Goal: Task Accomplishment & Management: Manage account settings

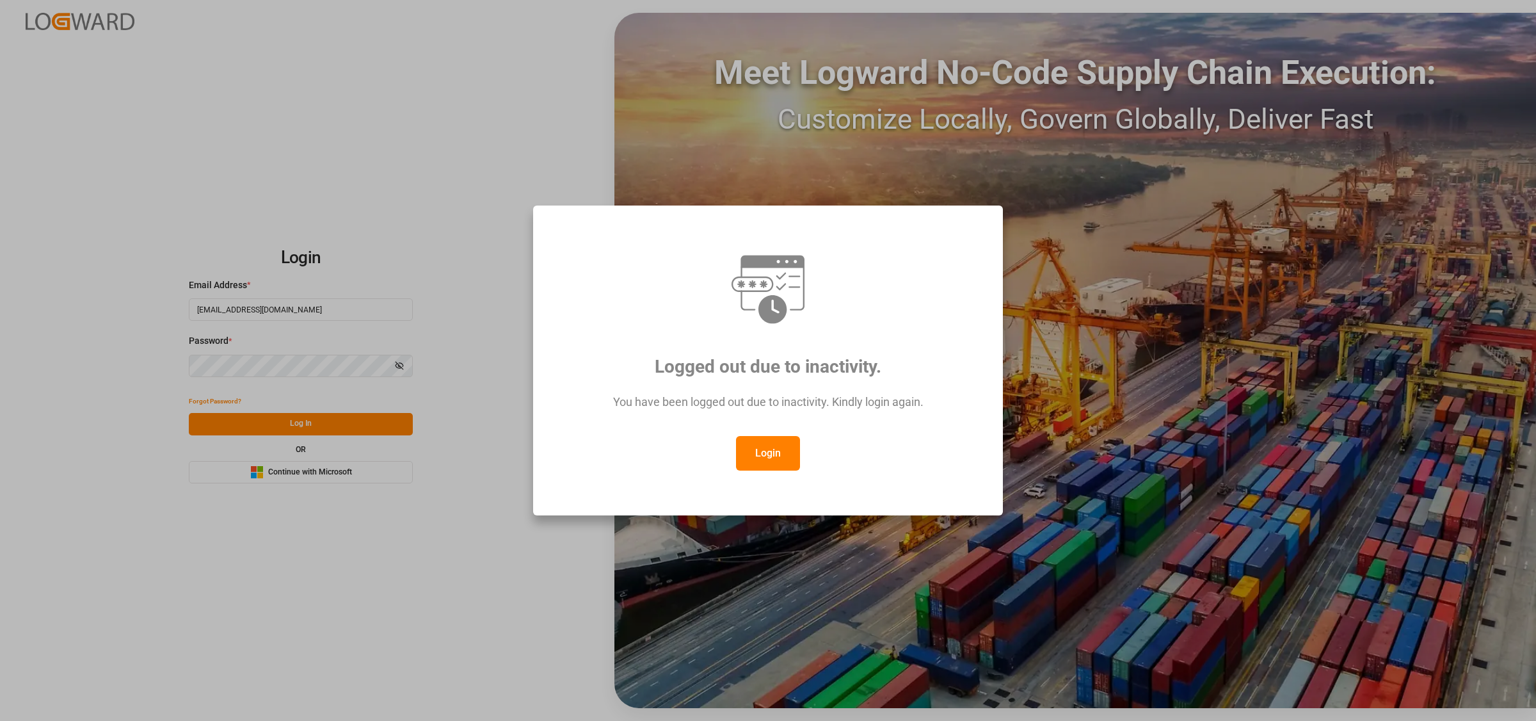
click at [776, 462] on button "Login" at bounding box center [768, 453] width 64 height 35
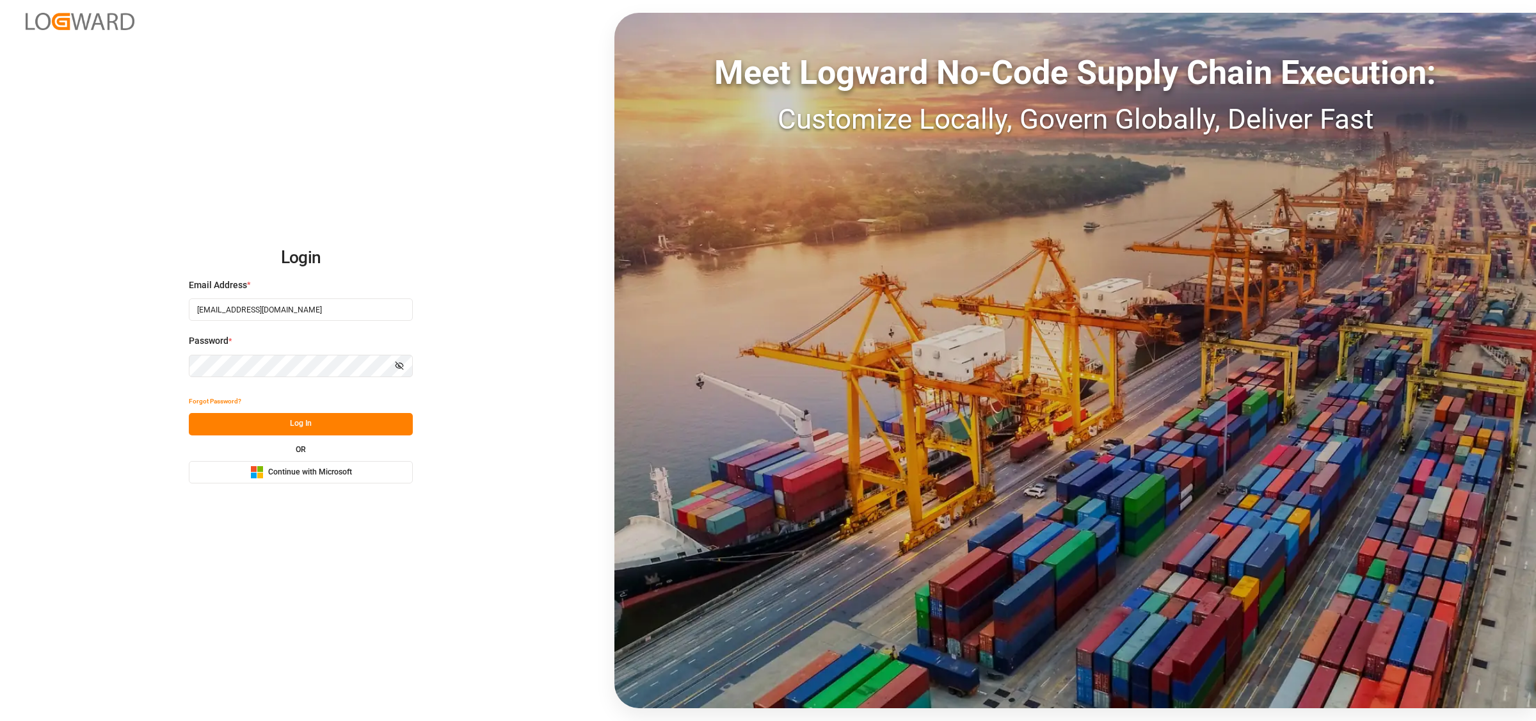
click at [316, 426] on button "Log In" at bounding box center [301, 424] width 224 height 22
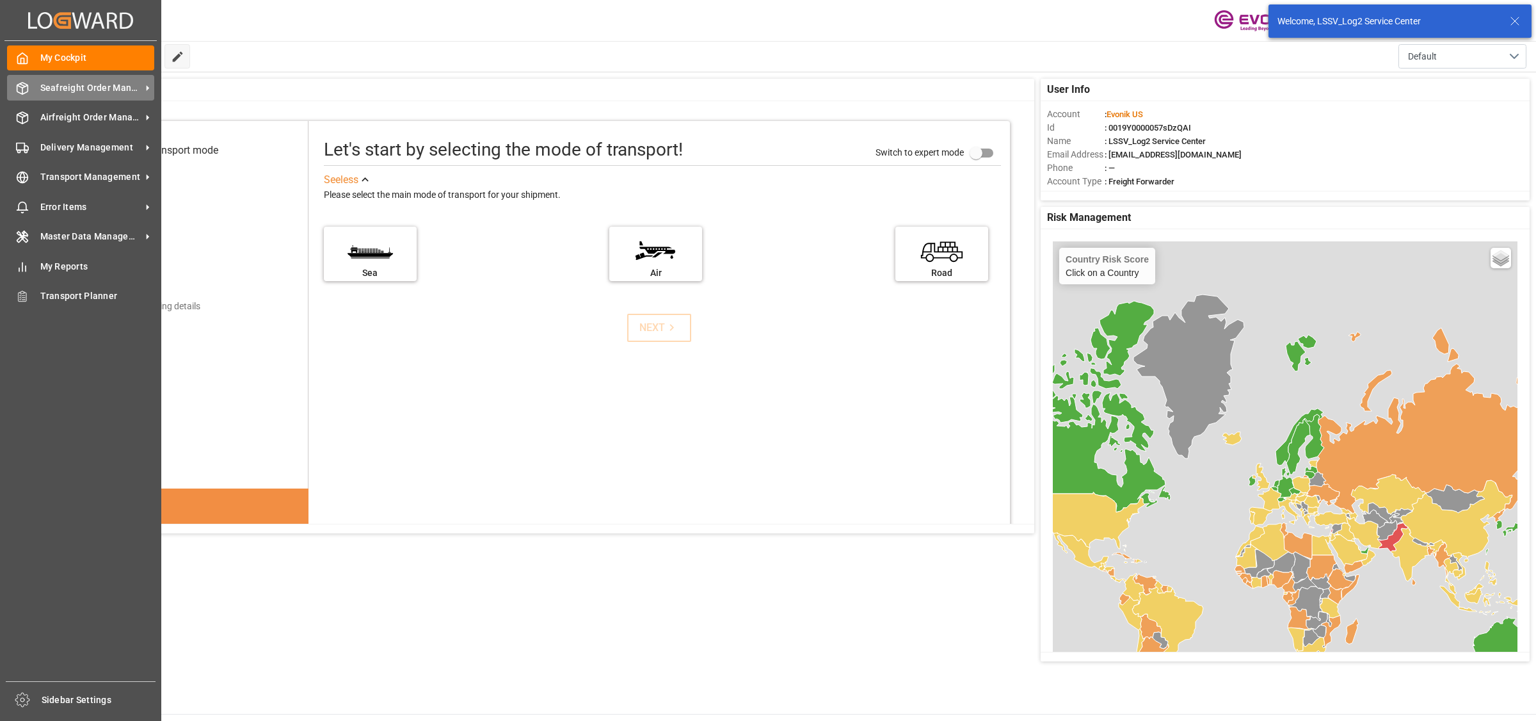
click at [22, 83] on icon at bounding box center [22, 89] width 11 height 12
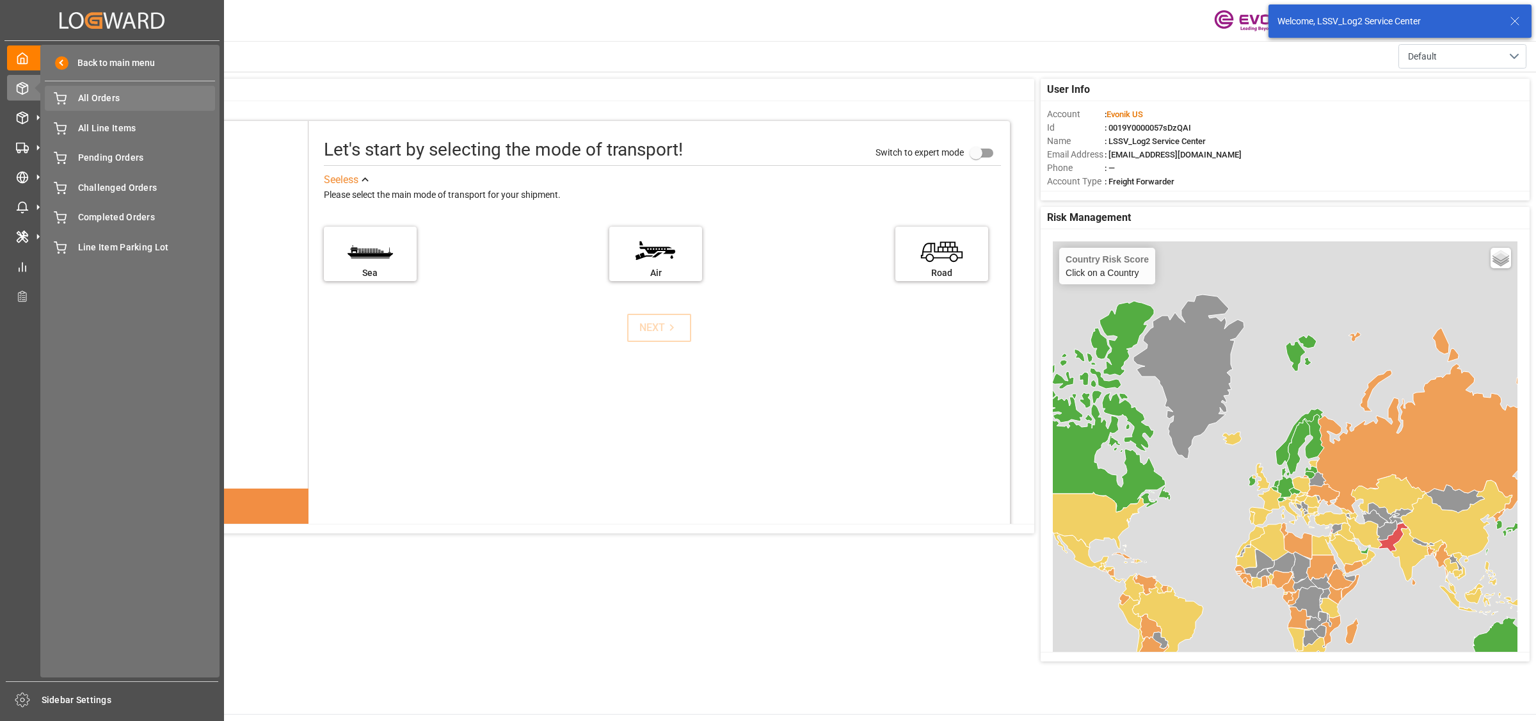
click at [98, 97] on span "All Orders" at bounding box center [147, 98] width 138 height 13
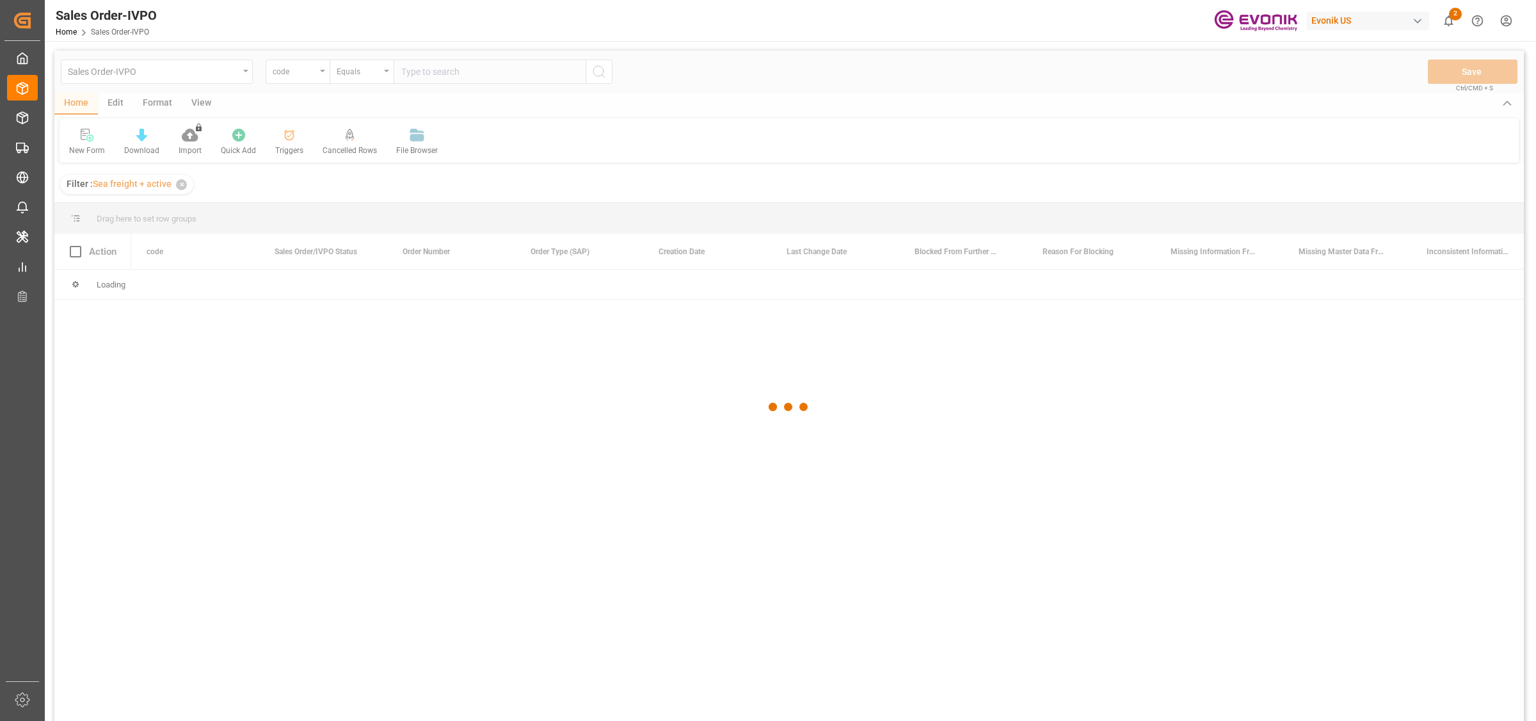
click at [296, 72] on div at bounding box center [788, 407] width 1469 height 713
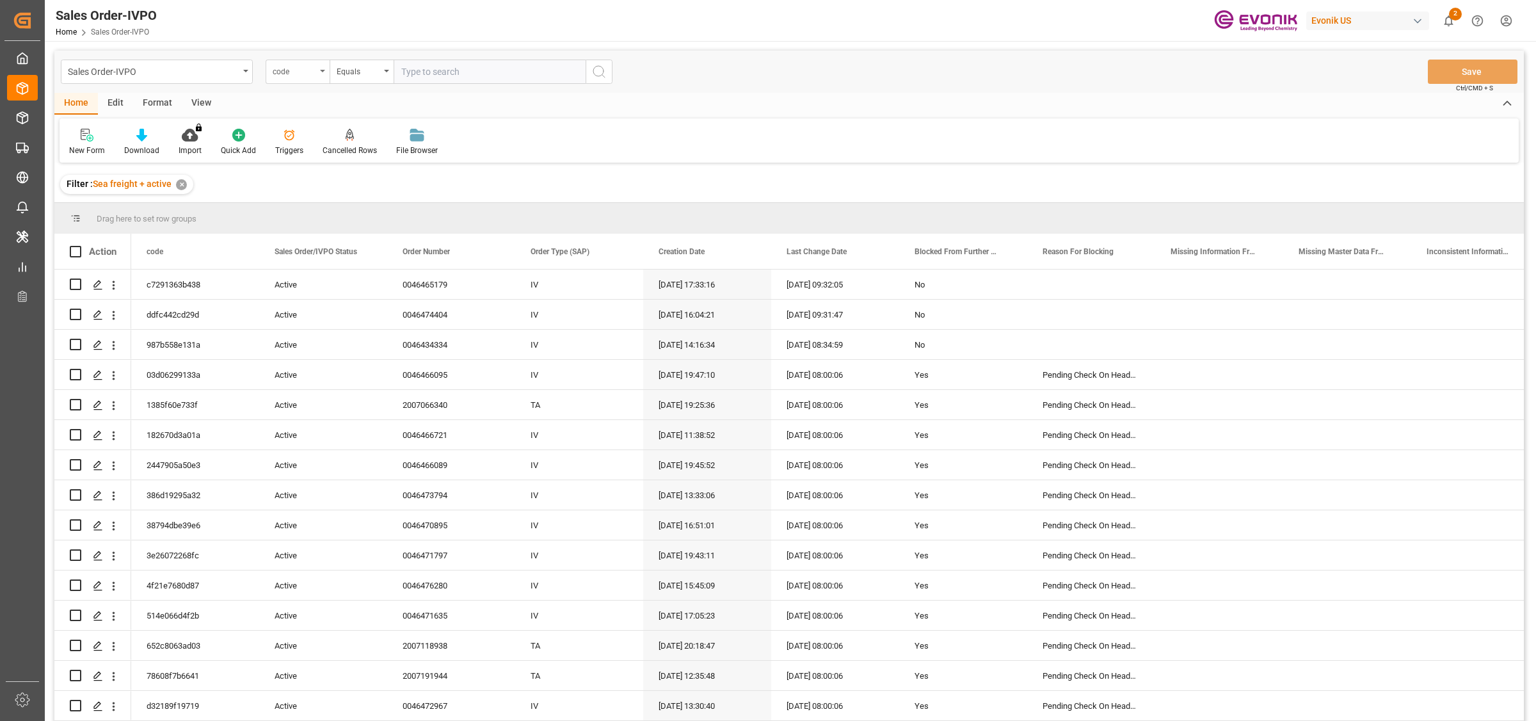
click at [301, 72] on div "code" at bounding box center [295, 70] width 44 height 15
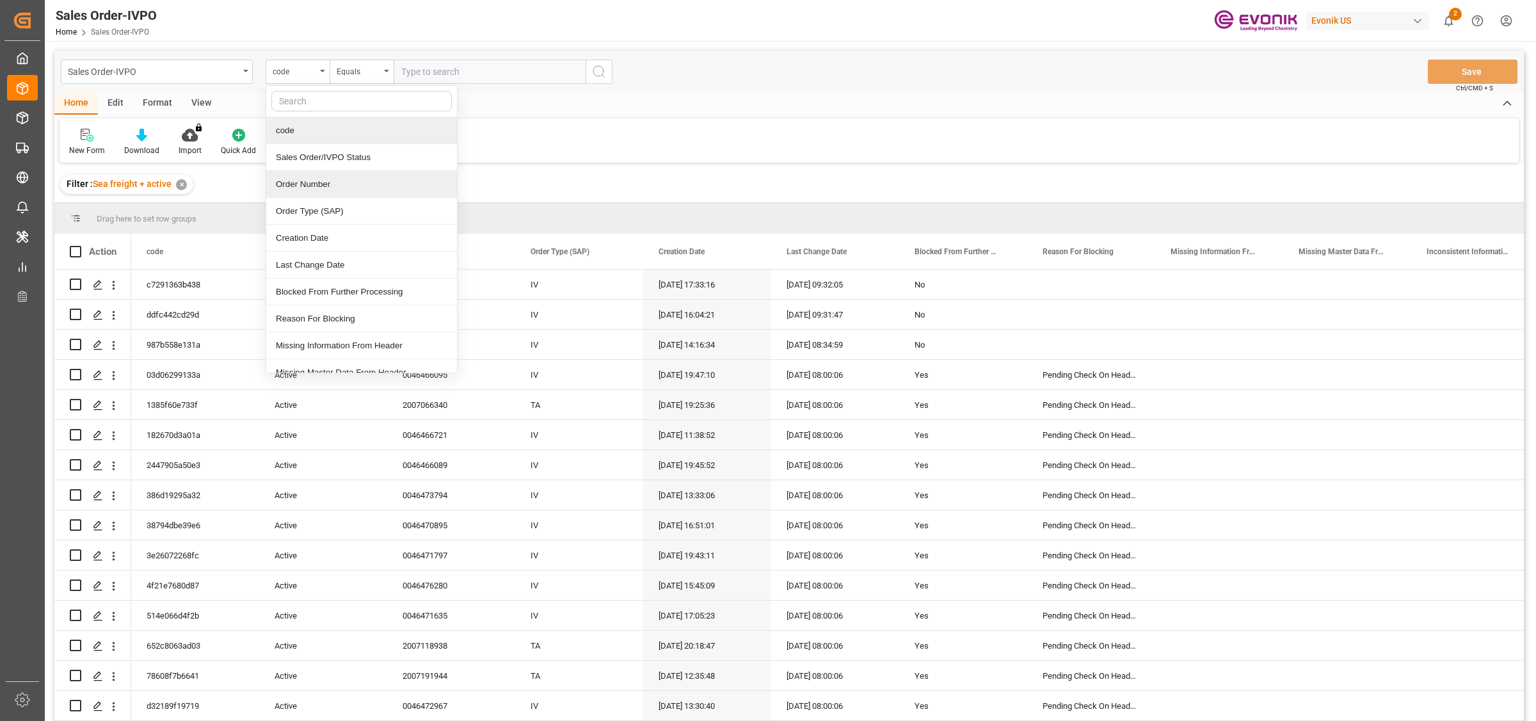
click at [305, 180] on div "Order Number" at bounding box center [361, 184] width 191 height 27
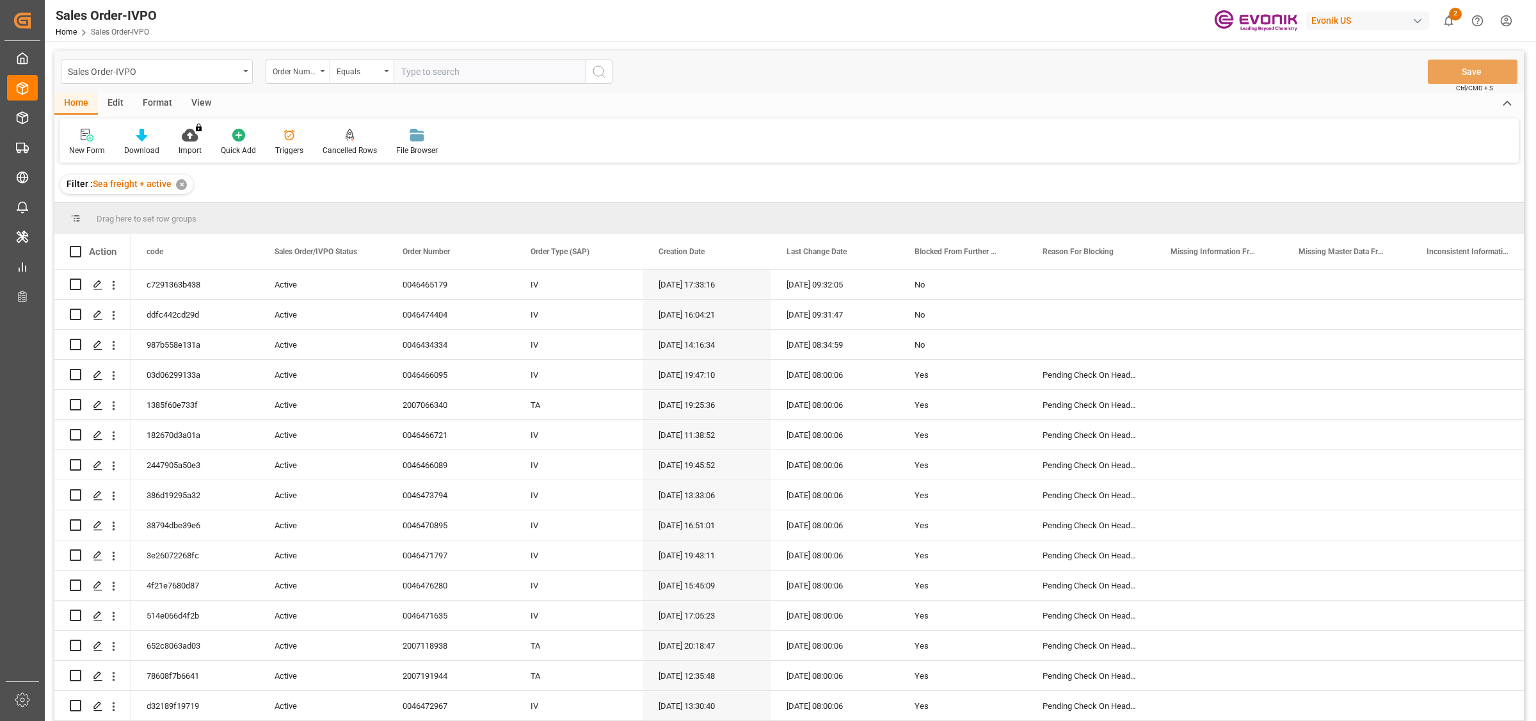
click at [481, 68] on input "text" at bounding box center [490, 72] width 192 height 24
paste input "0046473696"
type input "0046473696"
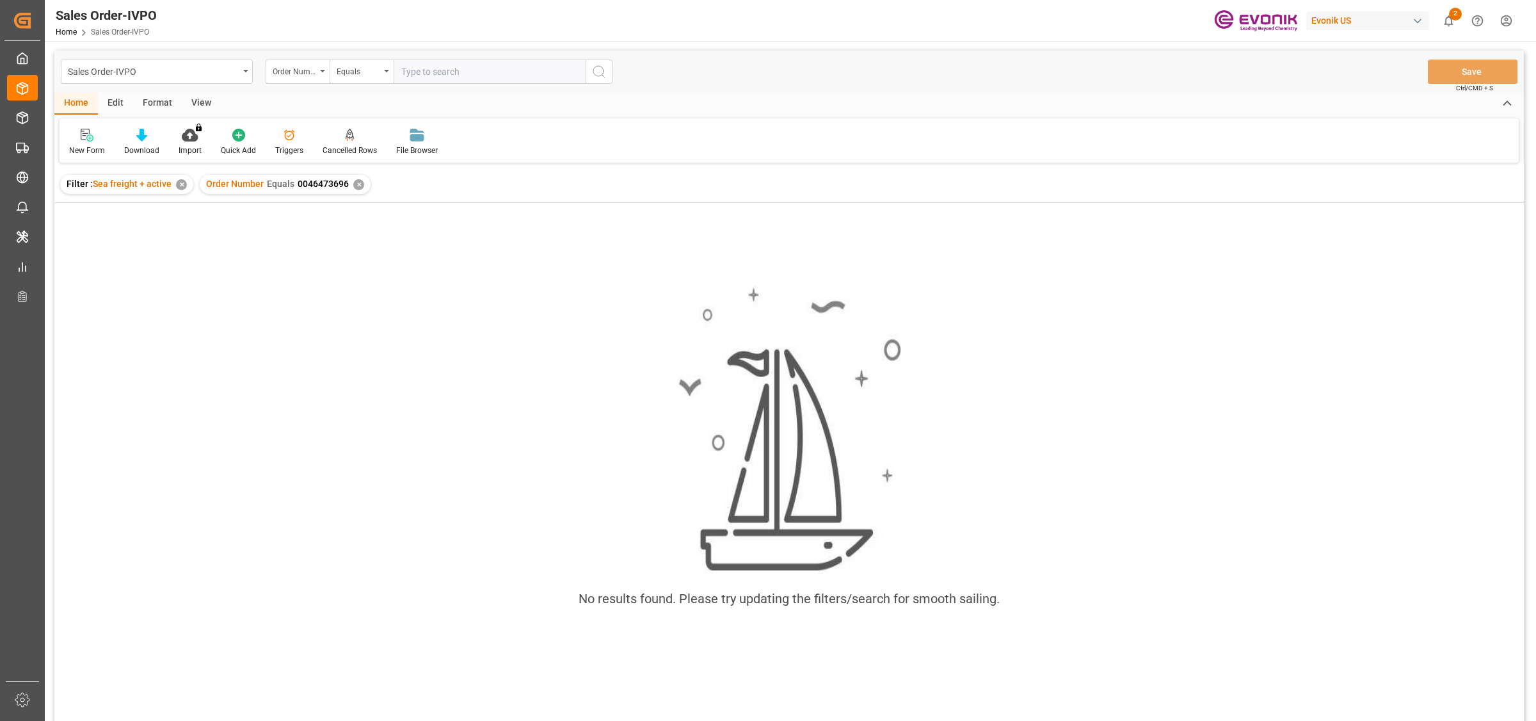
click at [356, 179] on div "✕" at bounding box center [358, 184] width 11 height 11
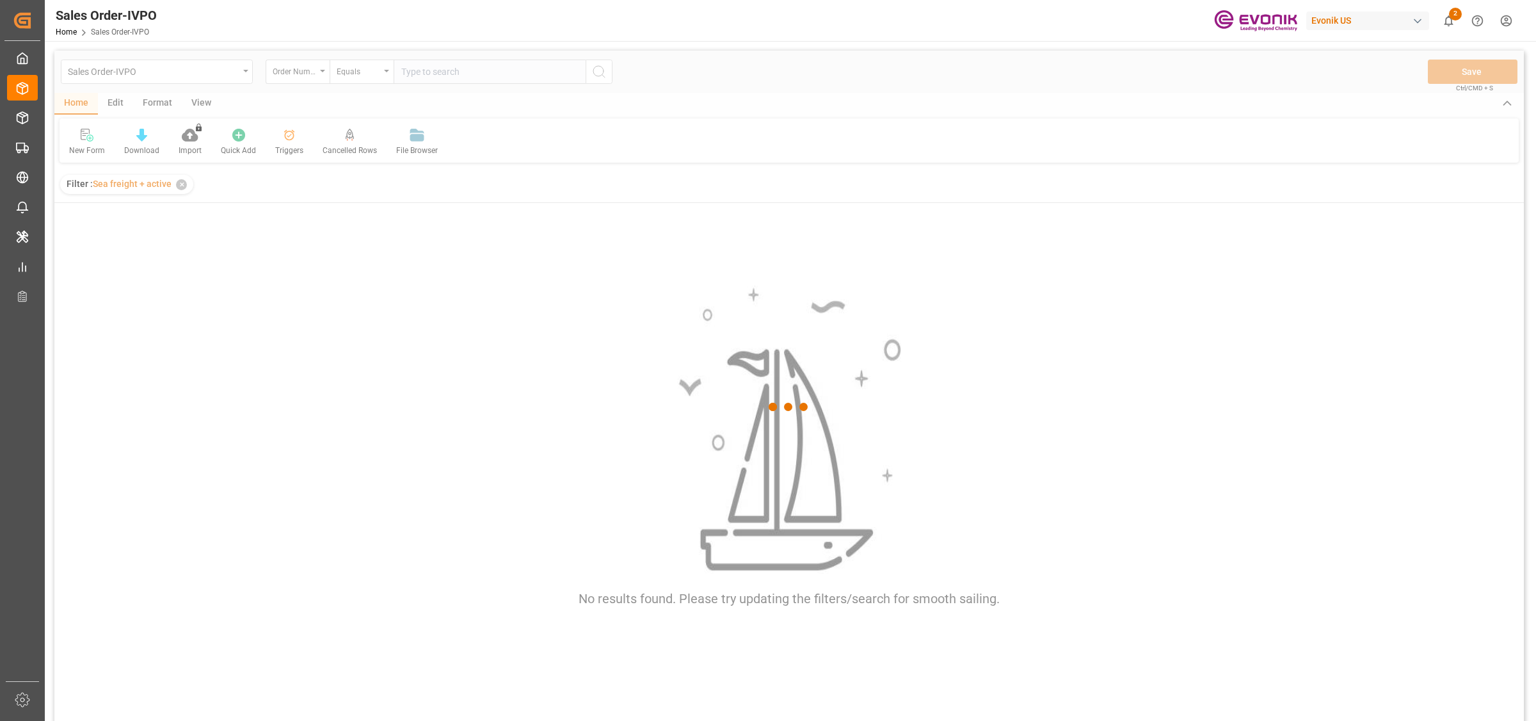
click at [449, 74] on div at bounding box center [788, 407] width 1469 height 713
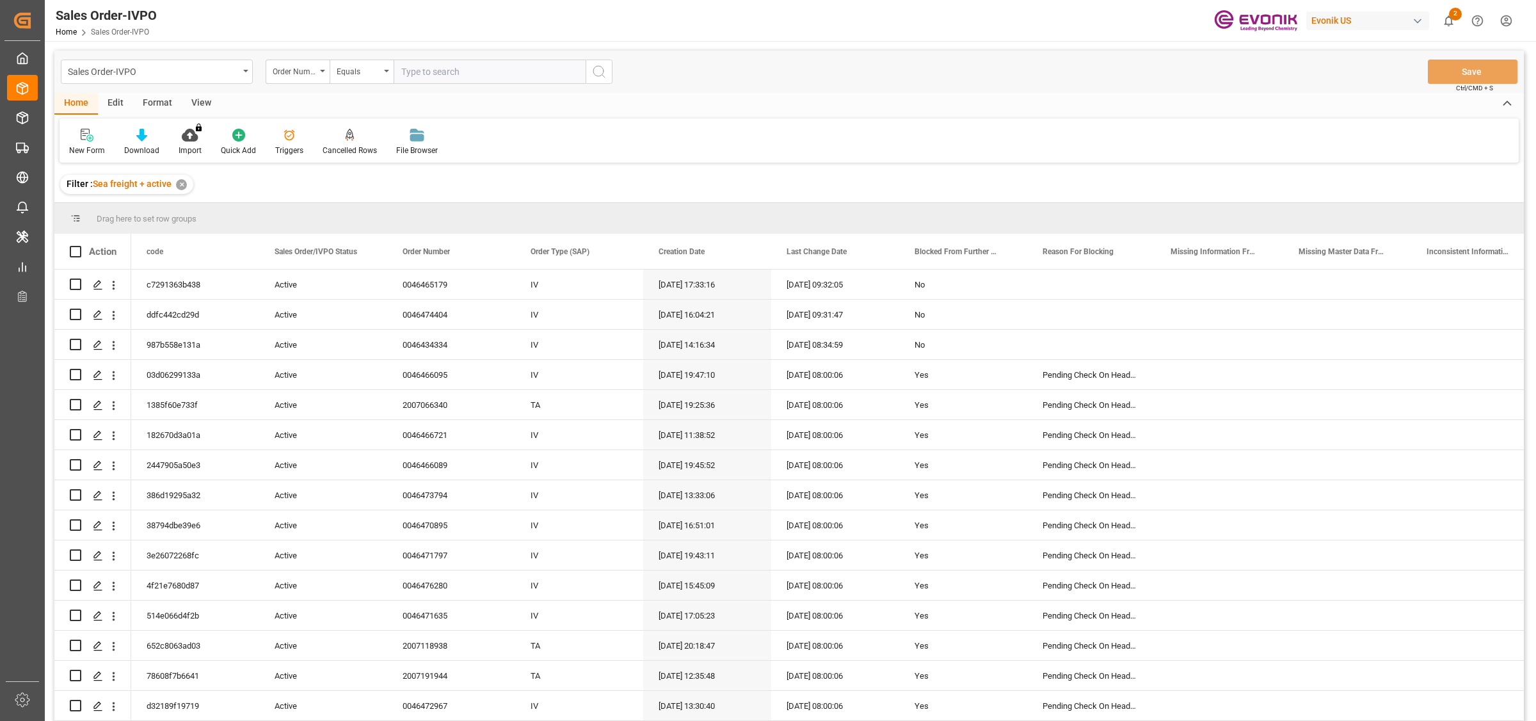
click at [461, 74] on input "text" at bounding box center [490, 72] width 192 height 24
paste input "0046473696"
type input "0046473696"
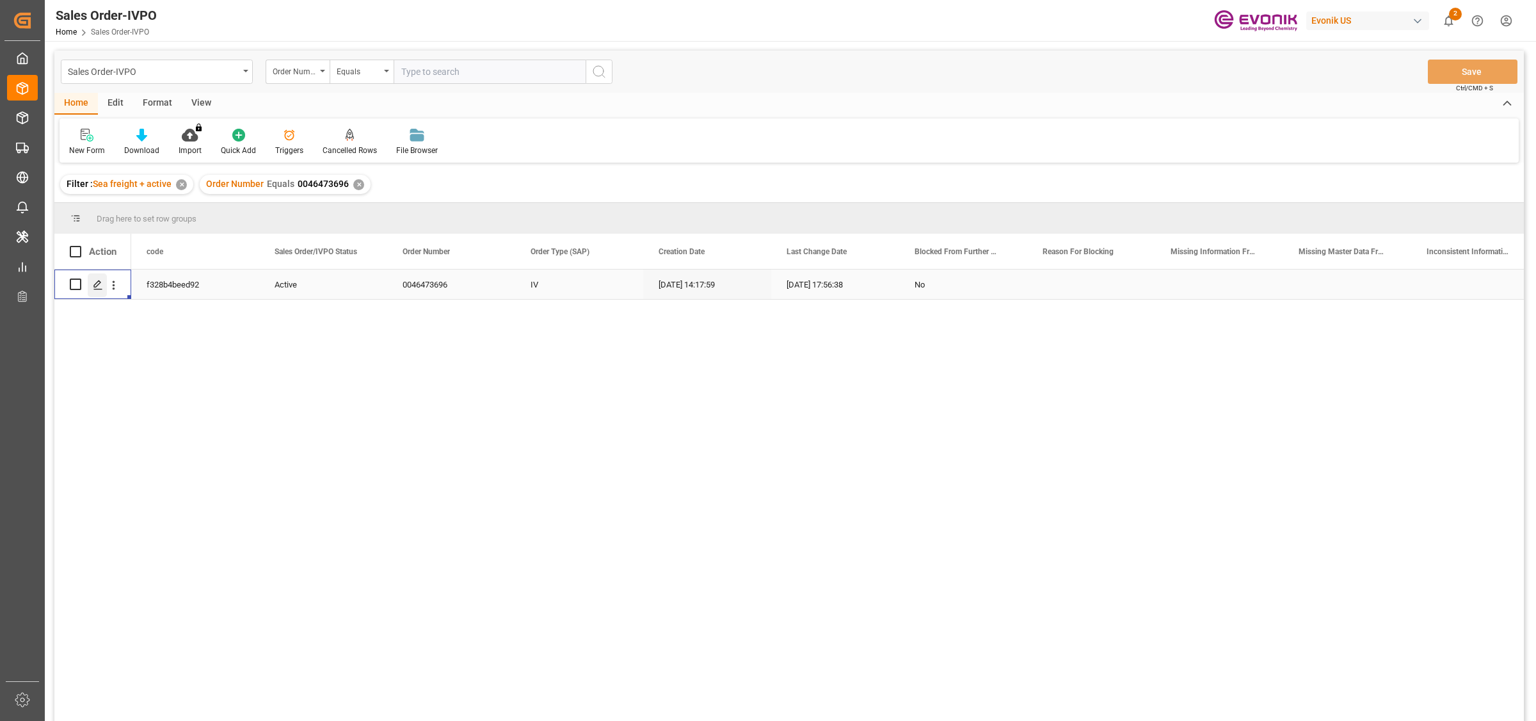
click at [94, 280] on icon "Press SPACE to select this row." at bounding box center [98, 285] width 10 height 10
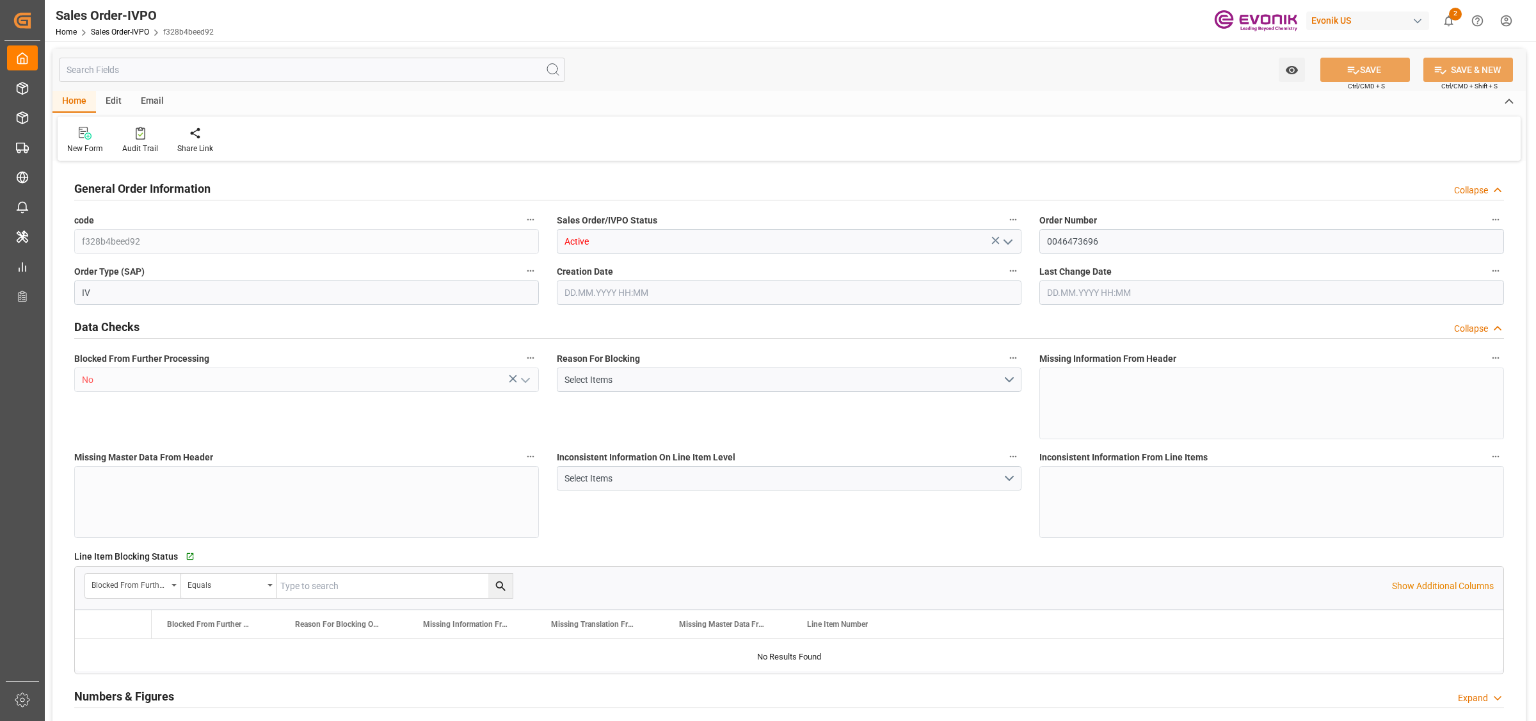
type input "BRSSZ"
type input "livia.leone@evonik.comTelephone No: 55 19 3475-3130"
type input "0"
type input "1"
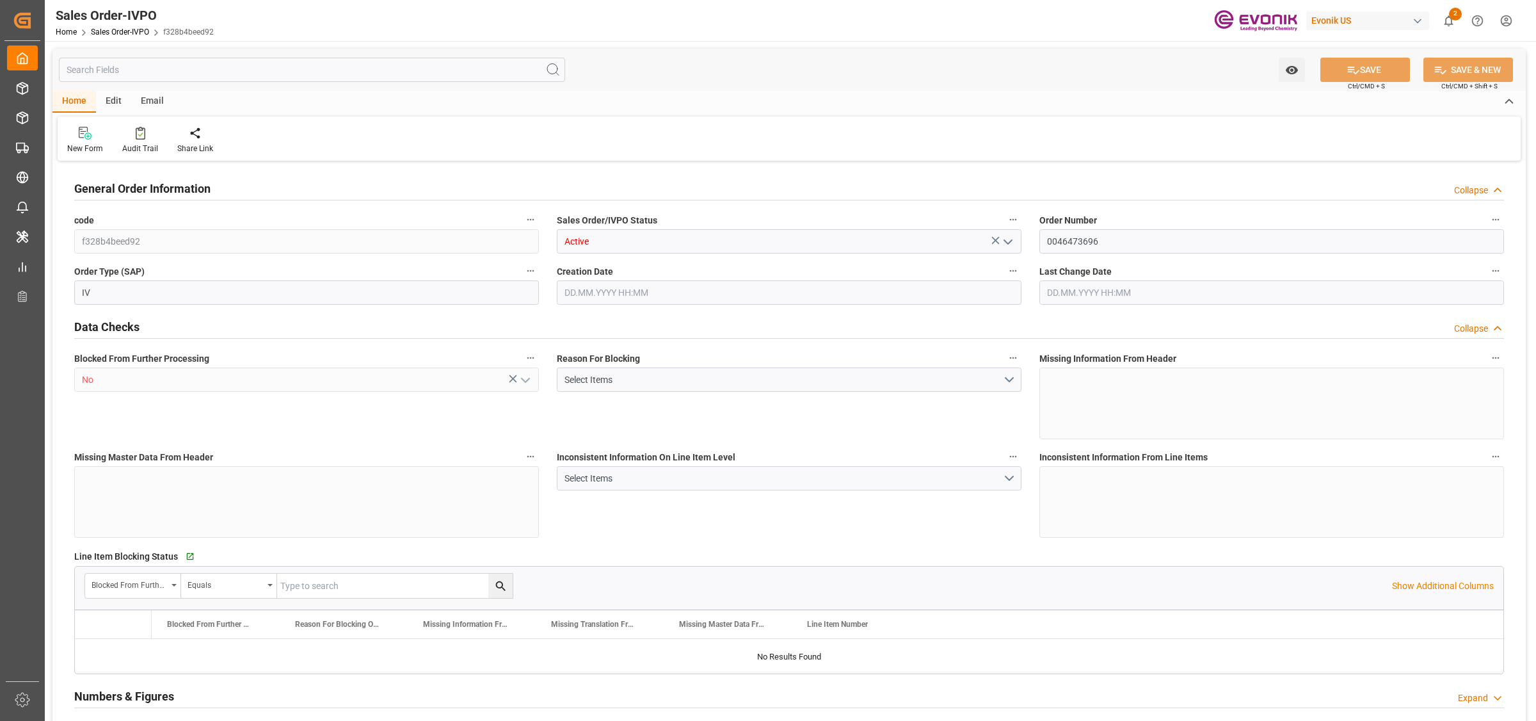
type input "1"
type input "9060.576"
type input "11.4711"
type input "17000"
type input "30"
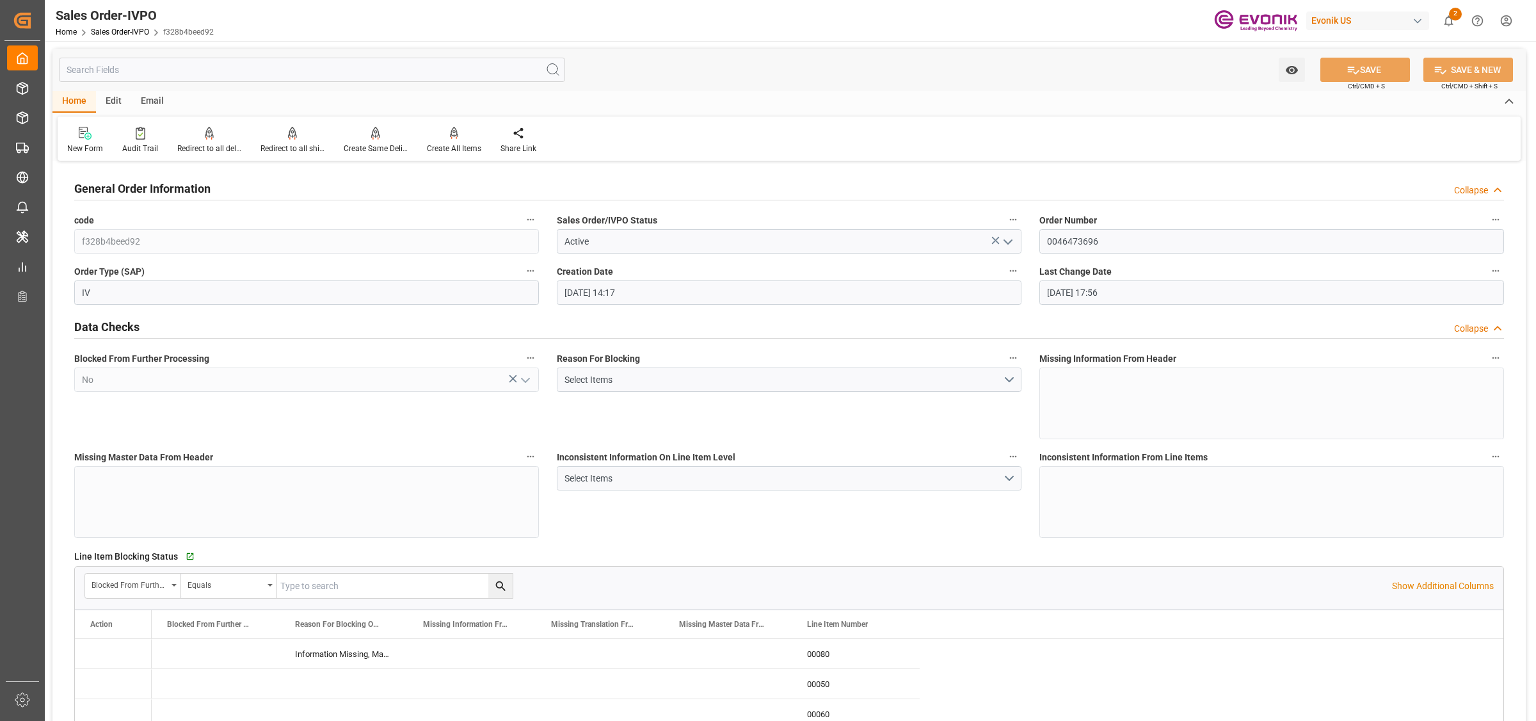
type input "17.09.2025 14:17"
type input "09.10.2025 17:56"
type input "livia.leone@evonik.comTelephone No: 55 19 3475-3130"
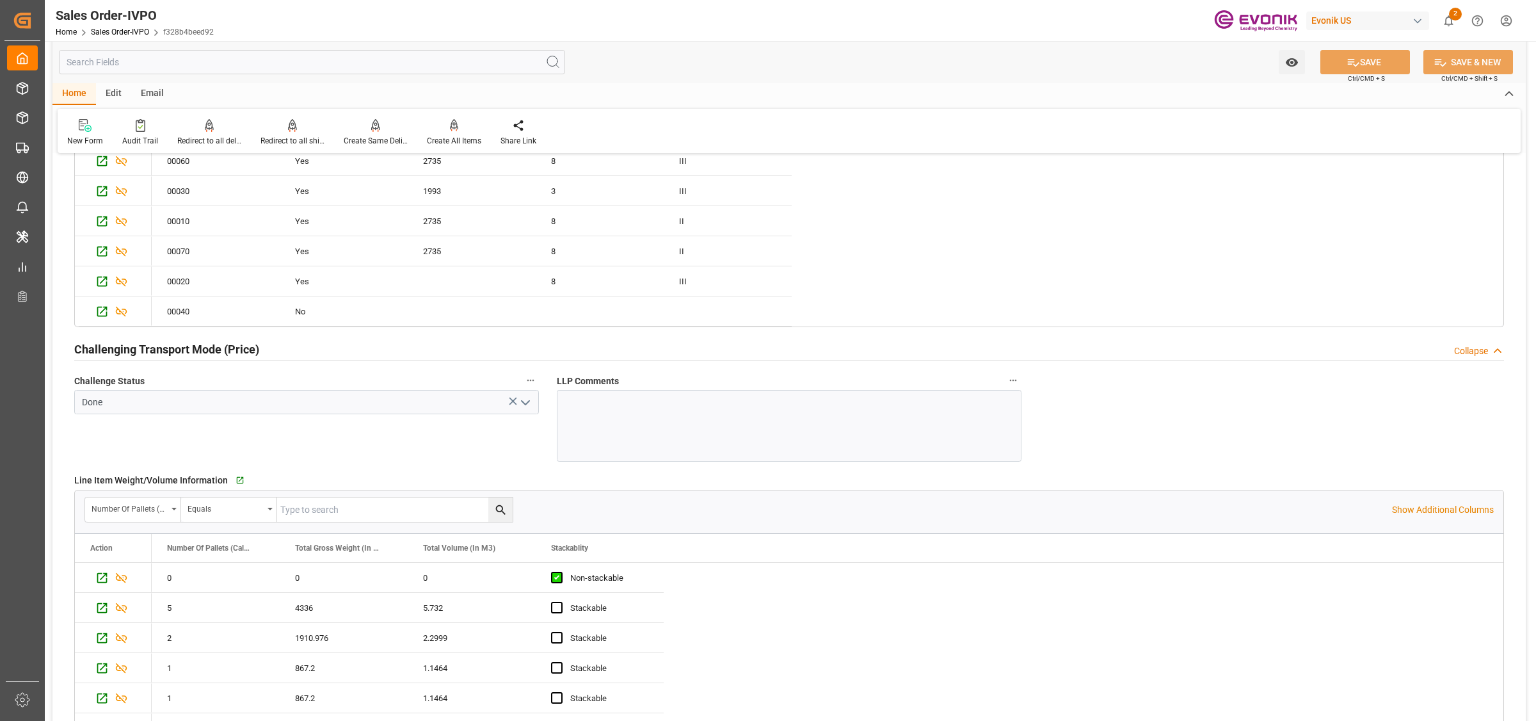
scroll to position [2320, 0]
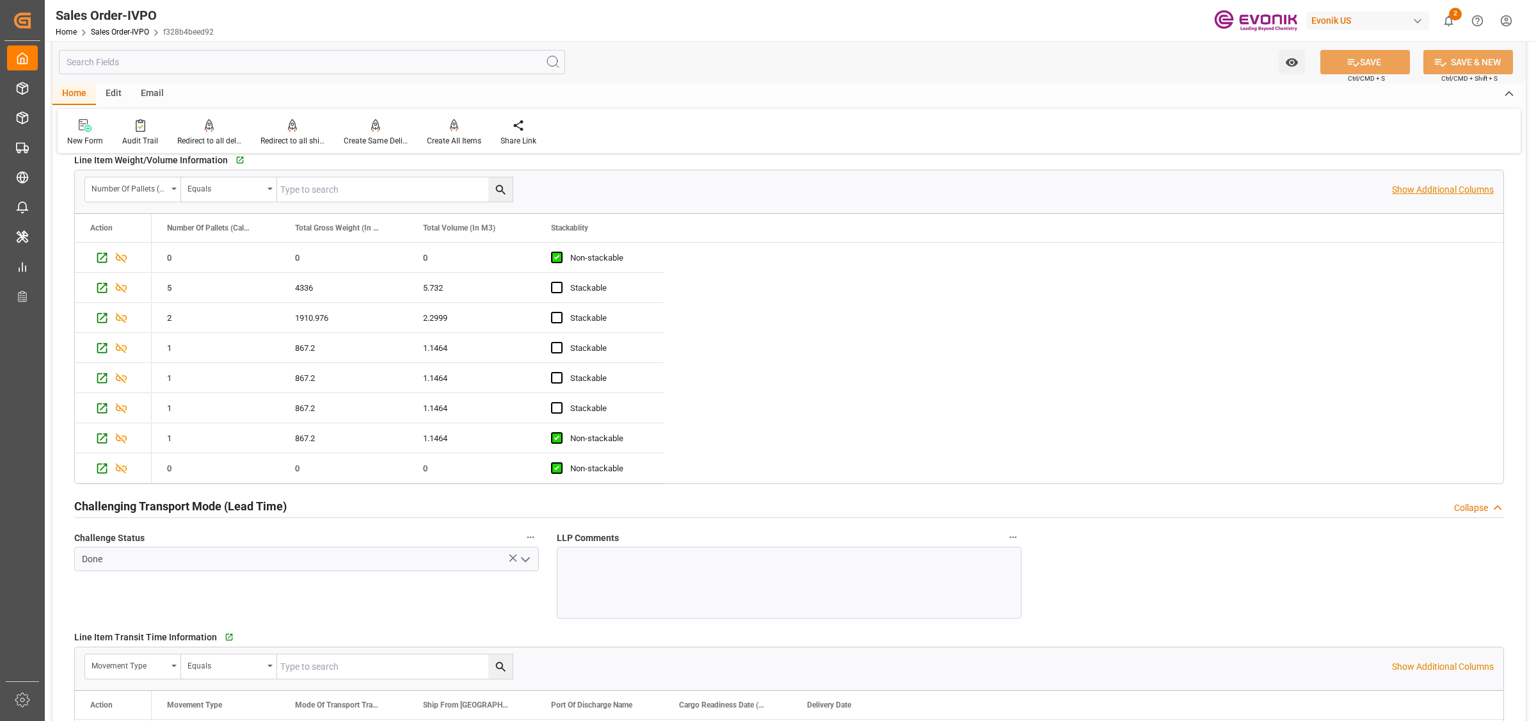
click at [1421, 190] on p "Show Additional Columns" at bounding box center [1443, 189] width 102 height 13
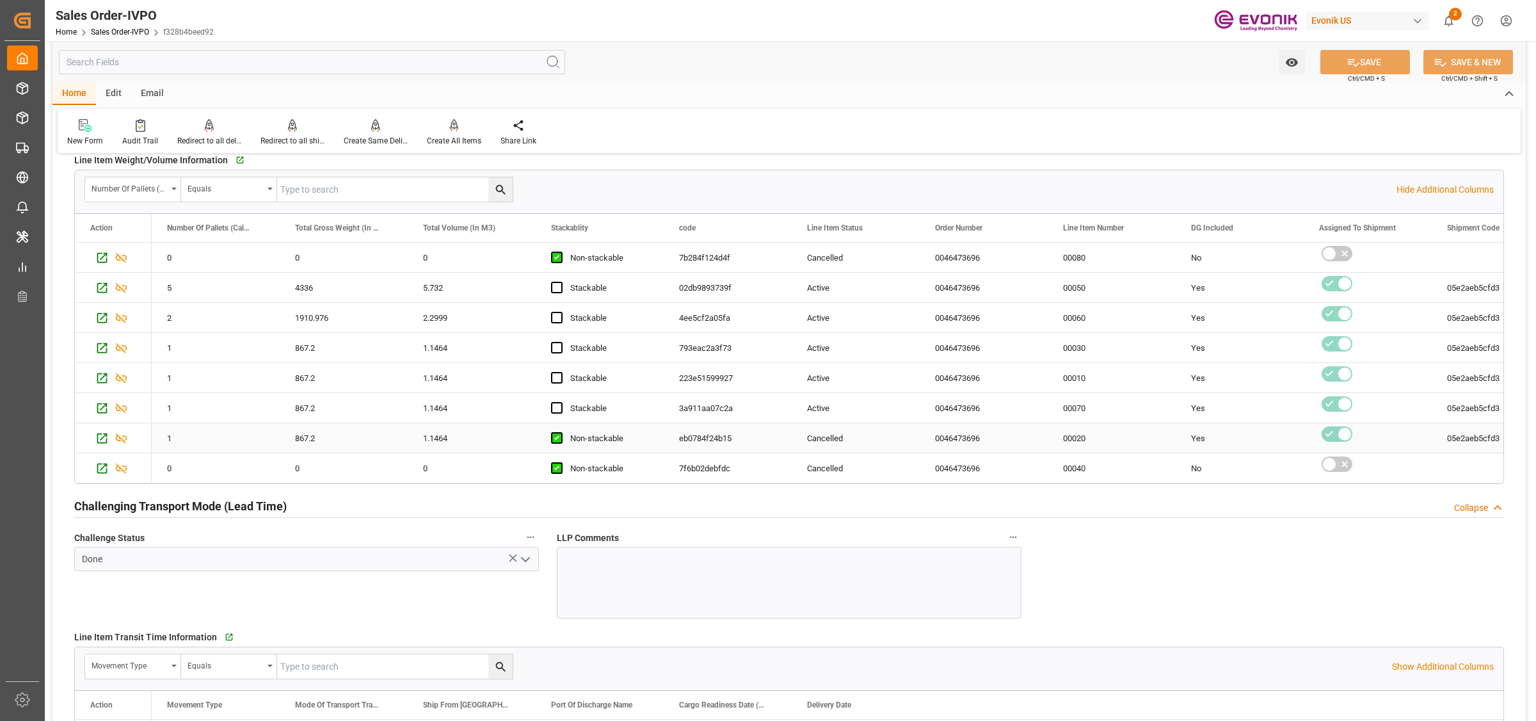
click at [826, 442] on div "Cancelled" at bounding box center [855, 438] width 97 height 29
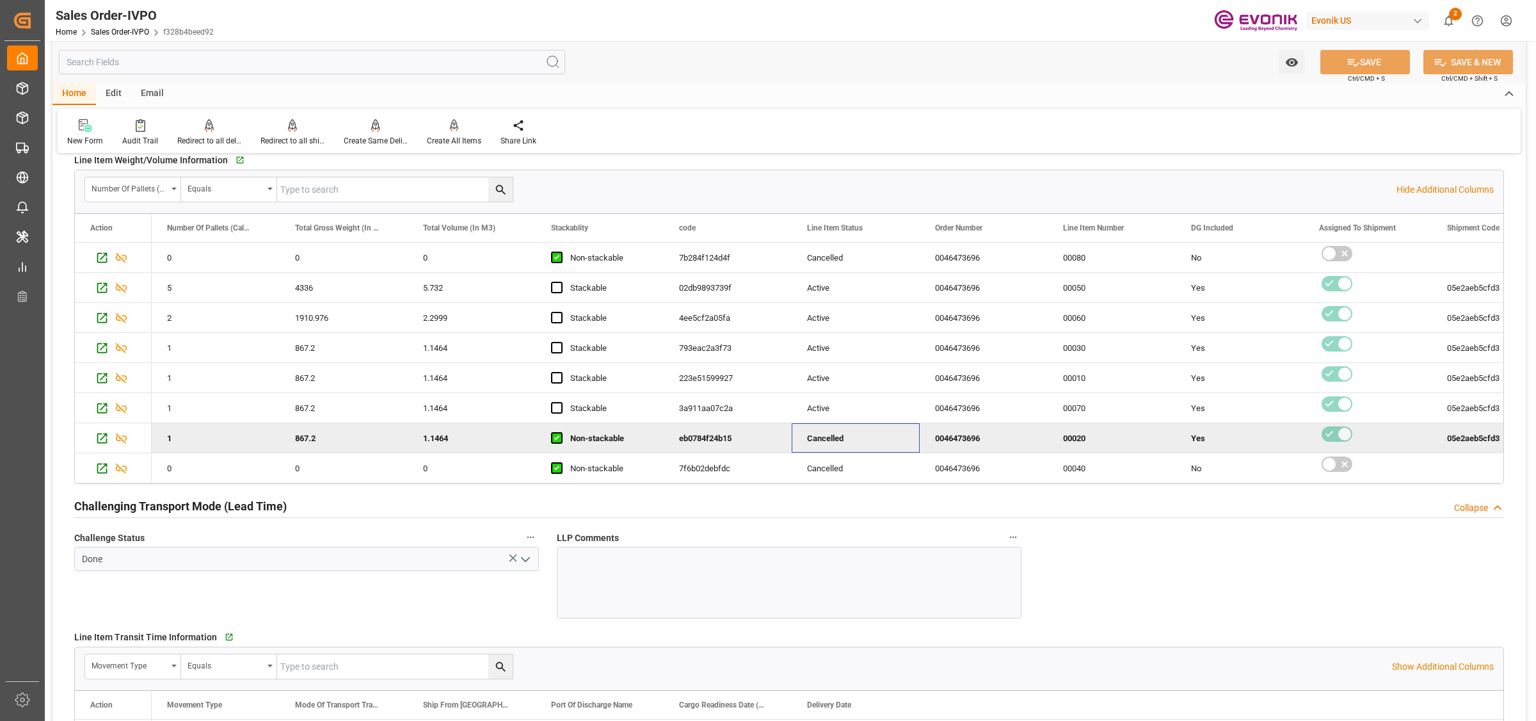
click at [1053, 445] on div "00020" at bounding box center [1112, 437] width 128 height 29
click at [1120, 436] on div "00020" at bounding box center [1112, 437] width 128 height 29
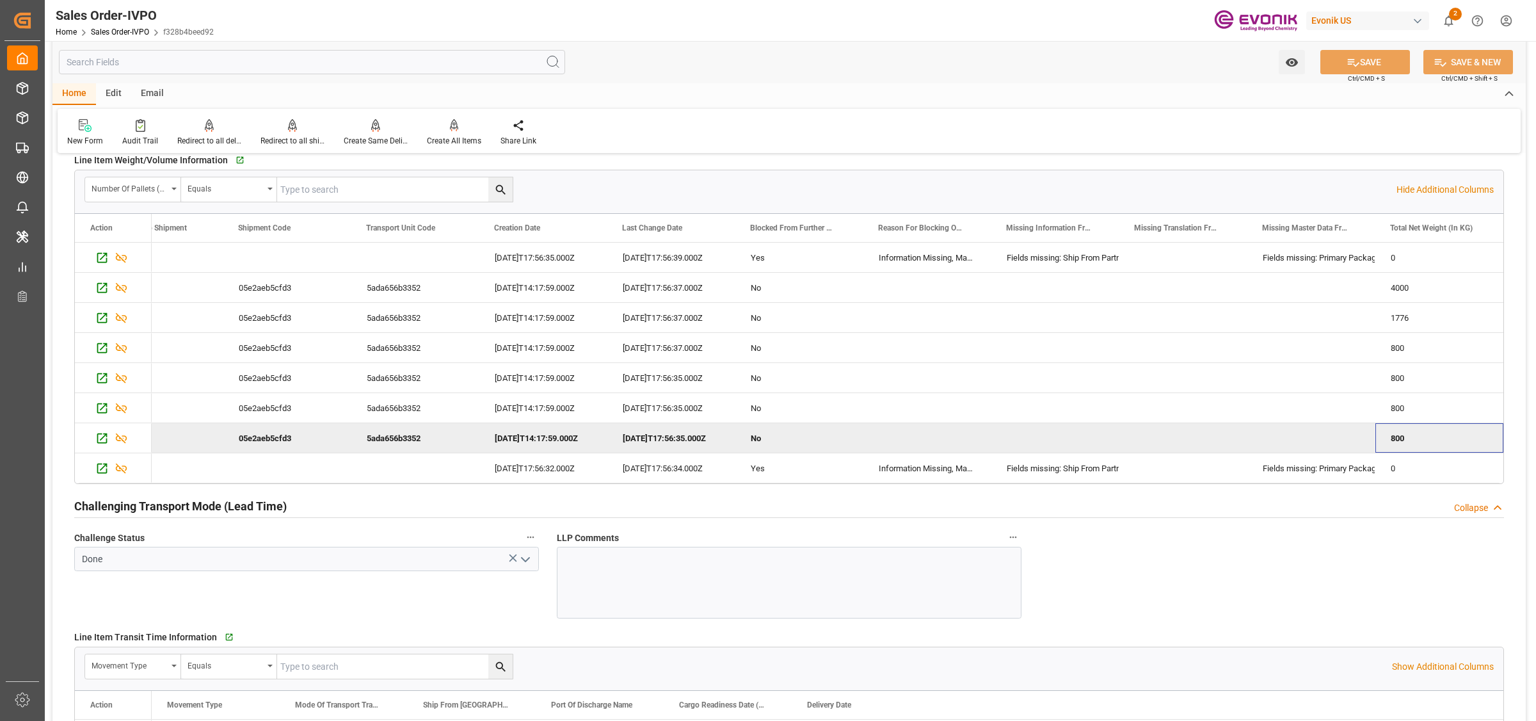
scroll to position [0, 1464]
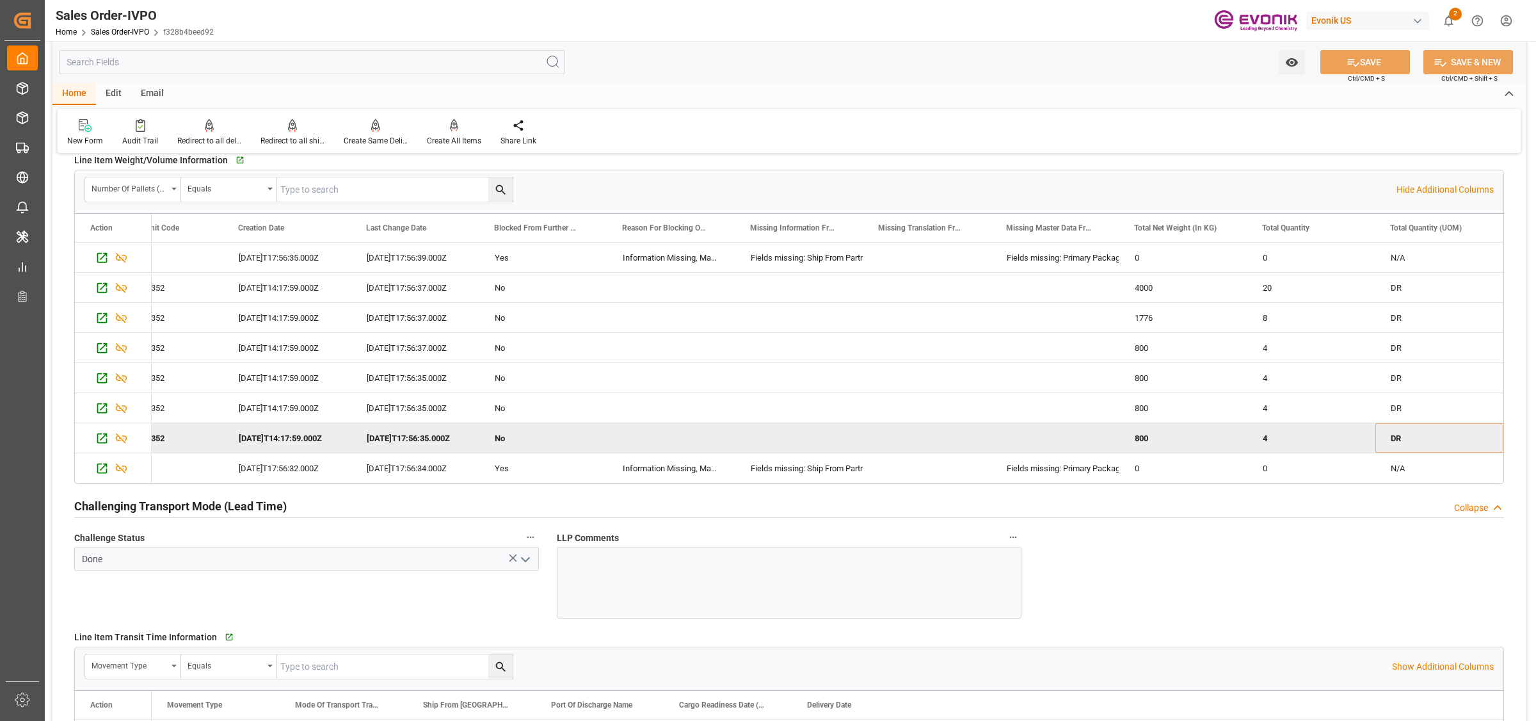
click at [1403, 434] on div "DR" at bounding box center [1439, 437] width 128 height 29
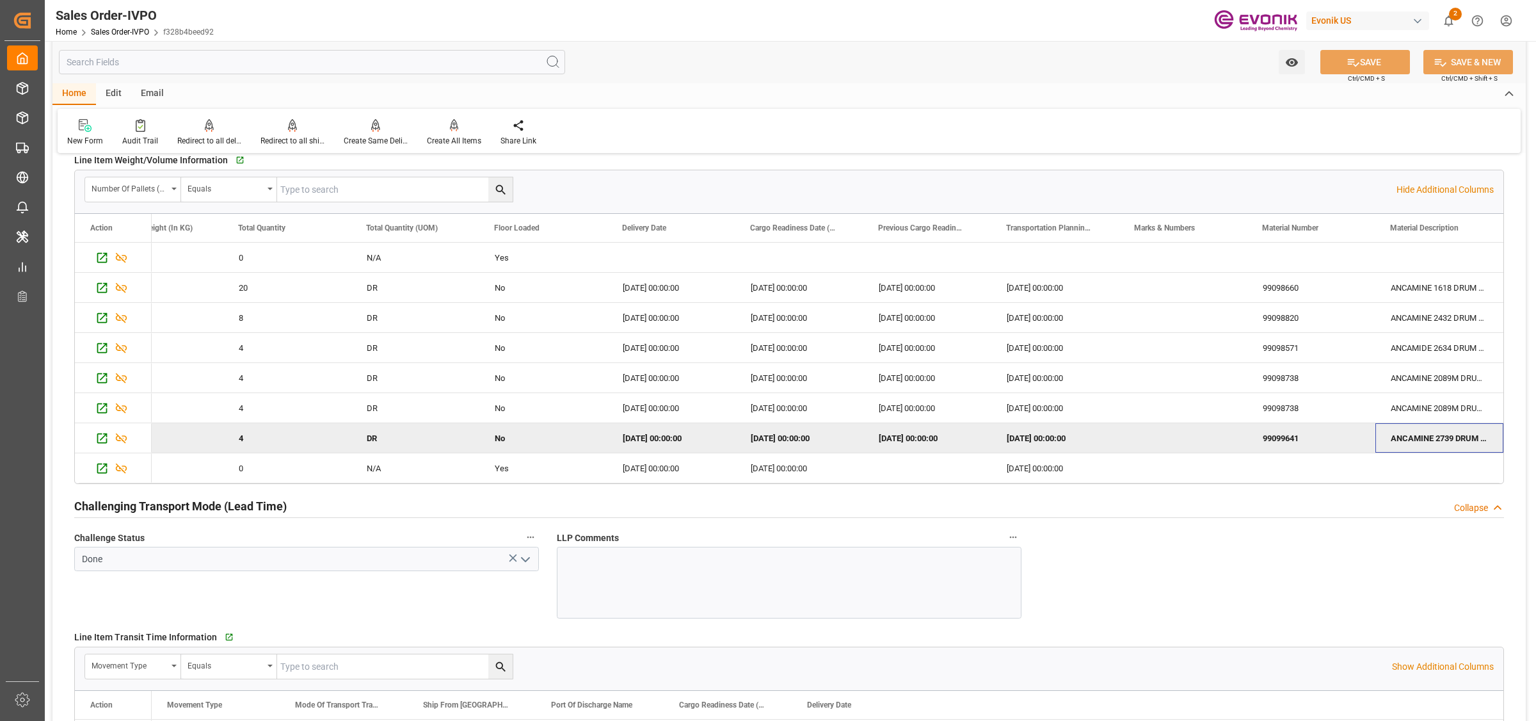
scroll to position [0, 2616]
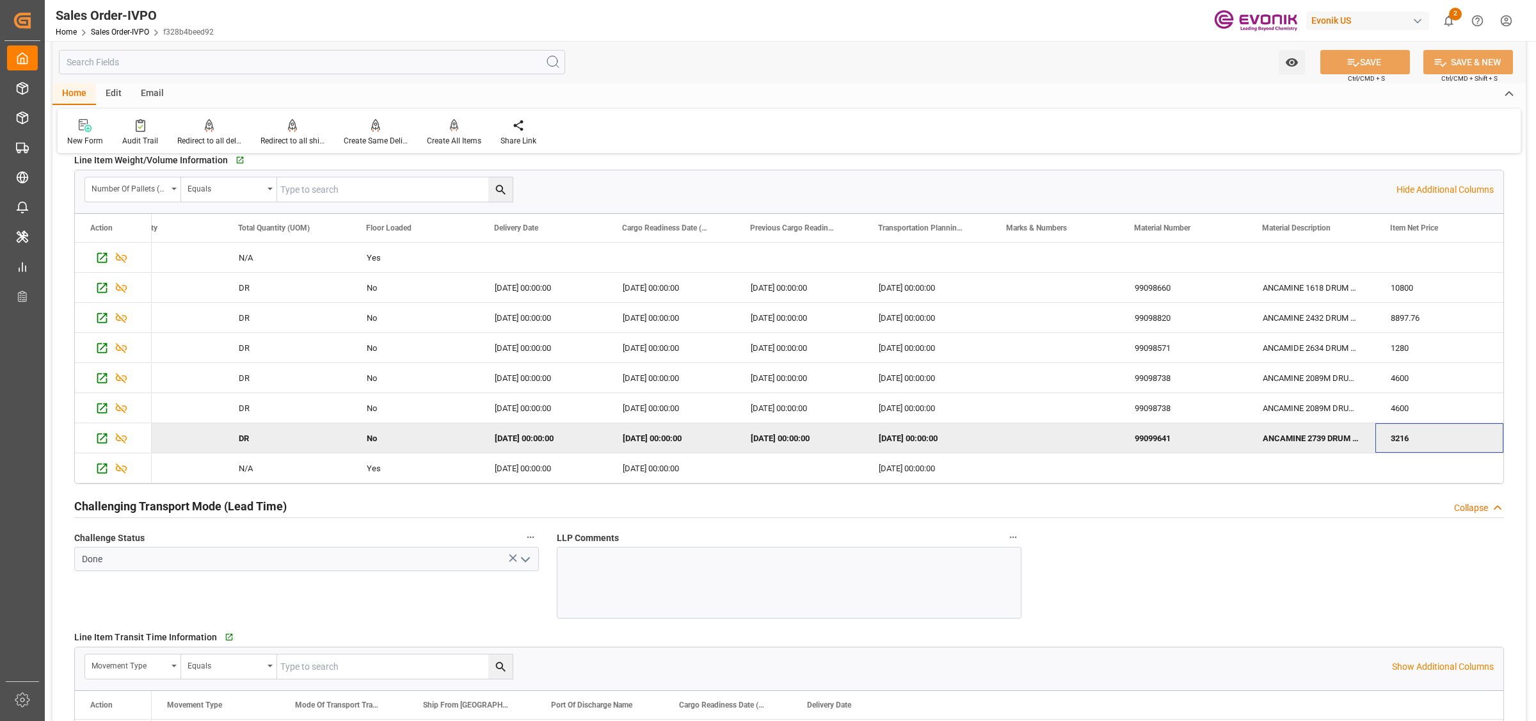
click at [1406, 440] on div "3216" at bounding box center [1439, 437] width 128 height 29
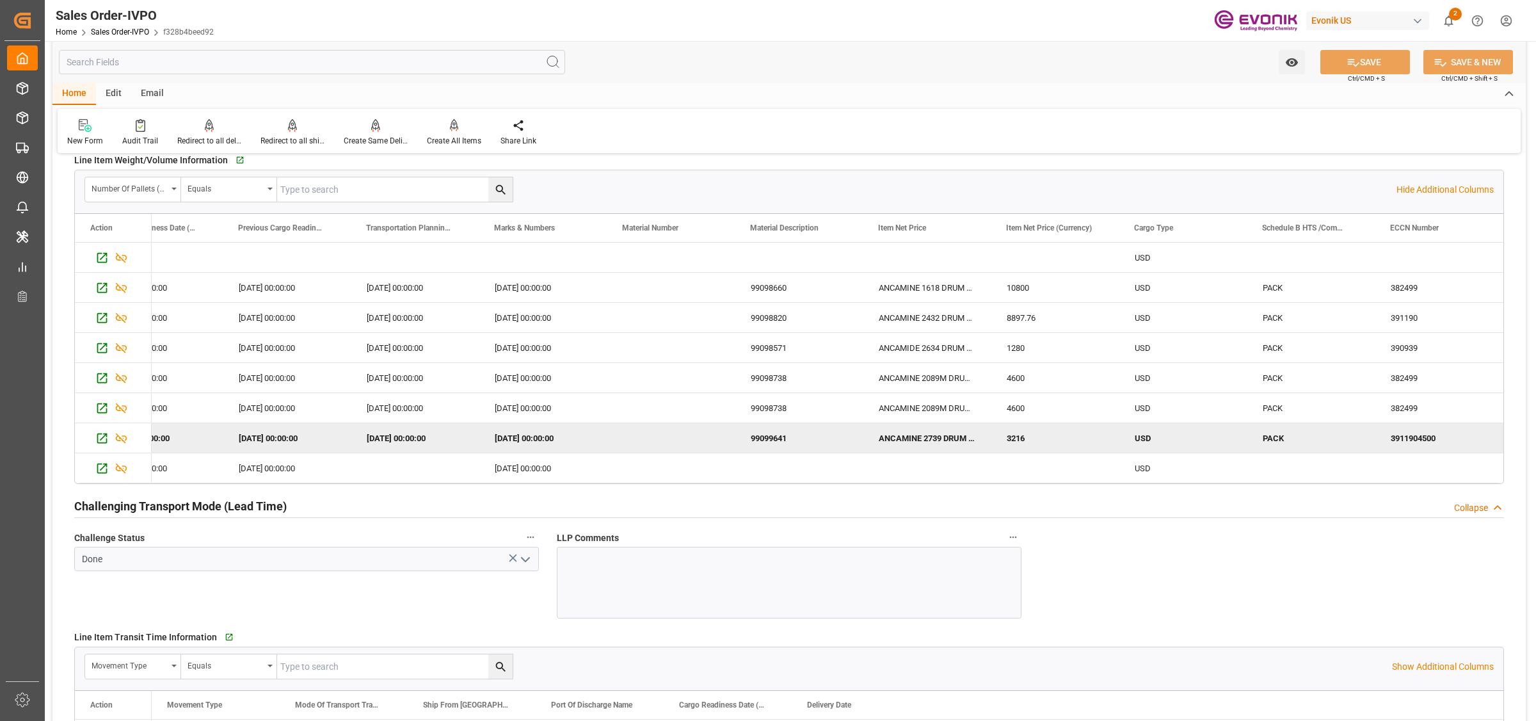
scroll to position [0, 3128]
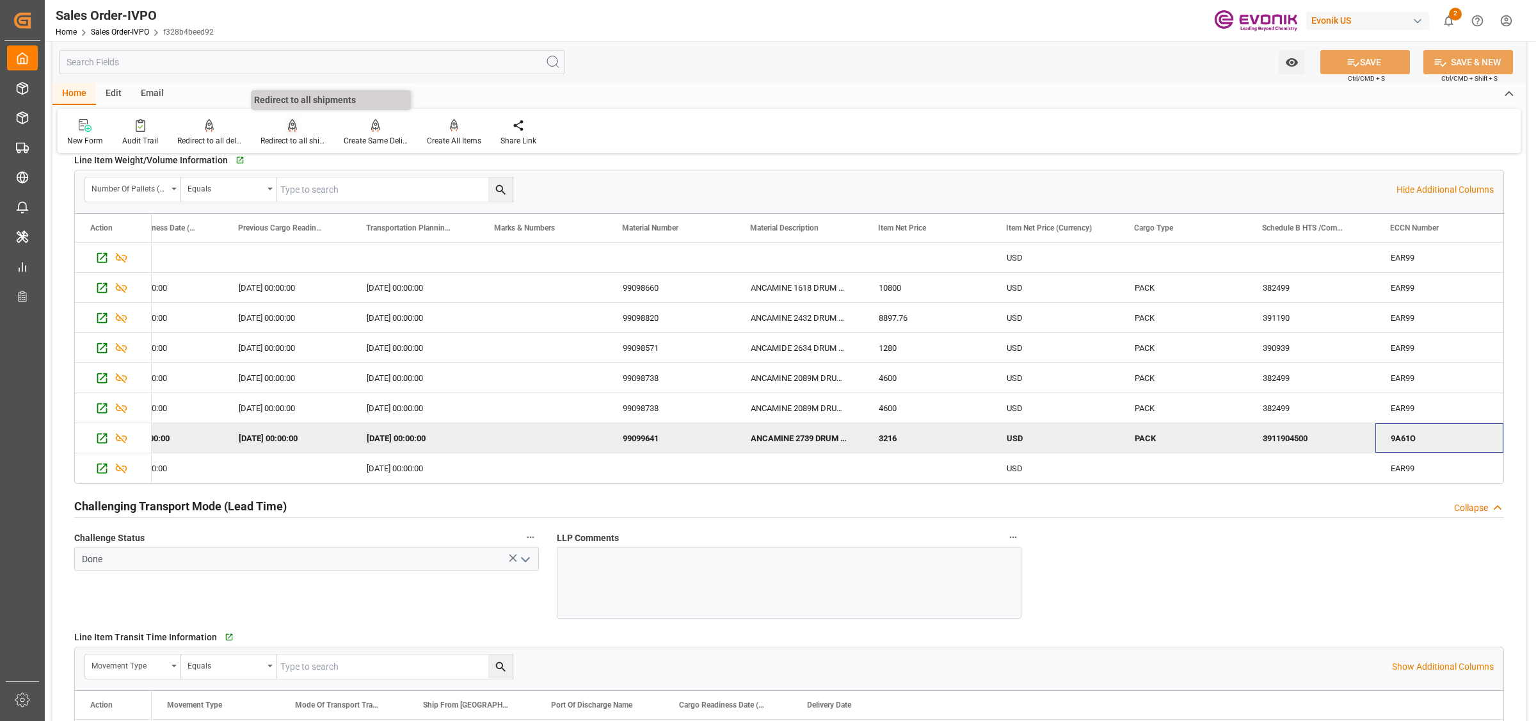
click at [288, 127] on icon at bounding box center [292, 124] width 9 height 11
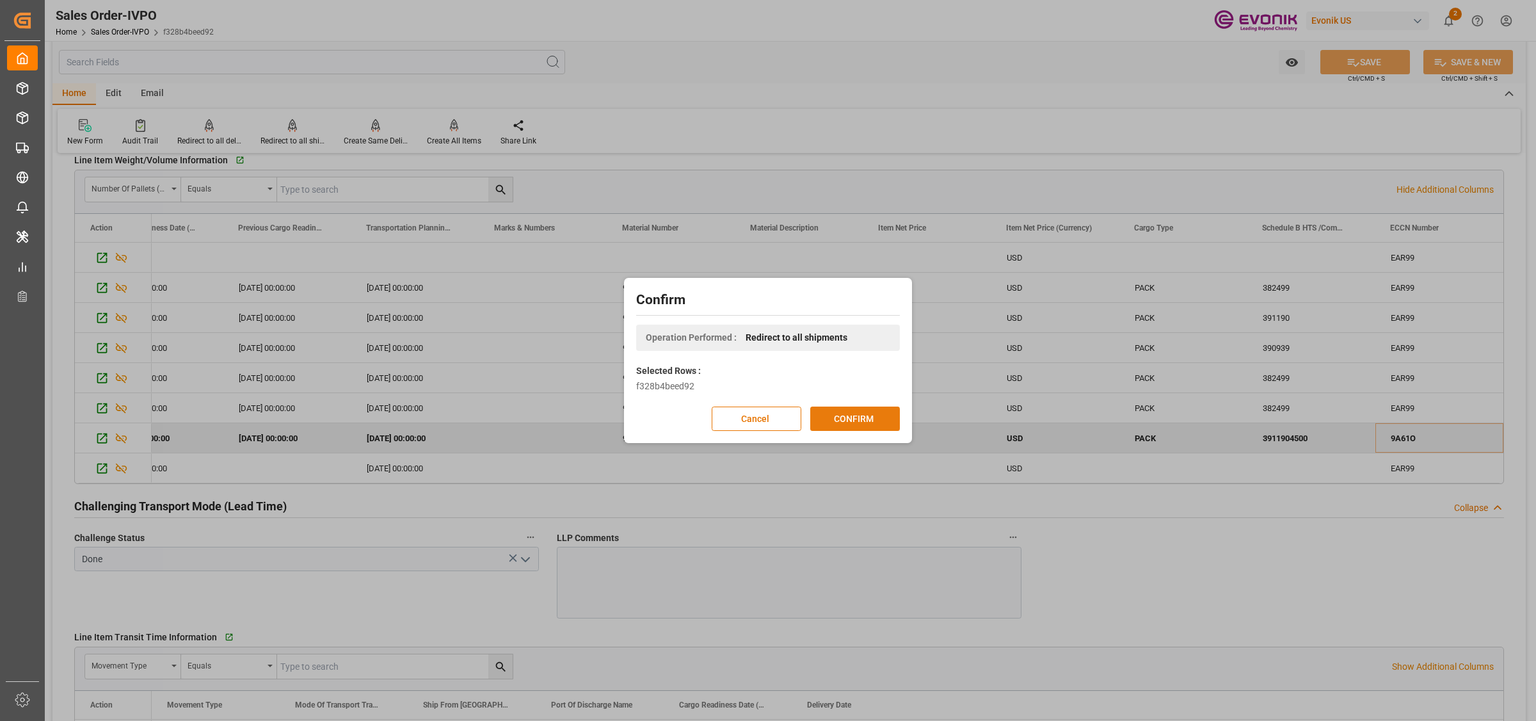
click at [836, 416] on button "CONFIRM" at bounding box center [855, 418] width 90 height 24
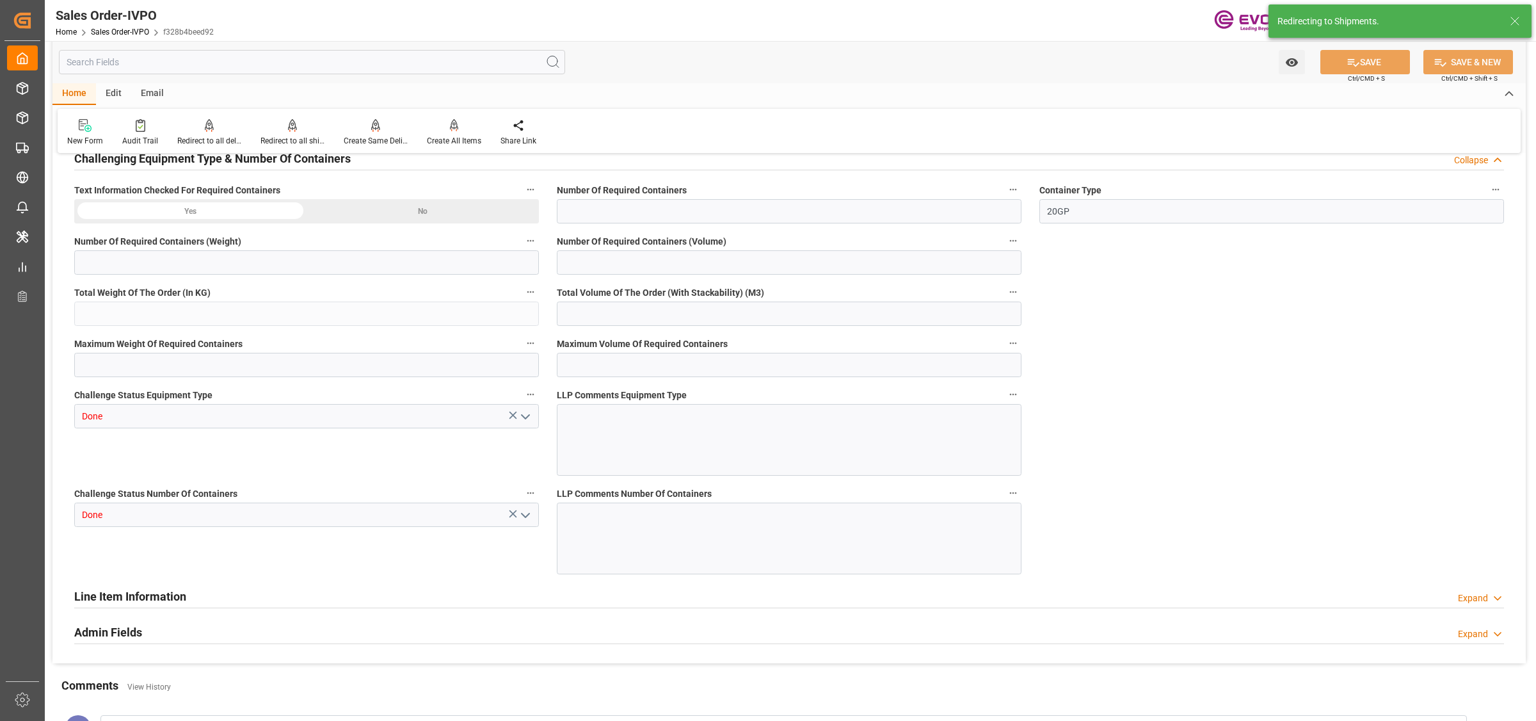
type input "BRSSZ"
type input "[EMAIL_ADDRESS] No: [PHONE_NUMBER]"
type input "0"
type input "1"
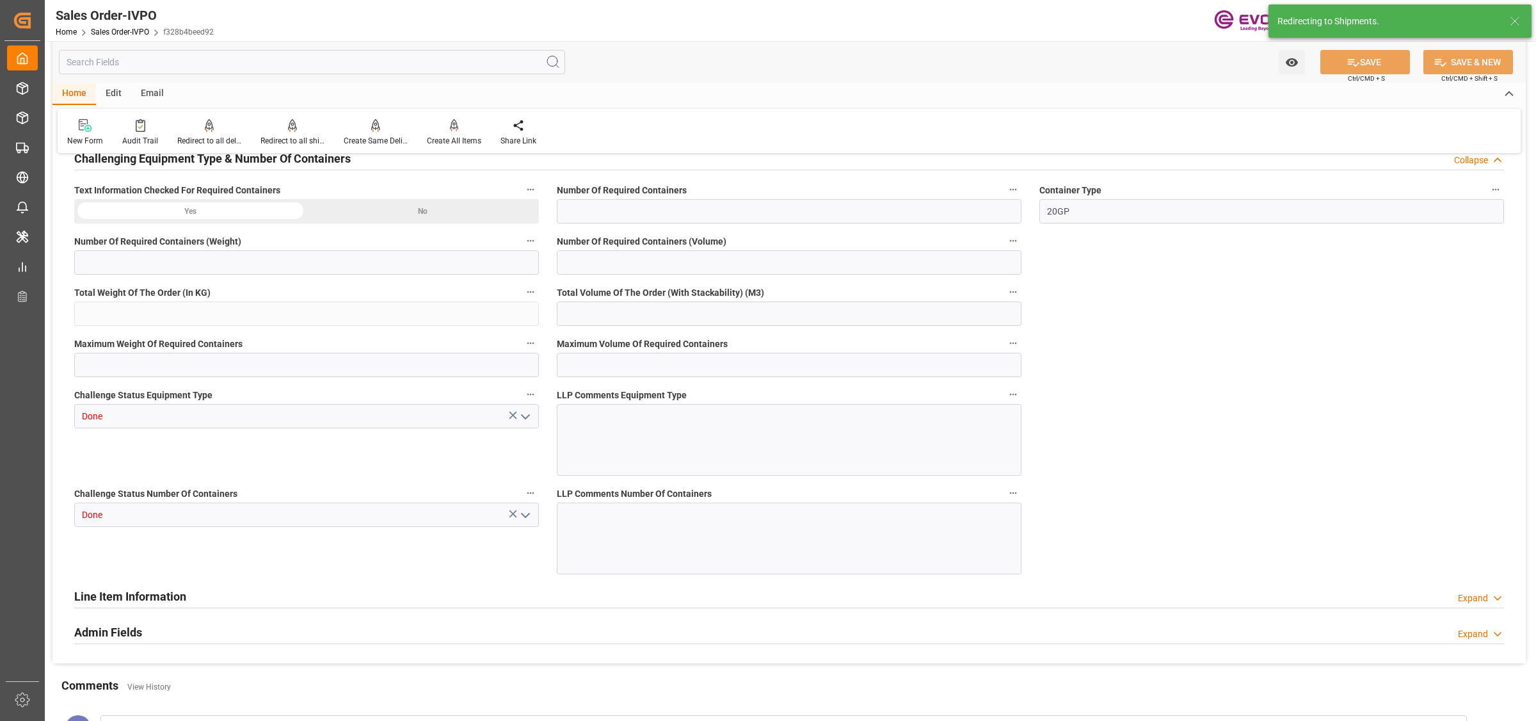
type input "1"
type input "9060.576"
type input "11.4711"
type input "17000"
type input "30"
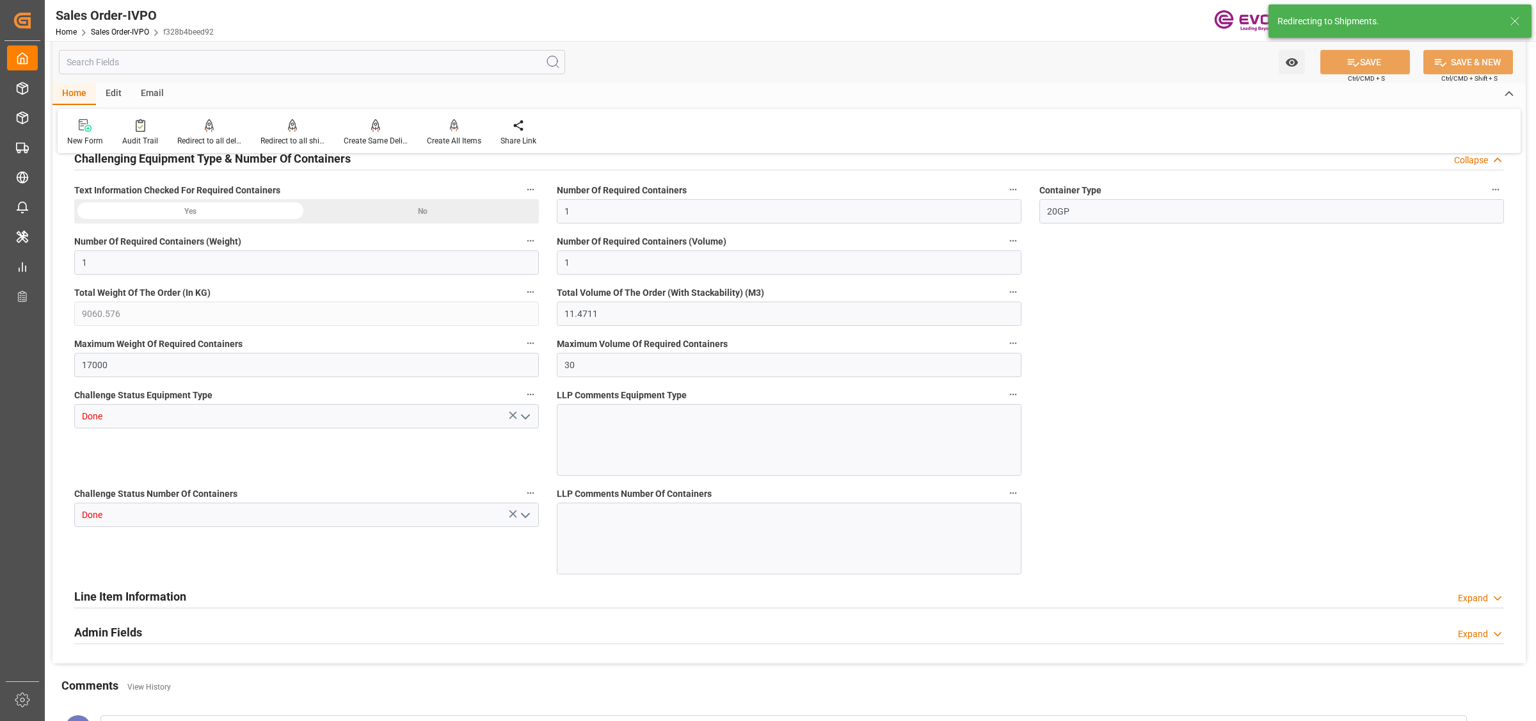
type input "[DATE] 14:17"
type input "[DATE] 17:56"
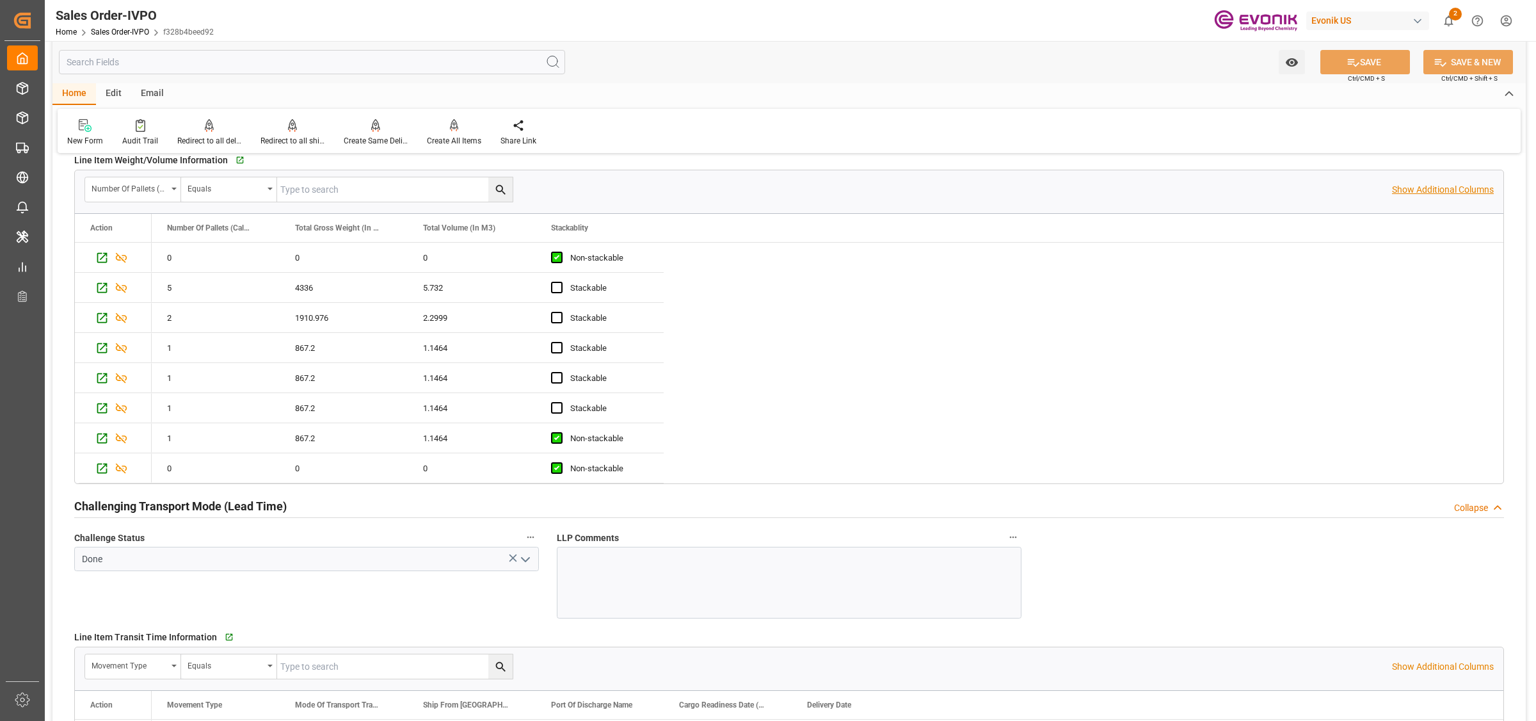
click at [1418, 193] on p "Show Additional Columns" at bounding box center [1443, 189] width 102 height 13
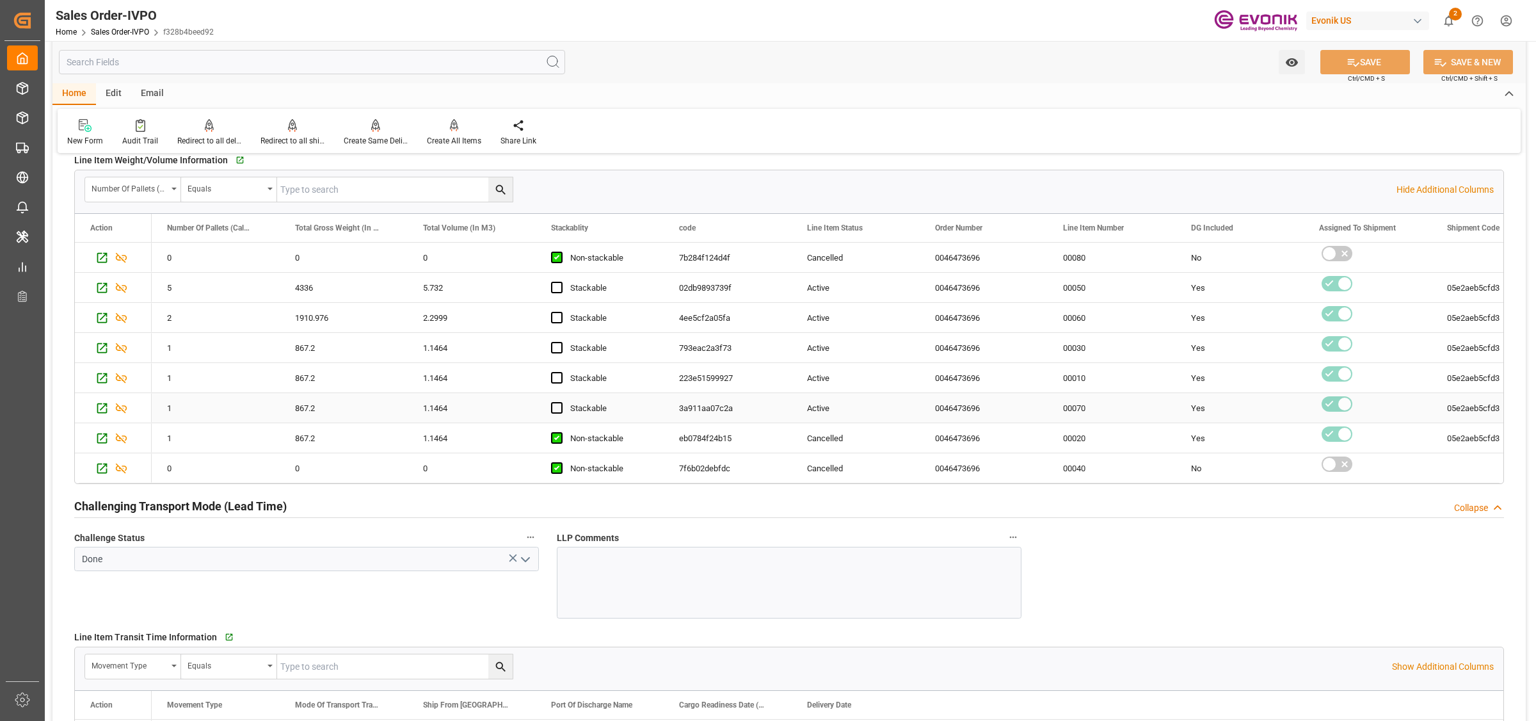
click at [870, 410] on div "Active" at bounding box center [855, 408] width 97 height 29
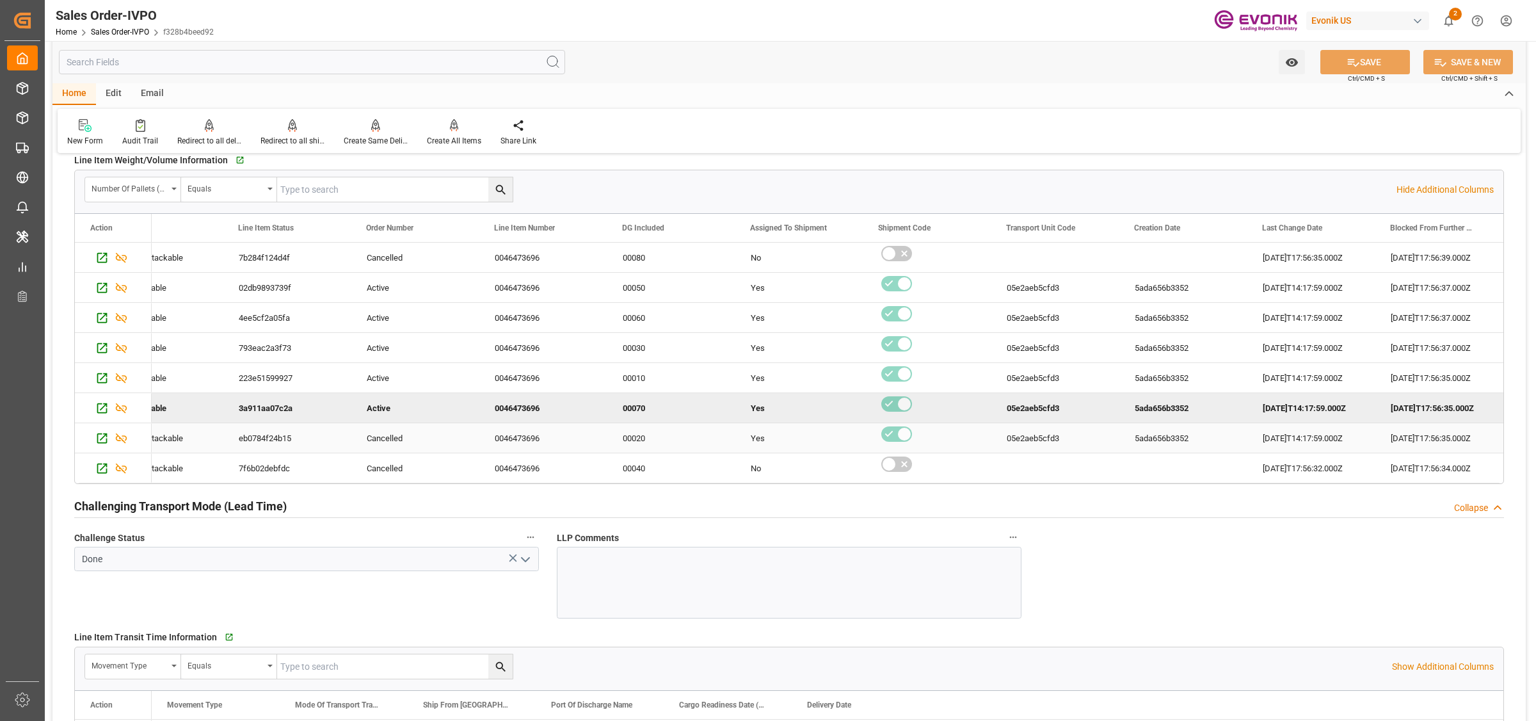
scroll to position [0, 568]
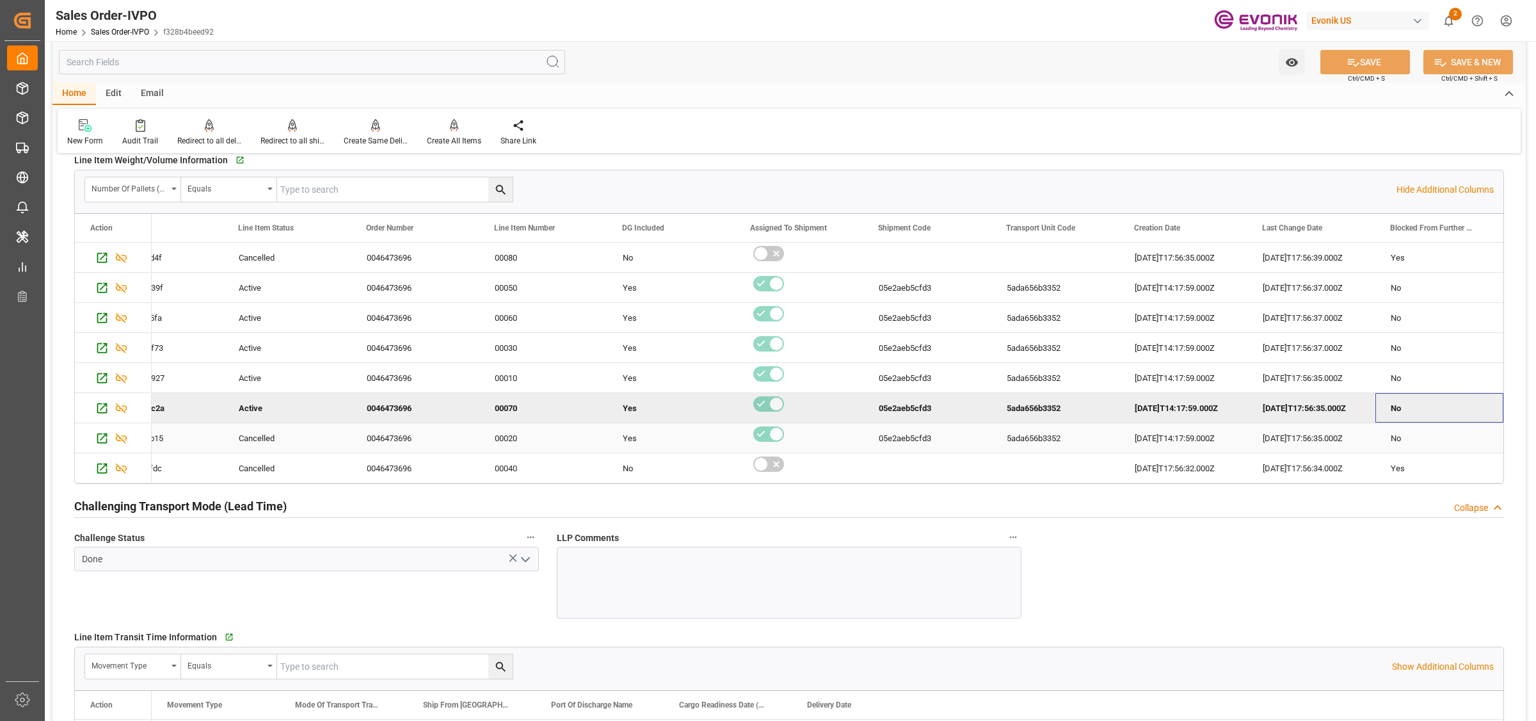
click at [1338, 442] on div "2025-10-09T17:56:35.000Z" at bounding box center [1311, 437] width 128 height 29
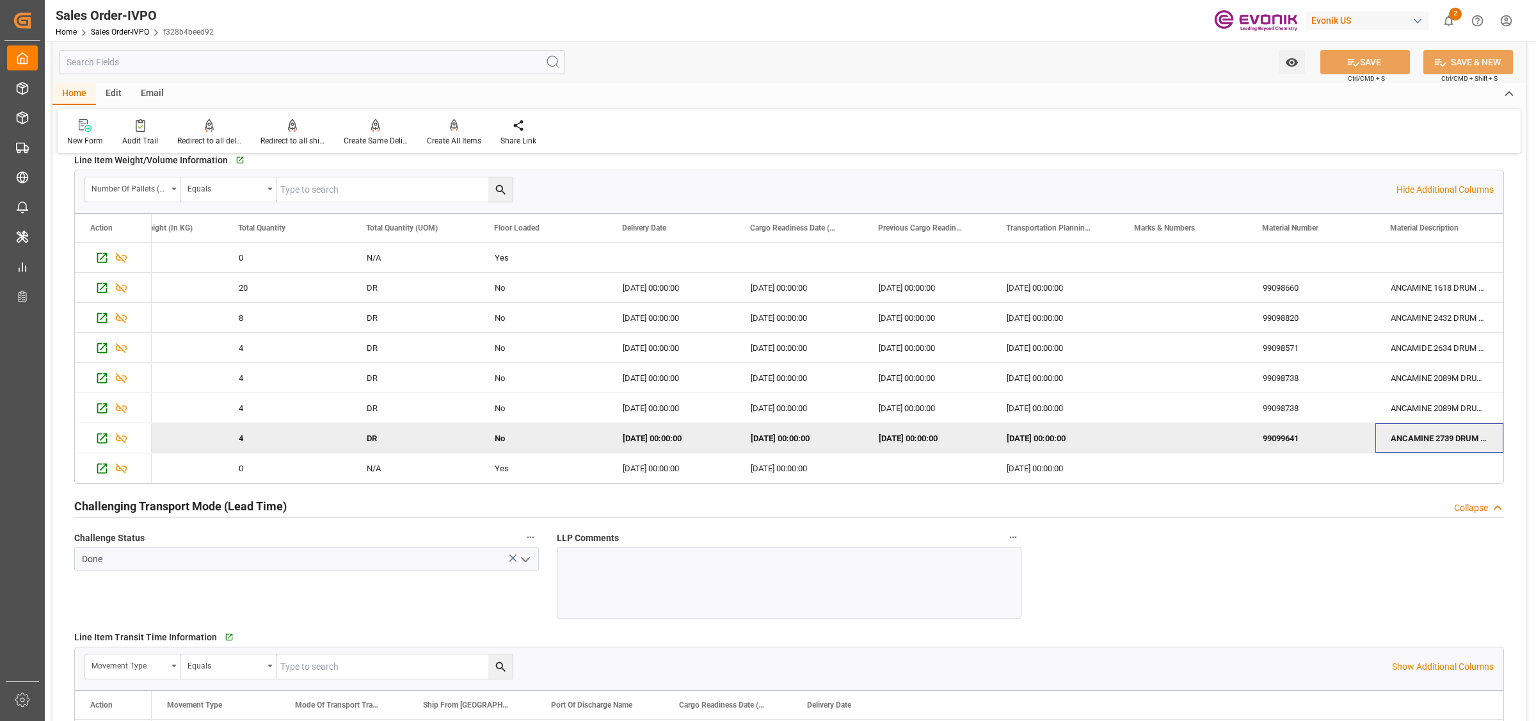
scroll to position [0, 2616]
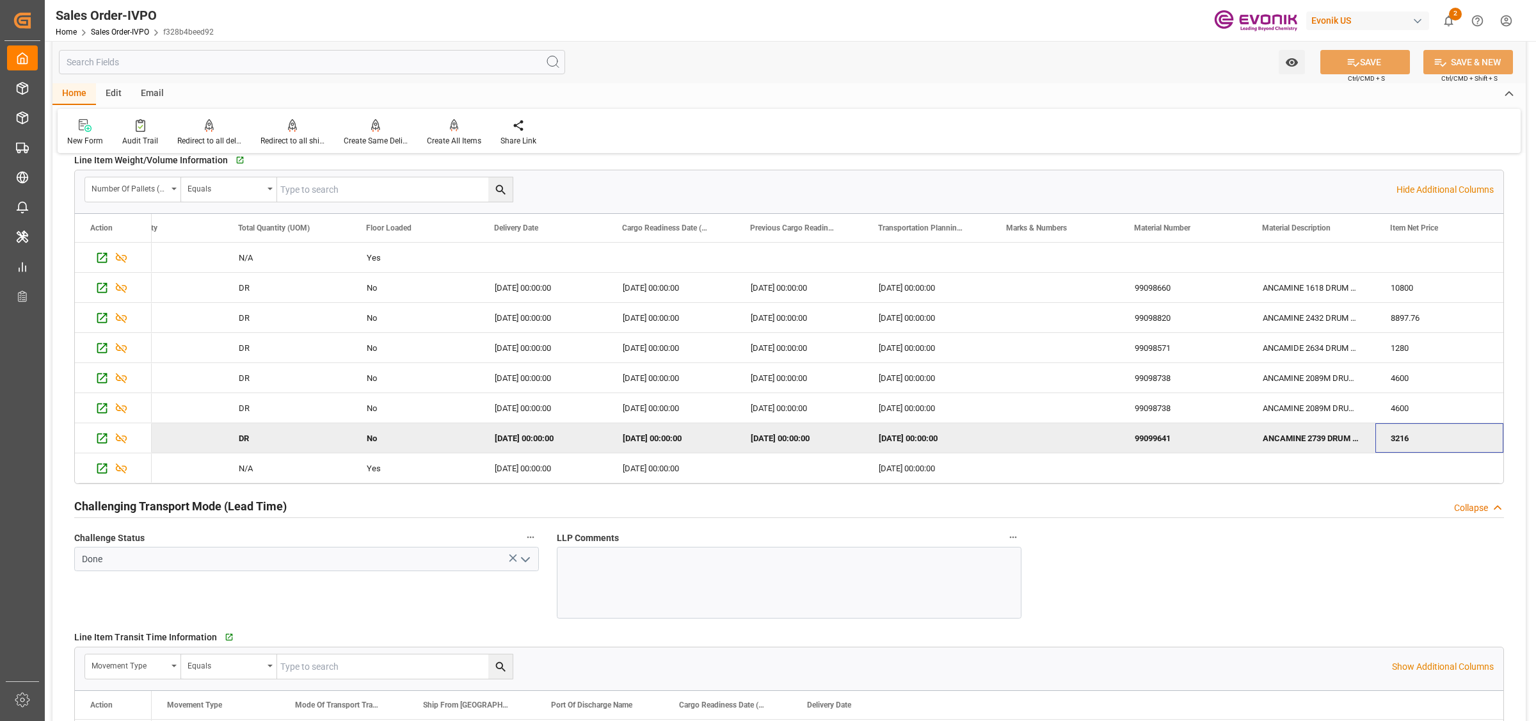
click at [1280, 440] on div "ANCAMINE 2739 DRUM 200KG" at bounding box center [1311, 437] width 128 height 29
type input "[EMAIL_ADDRESS] No: [PHONE_NUMBER]"
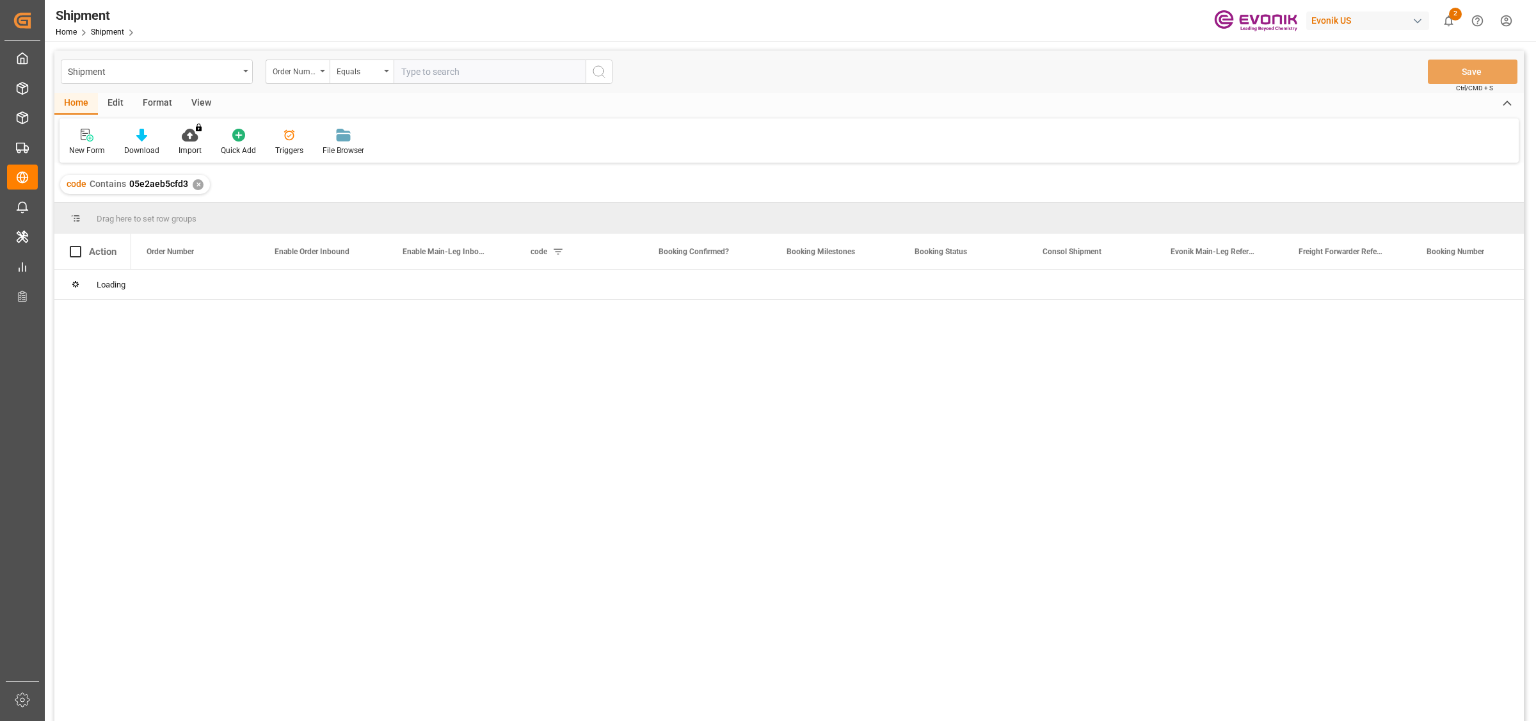
click at [454, 68] on input "text" at bounding box center [490, 72] width 192 height 24
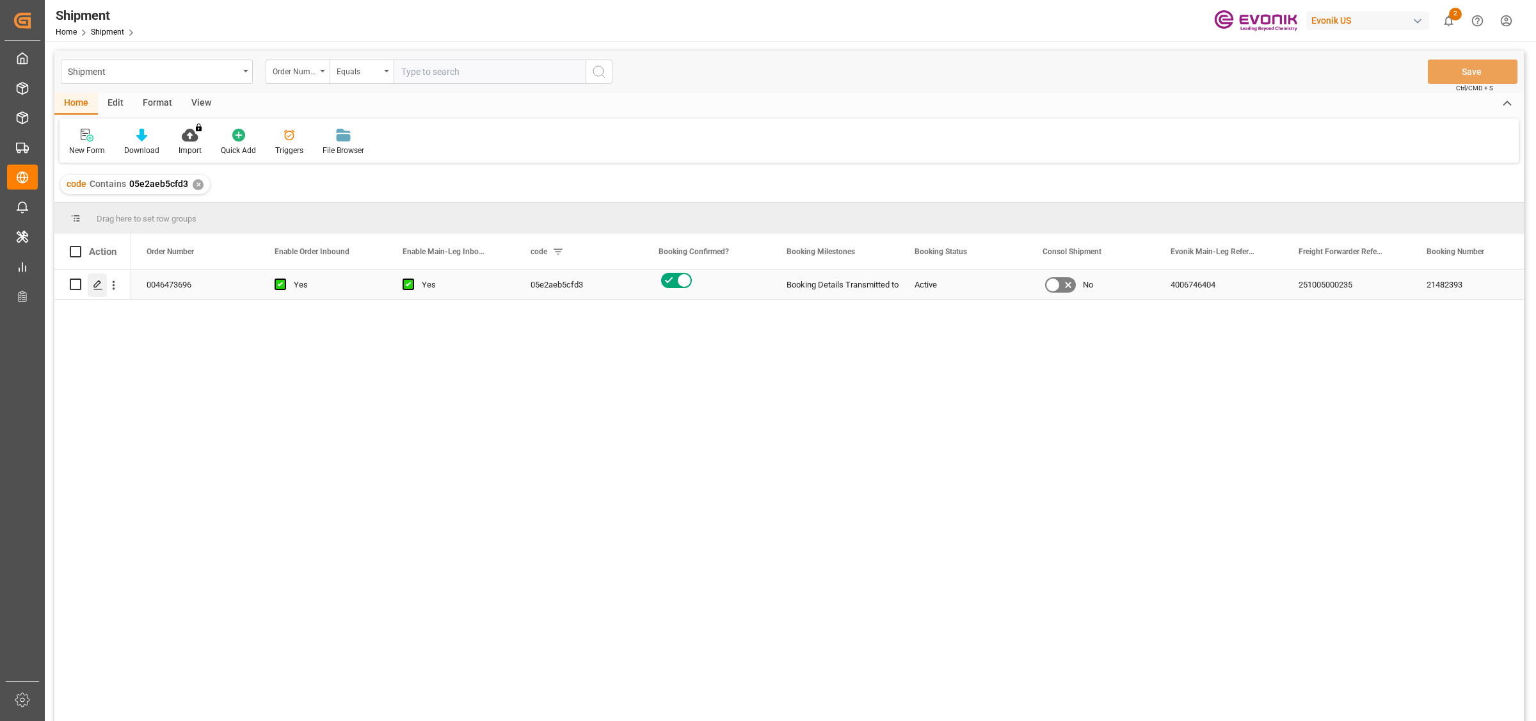
click at [97, 286] on icon "Press SPACE to select this row." at bounding box center [98, 285] width 10 height 10
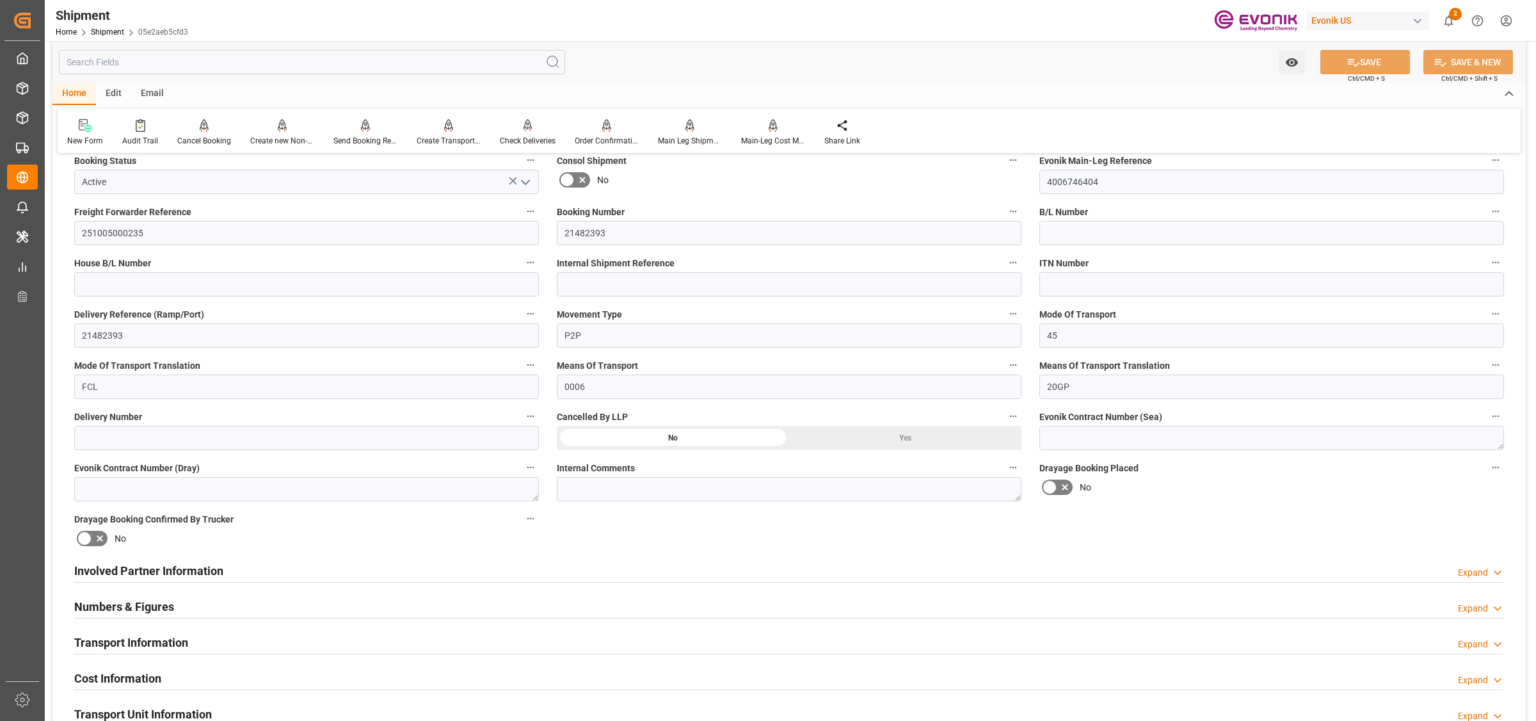
scroll to position [560, 0]
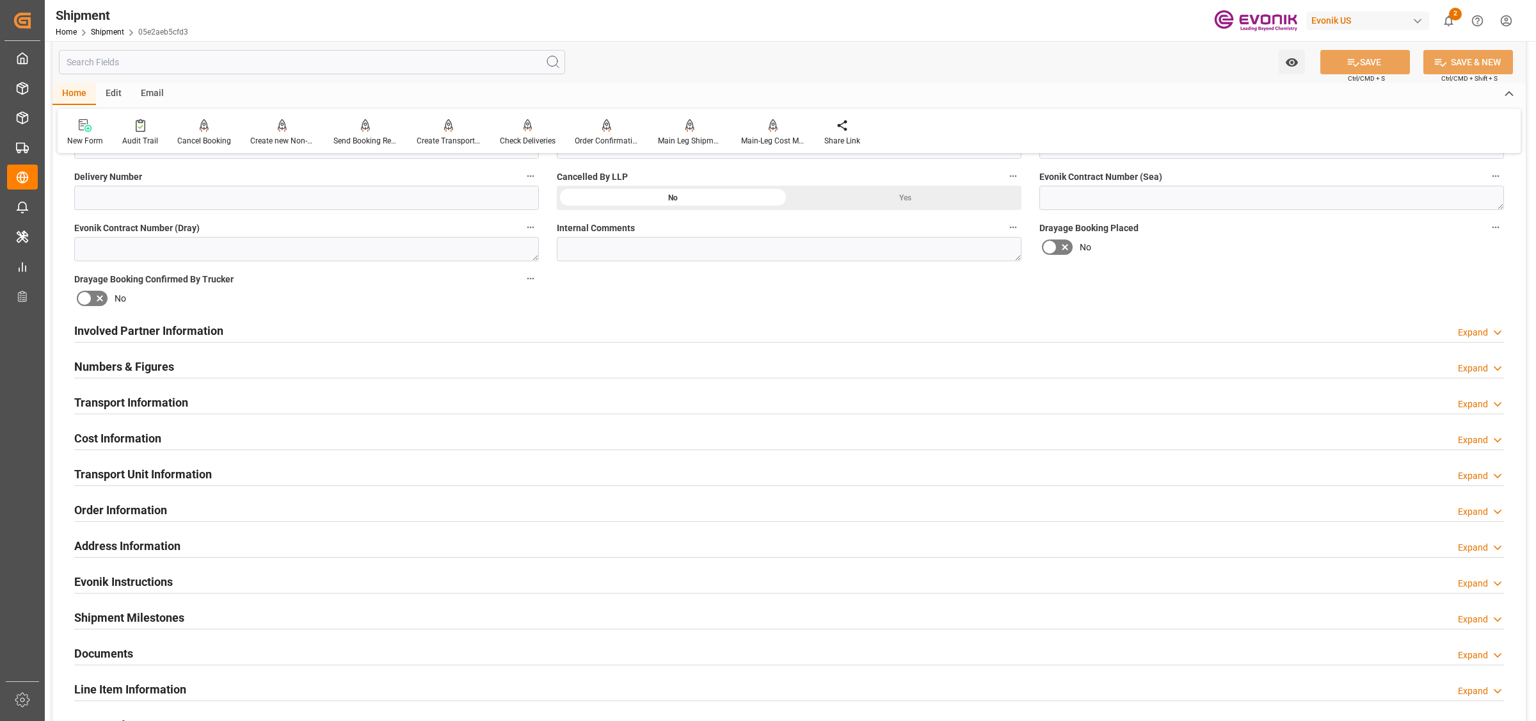
click at [316, 56] on input "text" at bounding box center [312, 62] width 506 height 24
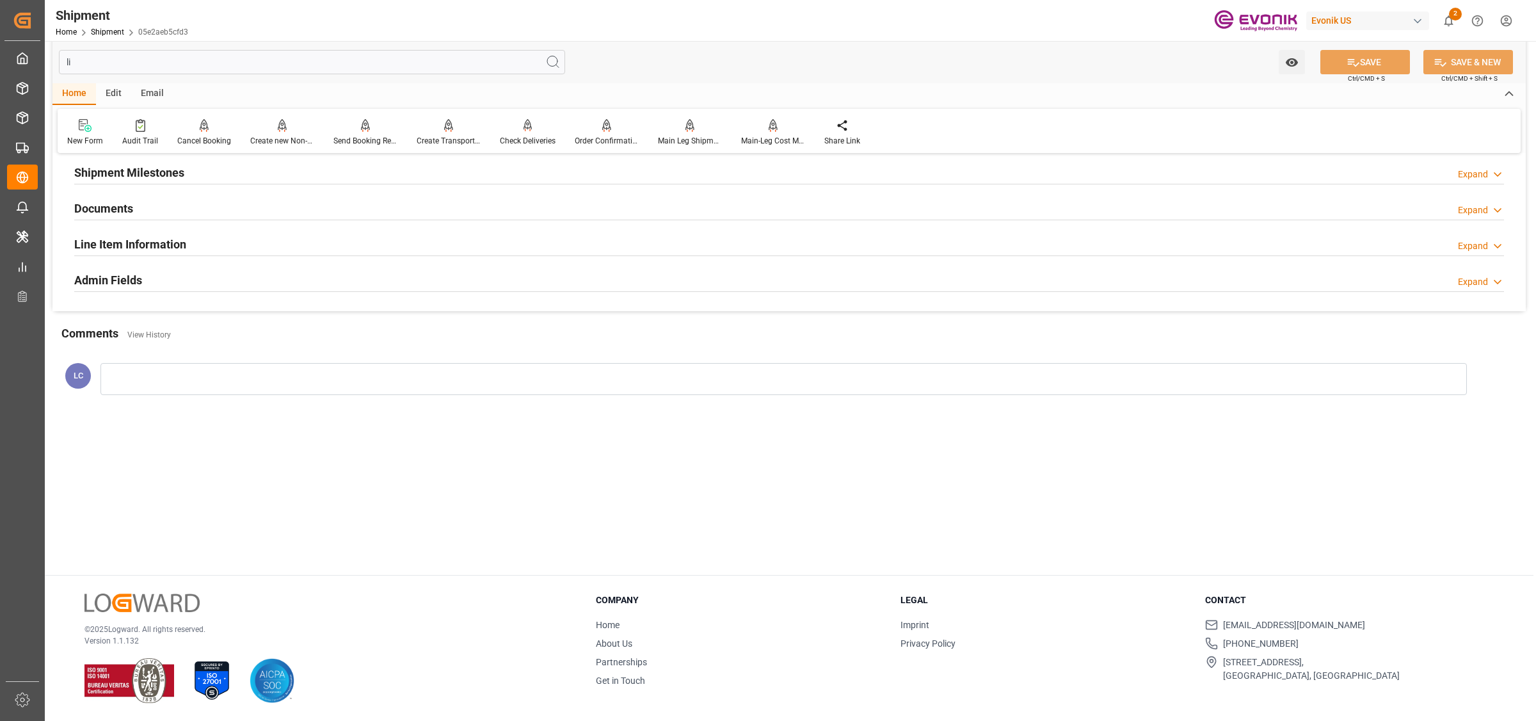
scroll to position [51, 0]
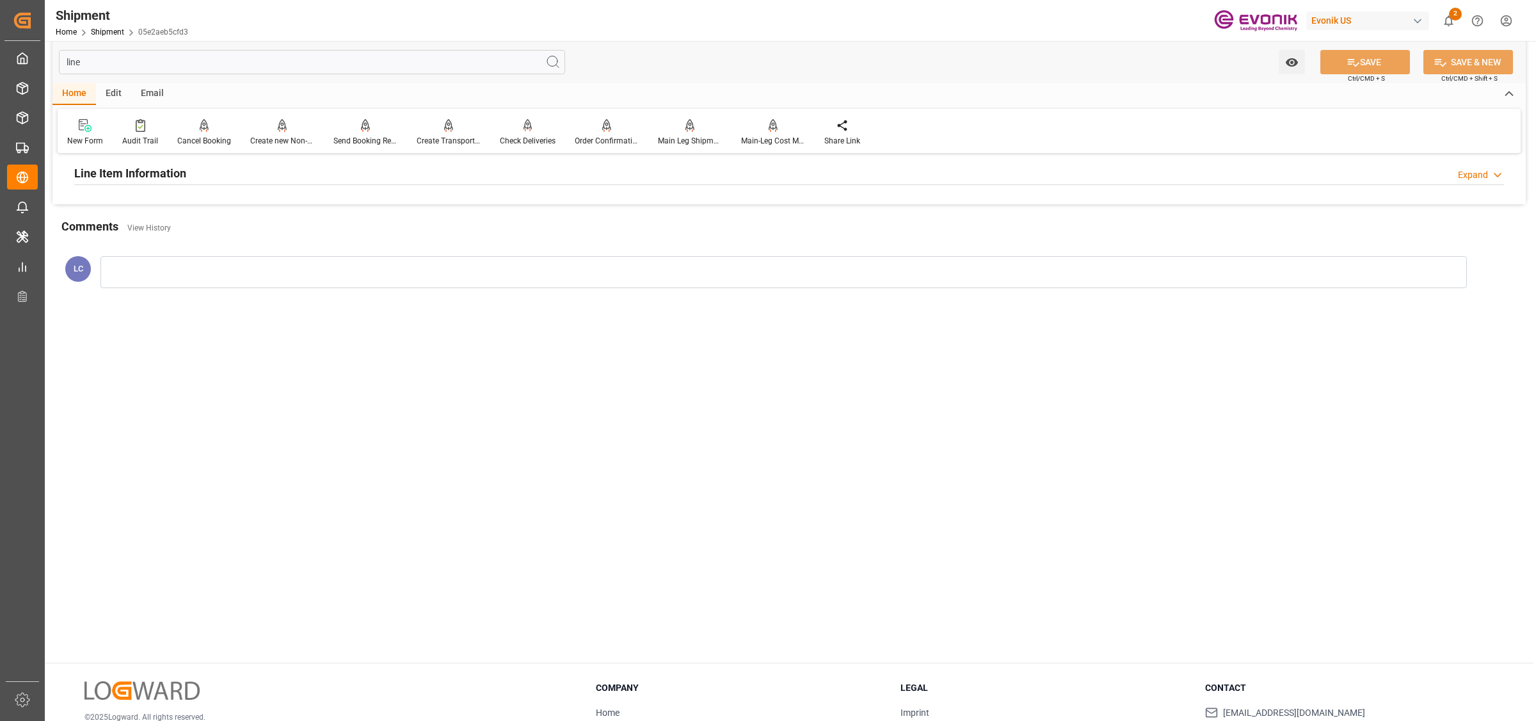
type input "line"
click at [218, 172] on div "Line Item Information Expand" at bounding box center [789, 172] width 1430 height 24
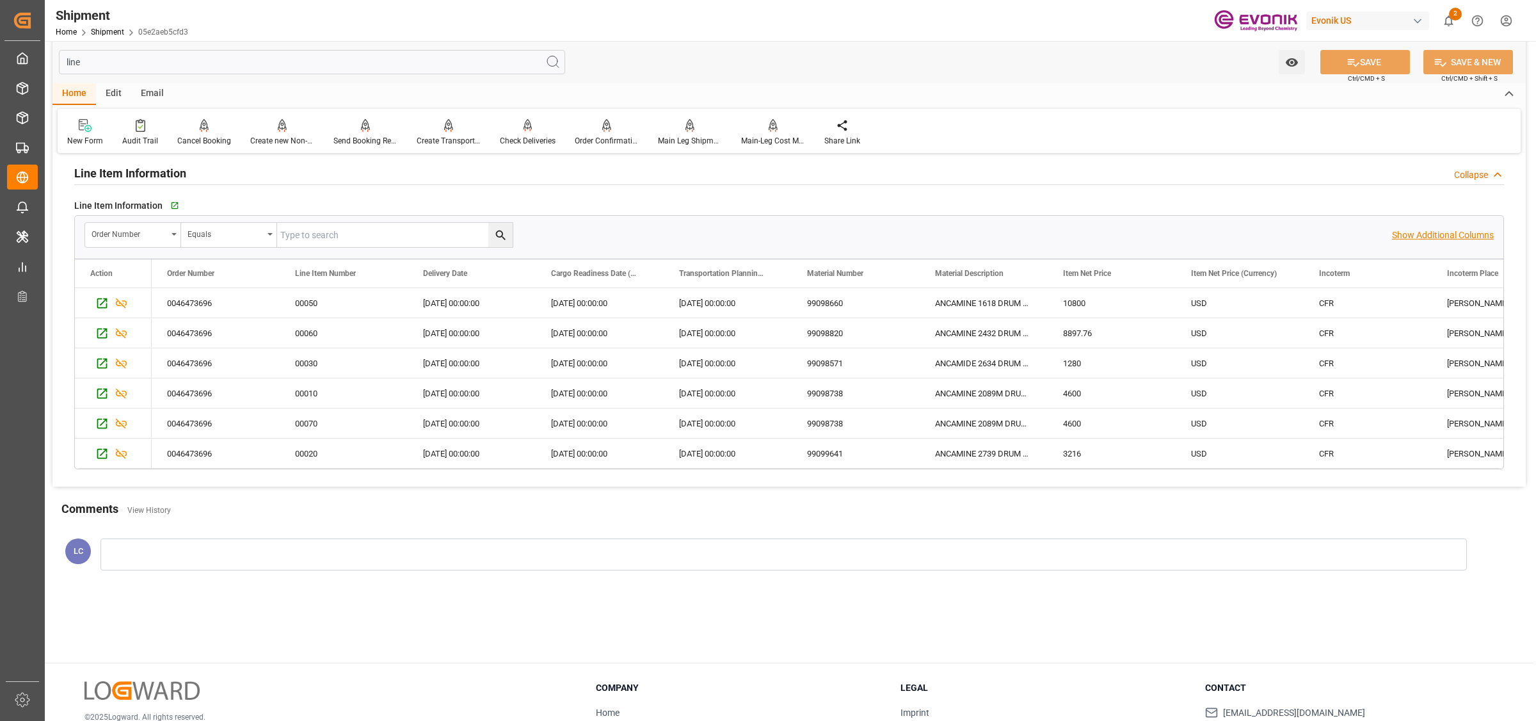
click at [1421, 232] on p "Show Additional Columns" at bounding box center [1443, 234] width 102 height 13
click at [318, 453] on div "00020" at bounding box center [344, 452] width 128 height 29
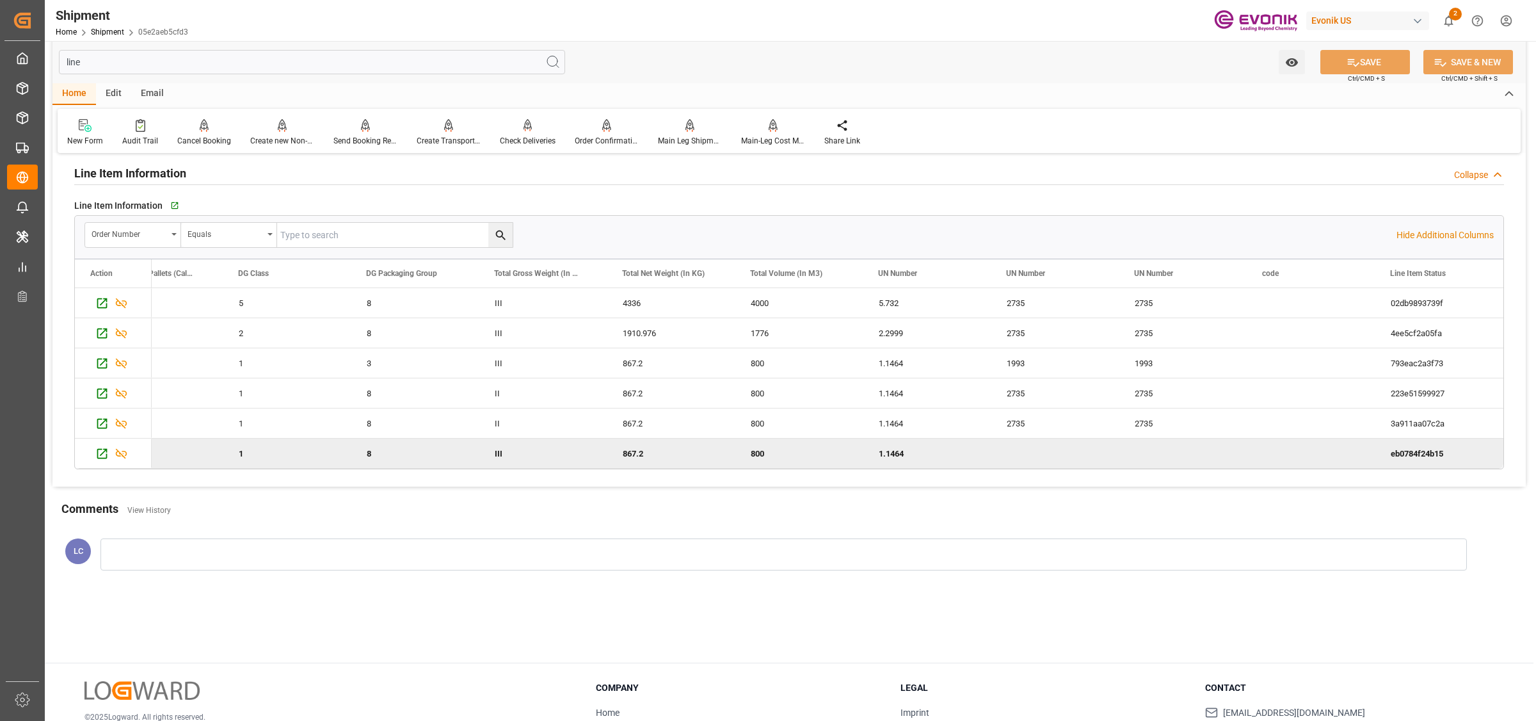
scroll to position [0, 1720]
click at [1395, 461] on div "Cancelled" at bounding box center [1439, 453] width 97 height 29
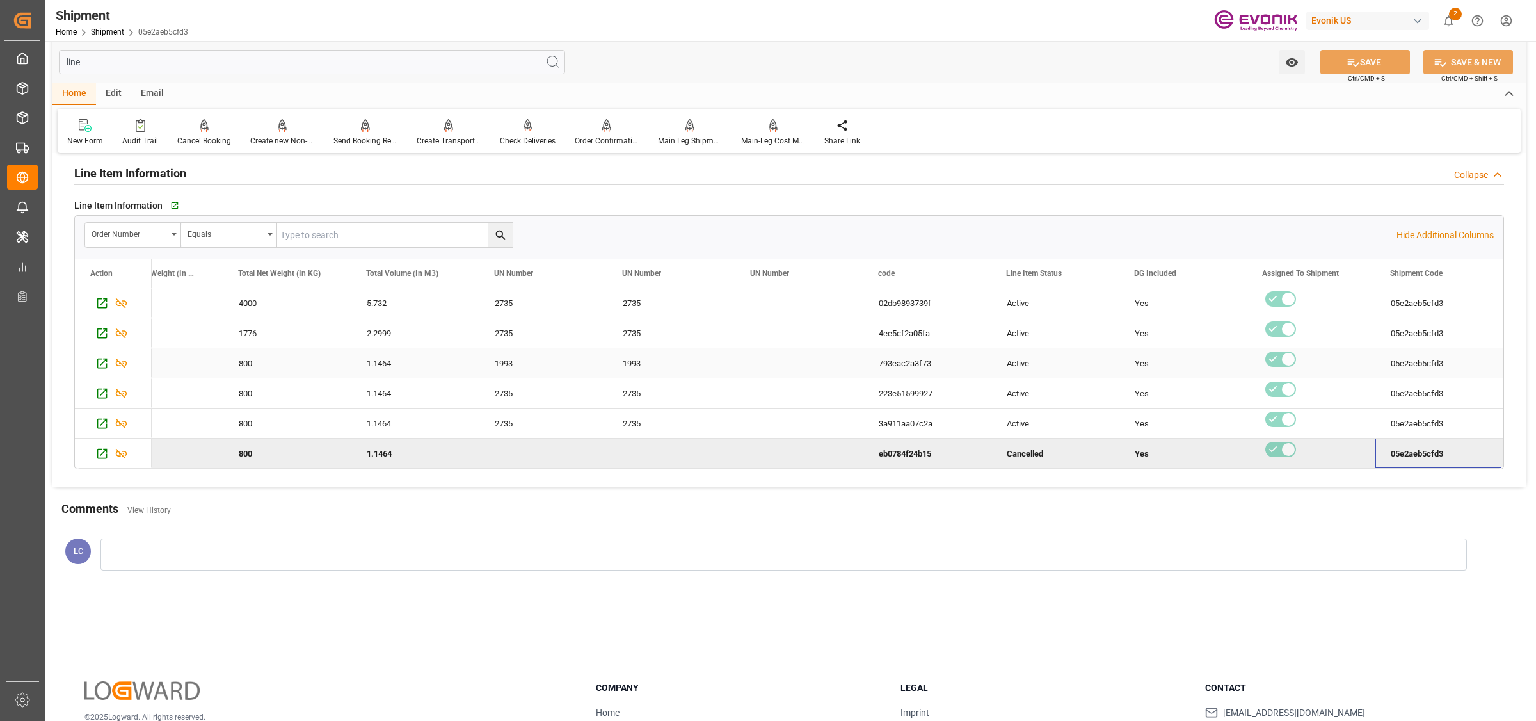
scroll to position [0, 0]
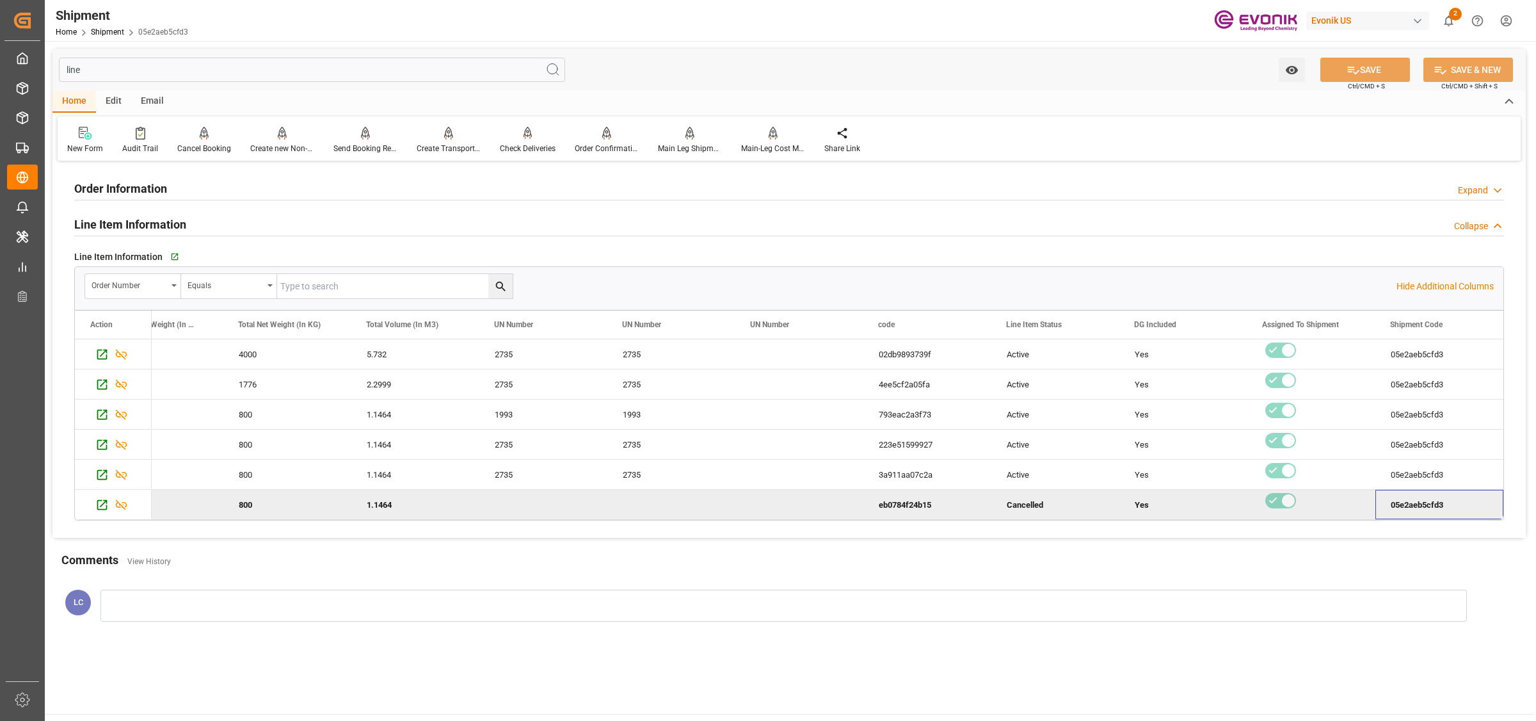
click at [104, 68] on input "line" at bounding box center [312, 70] width 506 height 24
drag, startPoint x: 104, startPoint y: 68, endPoint x: 199, endPoint y: 68, distance: 95.4
click at [23, 61] on div "Created by potrace 1.15, written by Peter Selinger 2001-2017 Created by potrace…" at bounding box center [768, 360] width 1536 height 721
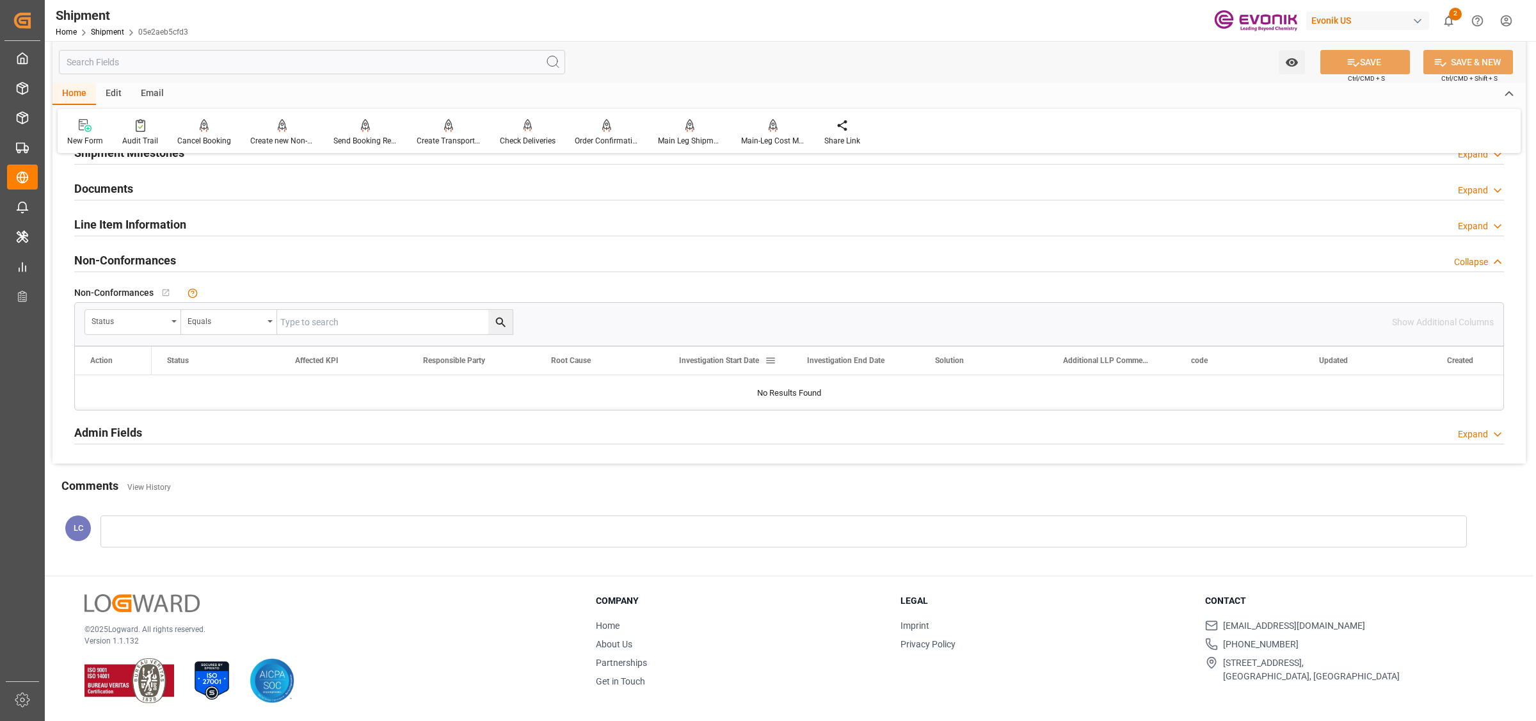
scroll to position [705, 0]
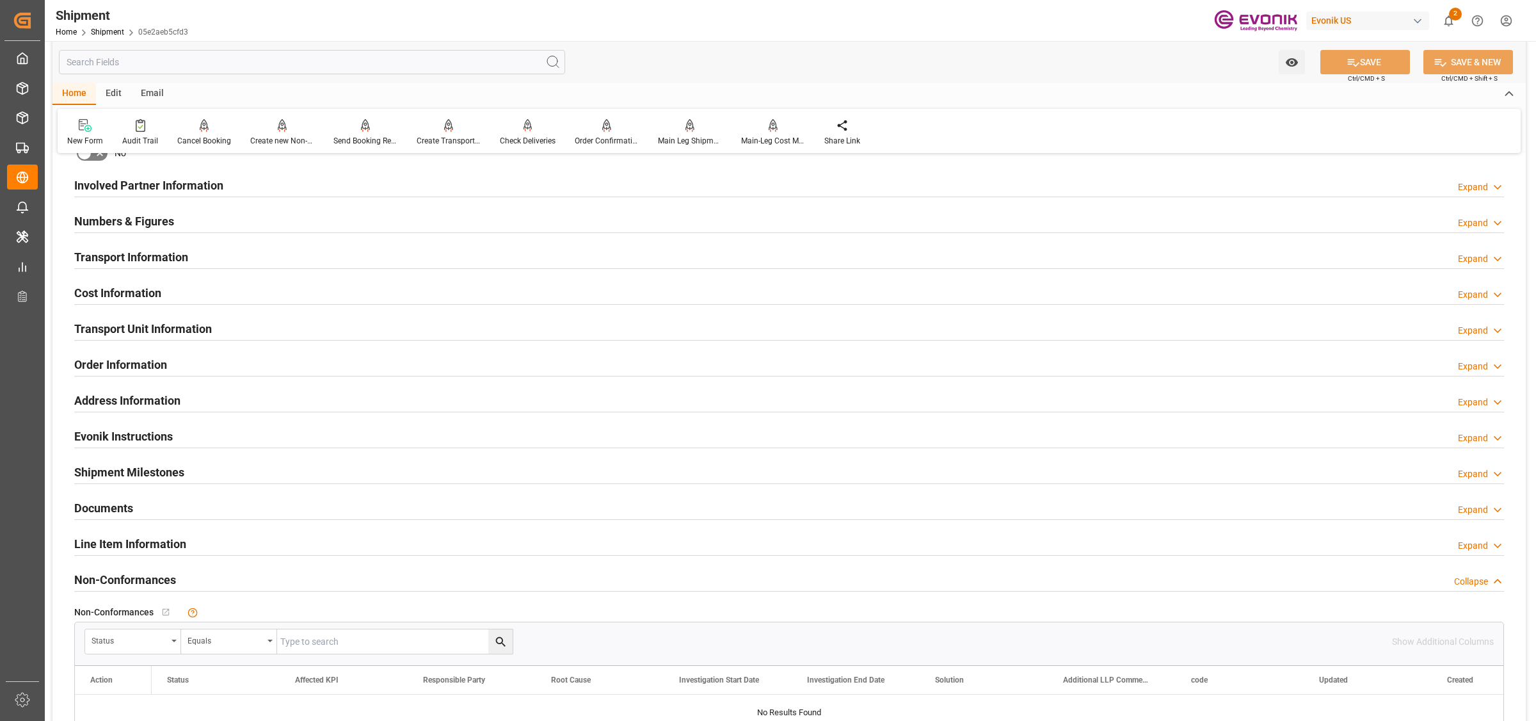
click at [148, 251] on h2 "Transport Information" at bounding box center [131, 256] width 114 height 17
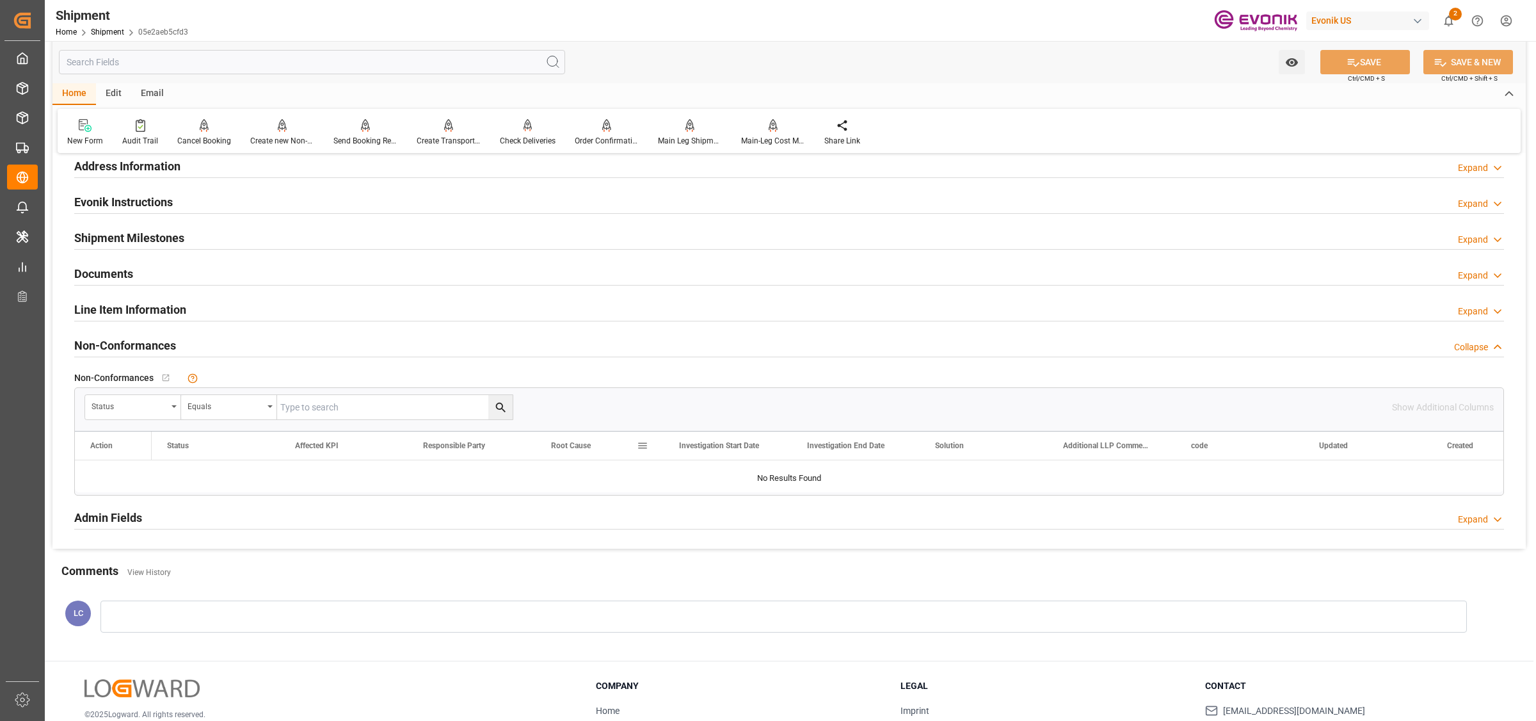
scroll to position [1025, 0]
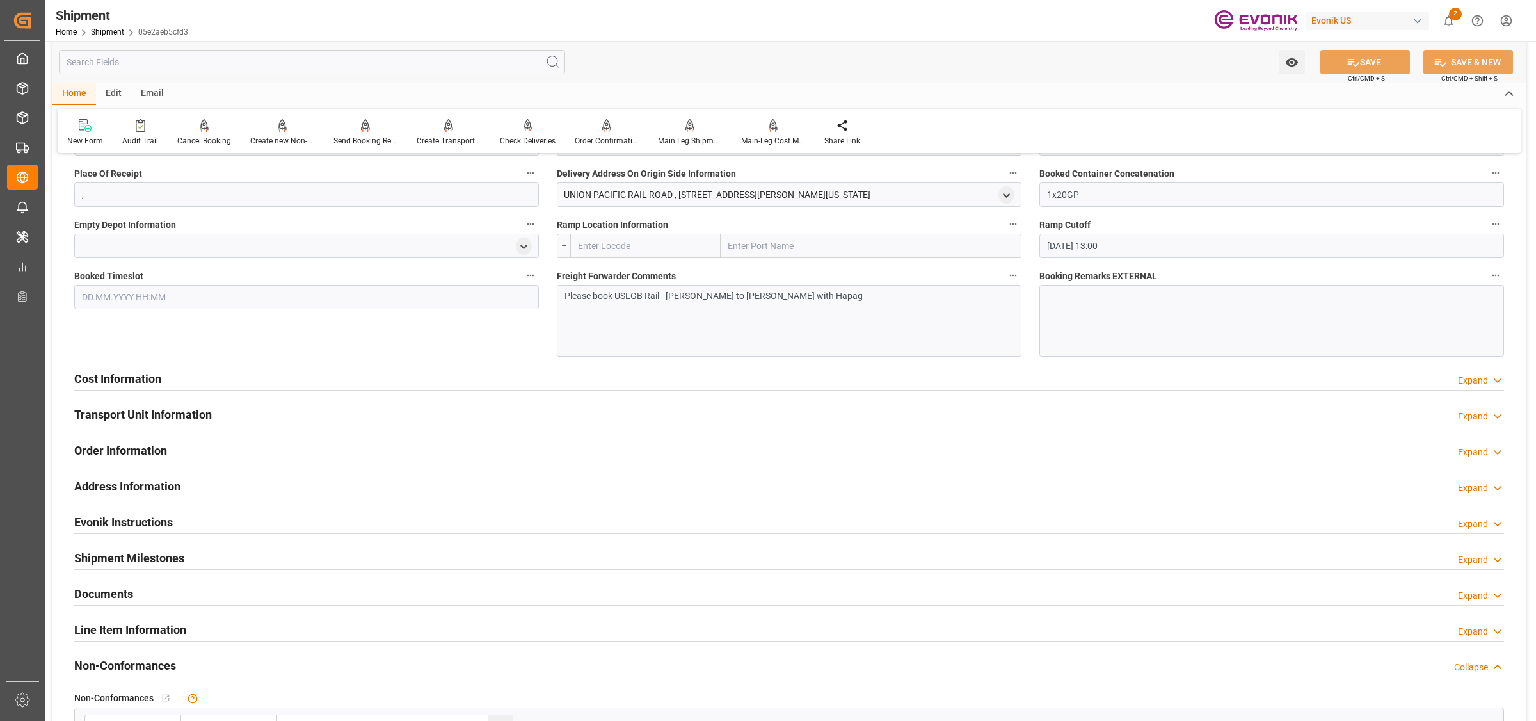
click at [800, 301] on p "Please book USLGB Rail - POL Houston to Santos with Hapag" at bounding box center [782, 295] width 436 height 13
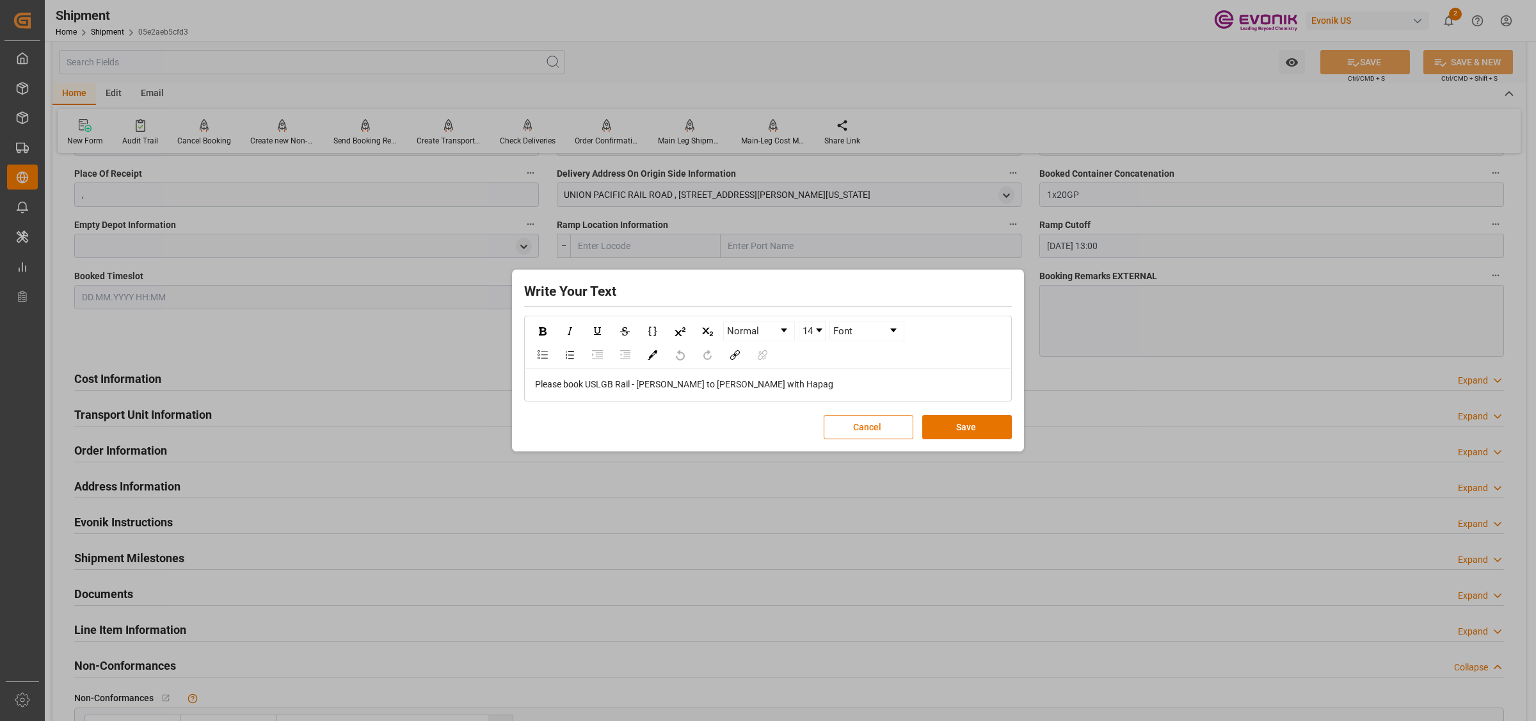
click at [824, 385] on div "Please book USLGB Rail - POL Houston to Santos with Hapag" at bounding box center [768, 384] width 467 height 13
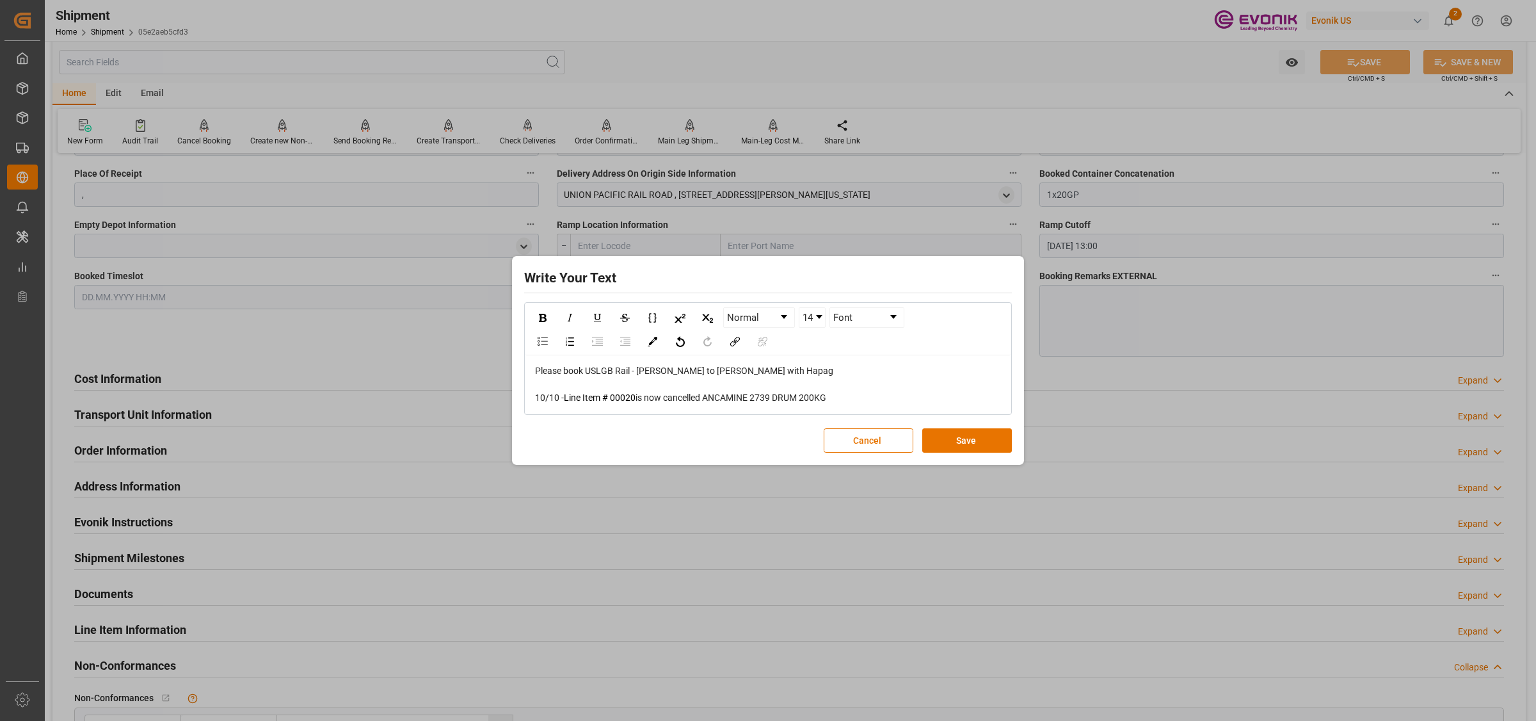
click at [711, 397] on span "is now cancelled ANCAMINE 2739 DRUM 200KG" at bounding box center [730, 397] width 191 height 10
click at [714, 392] on span "is now cancelled ANCAMINE 2739 DRUM 200KG" at bounding box center [730, 397] width 191 height 10
click at [955, 444] on button "Save" at bounding box center [967, 440] width 90 height 24
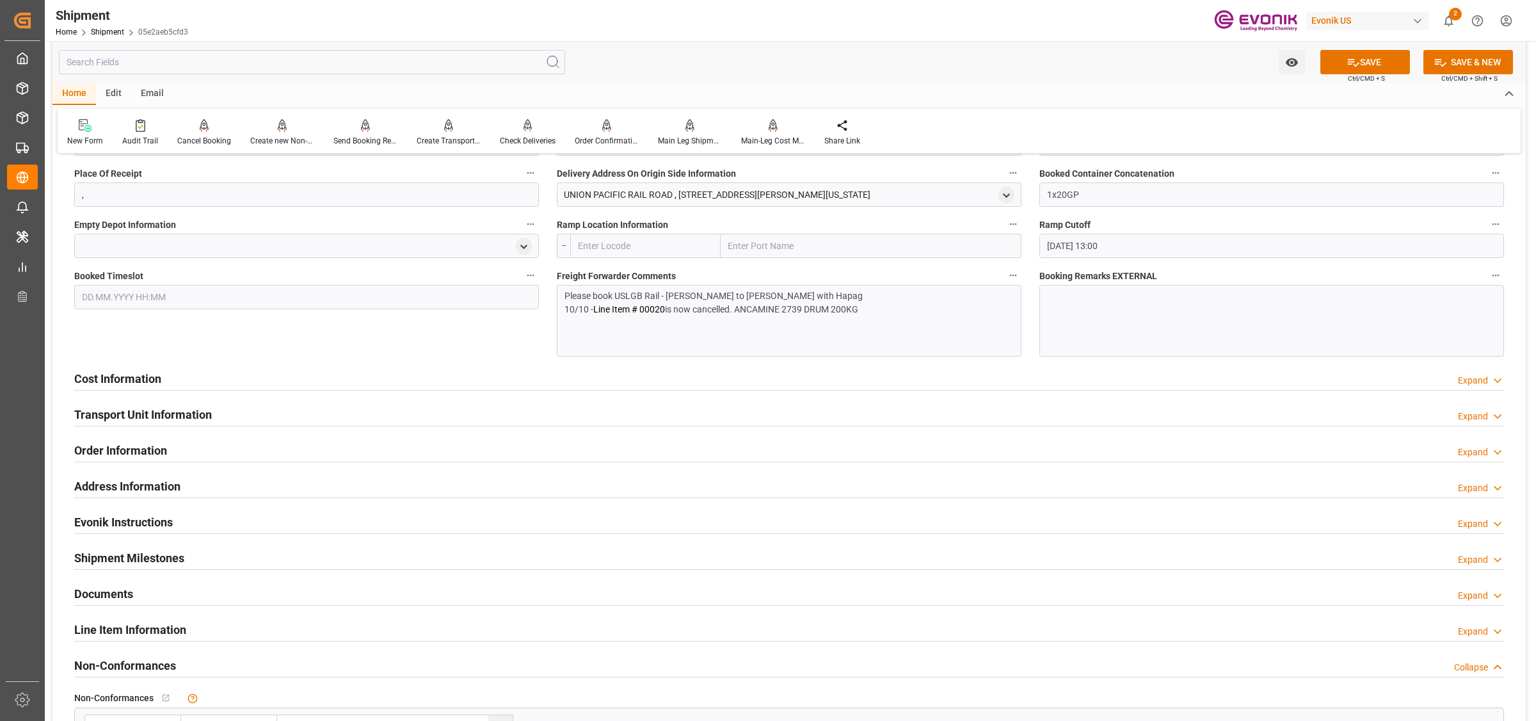
click at [871, 308] on p "10/10 - Line Item # 00020 is now cancelled. ANCAMINE 2739 DRUM 200KG" at bounding box center [782, 309] width 436 height 13
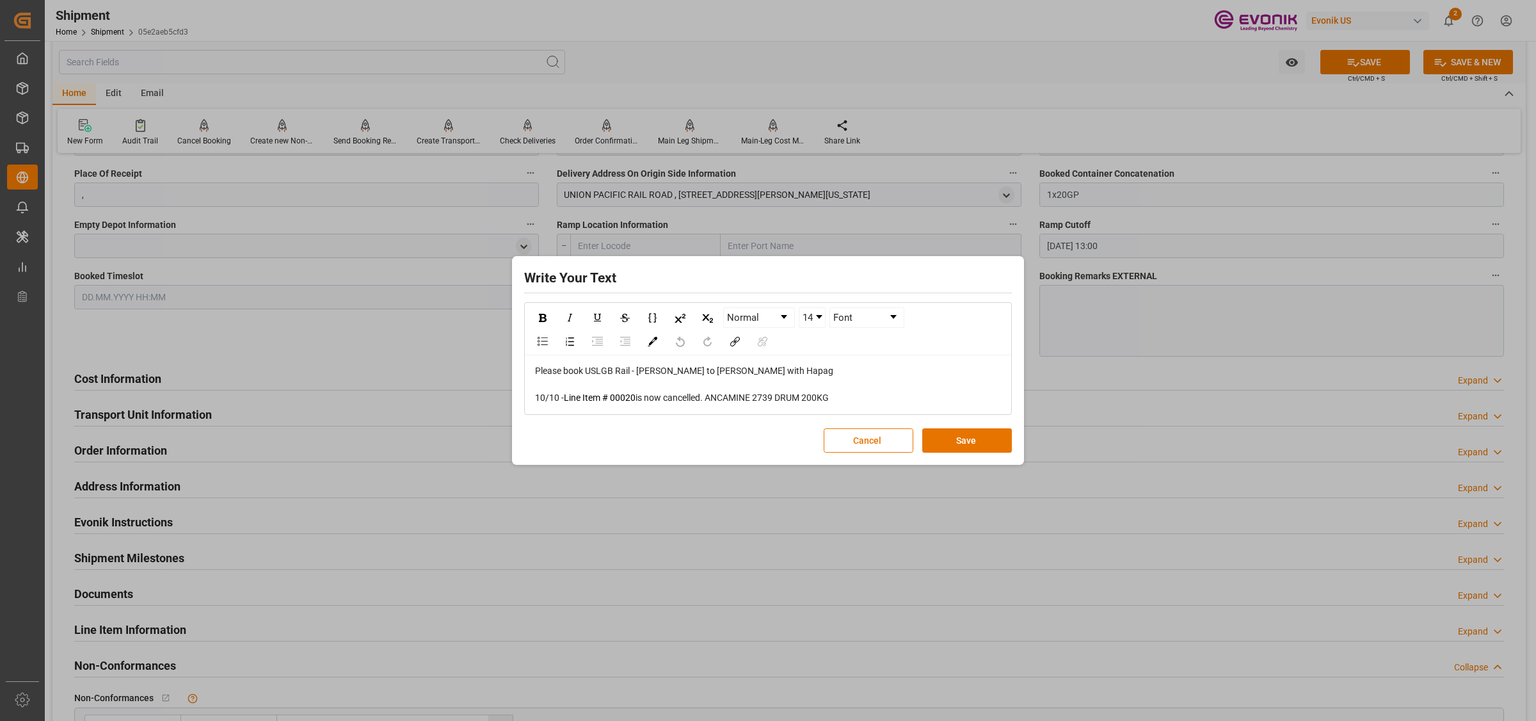
click at [768, 373] on span "Please book USLGB Rail - POL Houston to Santos with Hapag" at bounding box center [684, 370] width 298 height 10
click at [765, 383] on div "rdw-editor" at bounding box center [768, 384] width 467 height 13
click at [955, 444] on button "Save" at bounding box center [967, 440] width 90 height 24
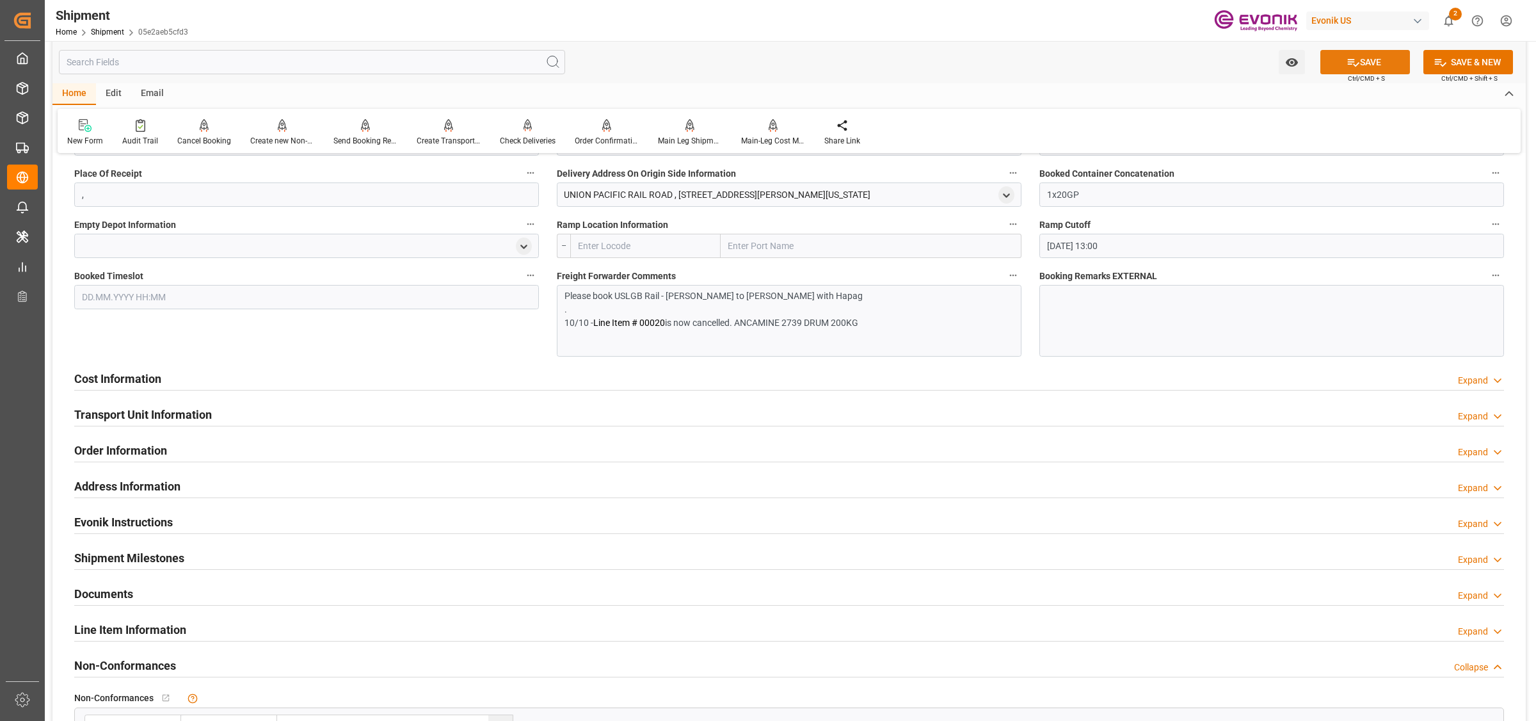
click at [1354, 52] on button "SAVE" at bounding box center [1365, 62] width 90 height 24
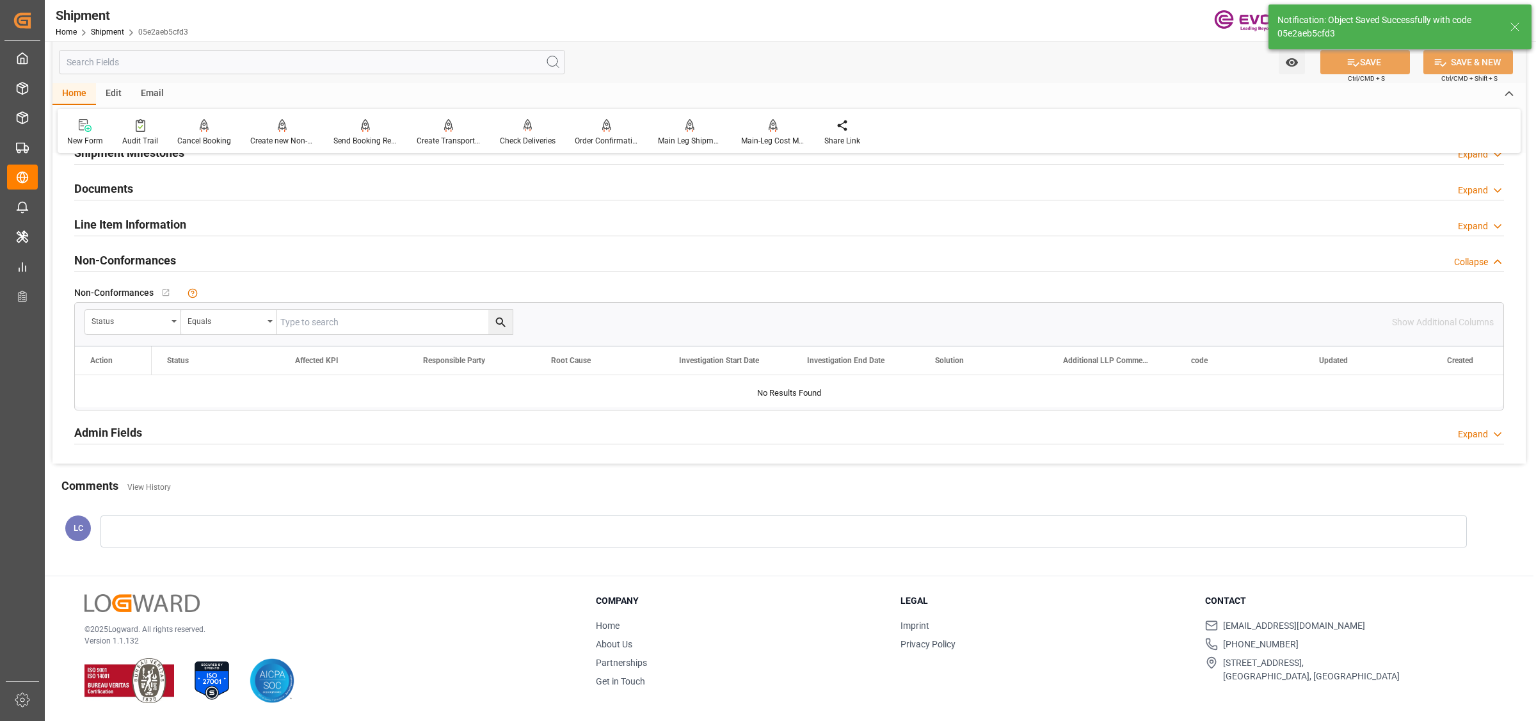
scroll to position [619, 0]
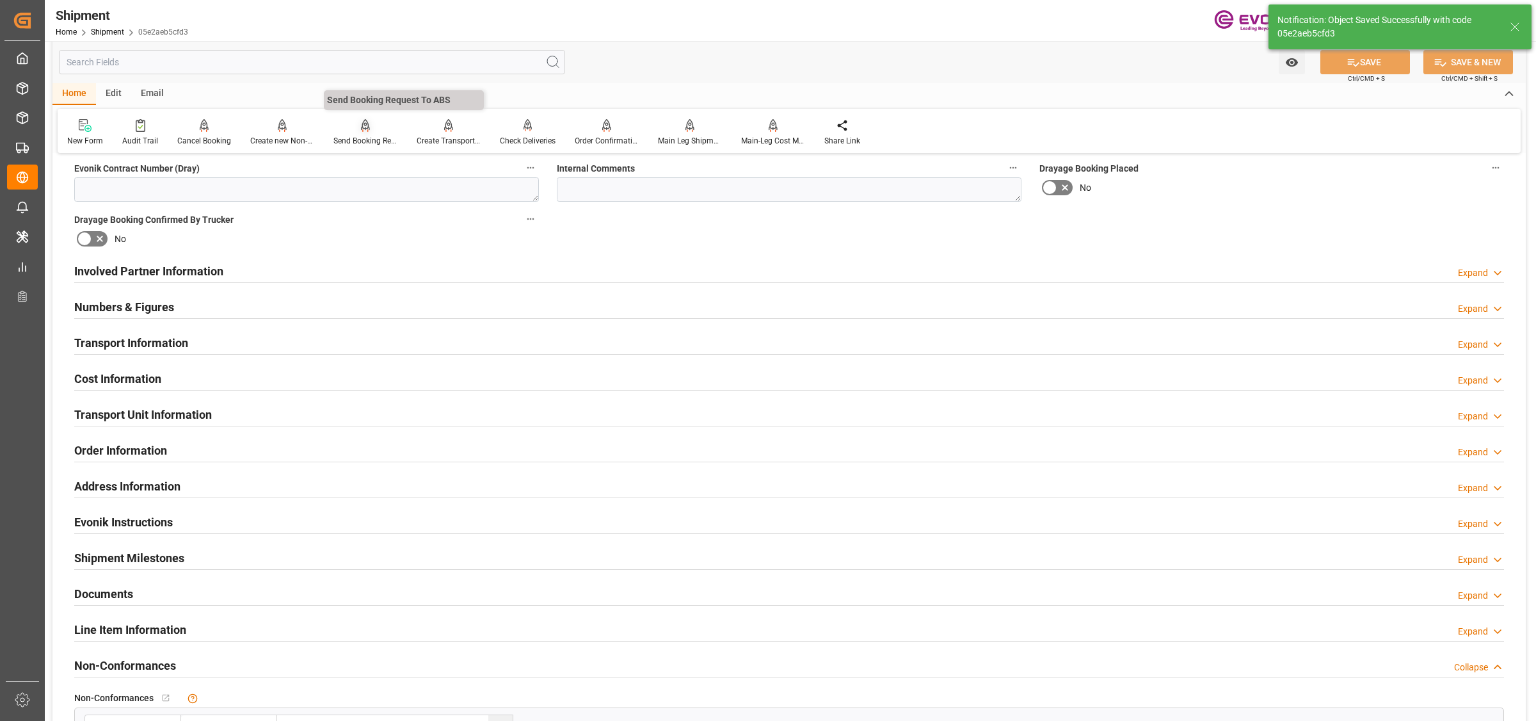
click at [349, 128] on div at bounding box center [365, 124] width 64 height 13
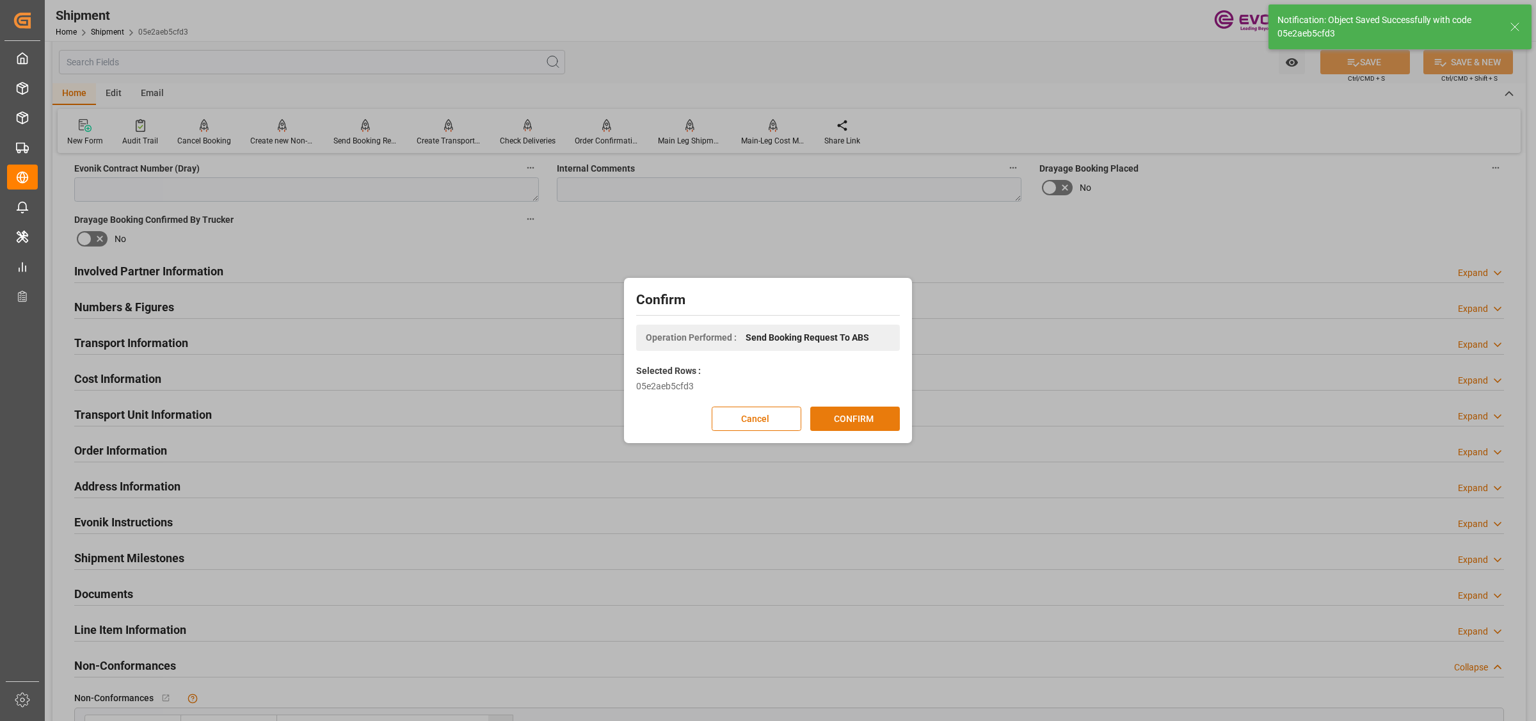
click at [853, 421] on button "CONFIRM" at bounding box center [855, 418] width 90 height 24
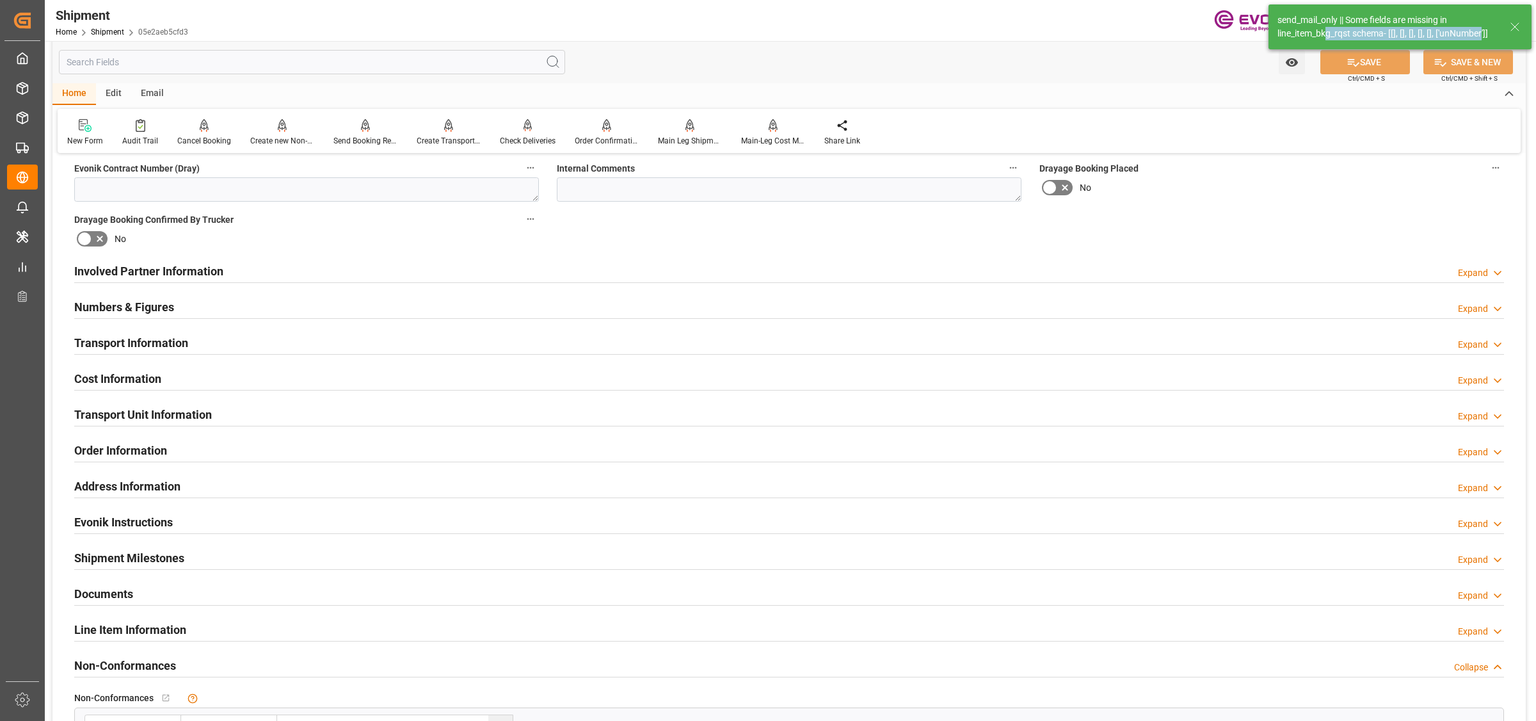
drag, startPoint x: 1328, startPoint y: 36, endPoint x: 1482, endPoint y: 36, distance: 154.2
click at [1482, 36] on div "send_mail_only || Some fields are missing in line_item_bkg_rqst schema- [[], []…" at bounding box center [1387, 26] width 220 height 27
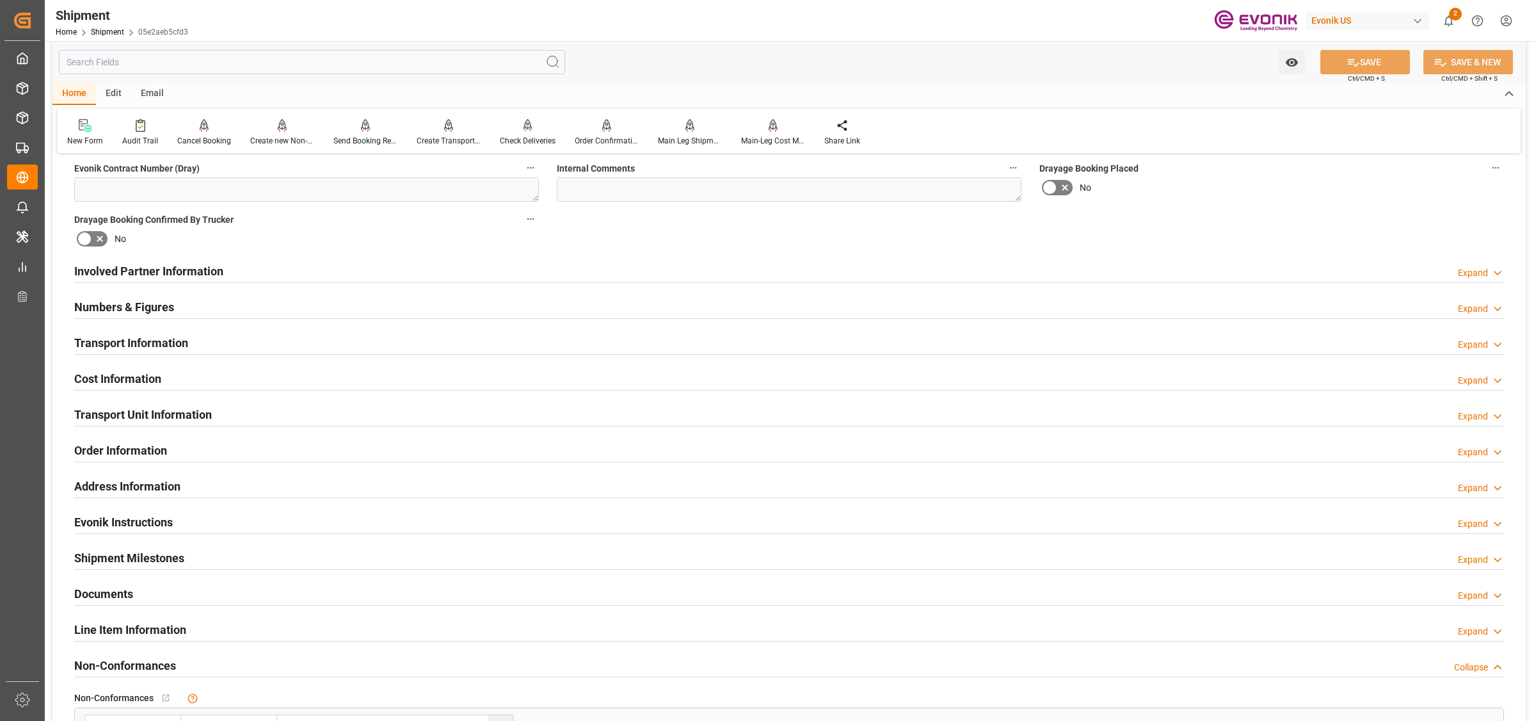
click at [179, 632] on h2 "Line Item Information" at bounding box center [130, 629] width 112 height 17
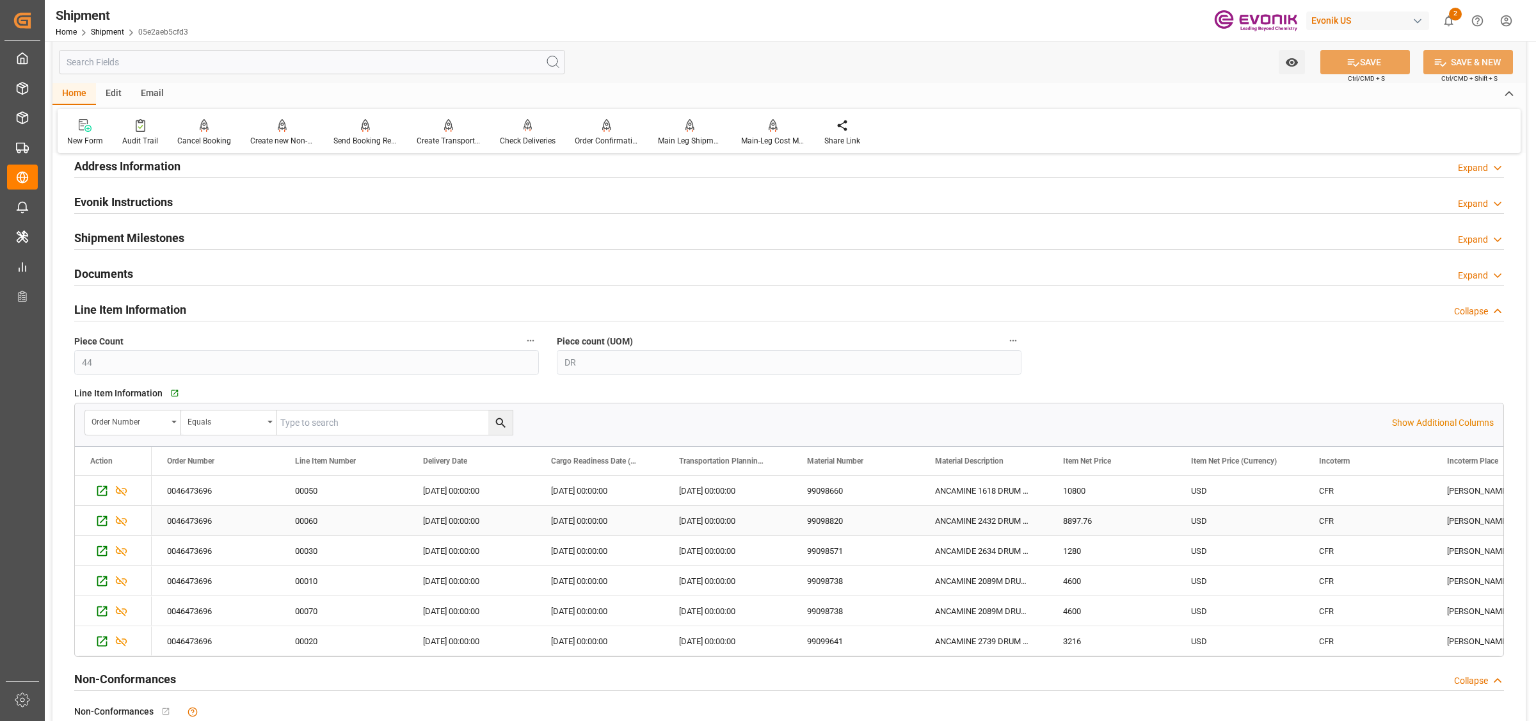
scroll to position [1179, 0]
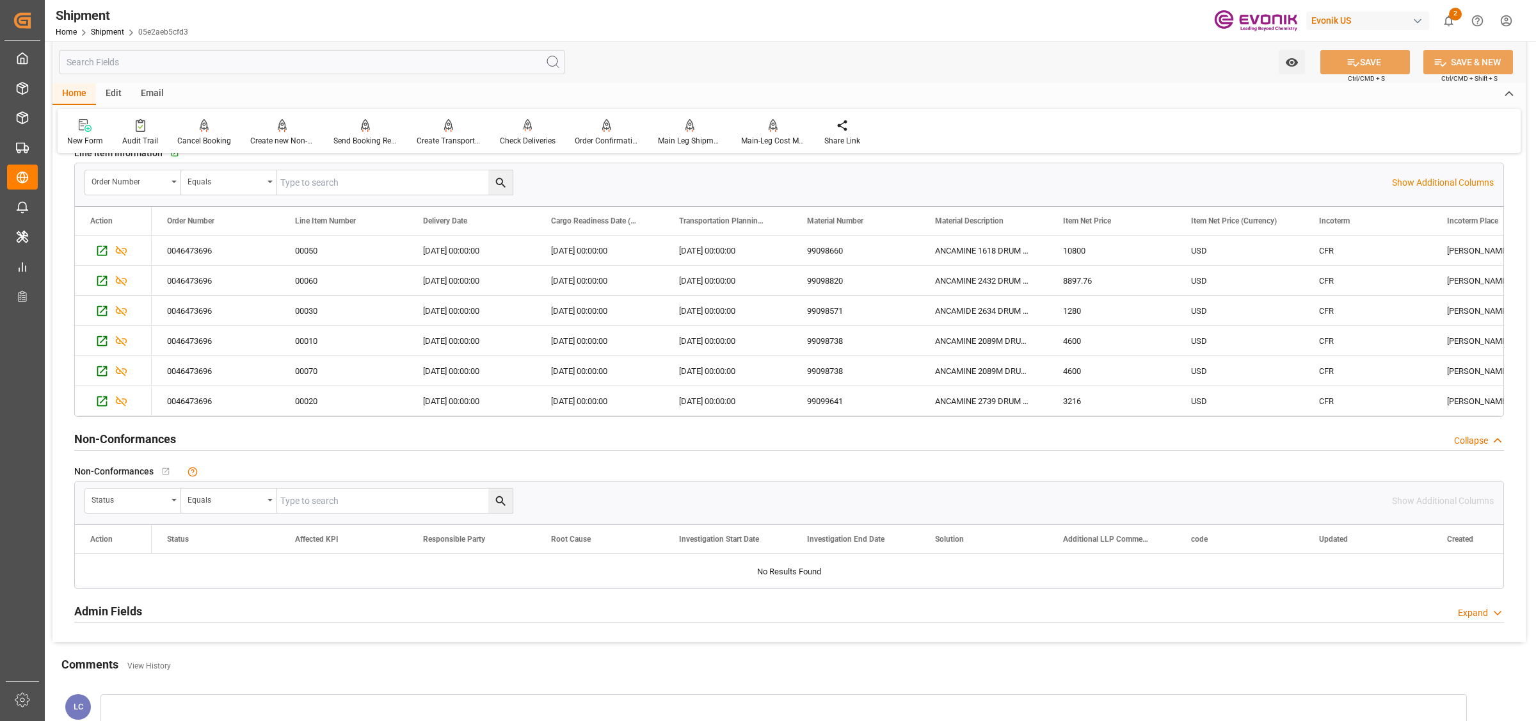
click at [836, 64] on div "Watch Option SAVE Ctrl/CMD + S SAVE & NEW Ctrl/CMD + Shift + S" at bounding box center [788, 62] width 1473 height 42
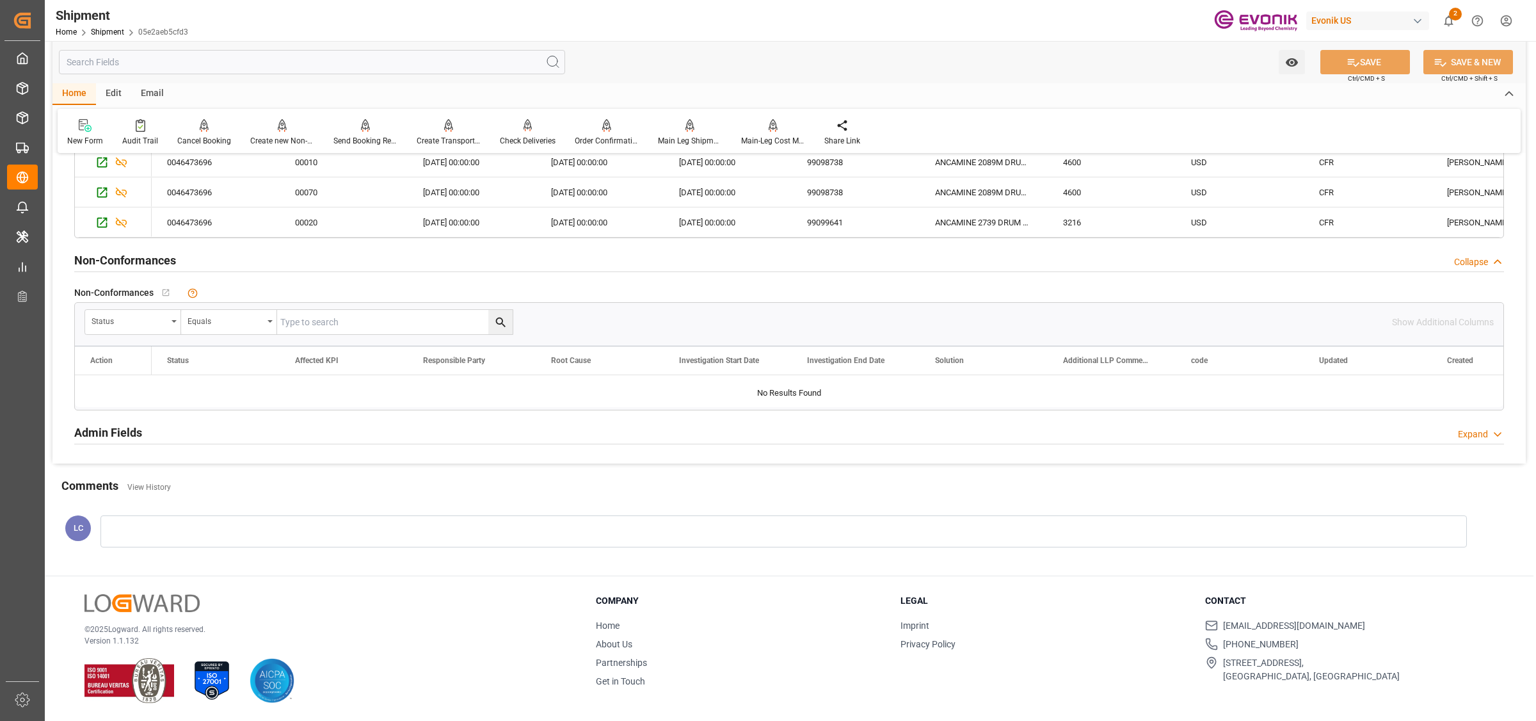
scroll to position [1200, 0]
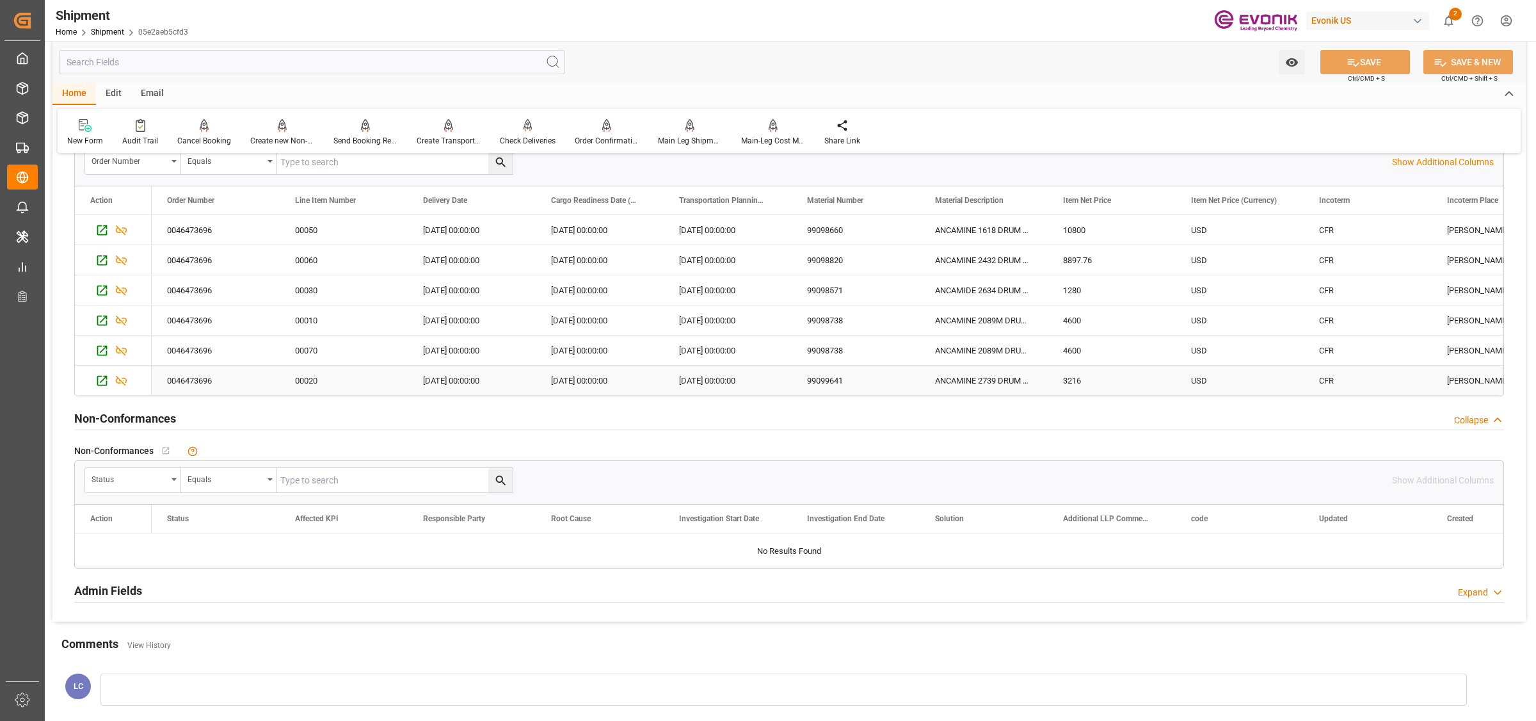
click at [981, 383] on div "ANCAMINE 2739 DRUM 200KG" at bounding box center [984, 379] width 128 height 29
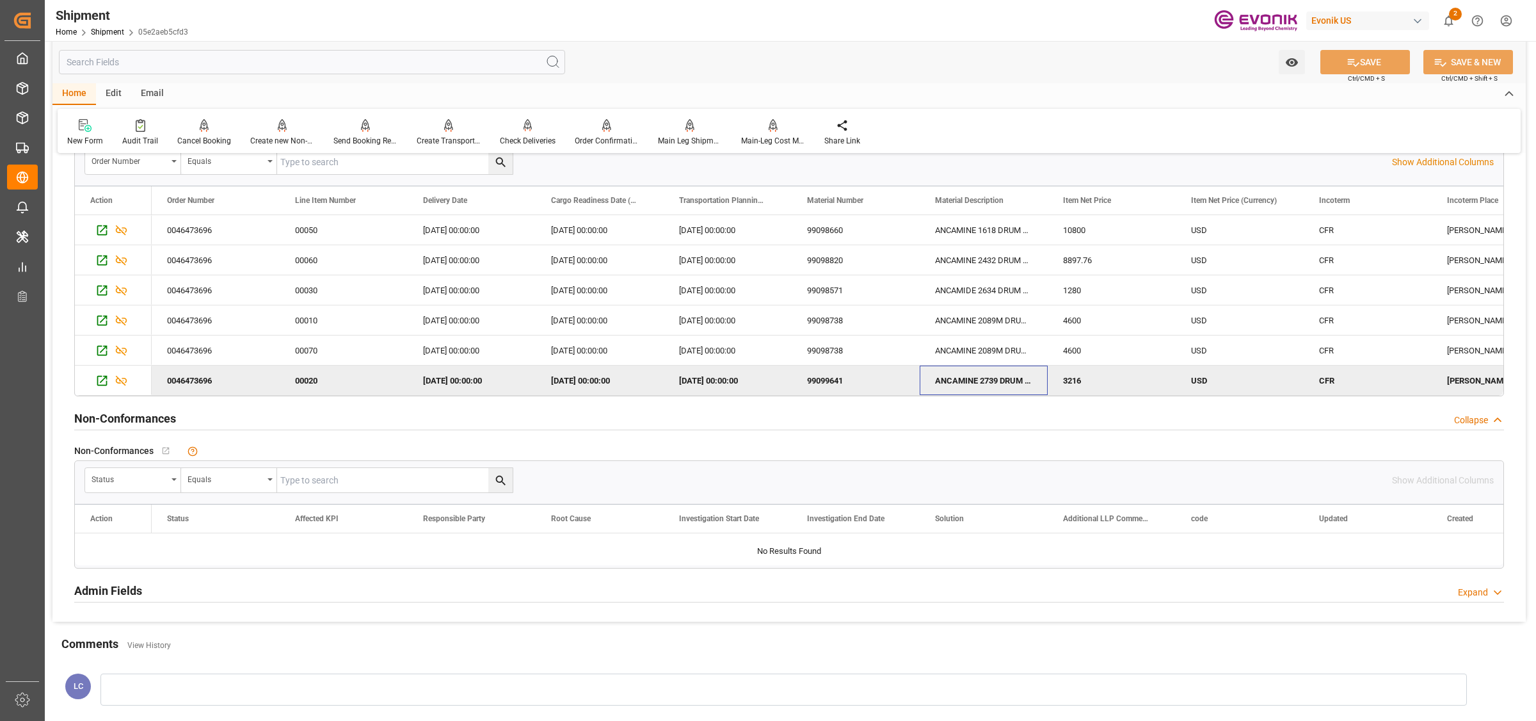
scroll to position [1120, 0]
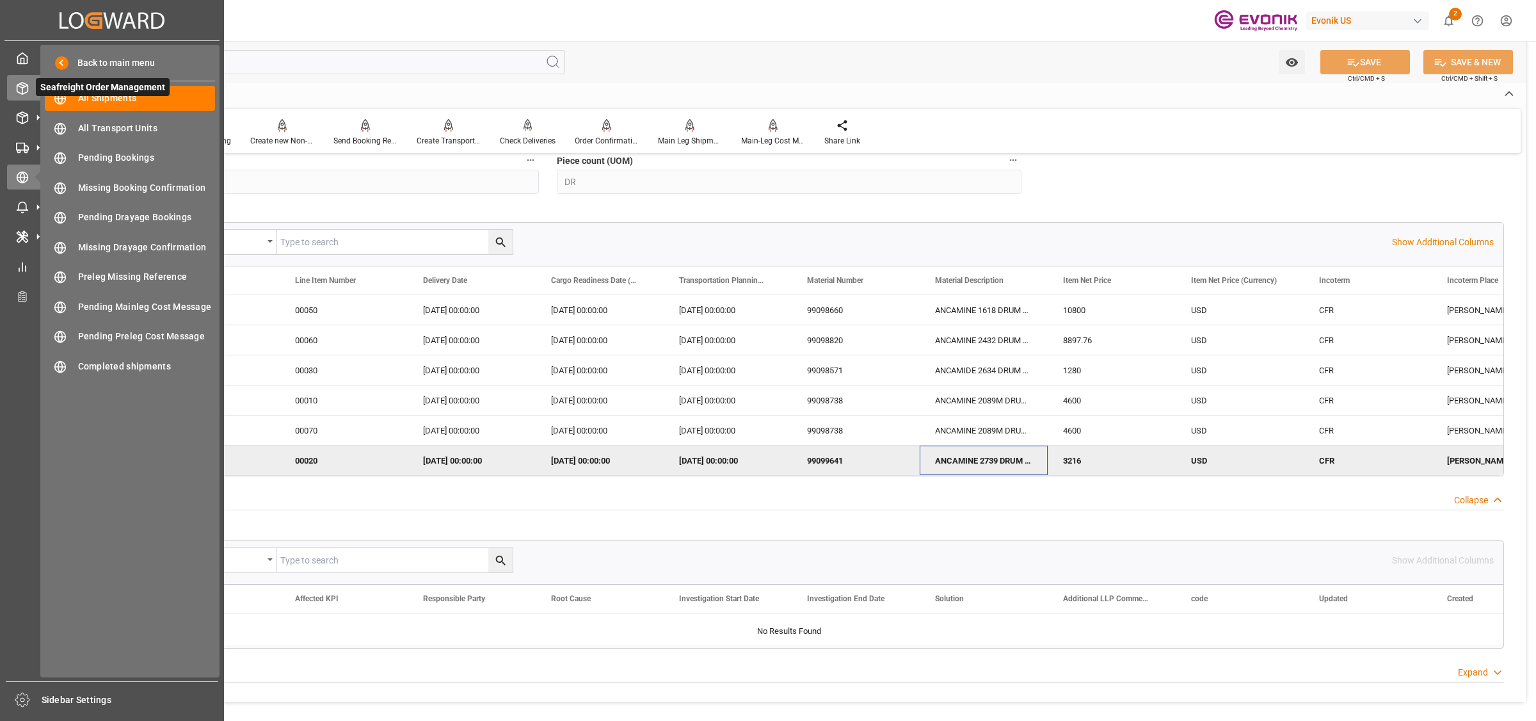
click at [13, 88] on div at bounding box center [18, 87] width 22 height 13
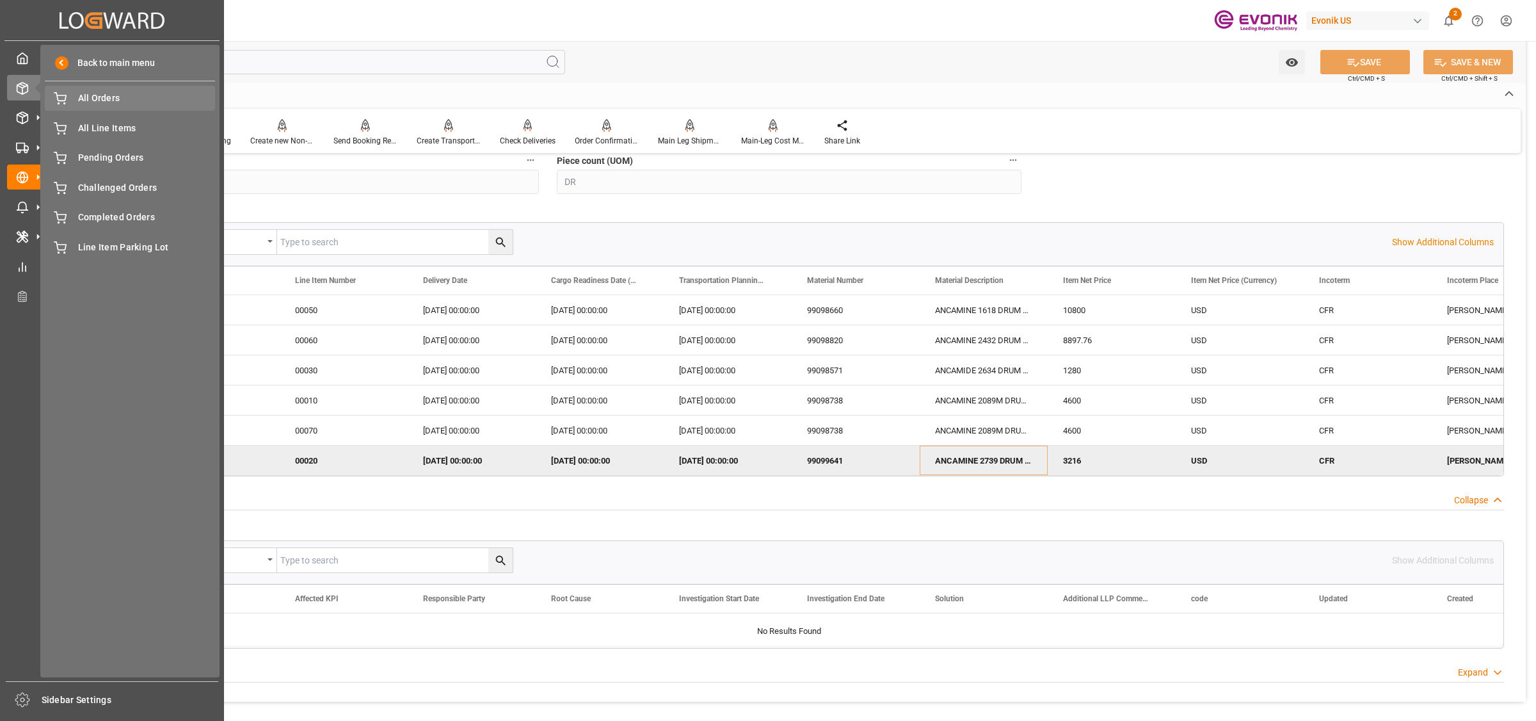
click at [106, 103] on span "All Orders" at bounding box center [147, 98] width 138 height 13
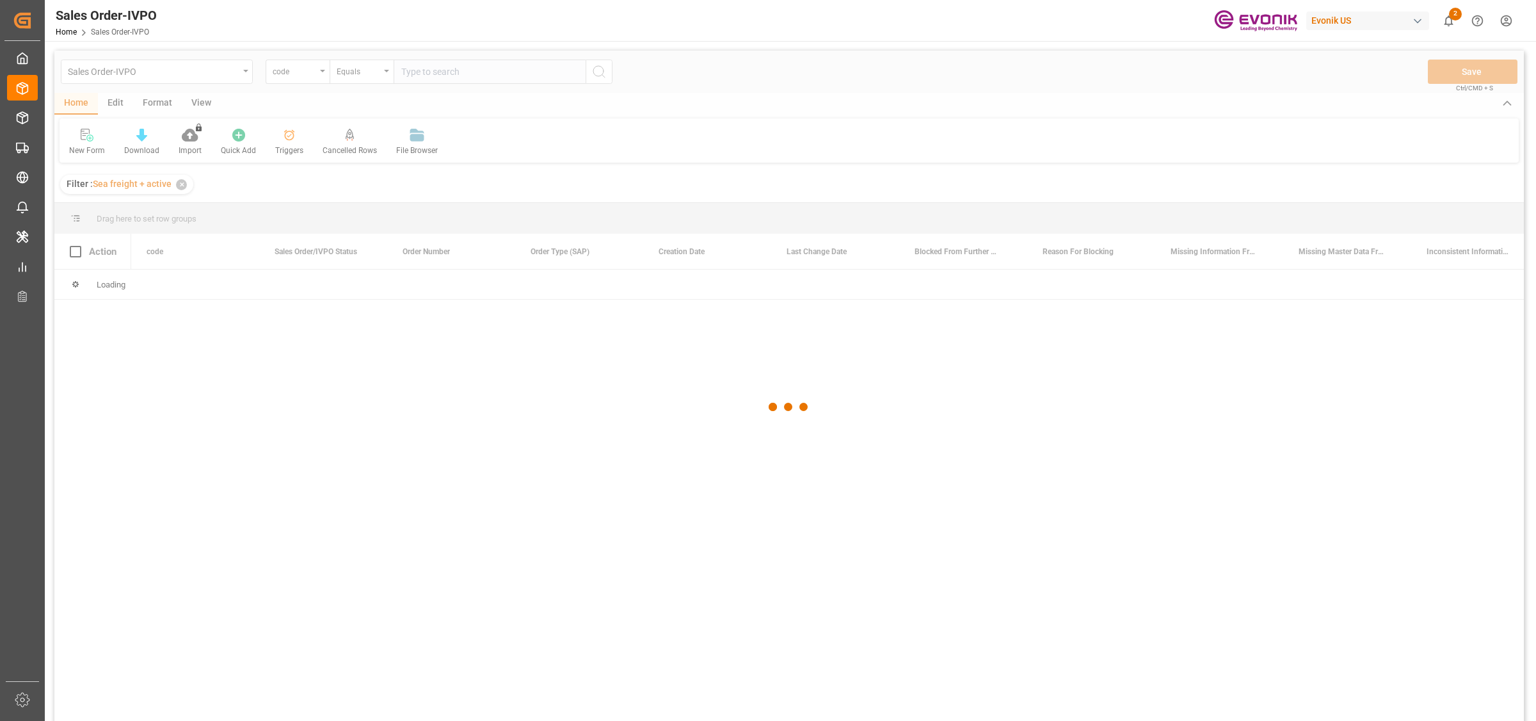
click at [308, 72] on div at bounding box center [788, 407] width 1469 height 713
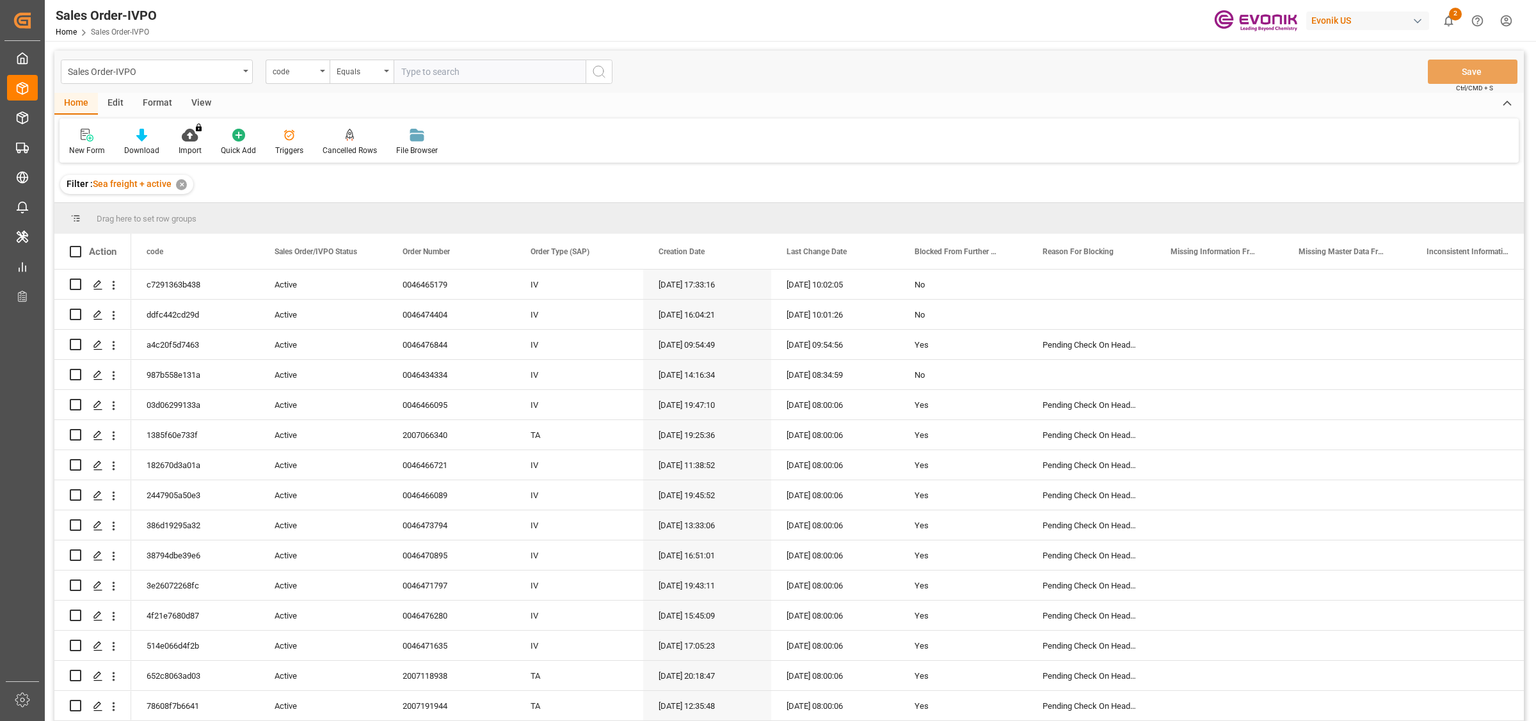
click at [308, 72] on div "code" at bounding box center [295, 70] width 44 height 15
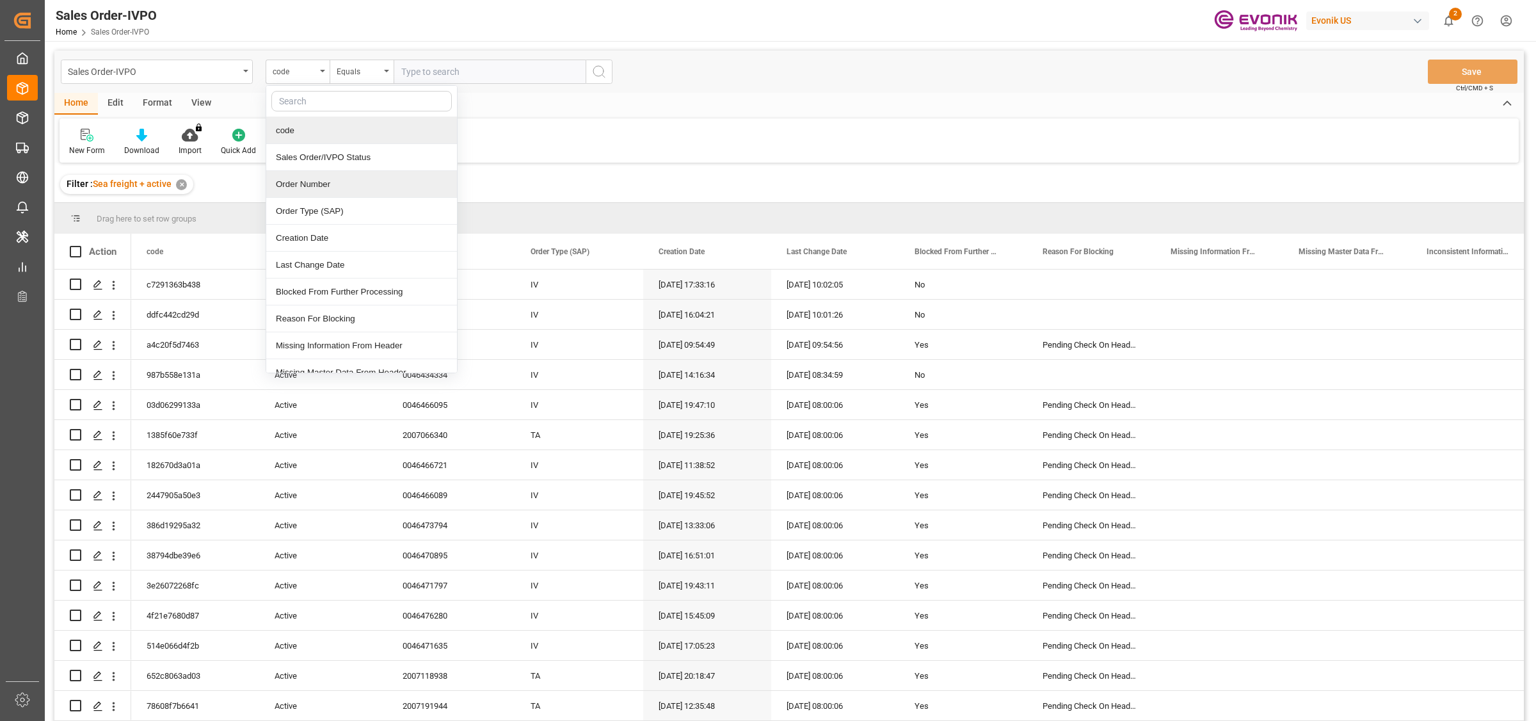
click at [340, 181] on div "Order Number" at bounding box center [361, 184] width 191 height 27
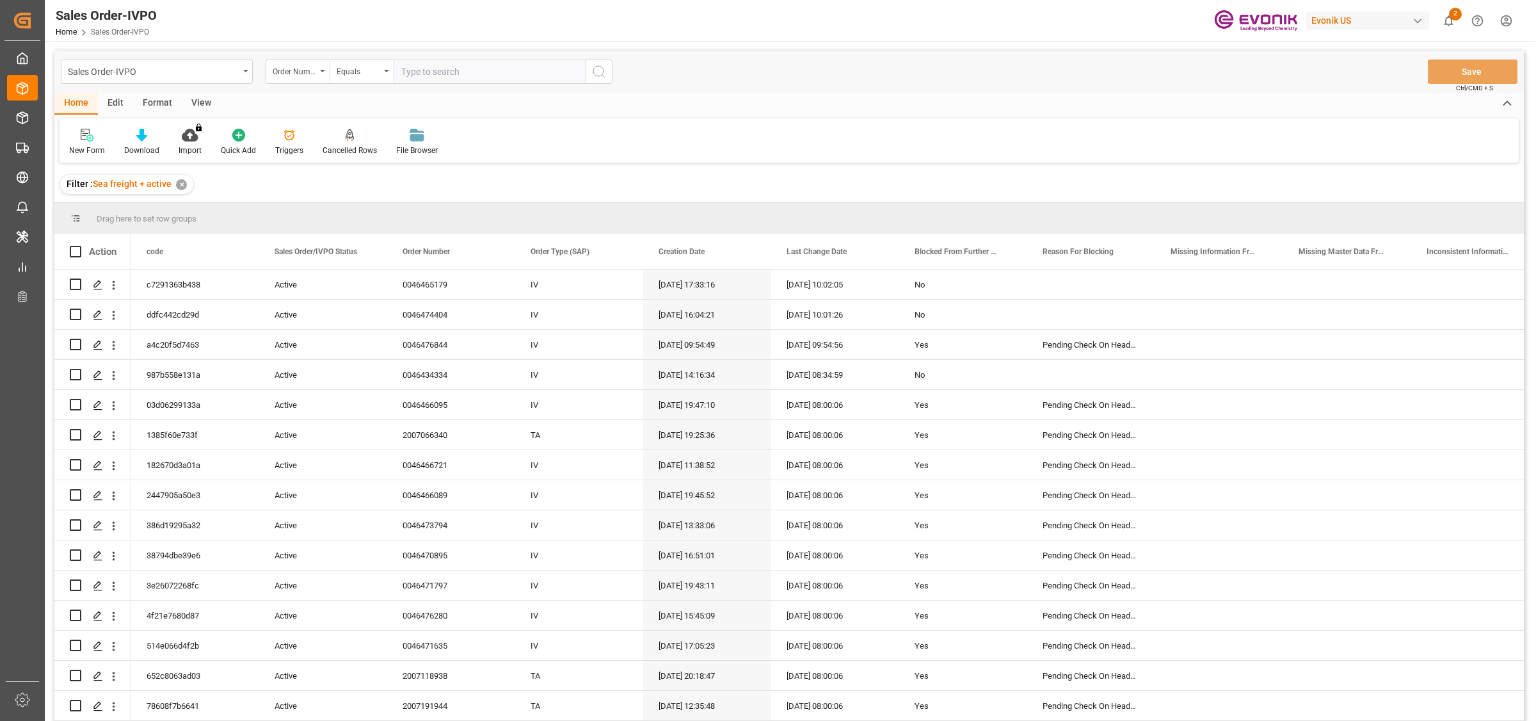
click at [485, 66] on input "text" at bounding box center [490, 72] width 192 height 24
paste input "2007216785"
type input "2007216785"
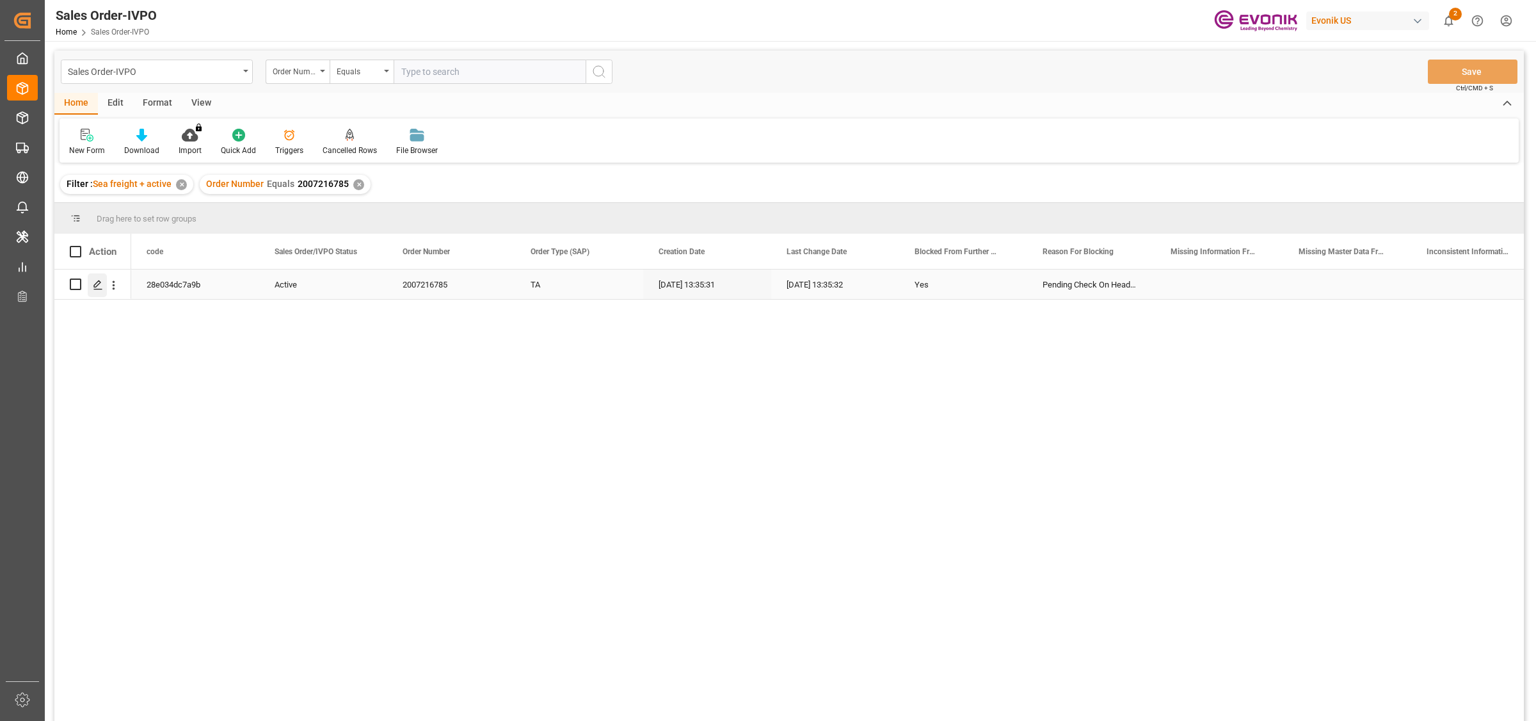
click at [97, 280] on icon "Press SPACE to select this row." at bounding box center [98, 285] width 10 height 10
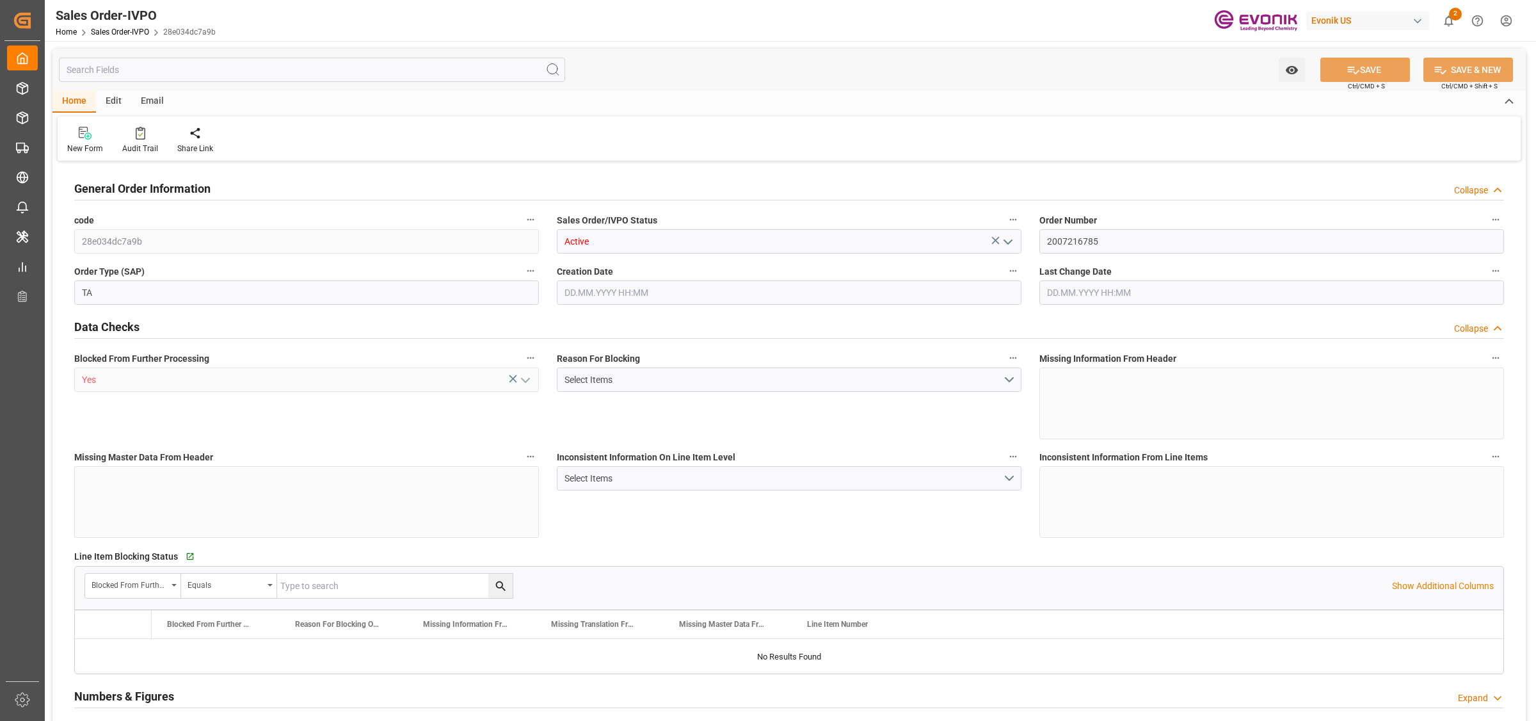
type input "DEHAM"
type input "0"
type input "1"
type input "16200"
type input "[DATE] 13:35"
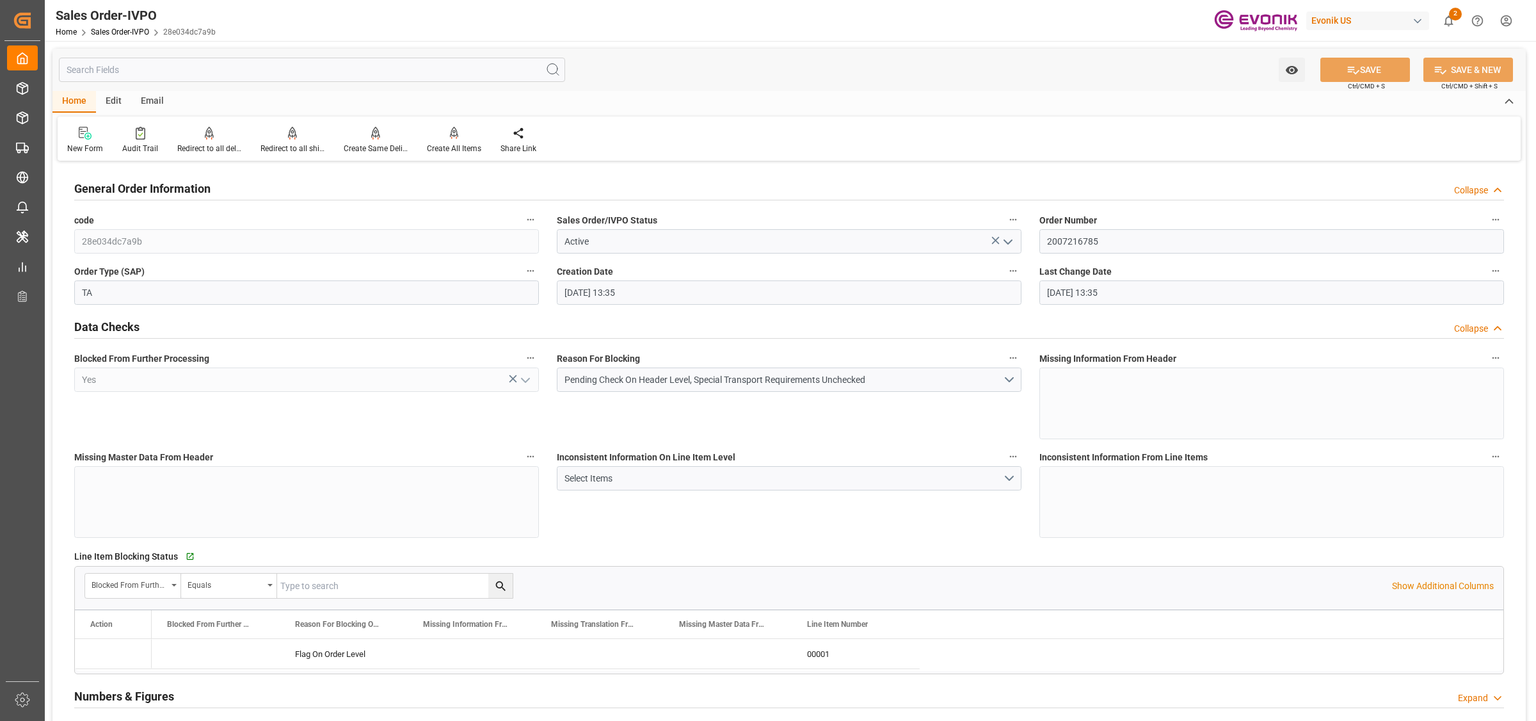
type input "[DATE] 13:35"
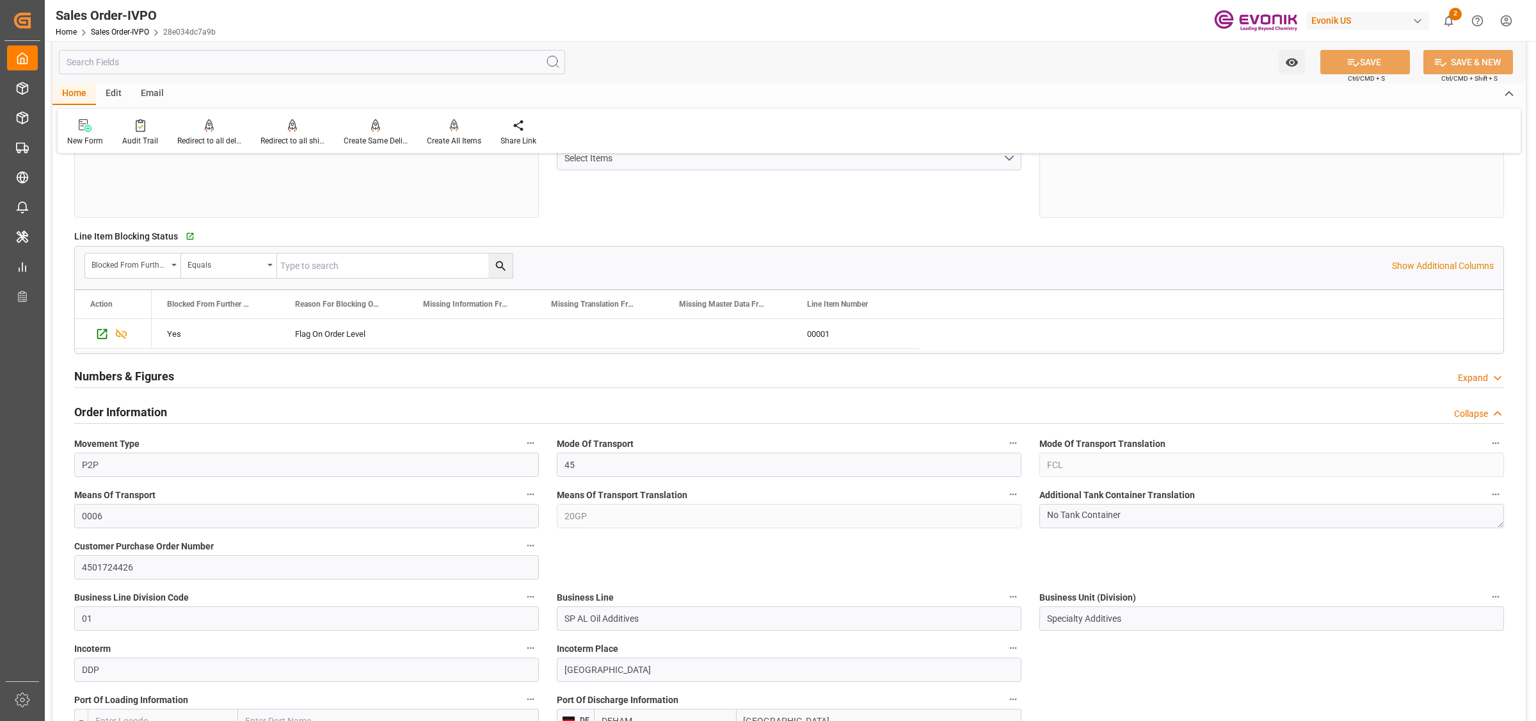
scroll to position [560, 0]
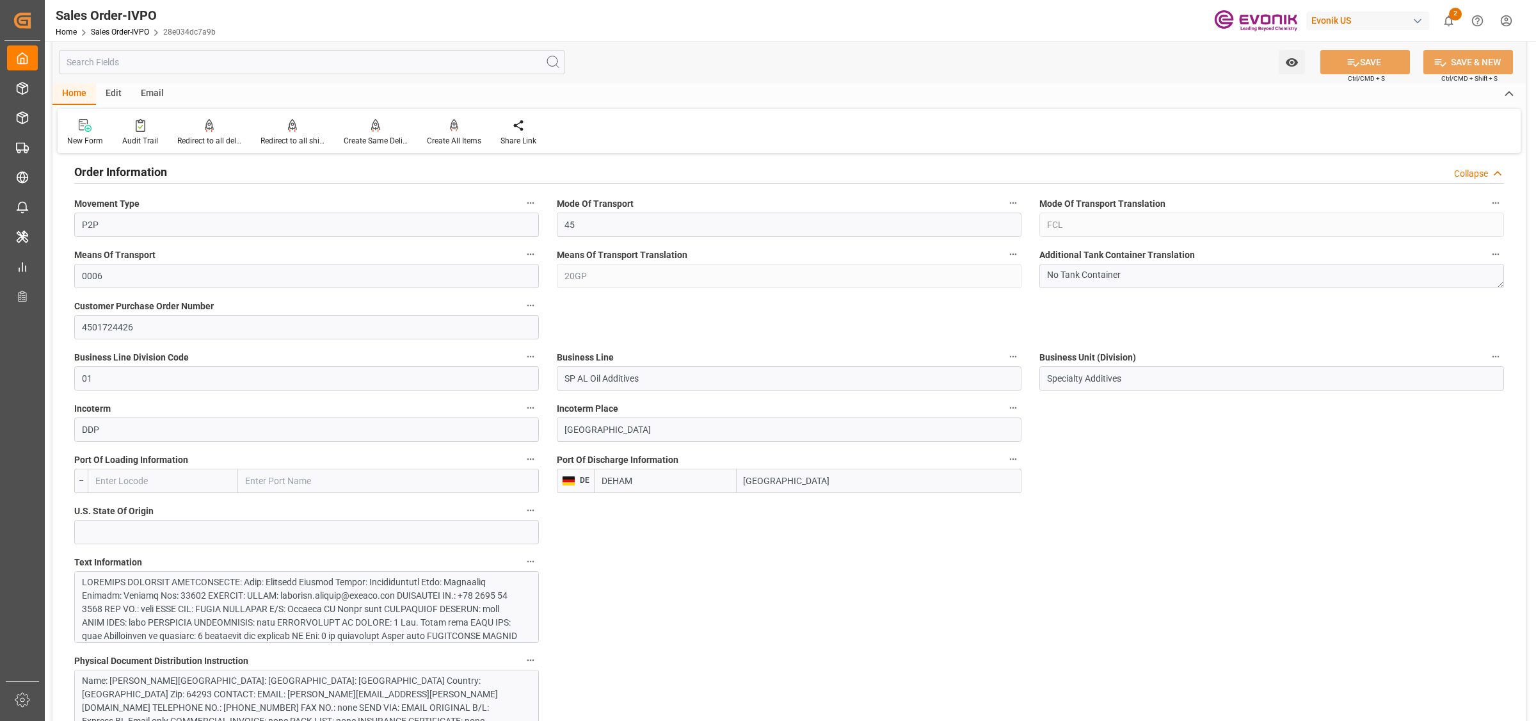
drag, startPoint x: 791, startPoint y: 484, endPoint x: 691, endPoint y: 481, distance: 99.9
click at [691, 481] on div "DEHAM Hamburg" at bounding box center [808, 480] width 428 height 24
click at [408, 600] on div at bounding box center [300, 702] width 436 height 255
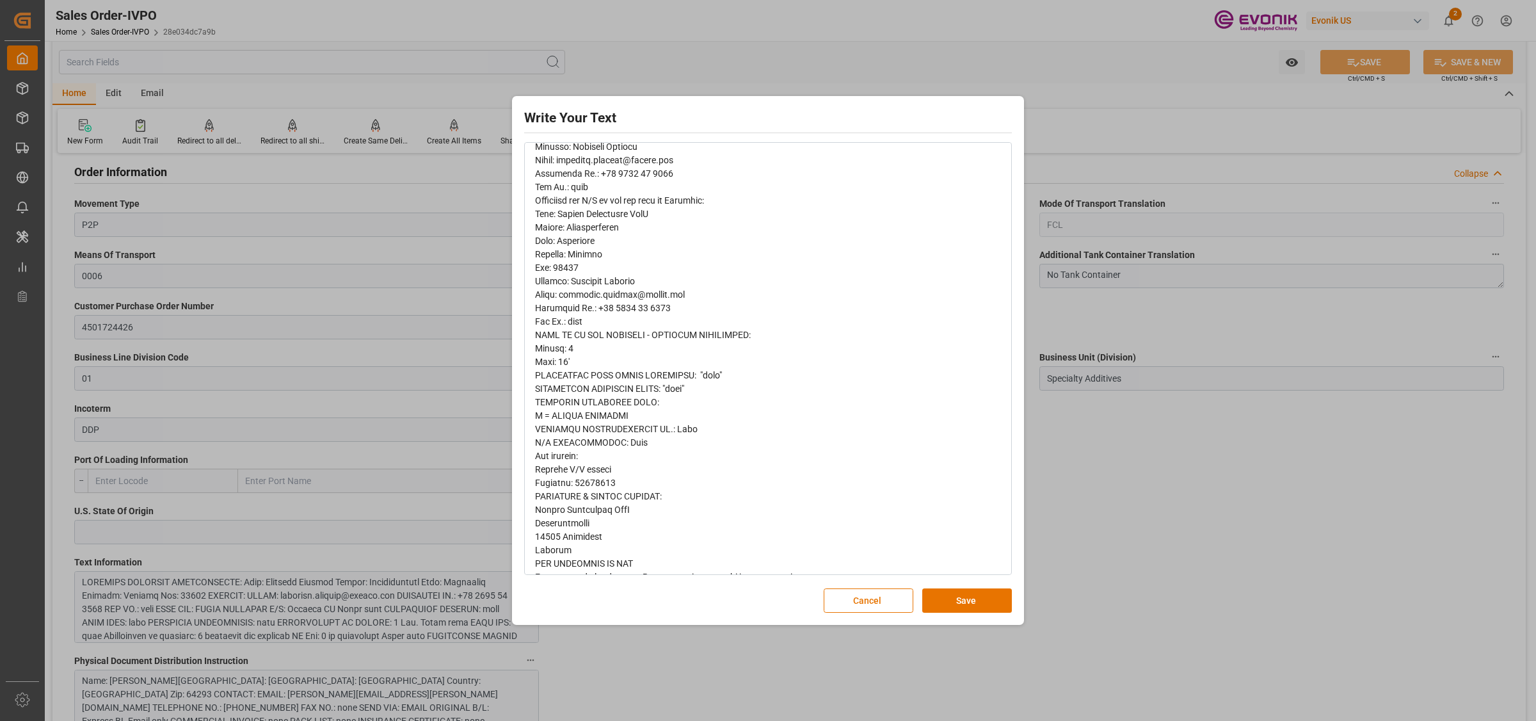
scroll to position [634, 0]
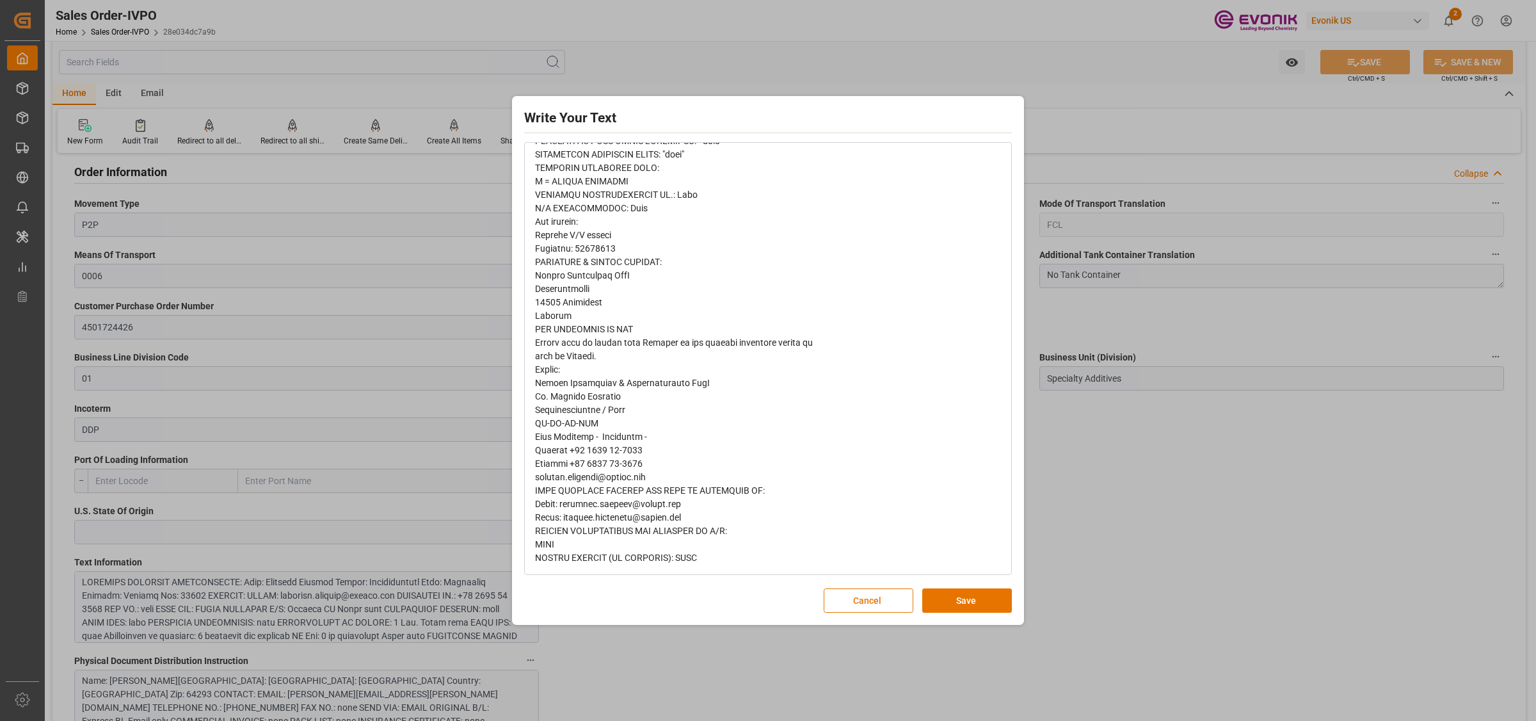
click at [973, 605] on button "Save" at bounding box center [967, 600] width 90 height 24
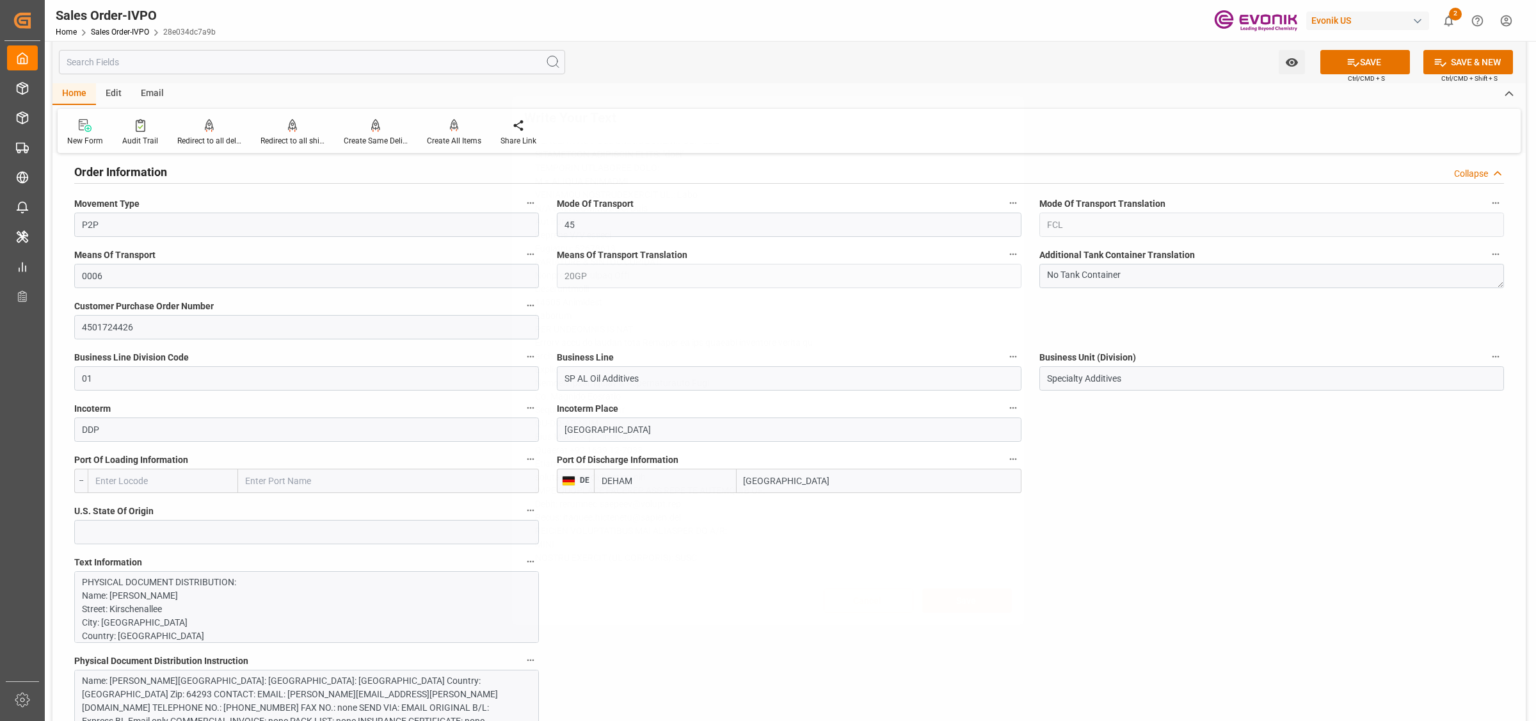
scroll to position [0, 0]
click at [1112, 543] on div "Write Your Text Normal 14 Font Cancel Save" at bounding box center [768, 360] width 1536 height 721
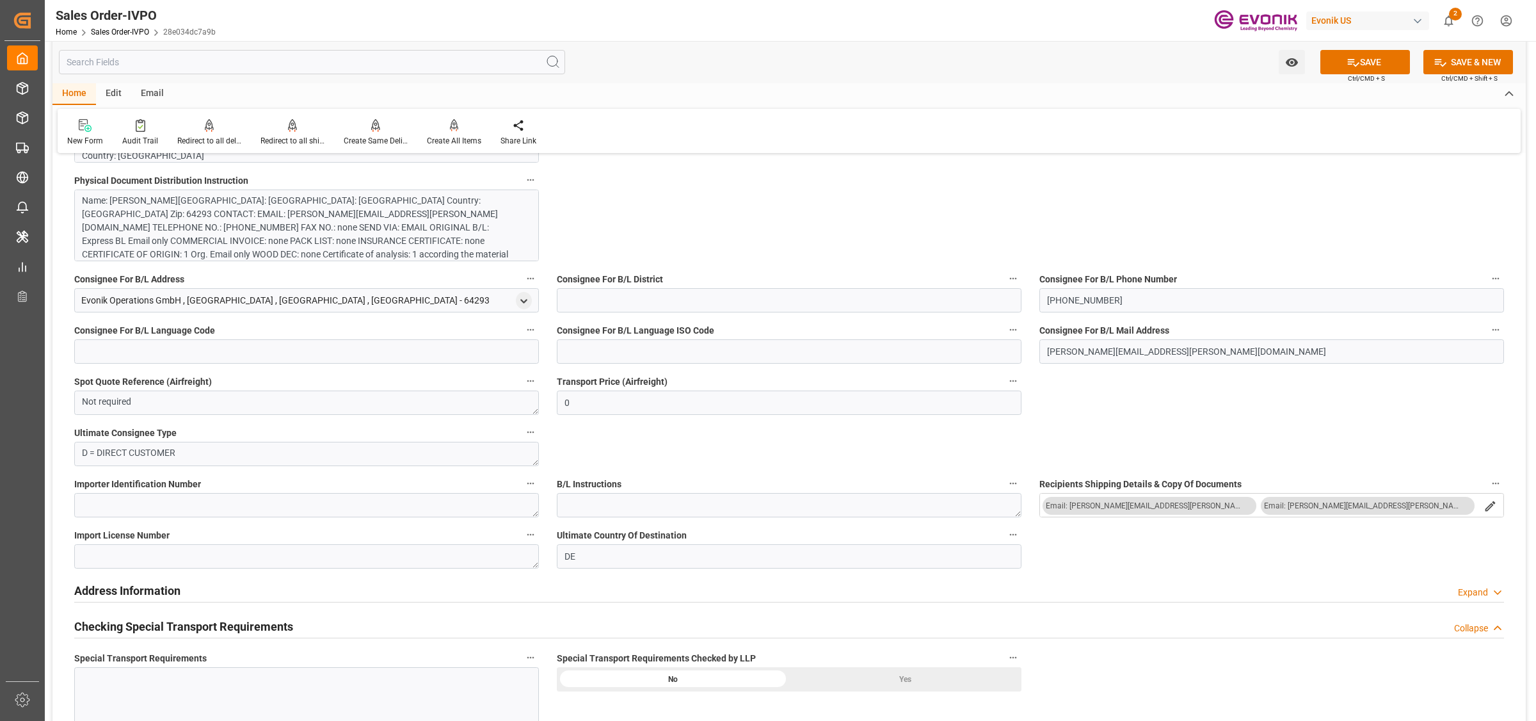
scroll to position [1360, 0]
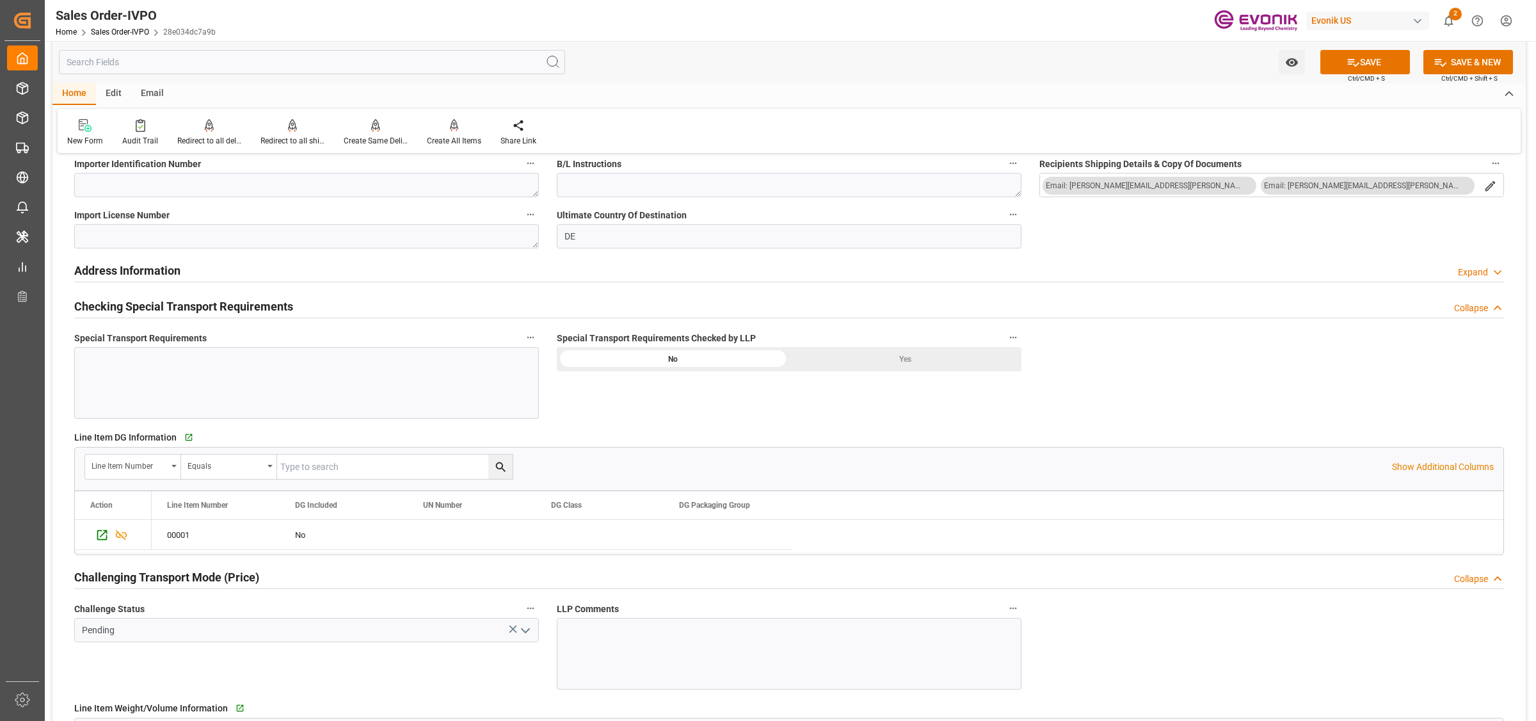
click at [861, 364] on div "Yes" at bounding box center [905, 359] width 232 height 24
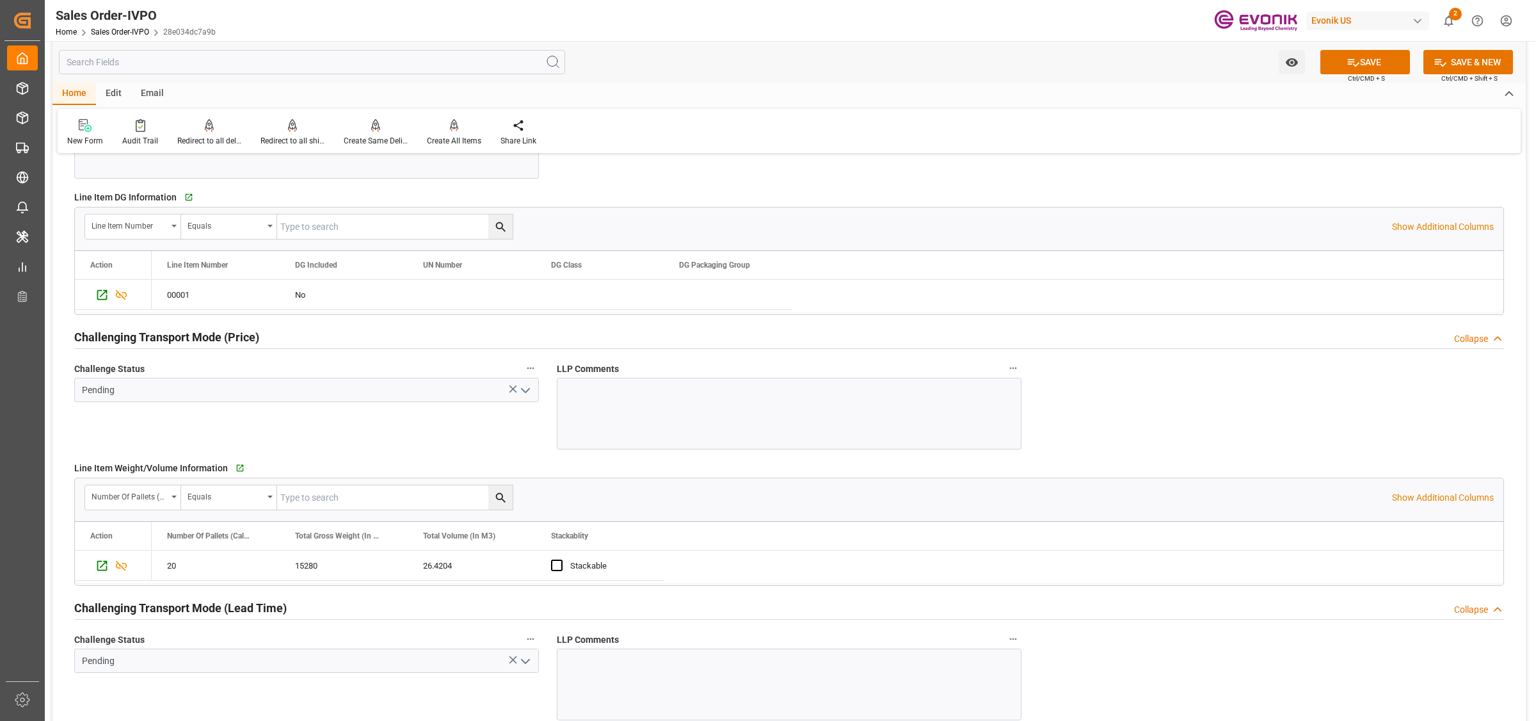
click at [529, 398] on icon "open menu" at bounding box center [525, 390] width 15 height 15
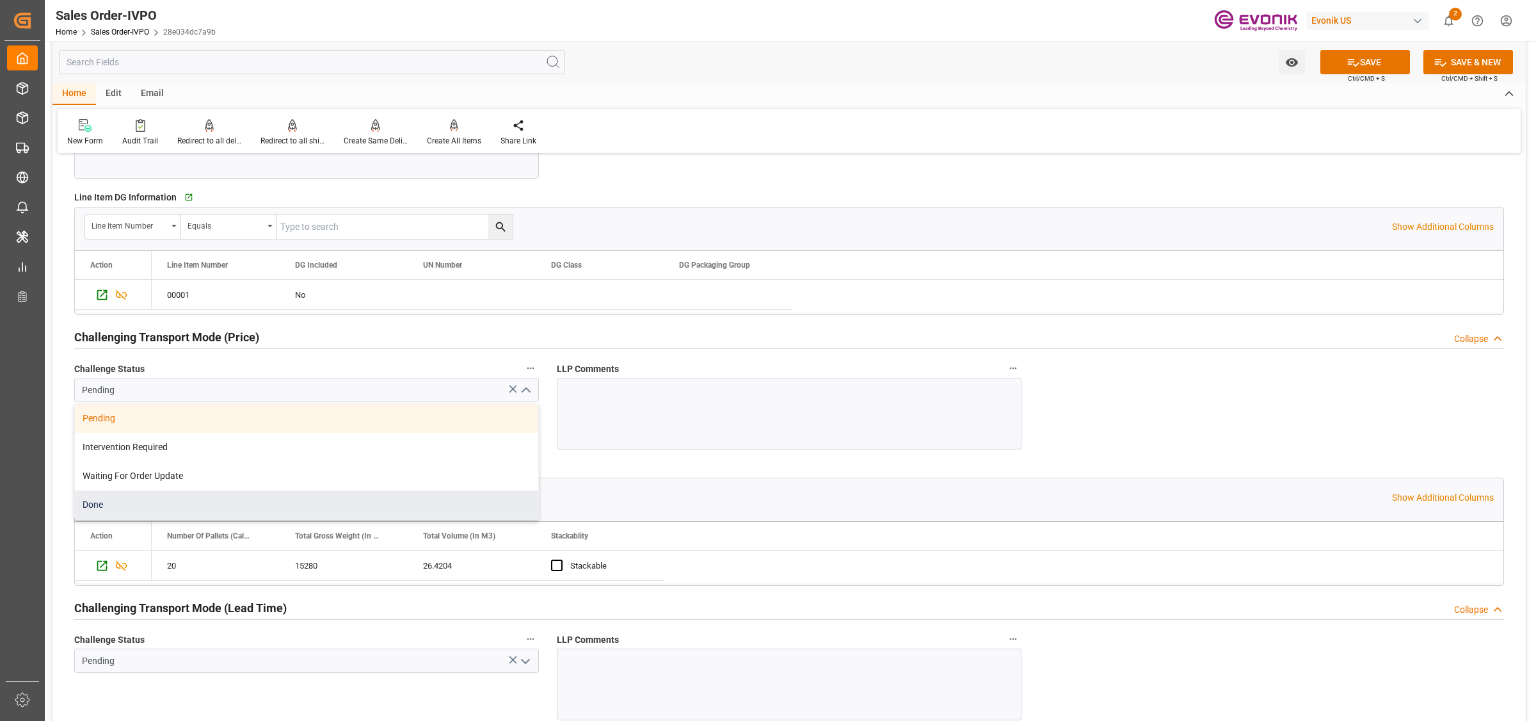
click at [107, 504] on div "Done" at bounding box center [306, 504] width 463 height 29
type input "Done"
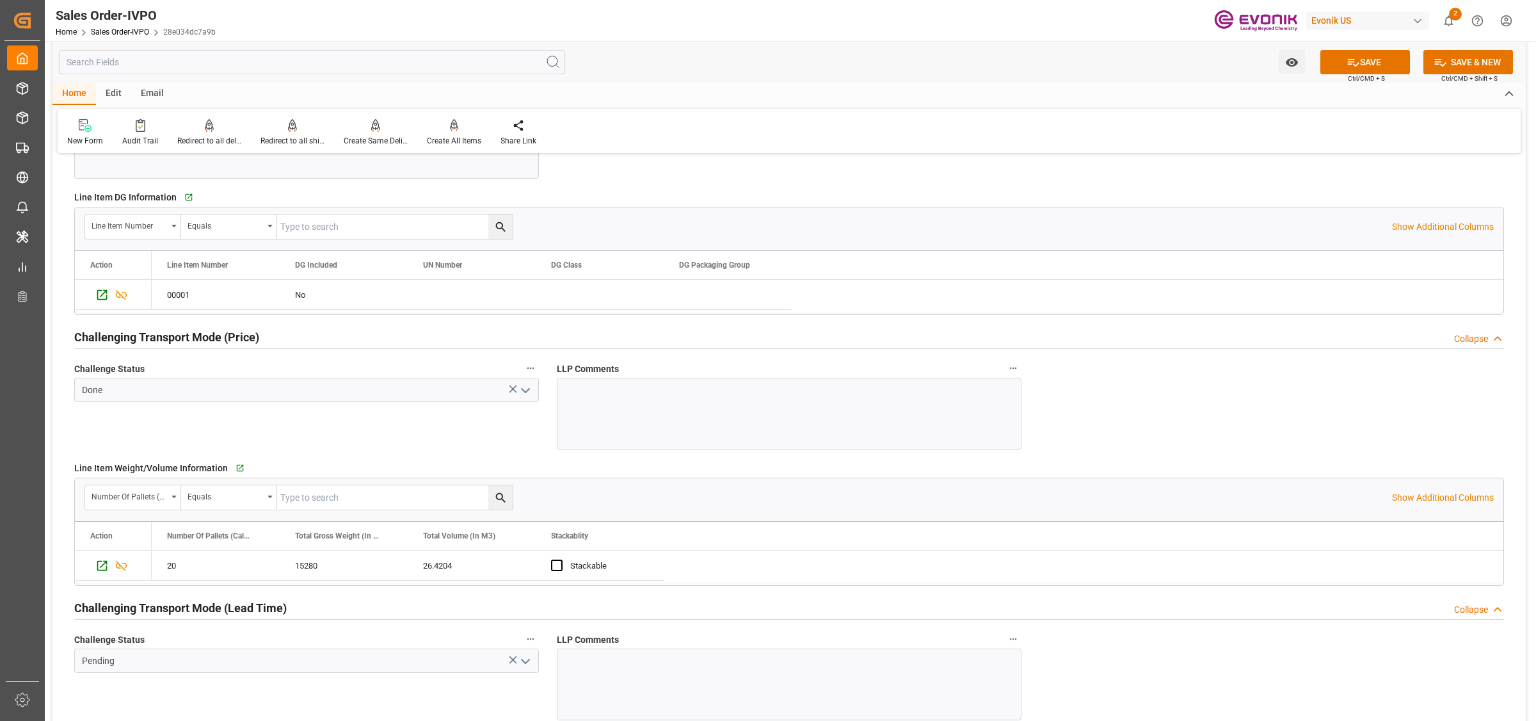
scroll to position [1840, 0]
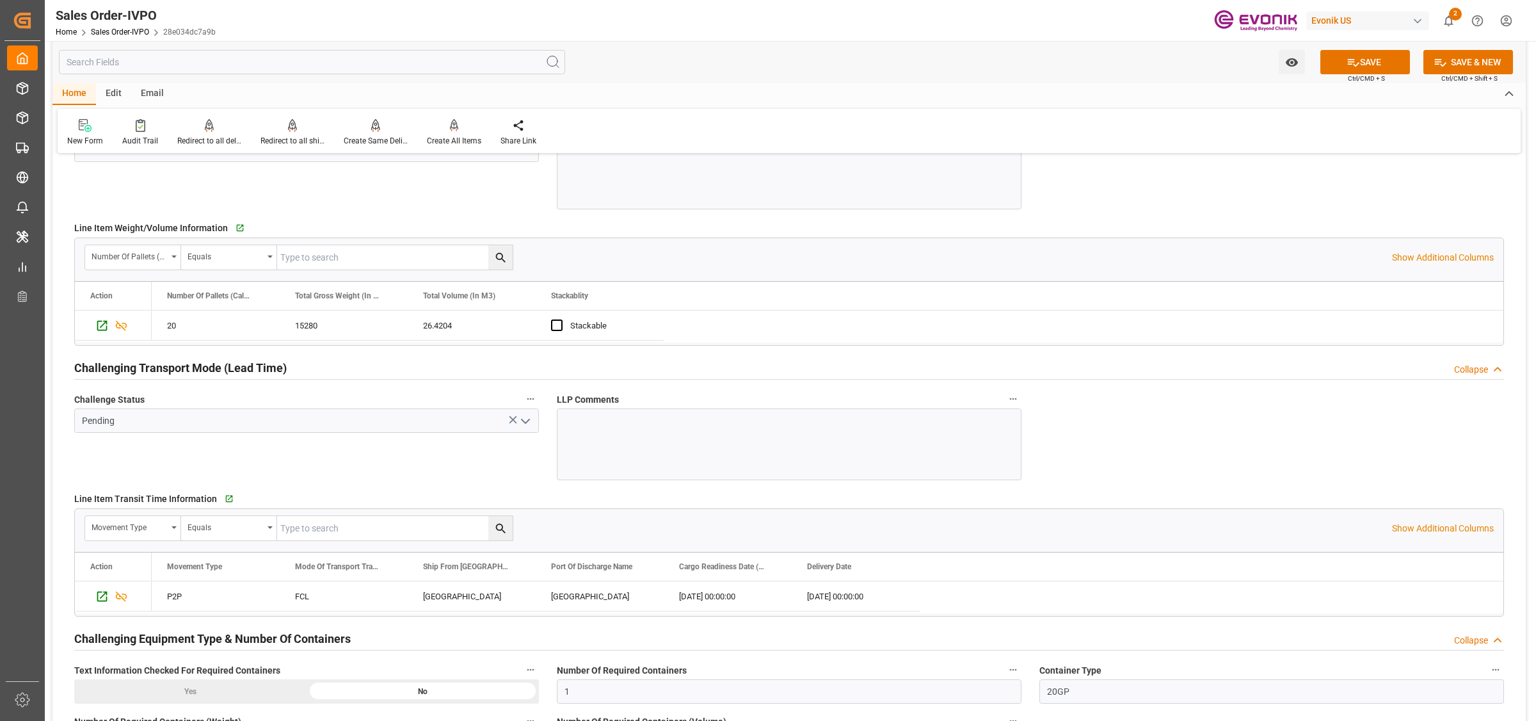
click at [522, 424] on icon "open menu" at bounding box center [525, 420] width 15 height 15
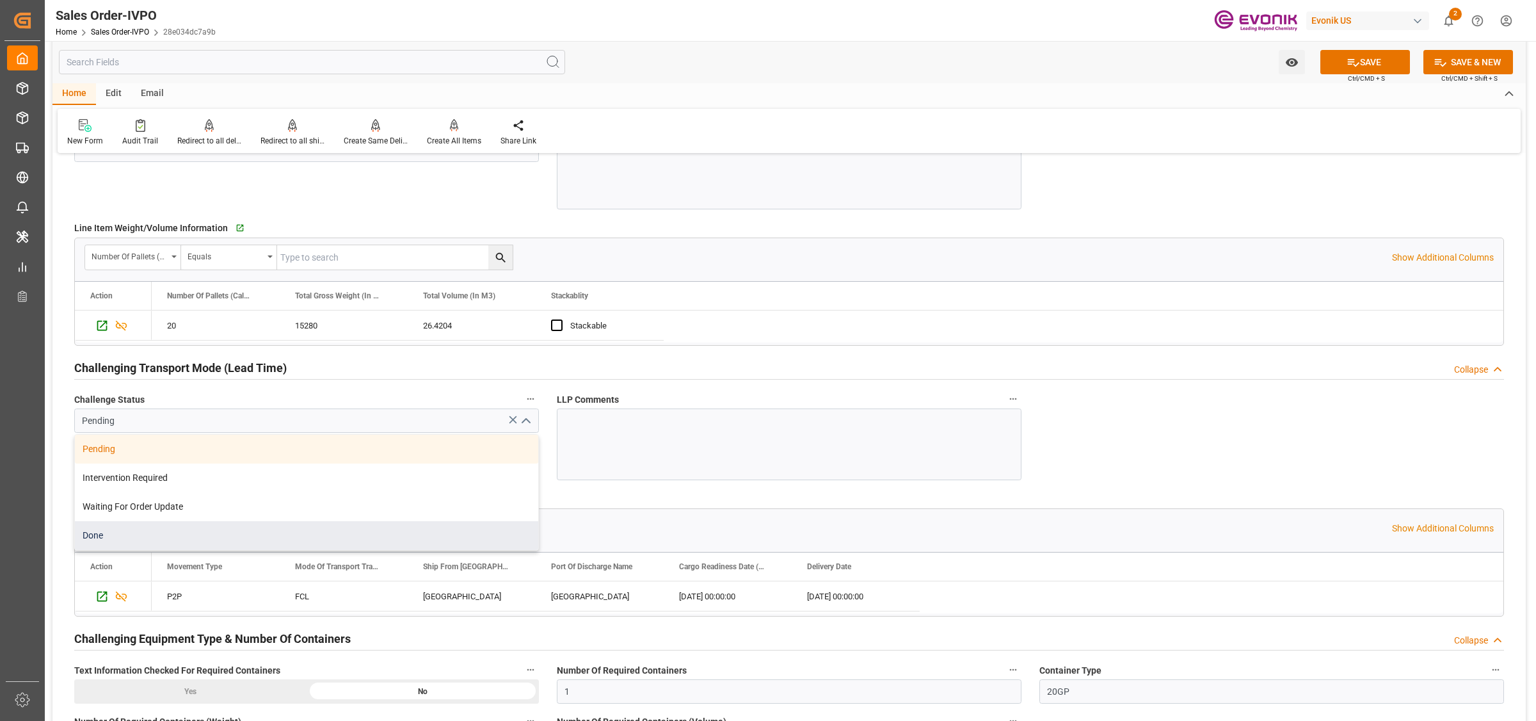
click at [154, 535] on div "Done" at bounding box center [306, 535] width 463 height 29
type input "Done"
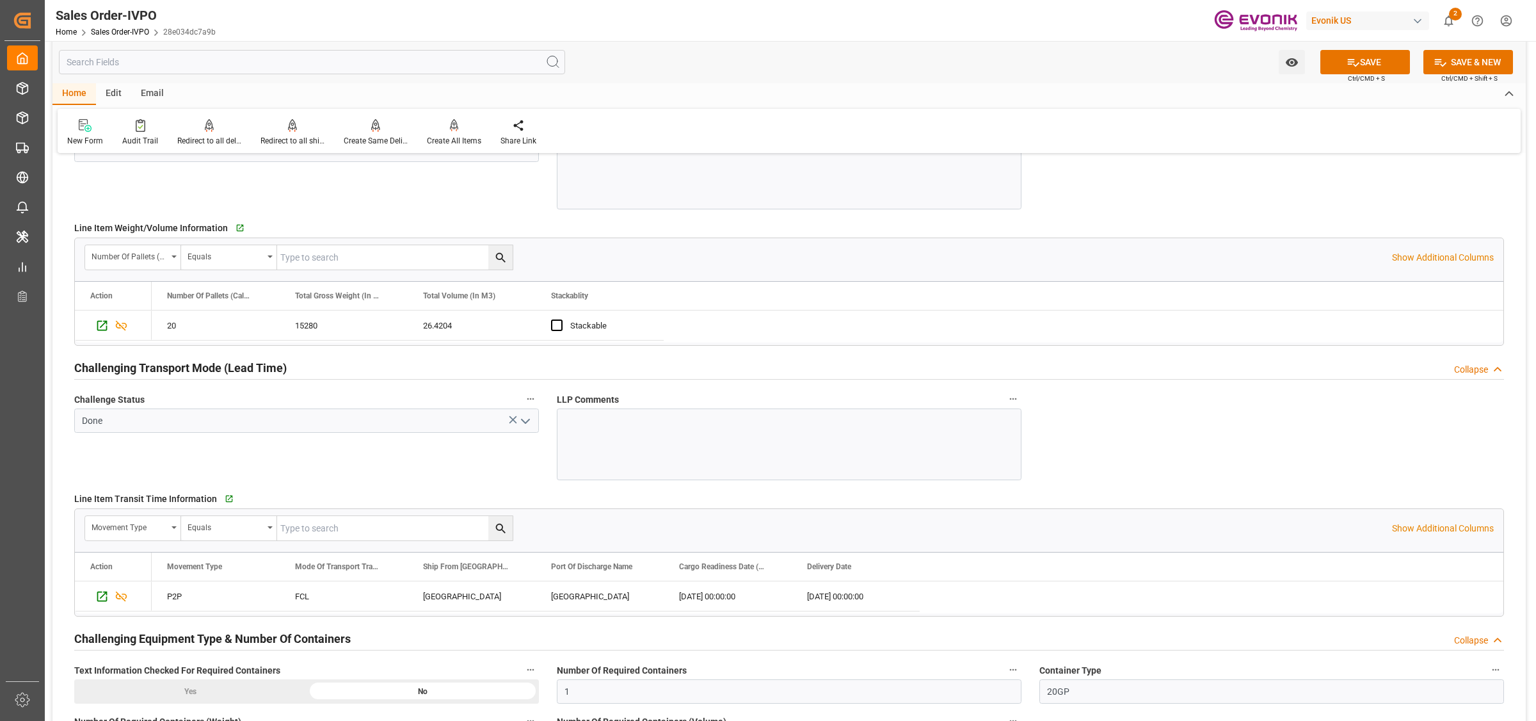
scroll to position [2080, 0]
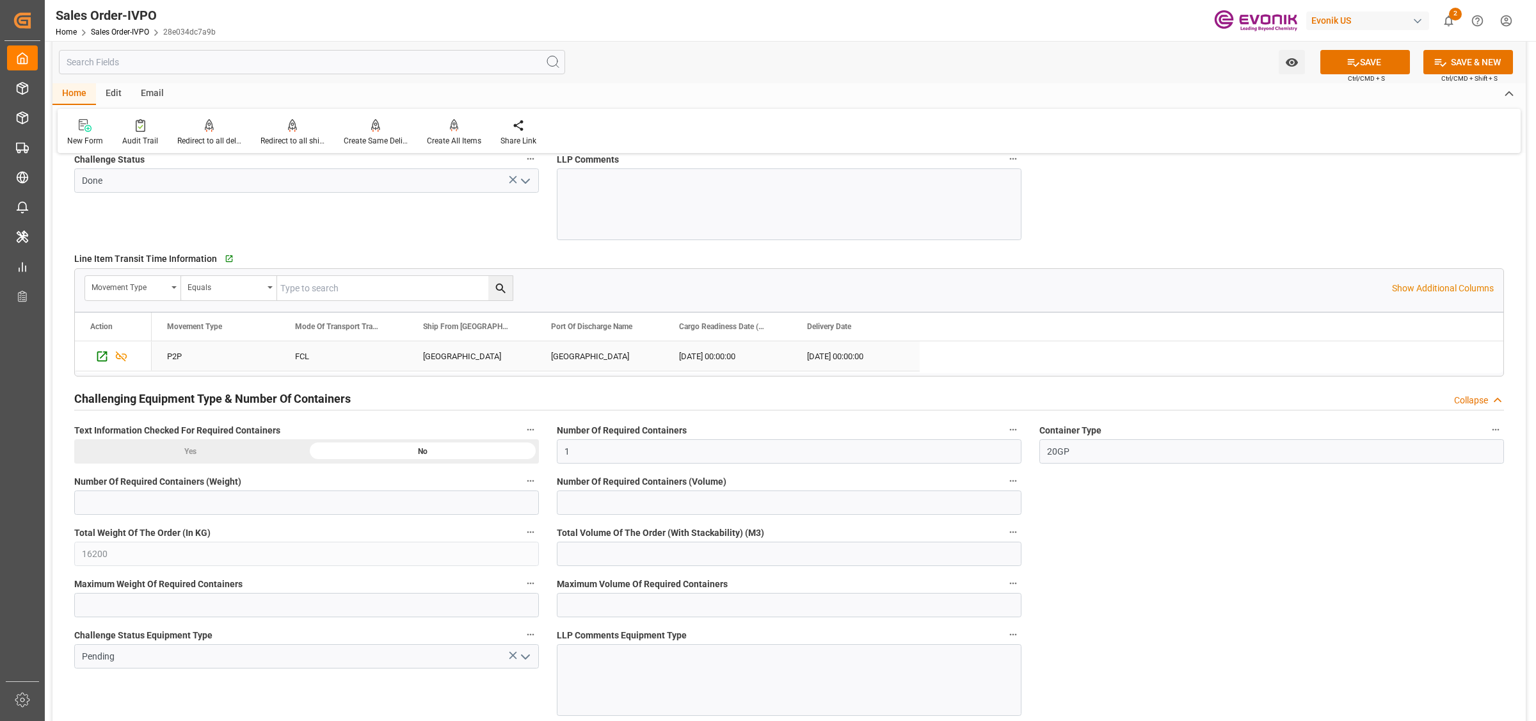
click at [468, 364] on div "Pasadena" at bounding box center [472, 355] width 128 height 29
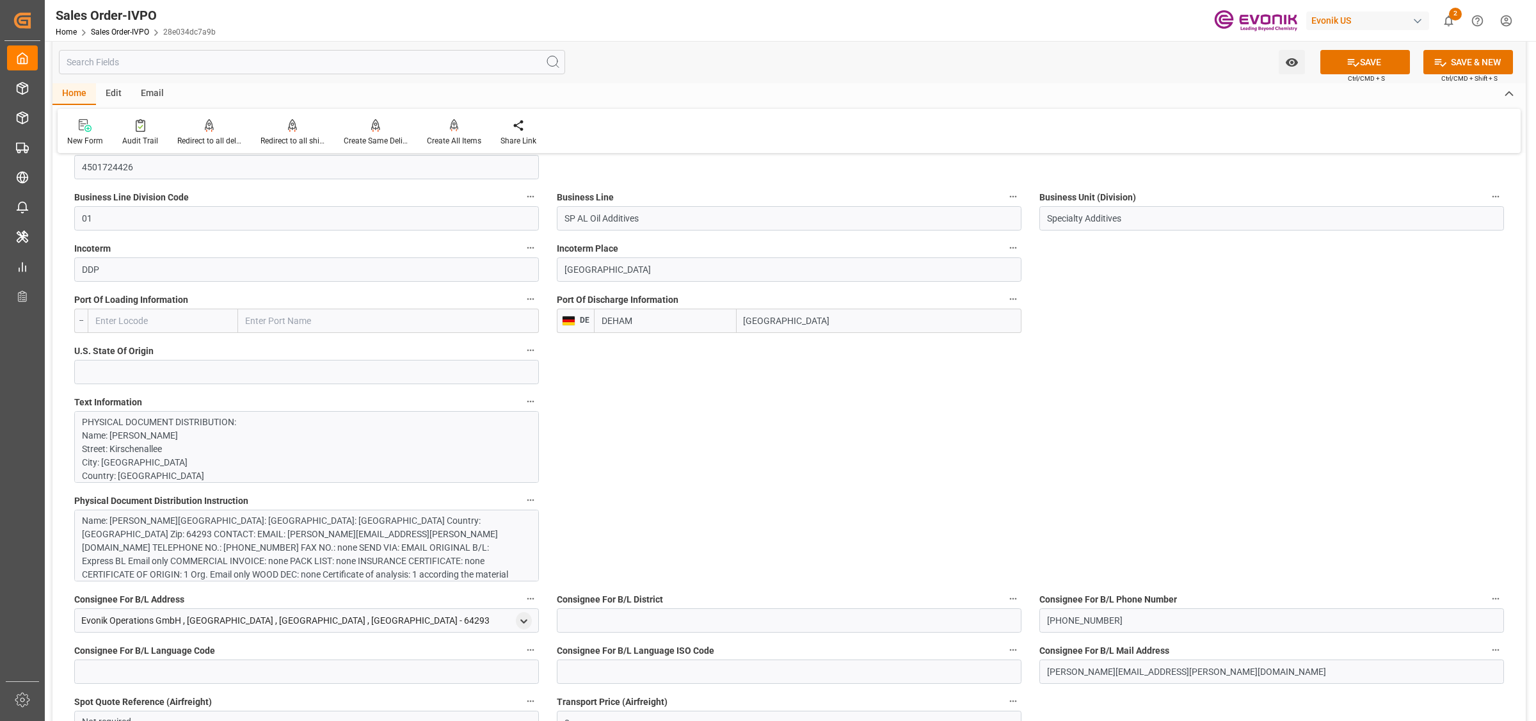
scroll to position [400, 0]
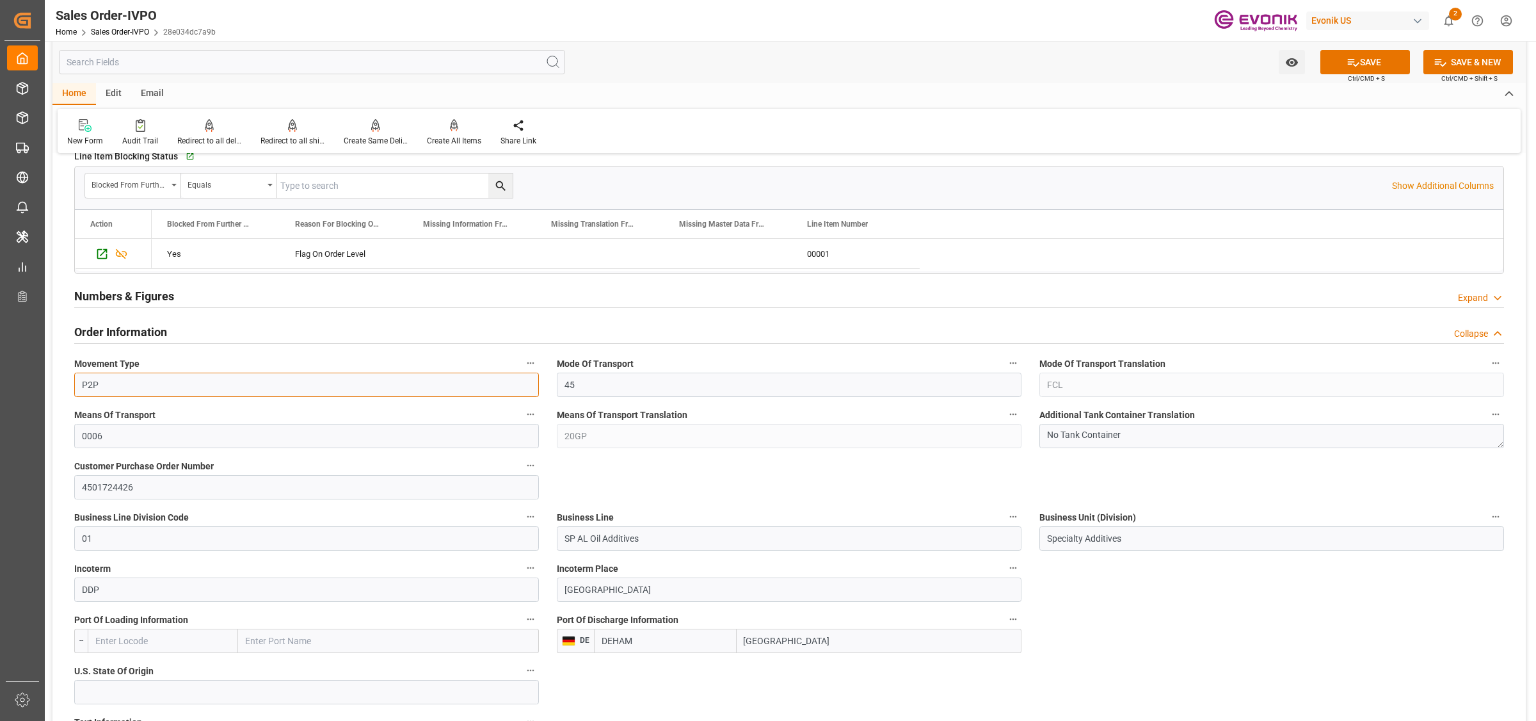
drag, startPoint x: 115, startPoint y: 394, endPoint x: 33, endPoint y: 374, distance: 84.9
click at [30, 374] on div "Created by potrace 1.15, written by Peter Selinger 2001-2017 Created by potrace…" at bounding box center [768, 360] width 1536 height 721
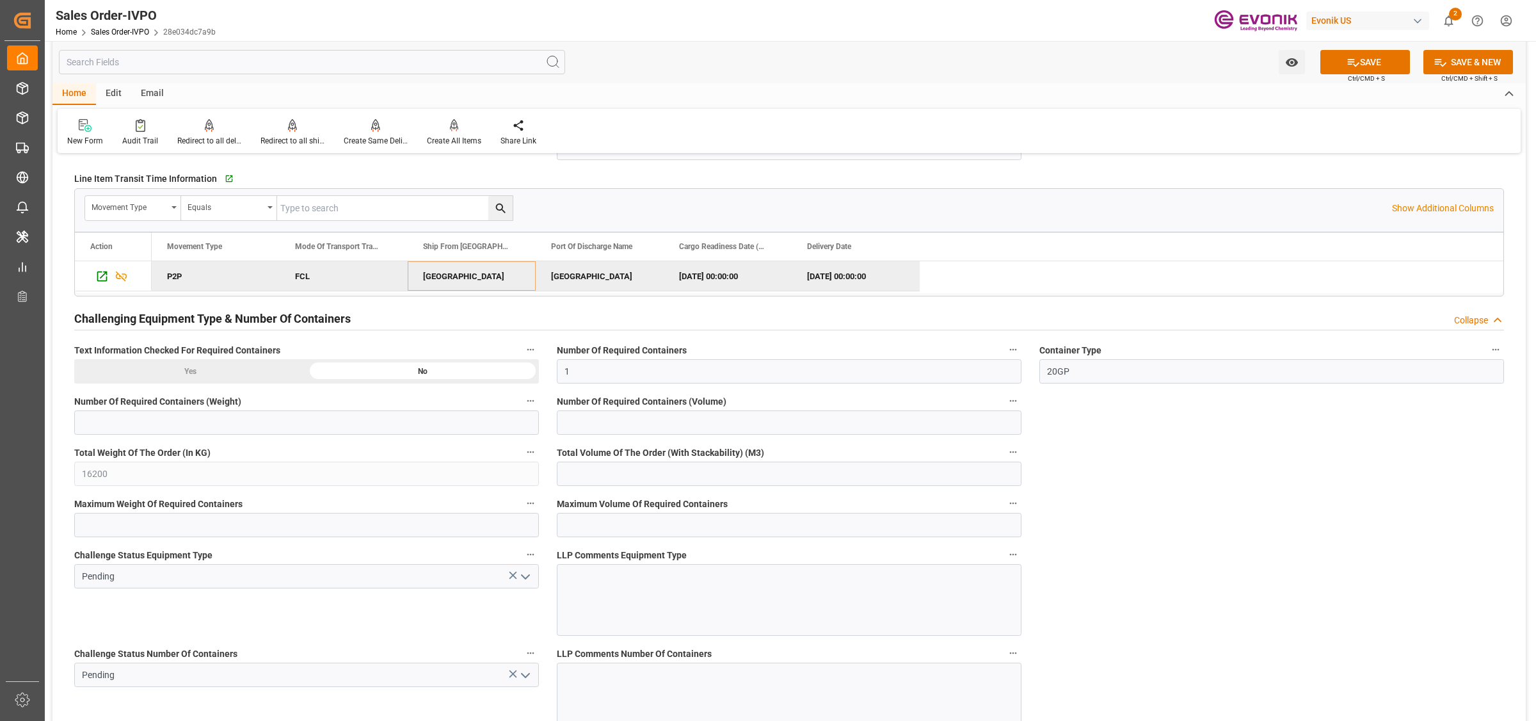
scroll to position [2400, 0]
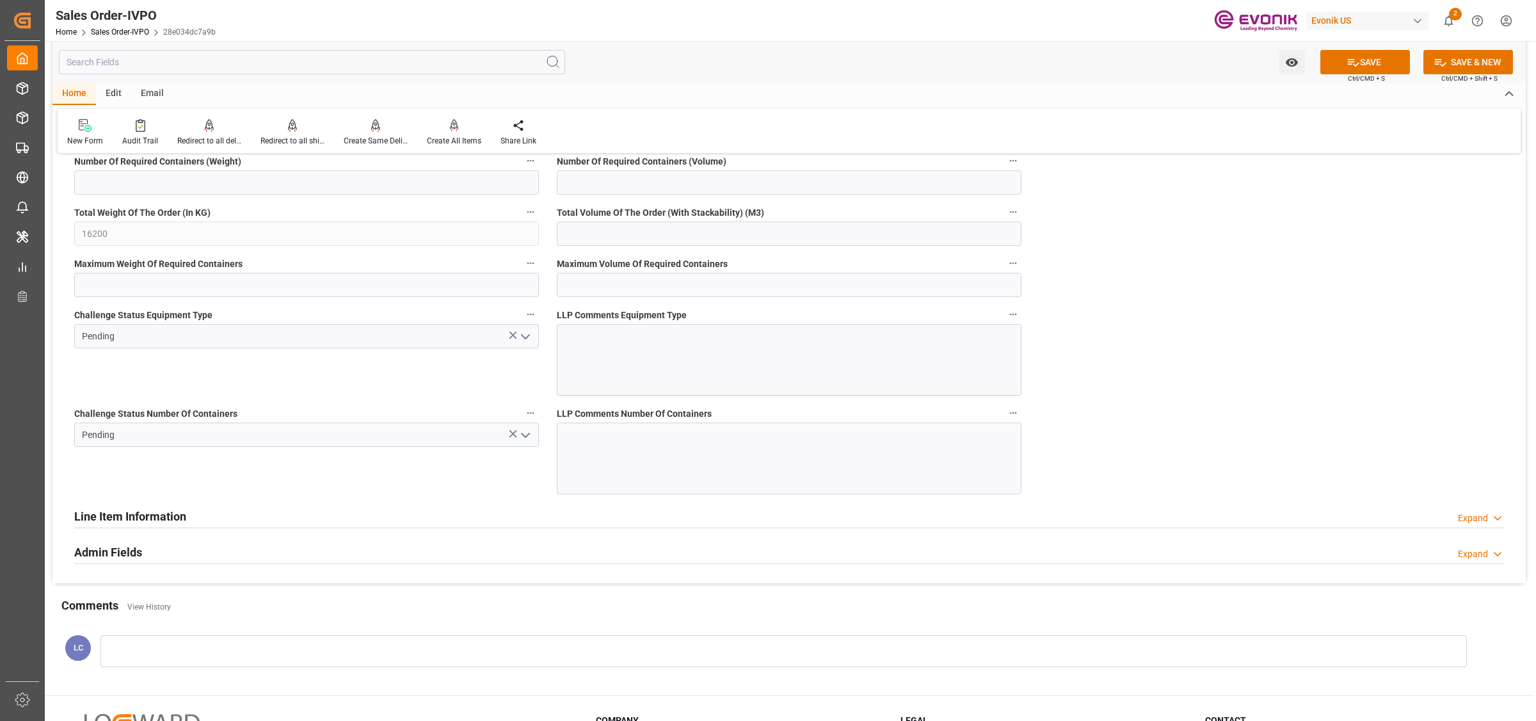
click at [530, 335] on icon "open menu" at bounding box center [525, 336] width 15 height 15
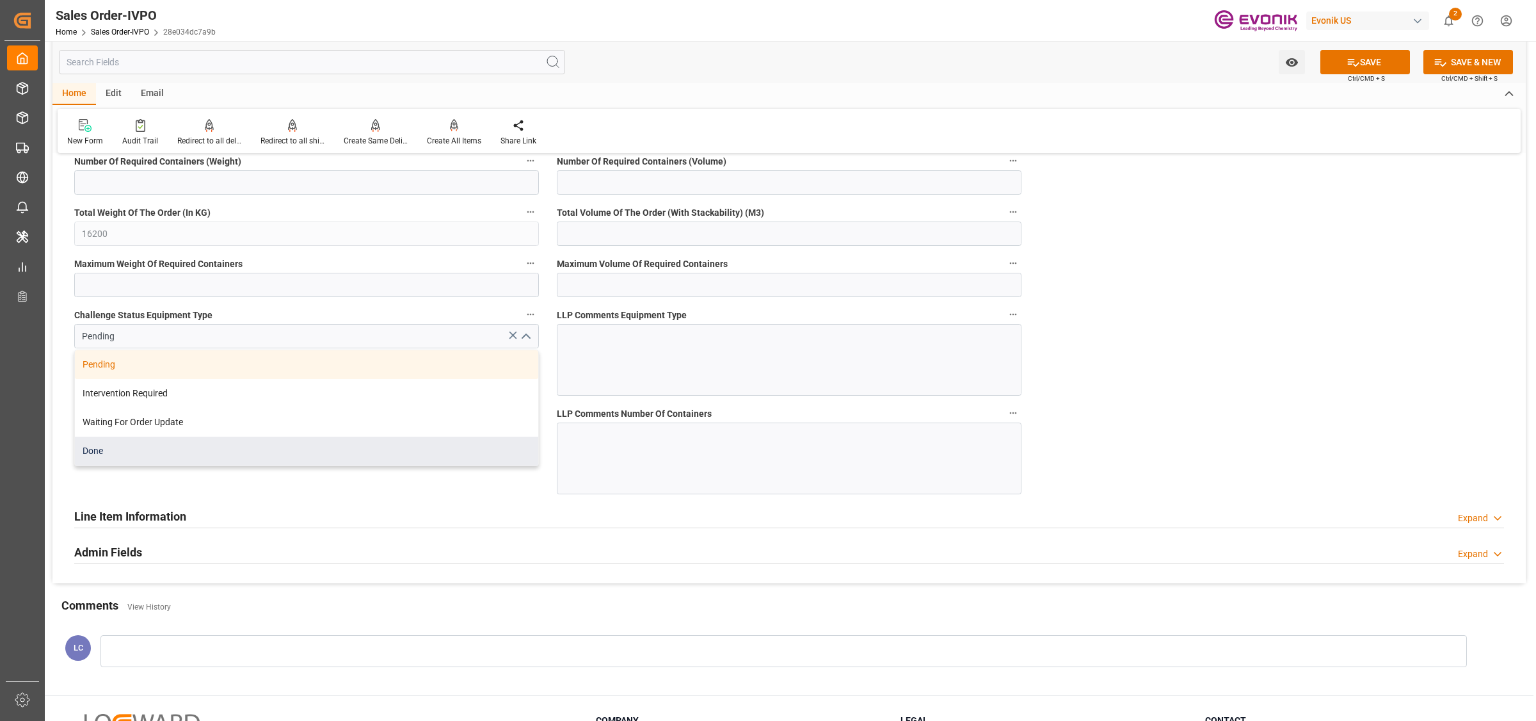
click at [163, 456] on div "Done" at bounding box center [306, 450] width 463 height 29
type input "Done"
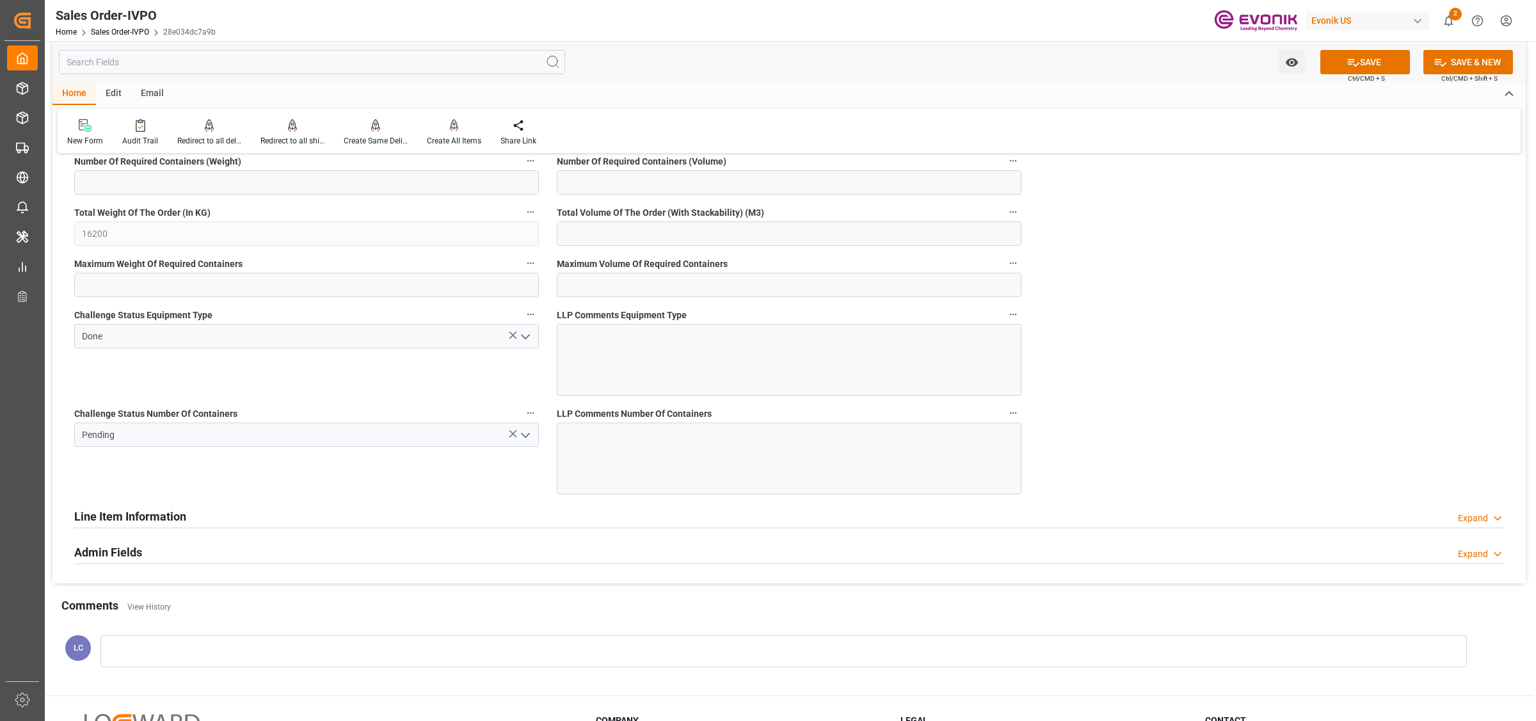
drag, startPoint x: 516, startPoint y: 497, endPoint x: 529, endPoint y: 481, distance: 20.6
click at [517, 497] on div "Challenge Status Number Of Containers Pending" at bounding box center [306, 449] width 483 height 99
click at [533, 443] on button "open menu" at bounding box center [524, 435] width 19 height 20
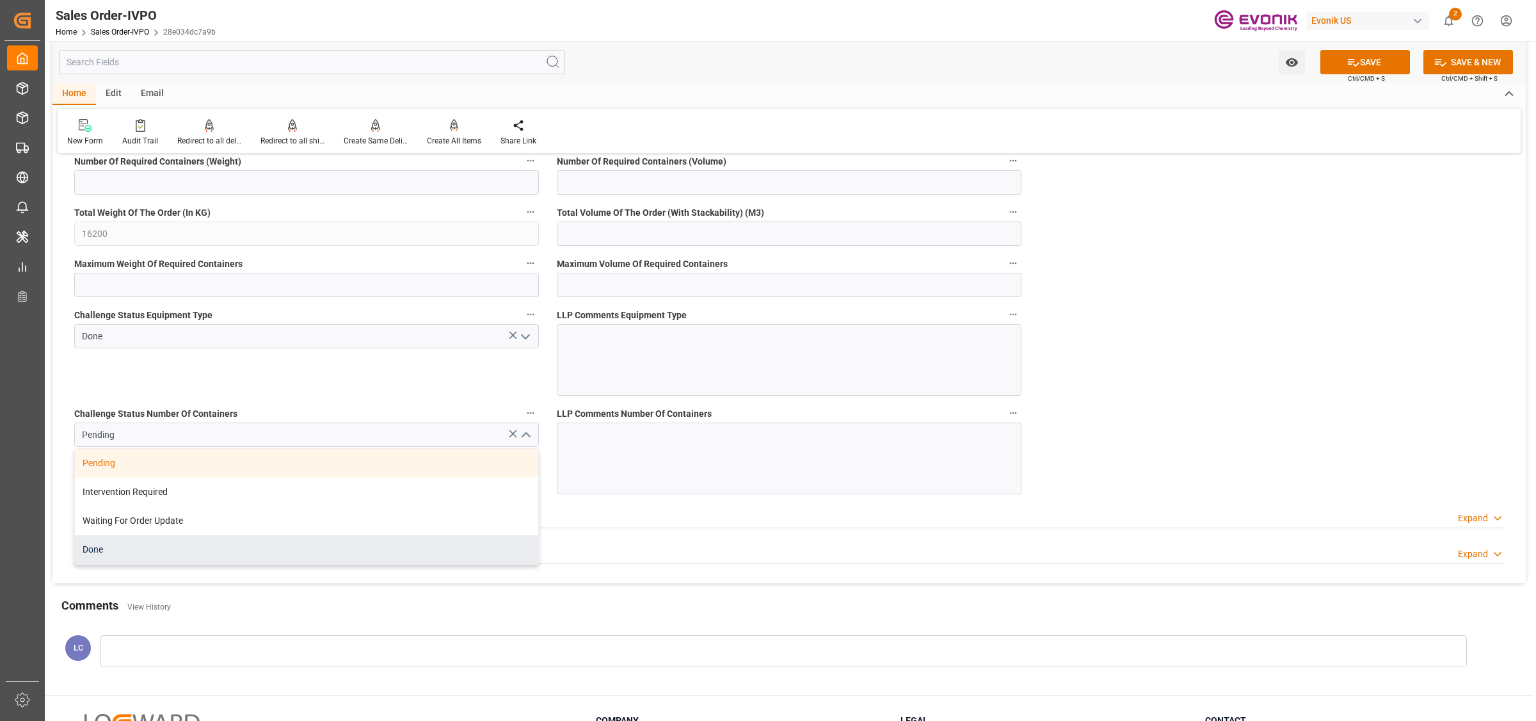
click at [227, 548] on div "Done" at bounding box center [306, 549] width 463 height 29
type input "Done"
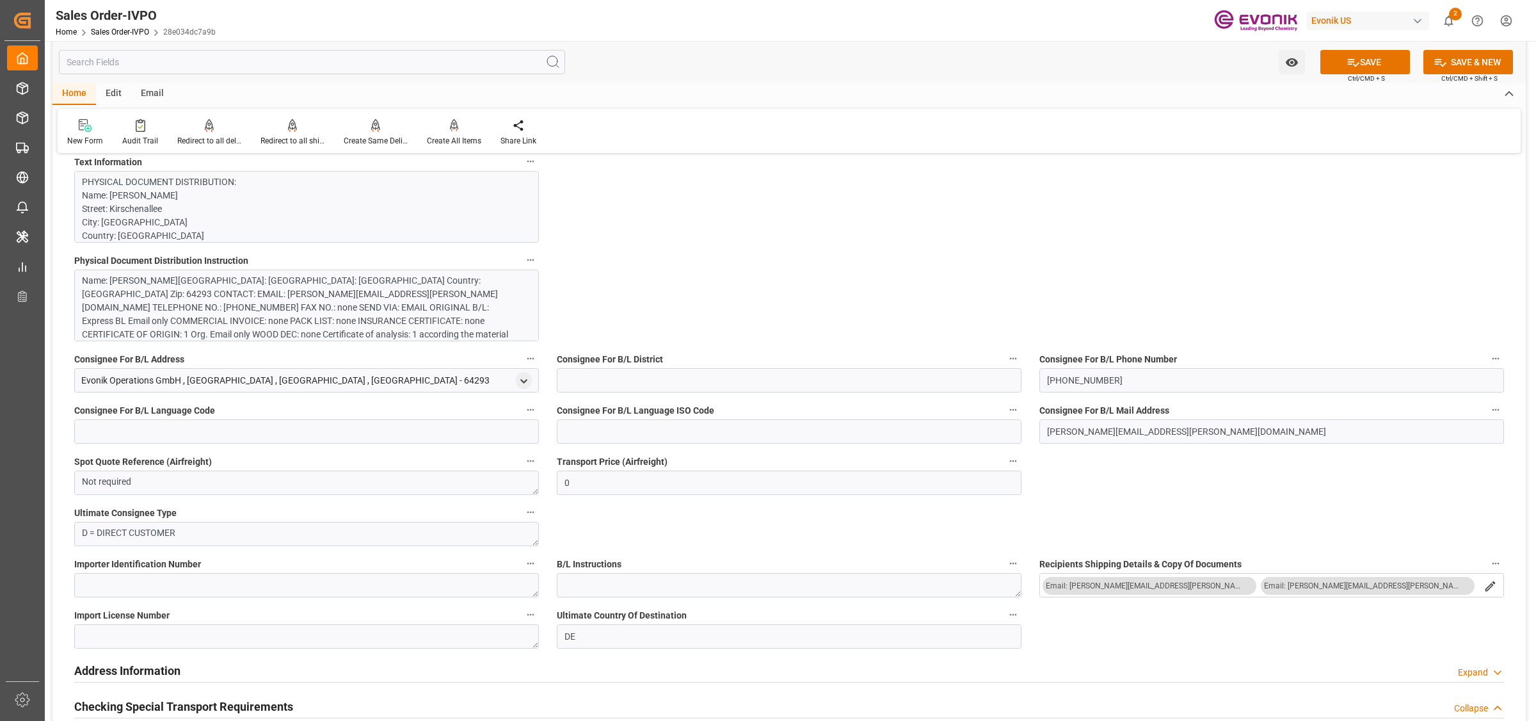
scroll to position [400, 0]
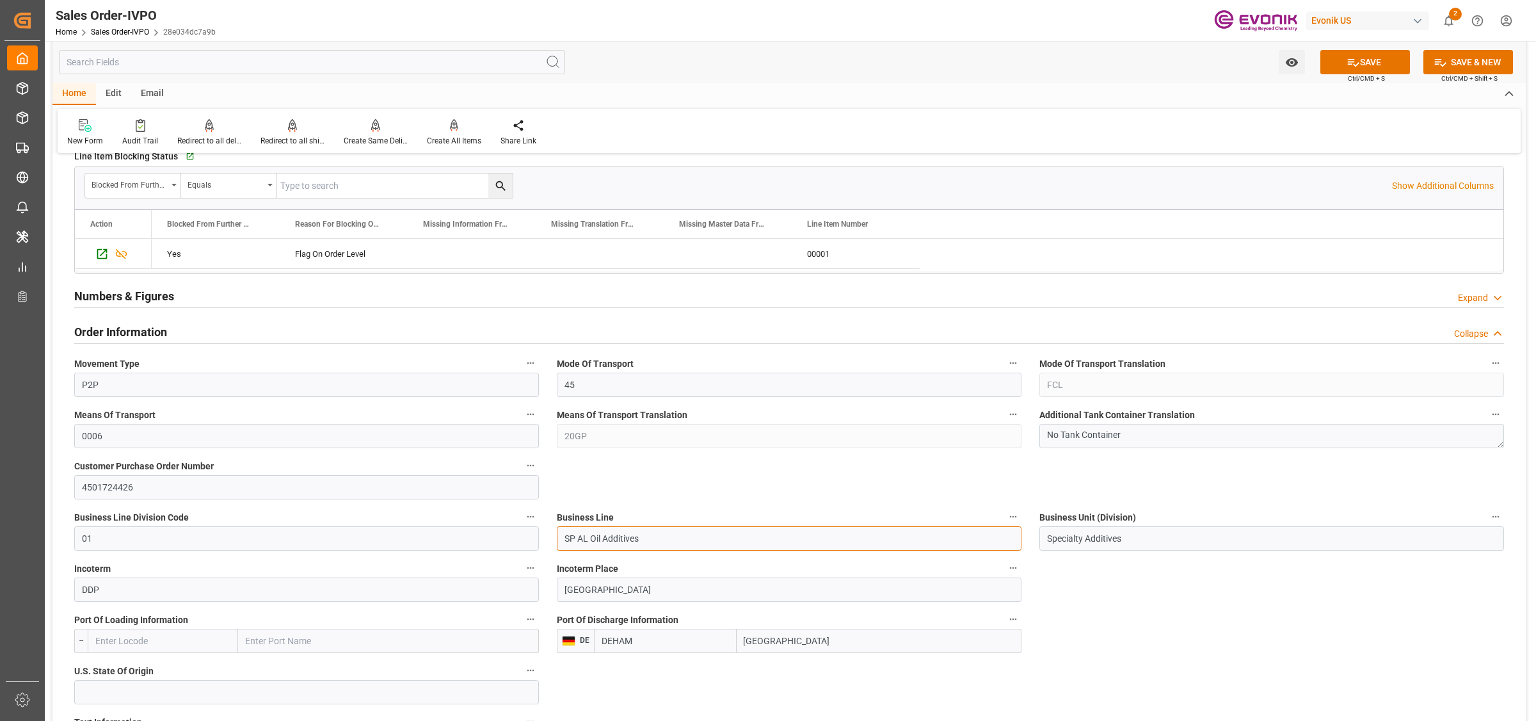
drag, startPoint x: 659, startPoint y: 538, endPoint x: 506, endPoint y: 515, distance: 154.7
click at [1339, 68] on button "SAVE" at bounding box center [1365, 62] width 90 height 24
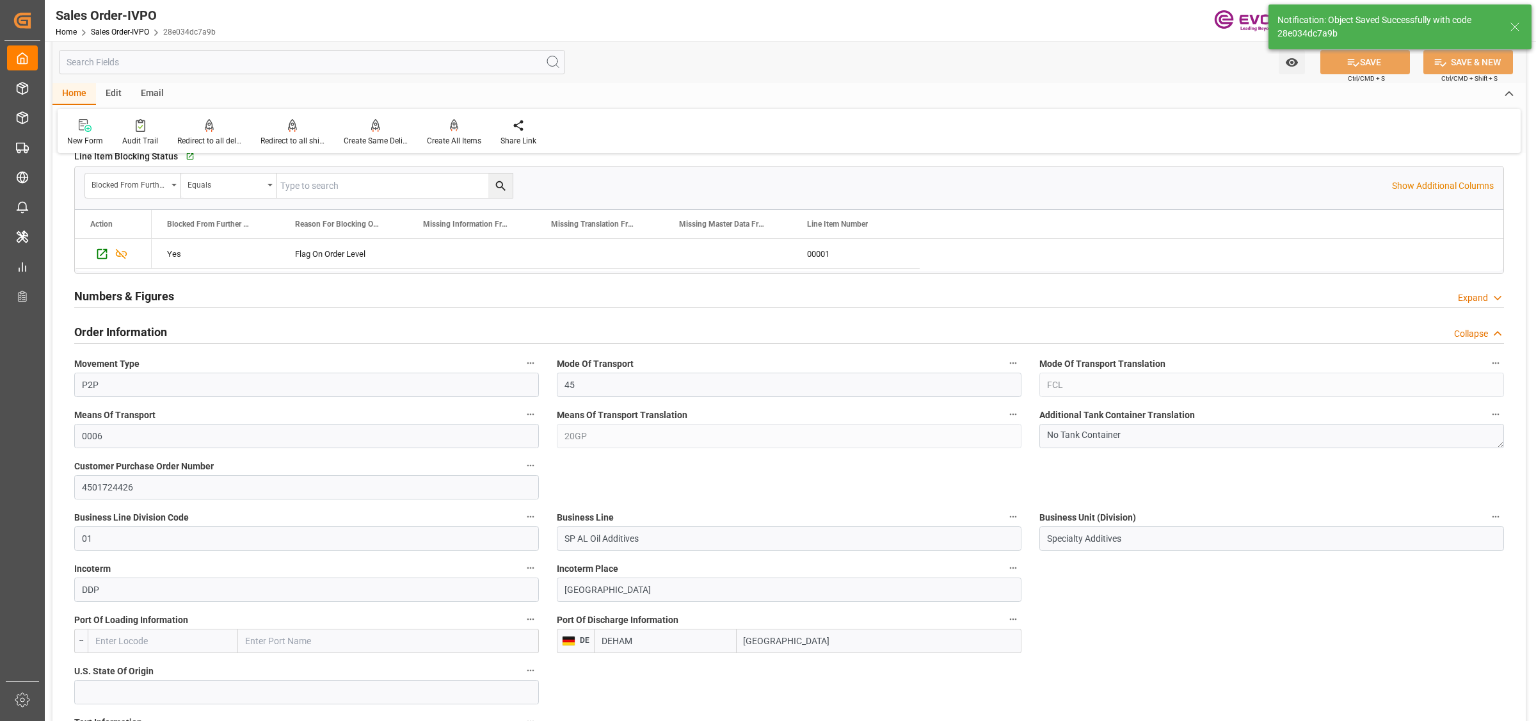
type input "No"
type input "1"
type input "26.4204"
type input "17000"
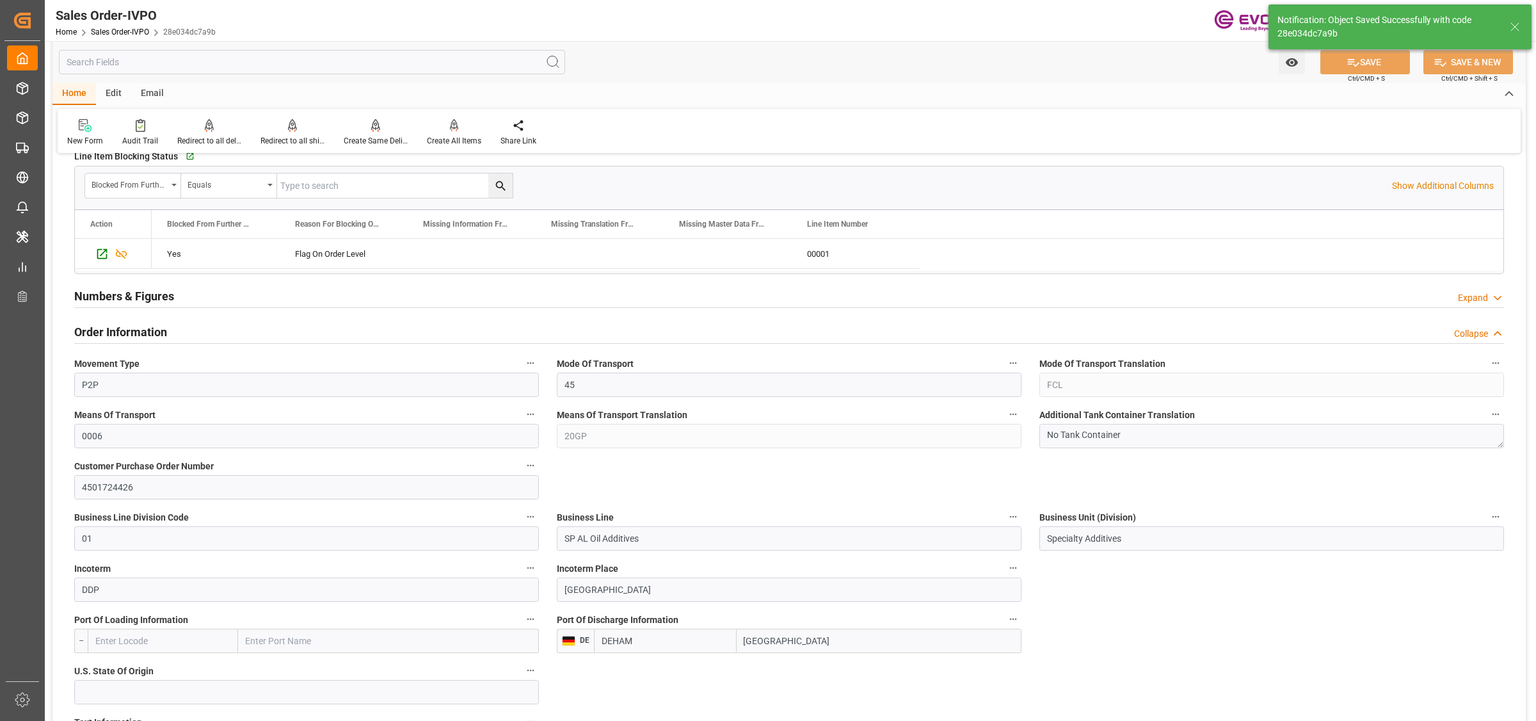
type input "30"
type input "[DATE] 10:31"
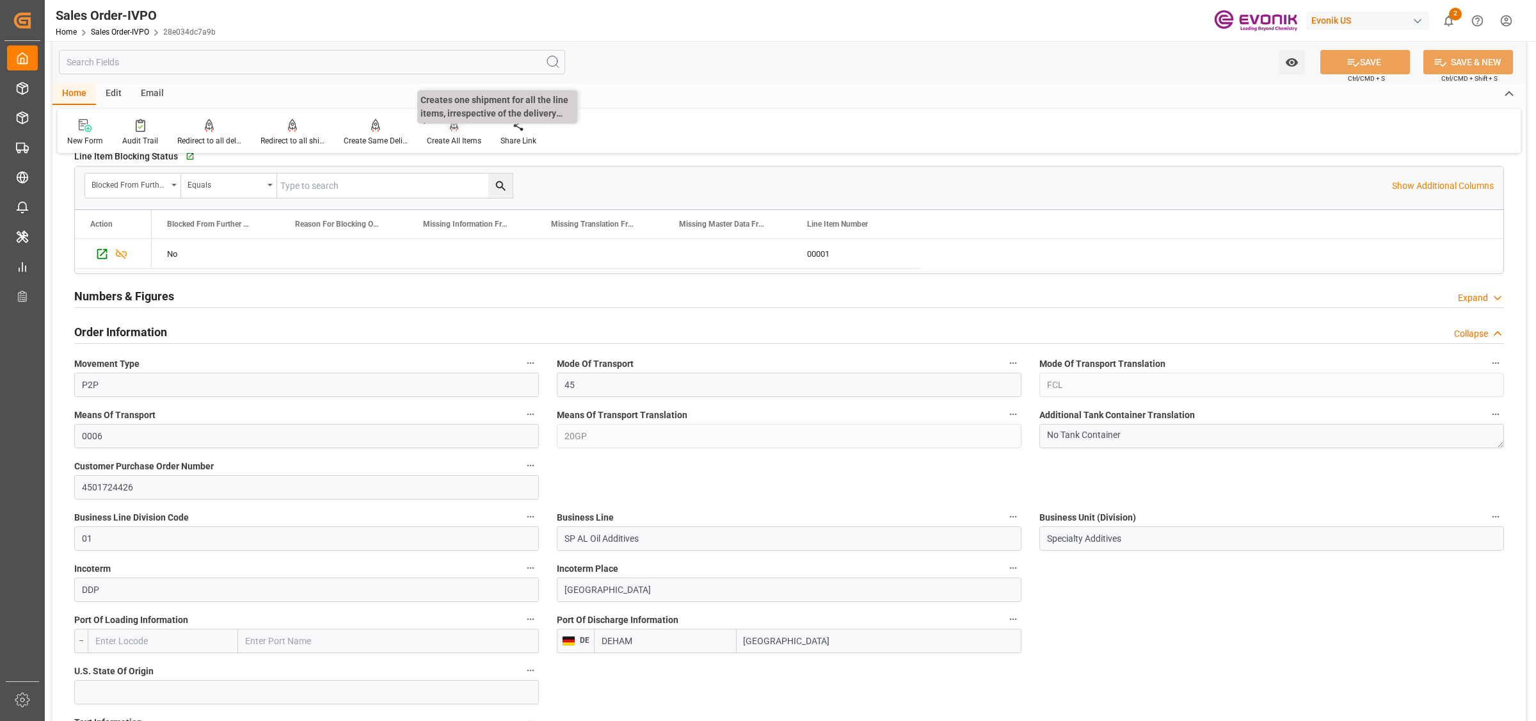
click at [453, 132] on div "Create All Items" at bounding box center [454, 132] width 74 height 28
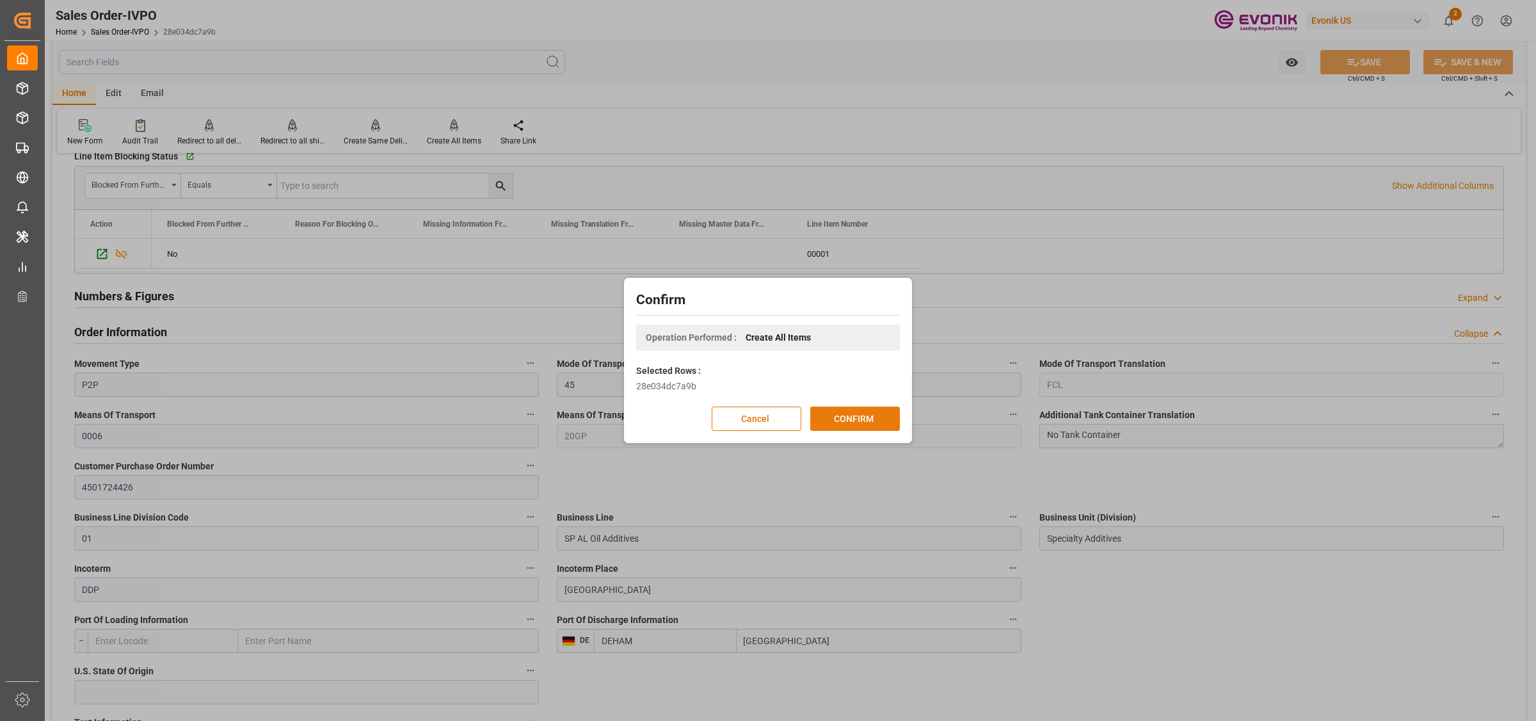
click at [874, 422] on button "CONFIRM" at bounding box center [855, 418] width 90 height 24
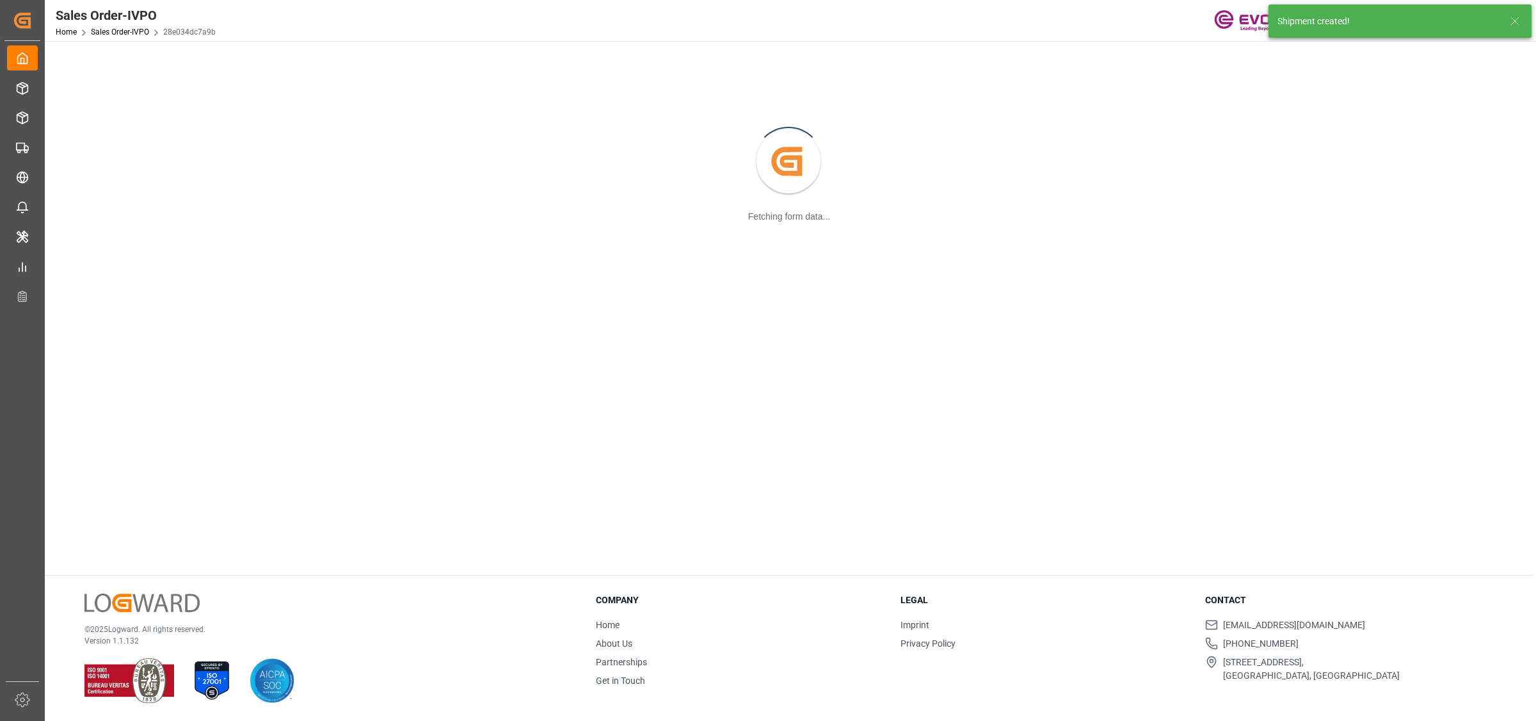
scroll to position [138, 0]
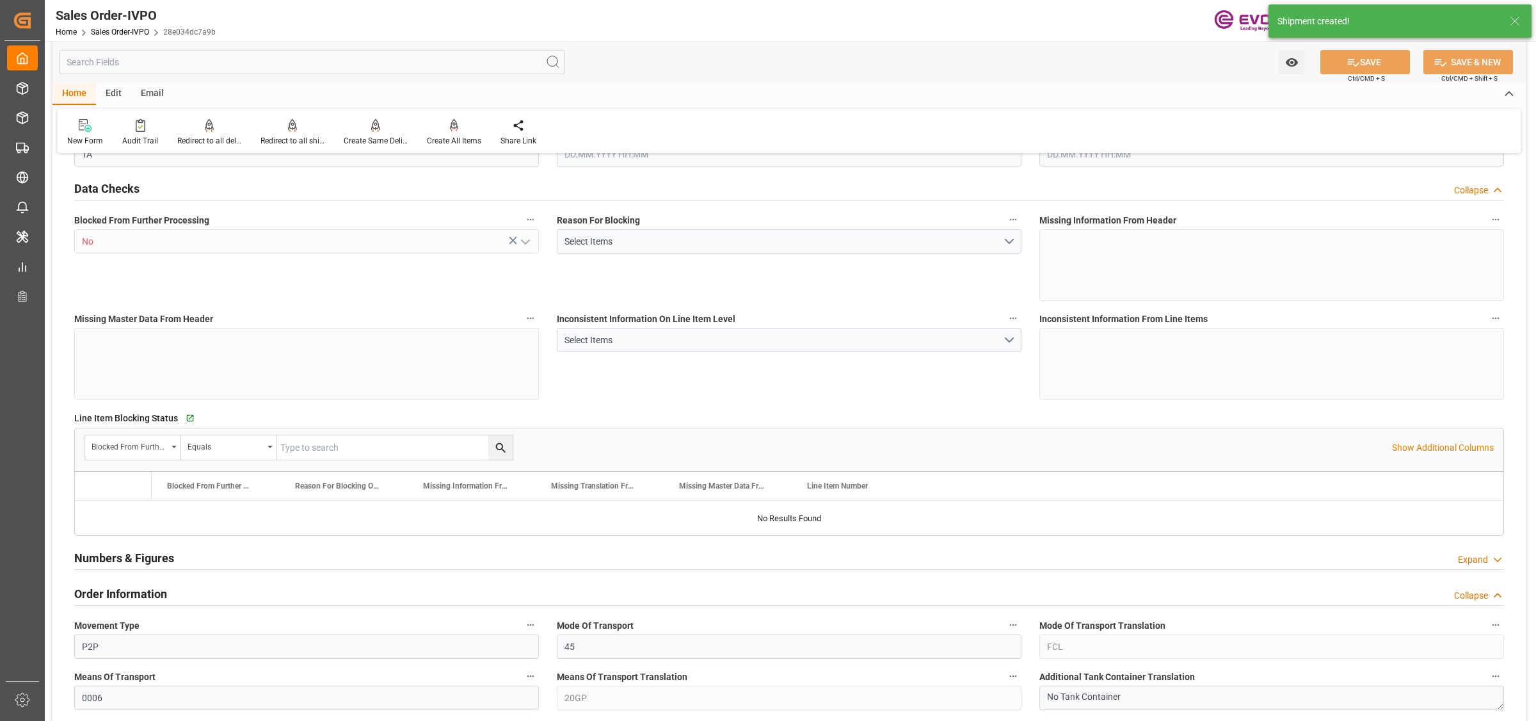
type input "DEHAM"
type input "0"
type input "1"
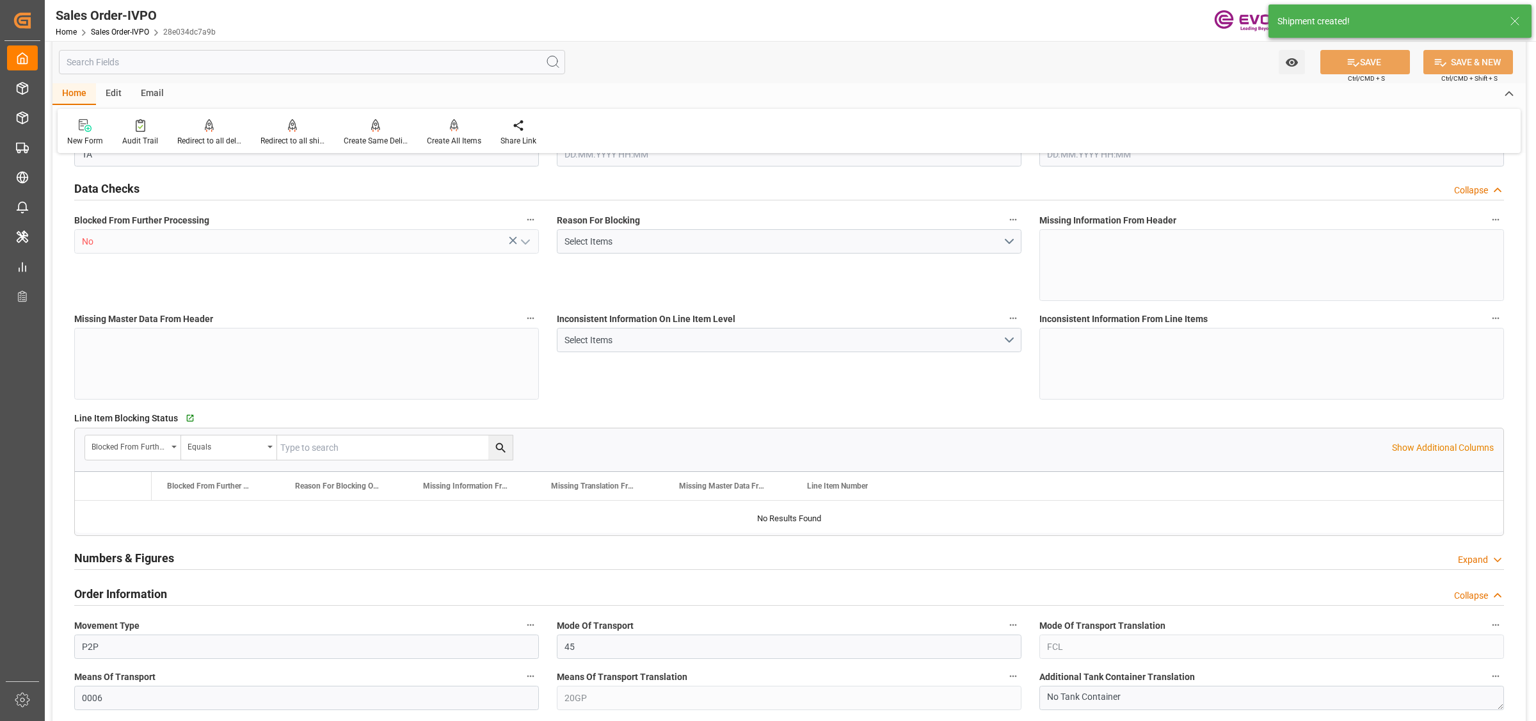
type input "16200"
type input "26.4204"
type input "17000"
type input "30"
type input "[DATE] 13:35"
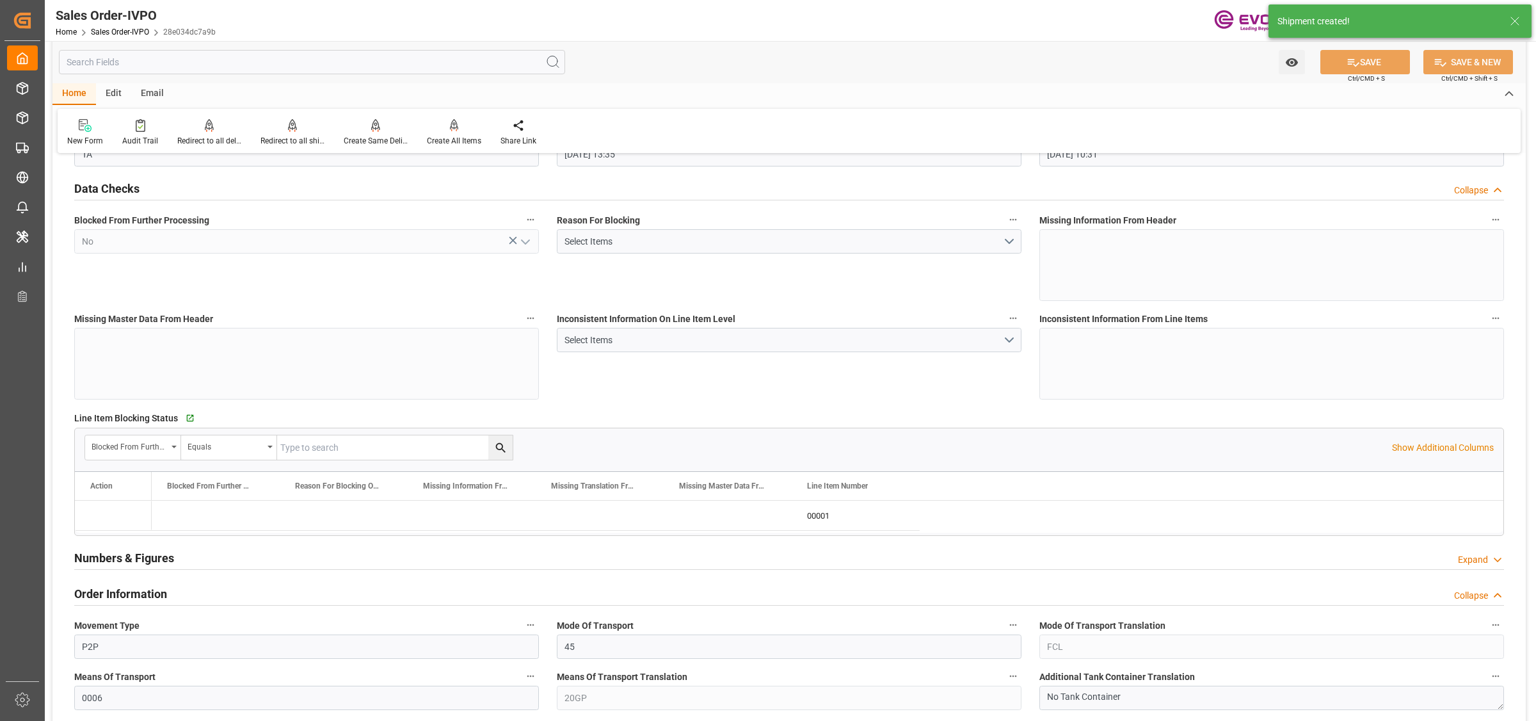
type input "[DATE] 10:31"
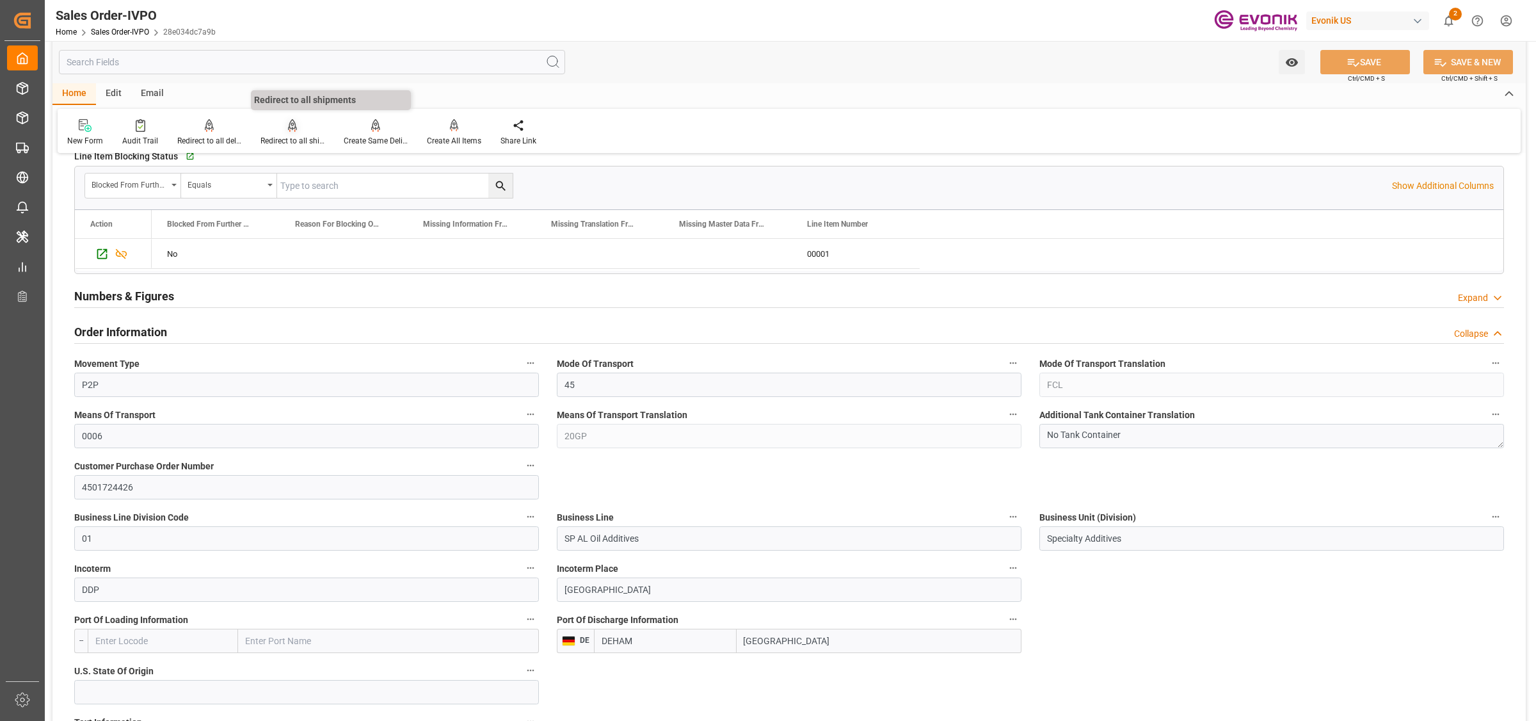
click at [290, 136] on div "Redirect to all shipments" at bounding box center [292, 141] width 64 height 12
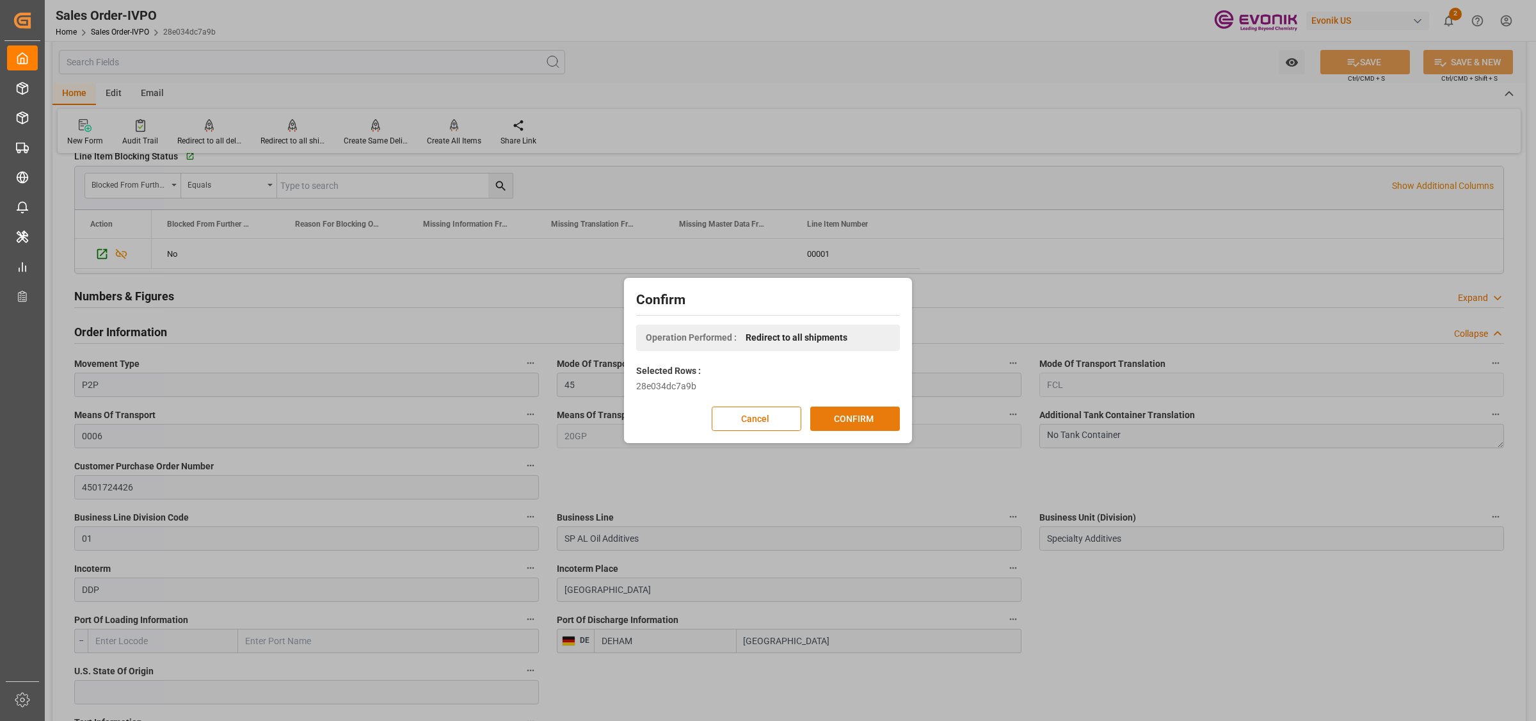
click at [851, 417] on button "CONFIRM" at bounding box center [855, 418] width 90 height 24
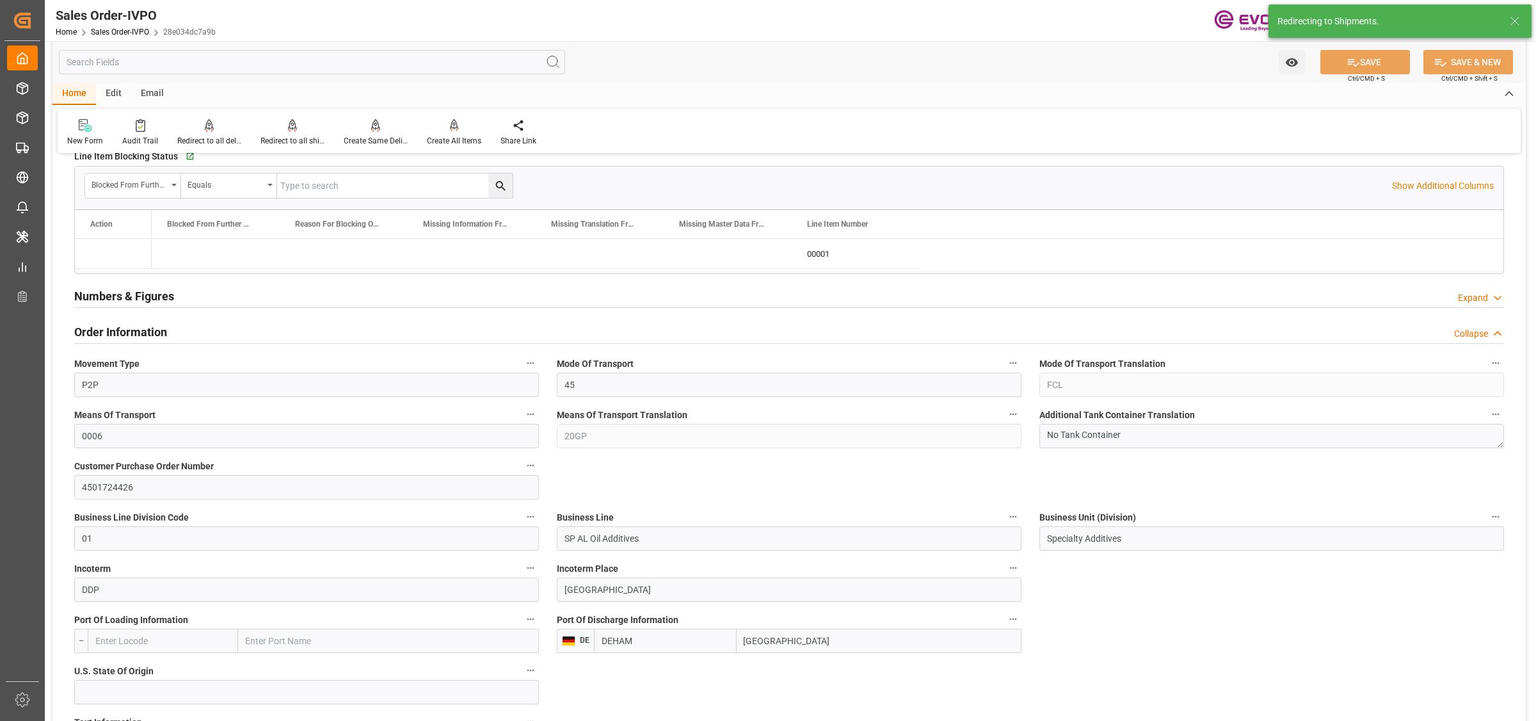
type input "[DATE] 13:35"
type input "[DATE] 10:31"
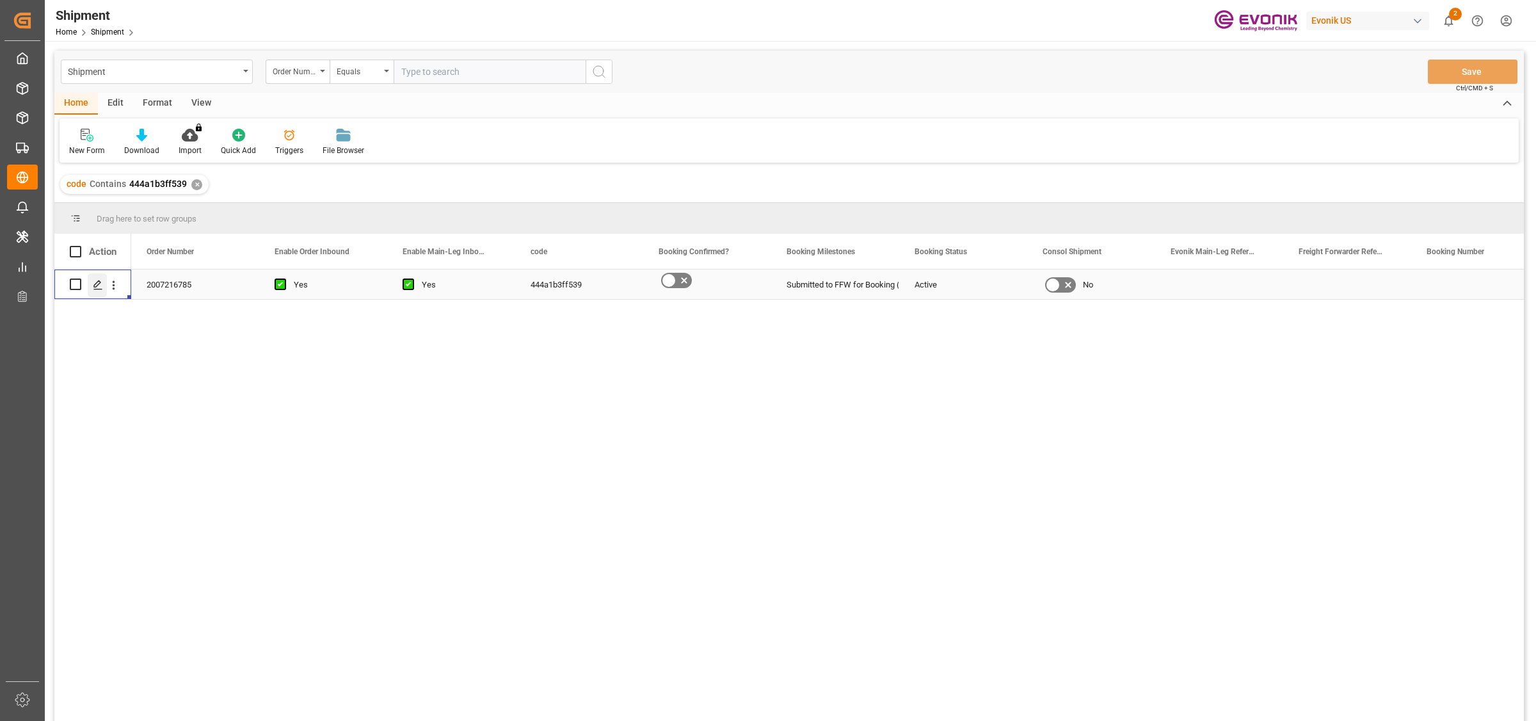
click at [92, 282] on div "Press SPACE to select this row." at bounding box center [97, 285] width 19 height 24
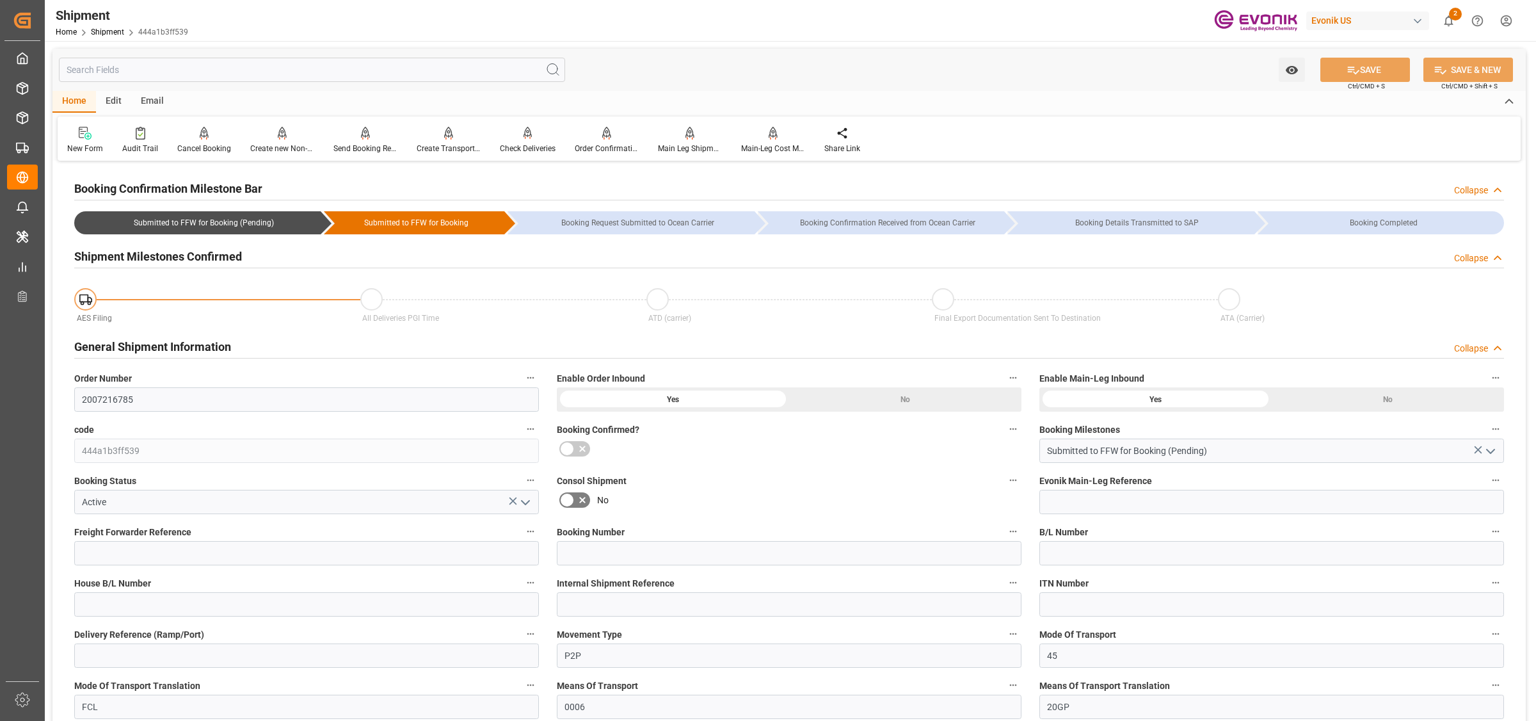
scroll to position [480, 0]
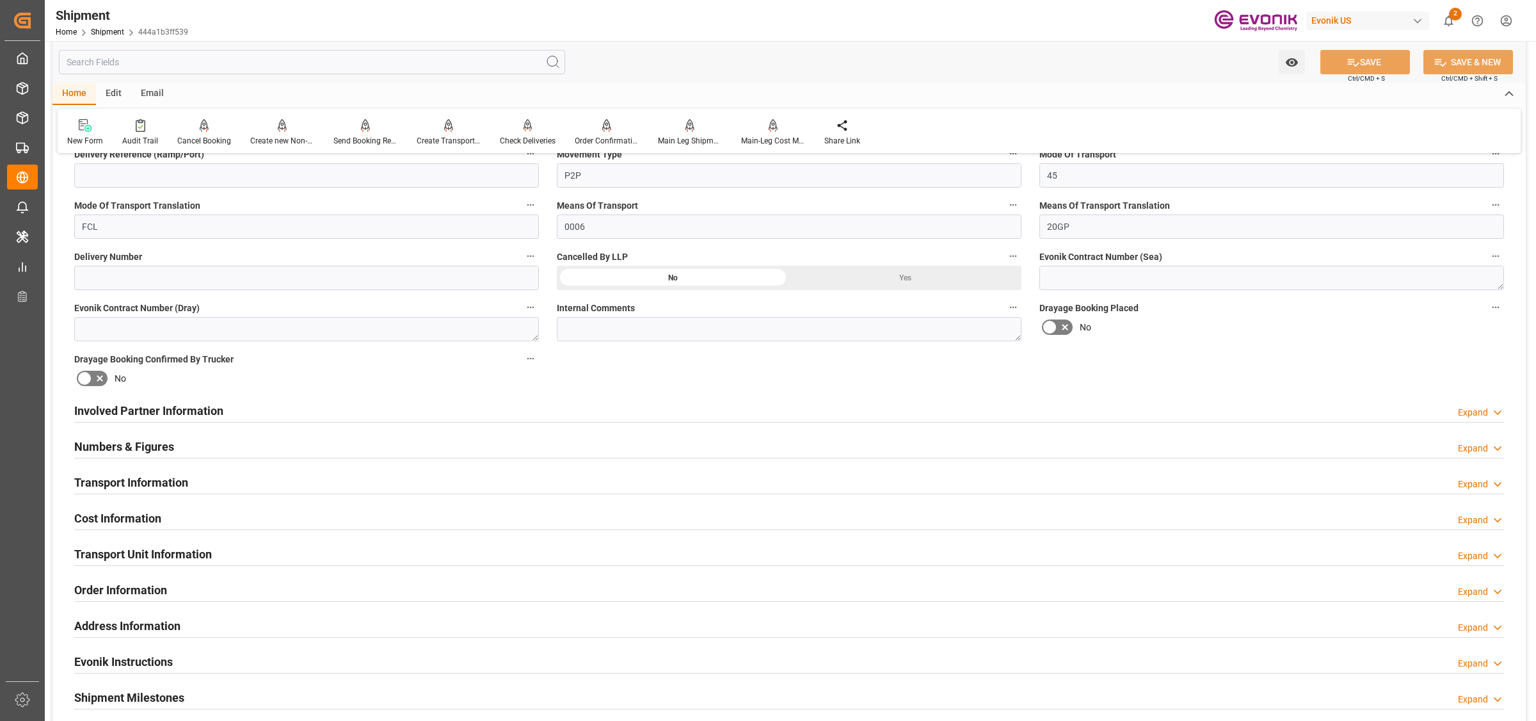
click at [485, 404] on div "Involved Partner Information Expand" at bounding box center [789, 409] width 1430 height 24
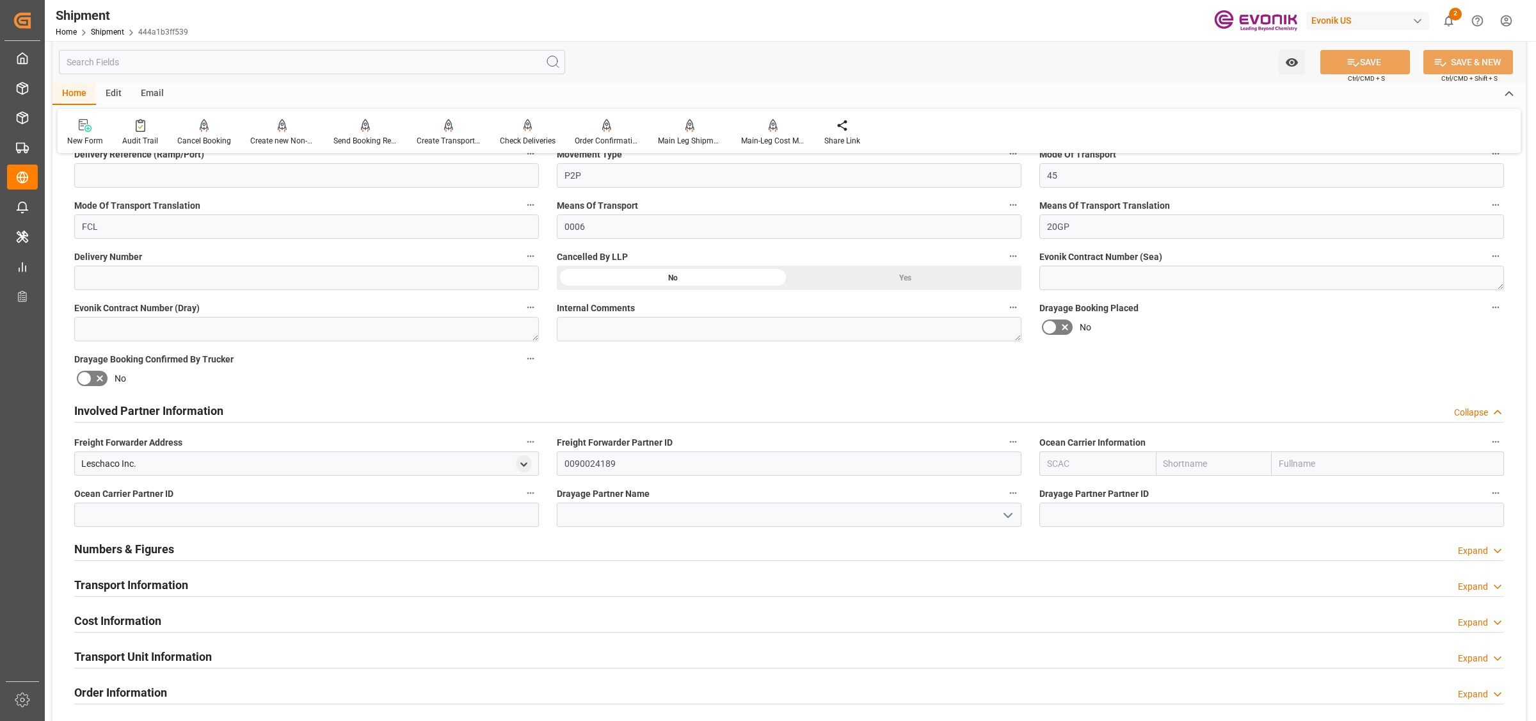
click at [1131, 468] on input "text" at bounding box center [1097, 463] width 116 height 24
click at [1053, 529] on div "OOLU" at bounding box center [1059, 520] width 39 height 29
type input "OOLU"
type input "OOCL"
type input "Orient Overseas Container Line Ltd"
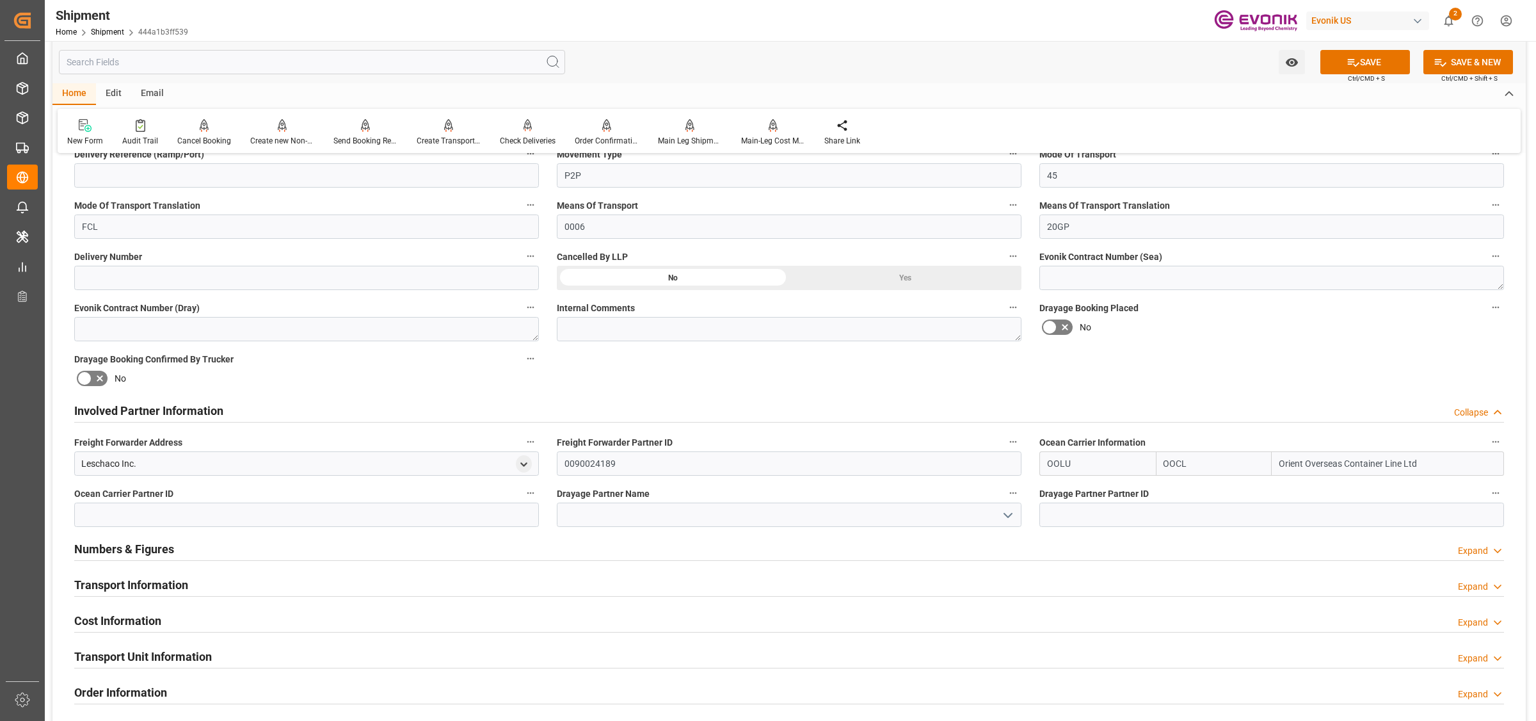
type input "OOLU"
click at [654, 522] on input at bounding box center [789, 514] width 465 height 24
paste input "Gulf"
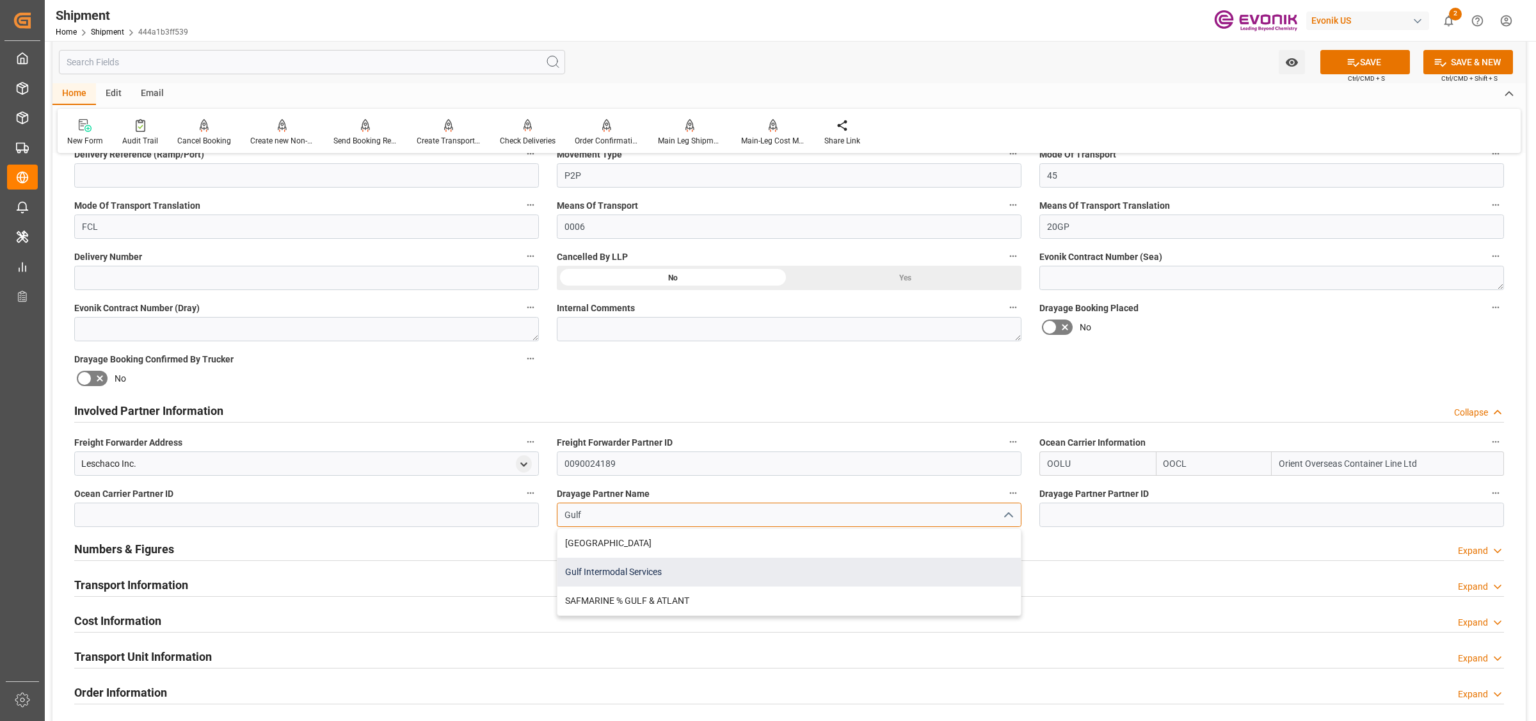
click at [641, 570] on div "Gulf Intermodal Services" at bounding box center [788, 571] width 463 height 29
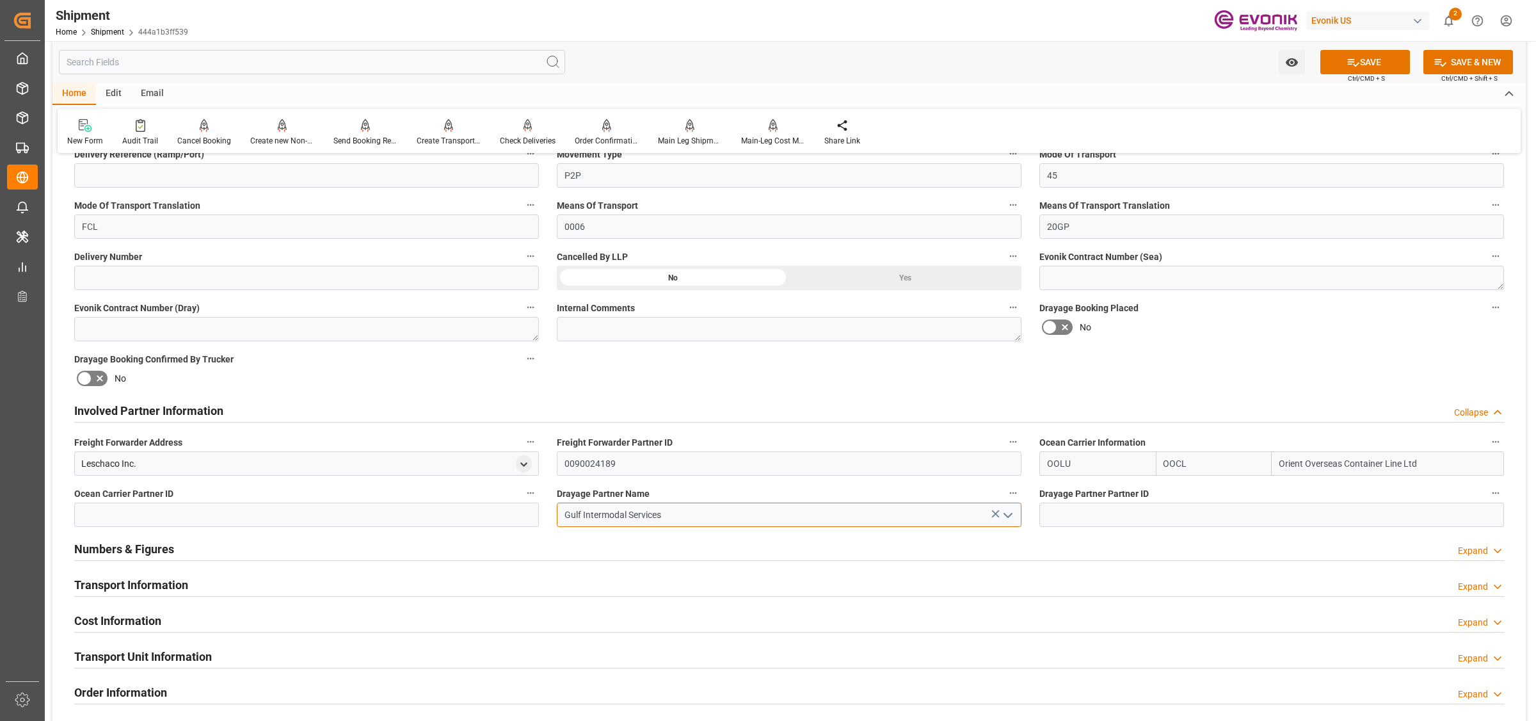
type input "Gulf Intermodal Services"
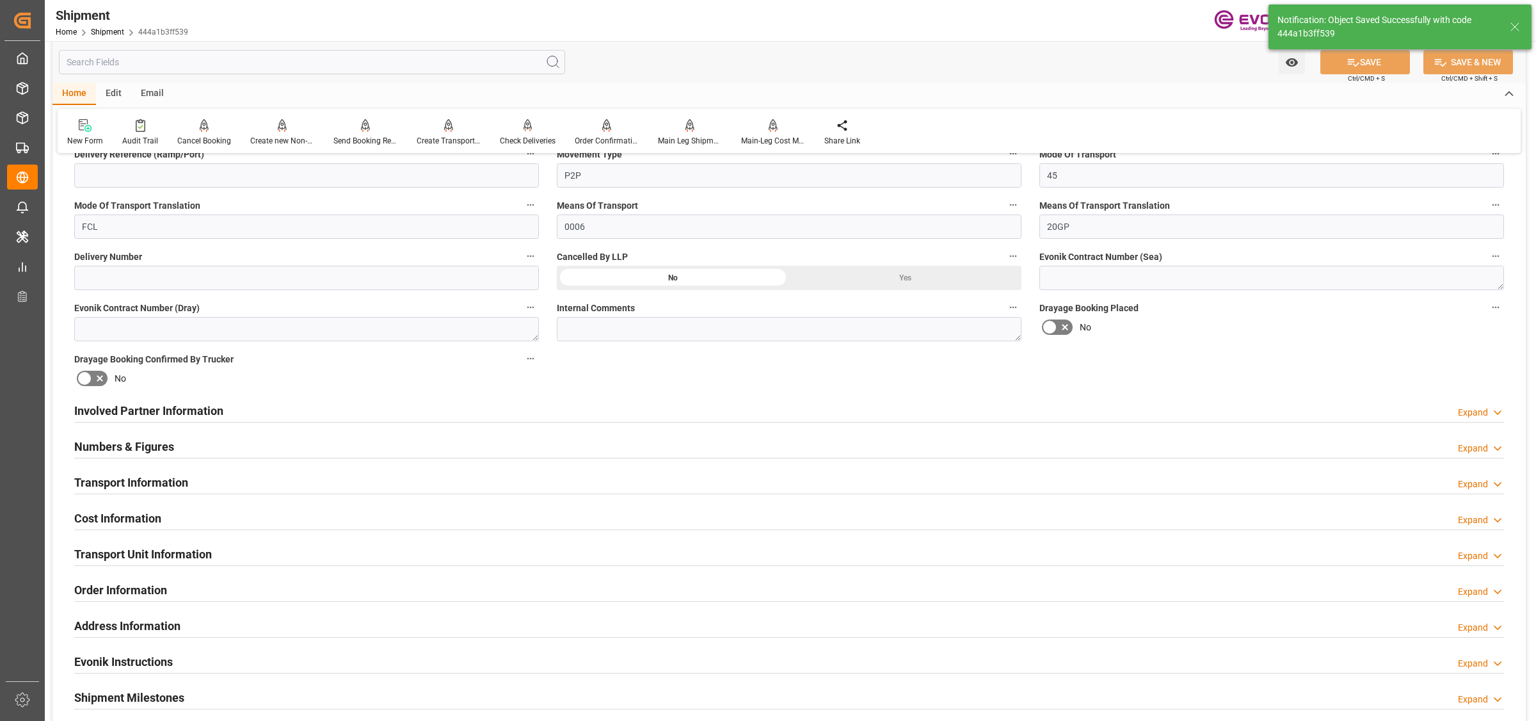
click at [536, 410] on div "Involved Partner Information Expand" at bounding box center [789, 409] width 1430 height 24
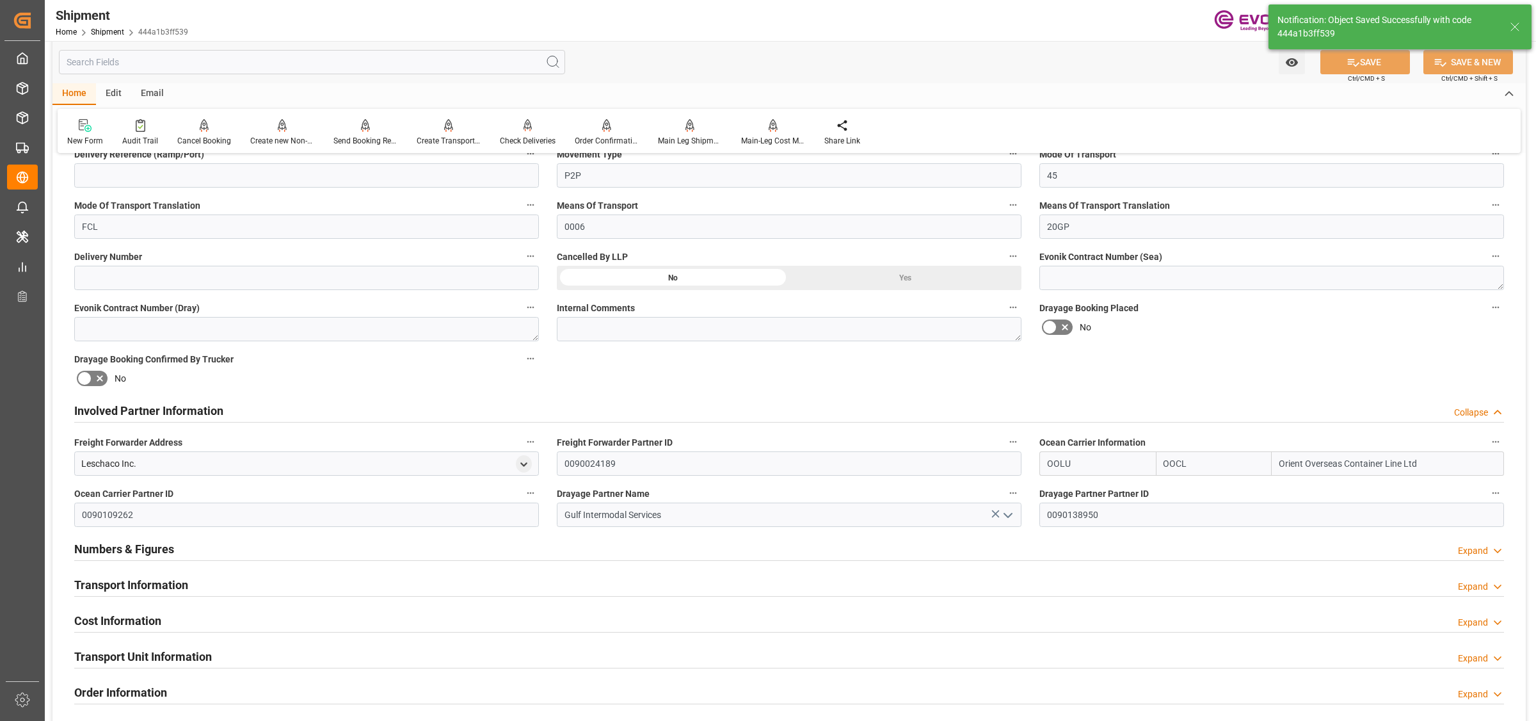
click at [536, 410] on div "Involved Partner Information Collapse" at bounding box center [789, 409] width 1430 height 24
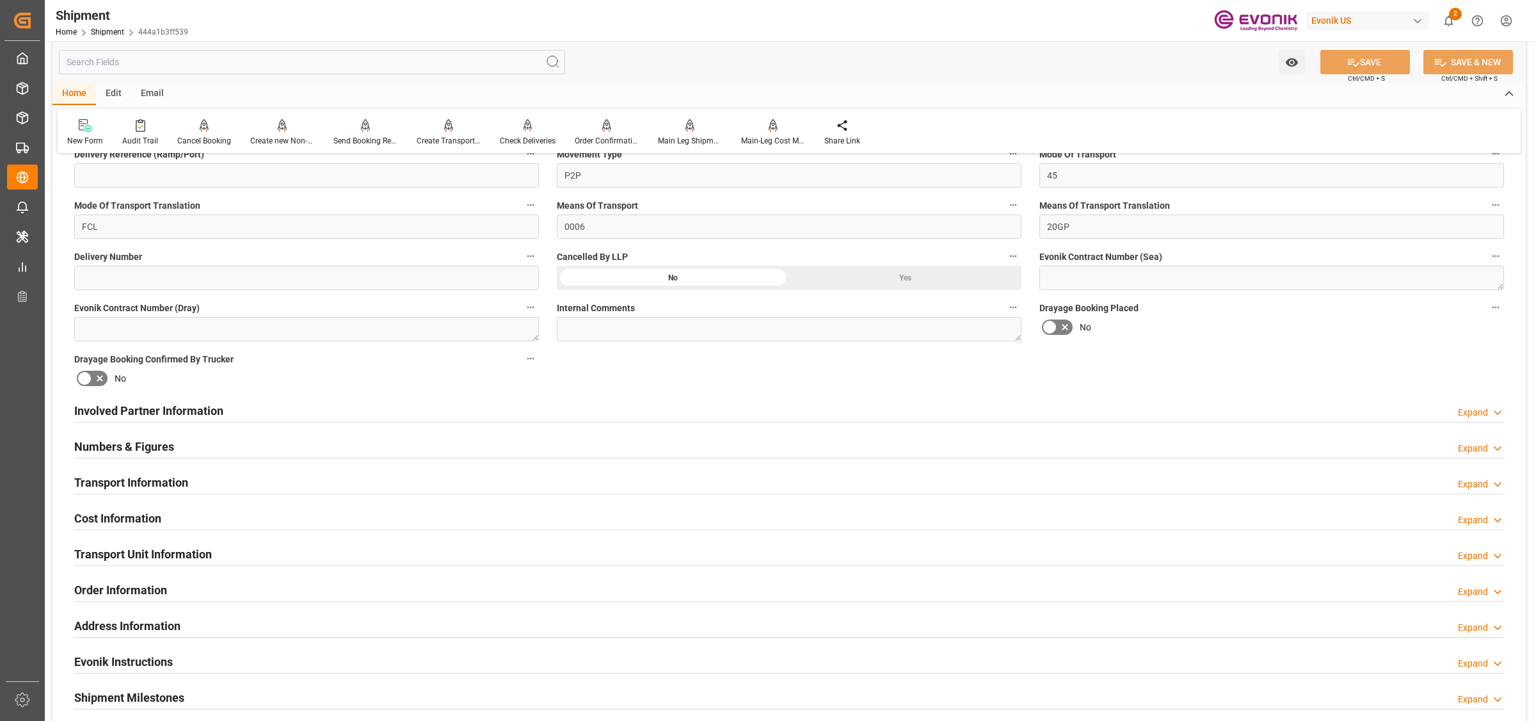
click at [193, 477] on div "Transport Information Expand" at bounding box center [789, 481] width 1430 height 24
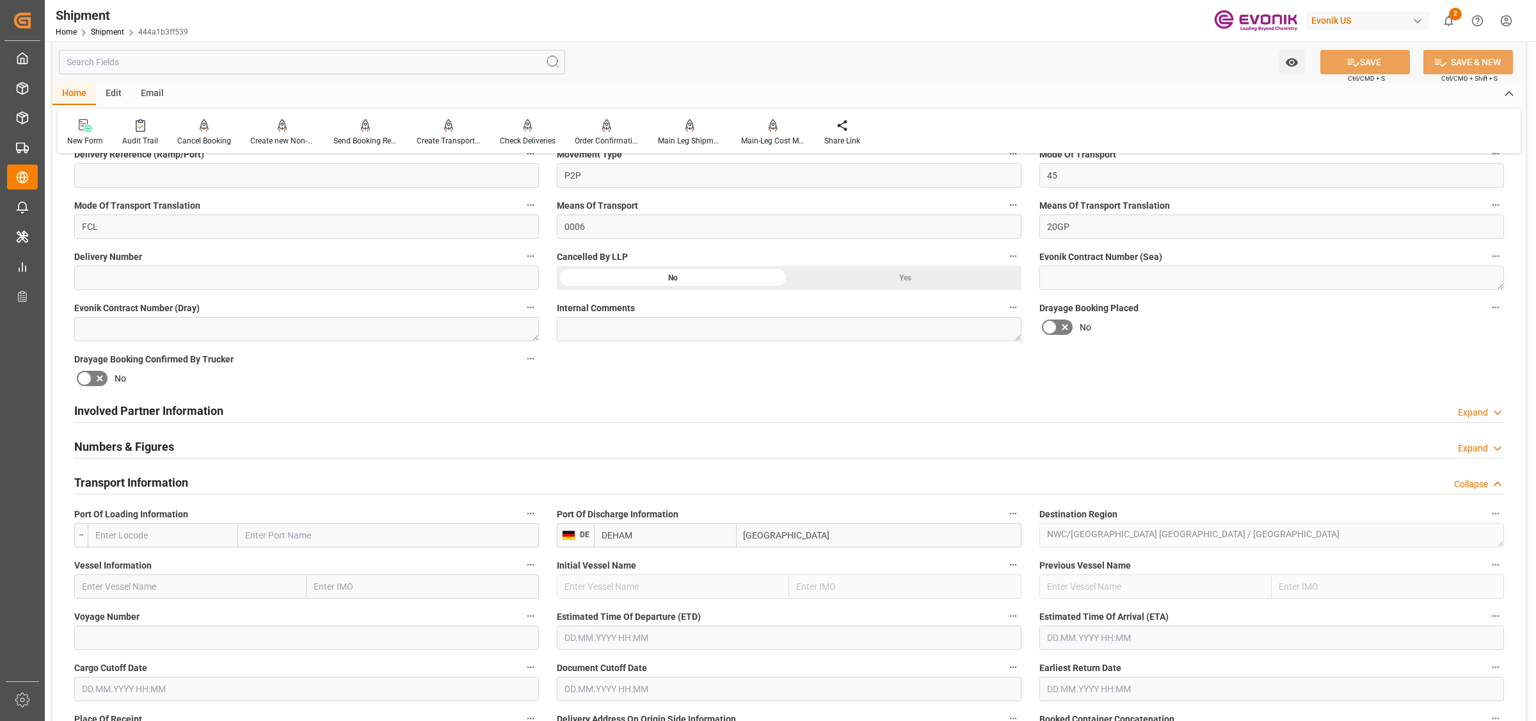
scroll to position [720, 0]
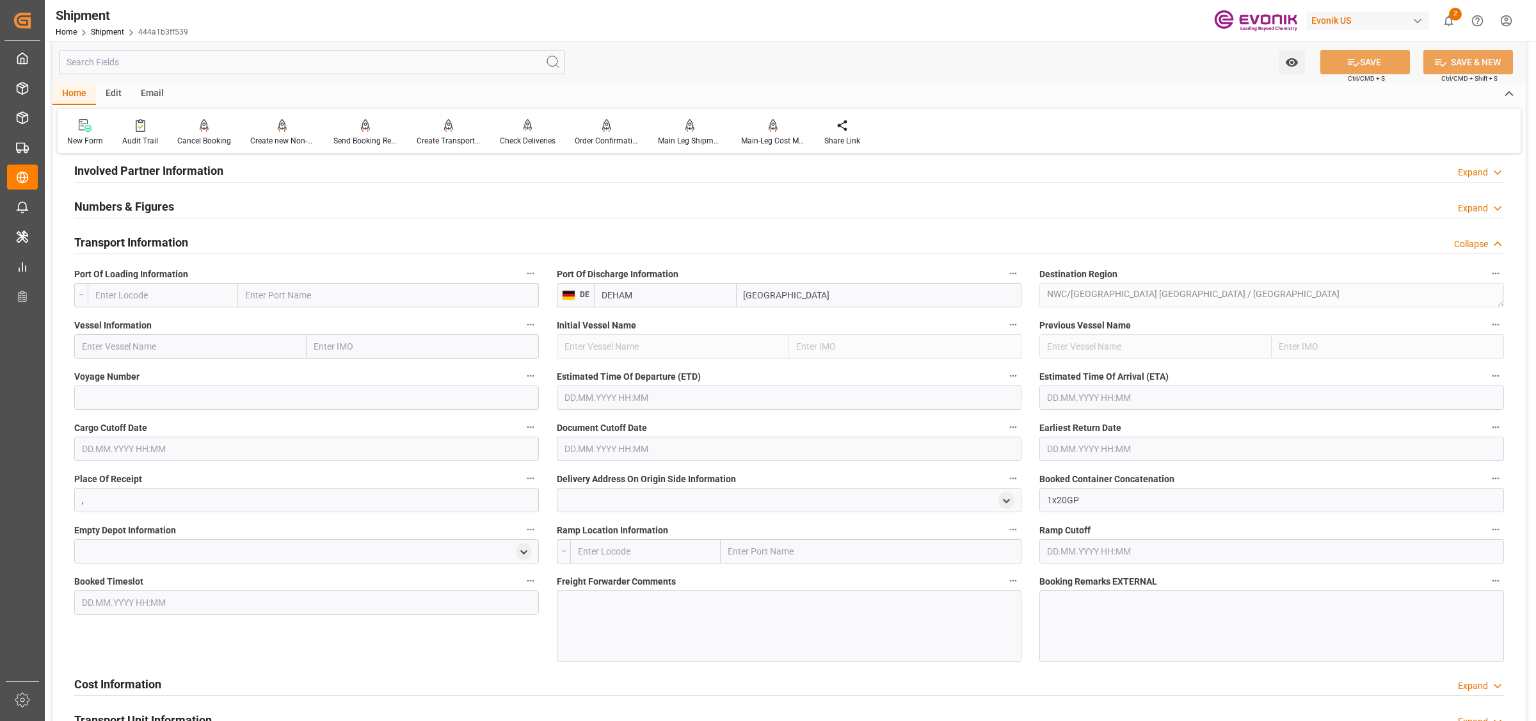
click at [218, 289] on input "text" at bounding box center [163, 295] width 150 height 24
paste input "USHOU"
type input "USHOU"
drag, startPoint x: 128, startPoint y: 320, endPoint x: 117, endPoint y: 320, distance: 10.9
click at [129, 320] on span "USHOU - Houston" at bounding box center [155, 323] width 119 height 10
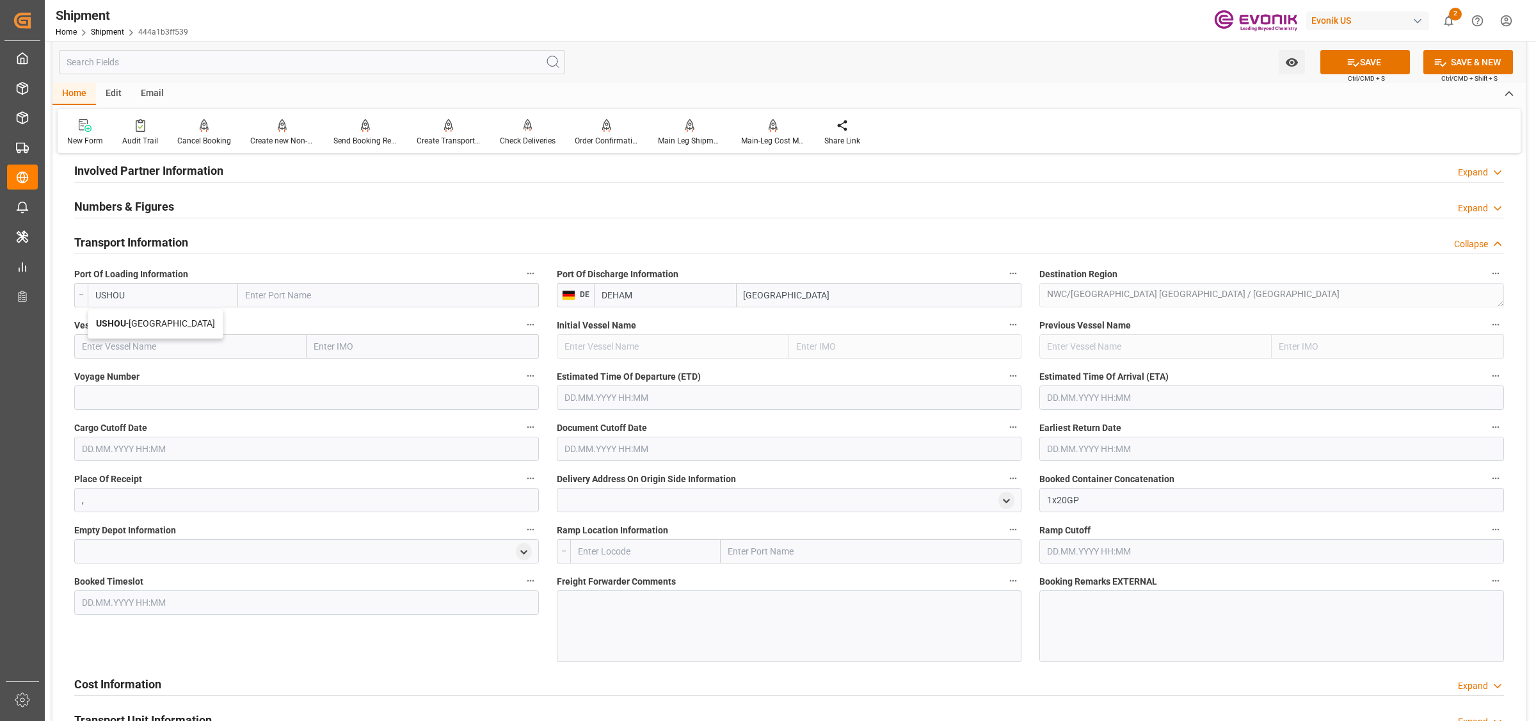
type input "Houston"
type input "USHOU"
click at [183, 340] on input "text" at bounding box center [190, 346] width 232 height 24
click at [269, 340] on input "text" at bounding box center [190, 346] width 232 height 24
paste input "CMA CGM MOLIERE"
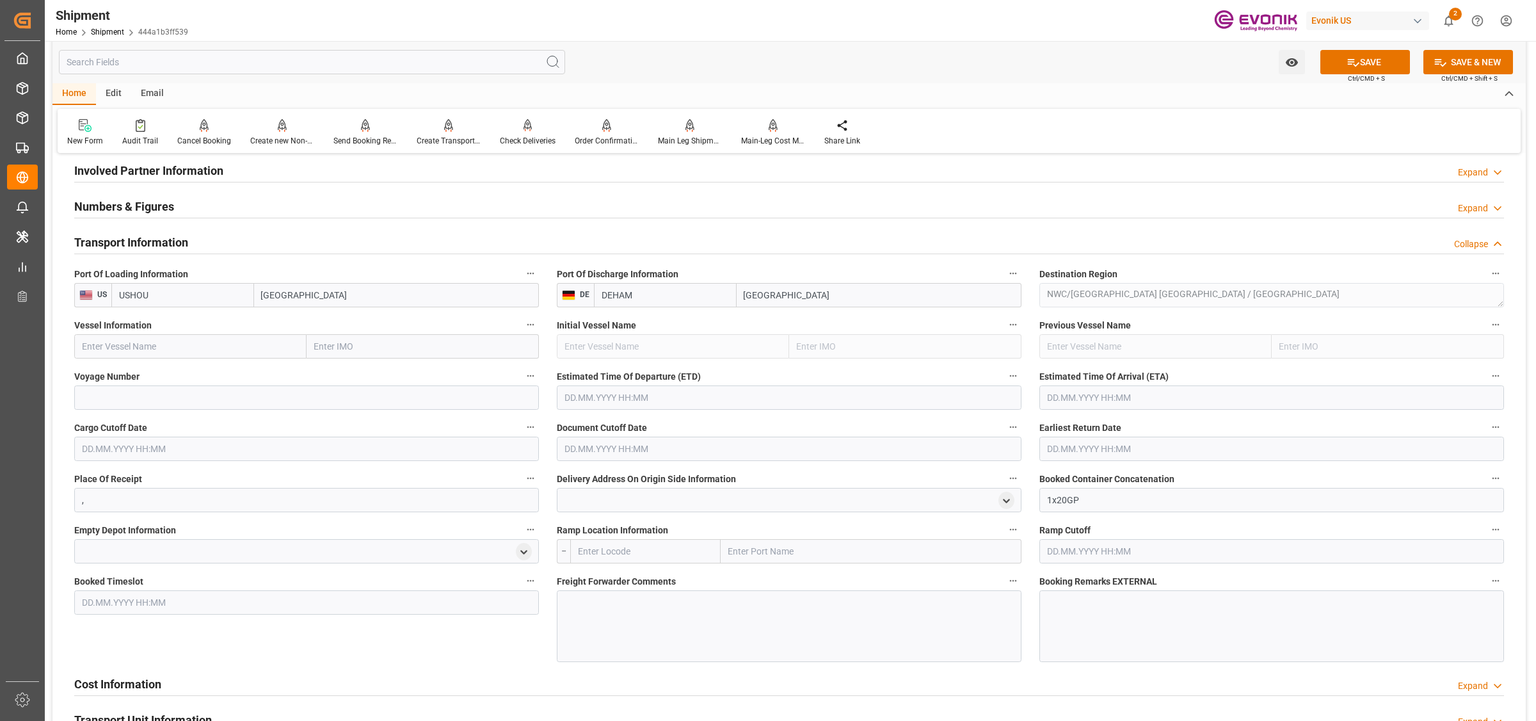
type input "CMA CGM MOLIERE"
click at [186, 376] on span "CMA CGM MOLIERE - 9401099" at bounding box center [142, 374] width 119 height 10
type input "9401099"
type input "CMA CGM MOLIERE"
click at [203, 394] on input at bounding box center [306, 397] width 465 height 24
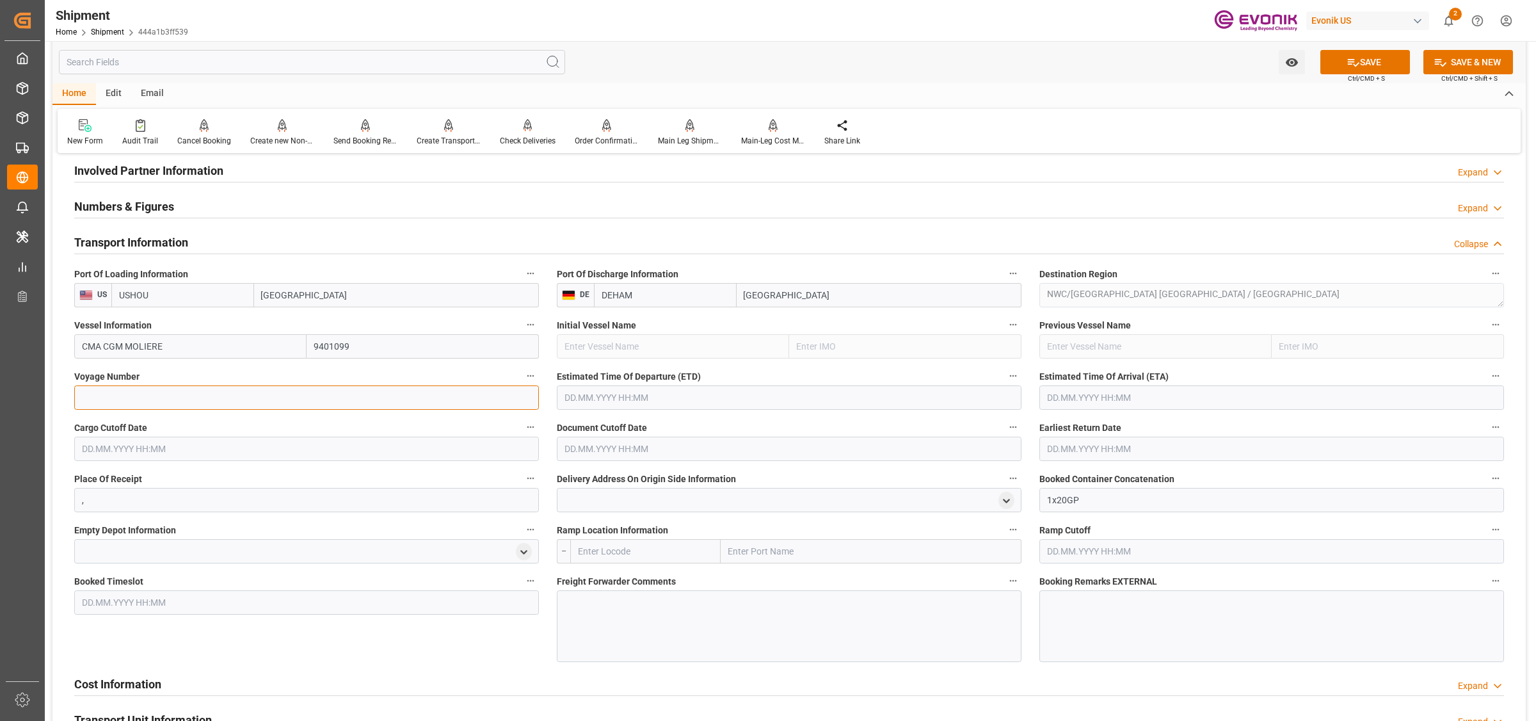
paste input "0VBKUE1MA"
type input "0VBKUE1MA"
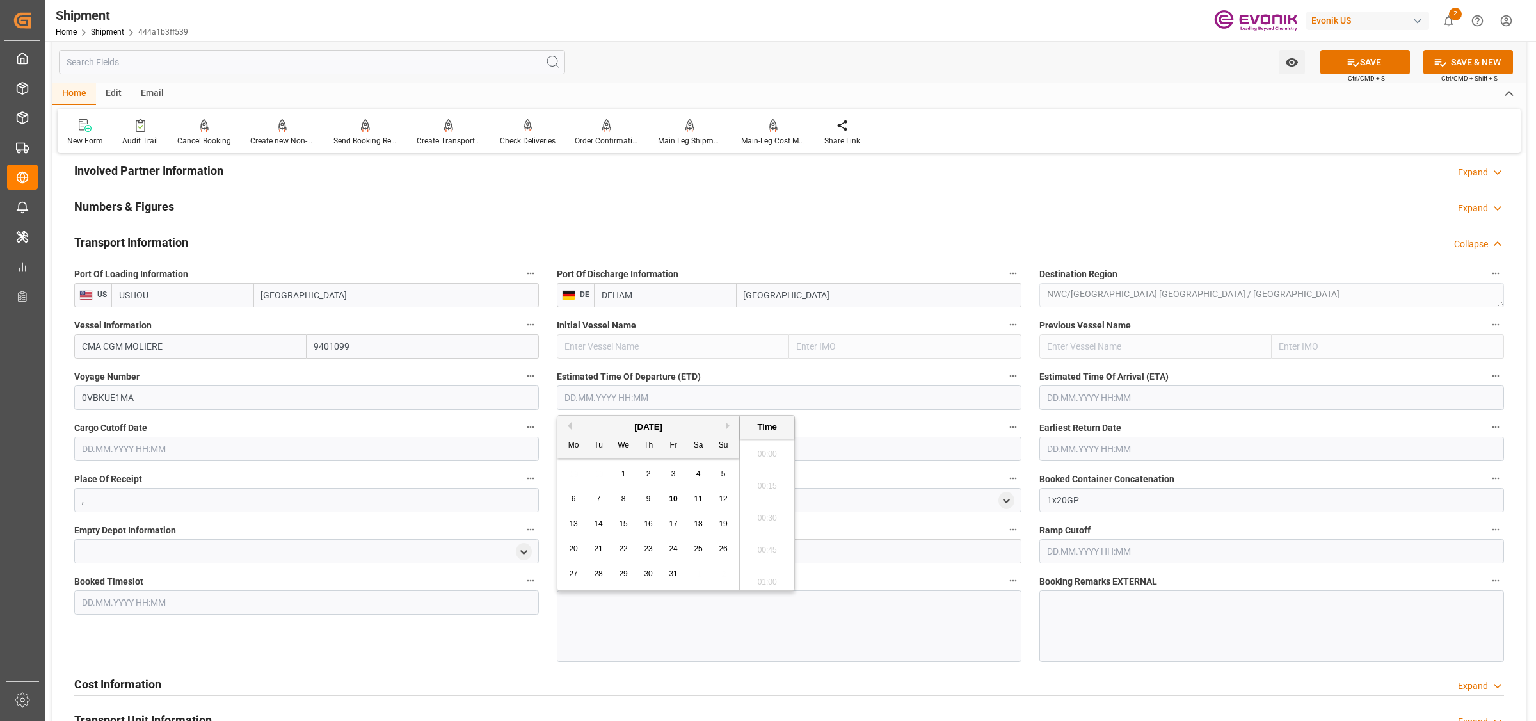
scroll to position [644, 0]
type input "23.10.2025 00:00"
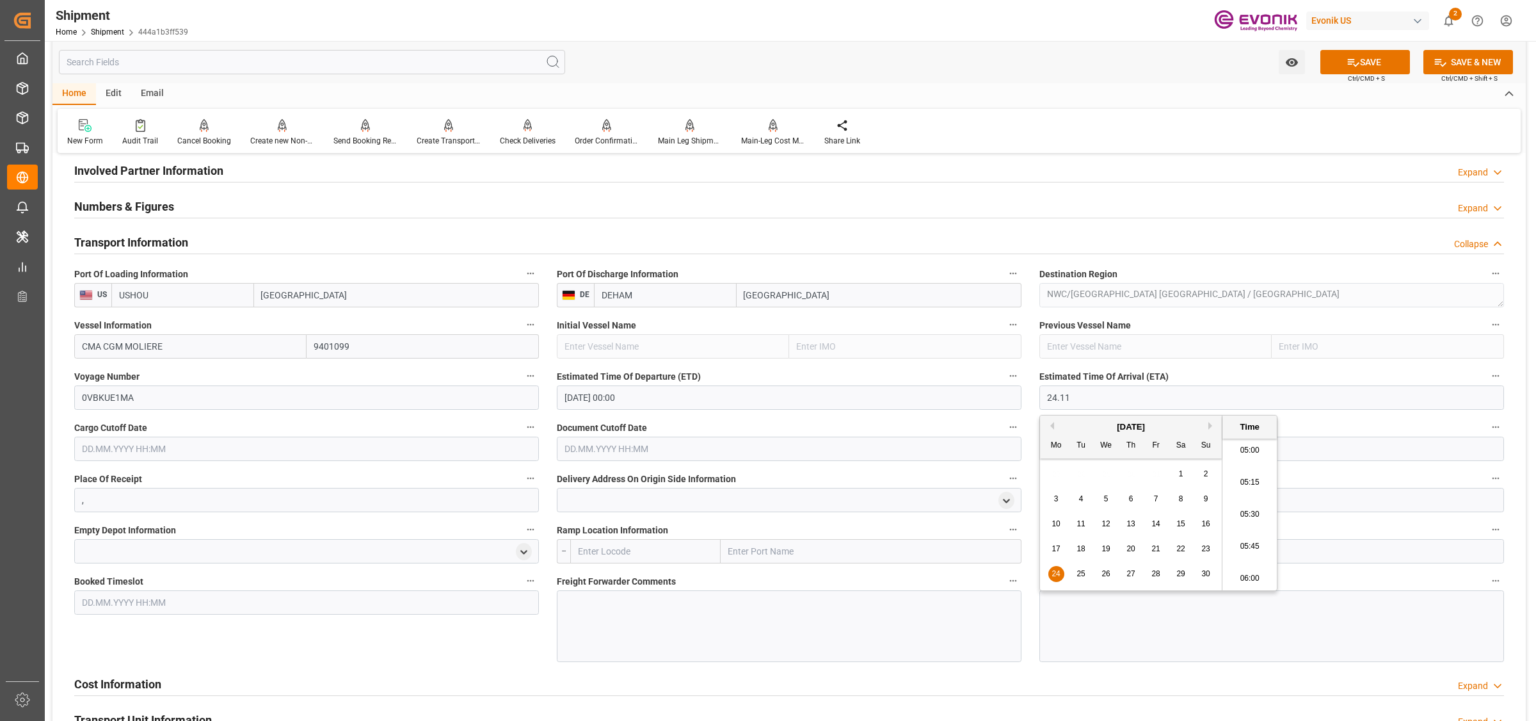
type input "24.11.2025 00:00"
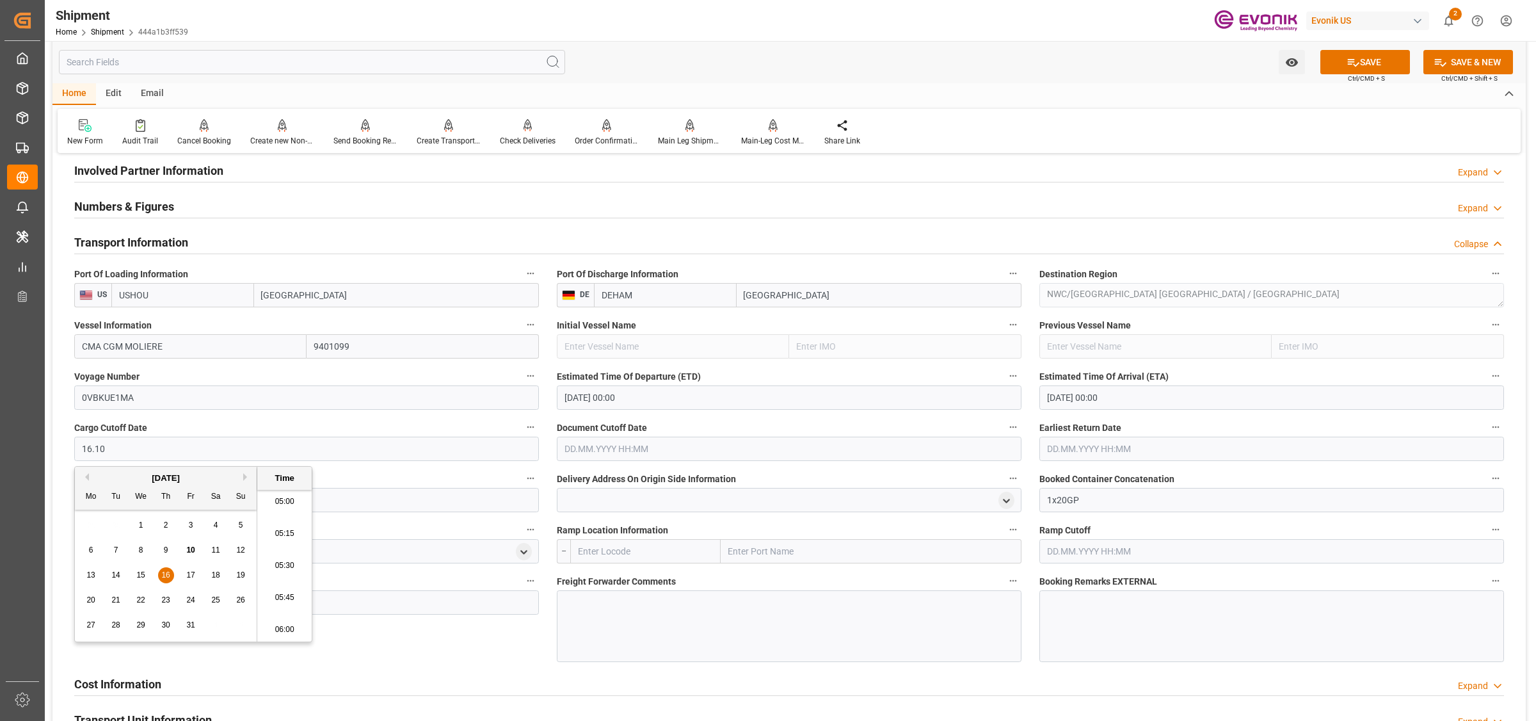
type input "16.10.2025 00:00"
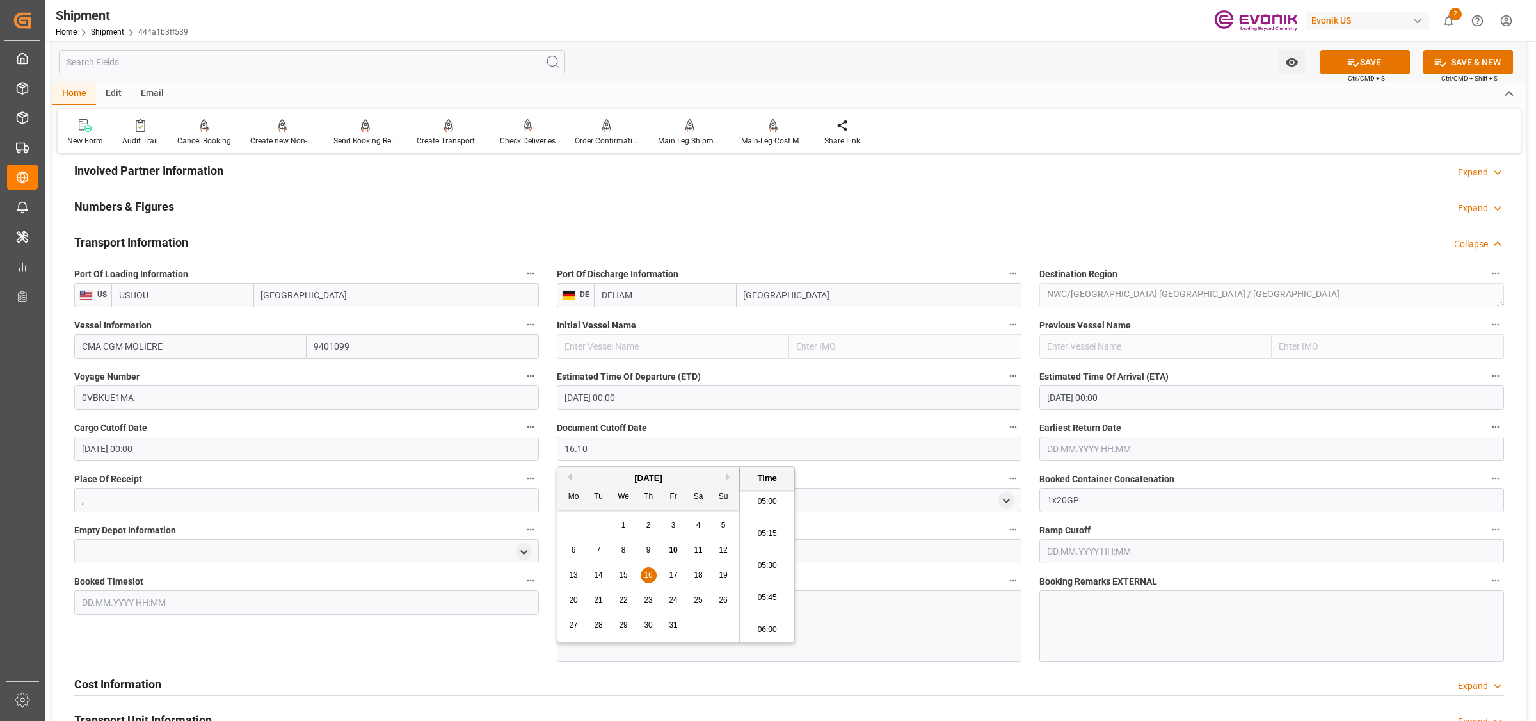
type input "16.10.2025 00:00"
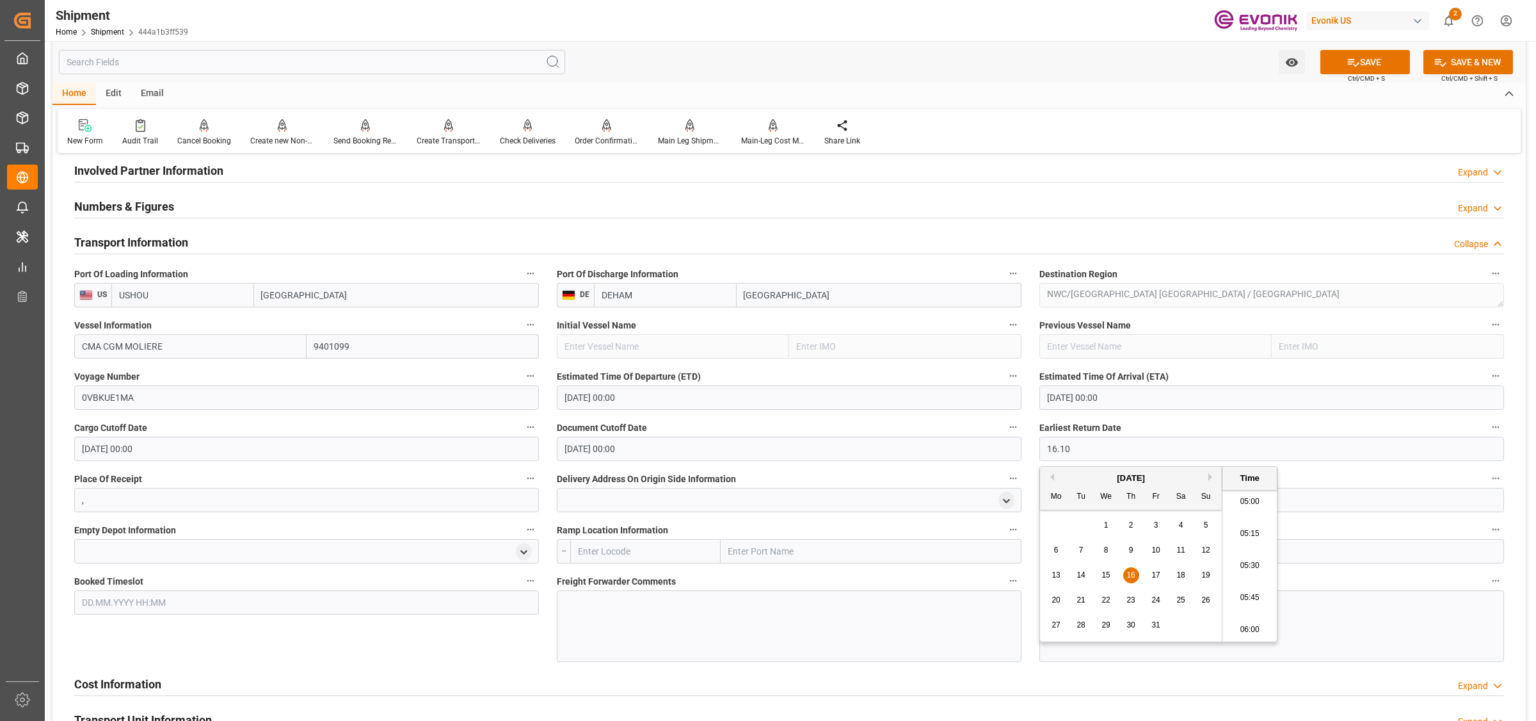
type input "16.10.2025 00:00"
click at [1384, 50] on button "SAVE" at bounding box center [1365, 62] width 90 height 24
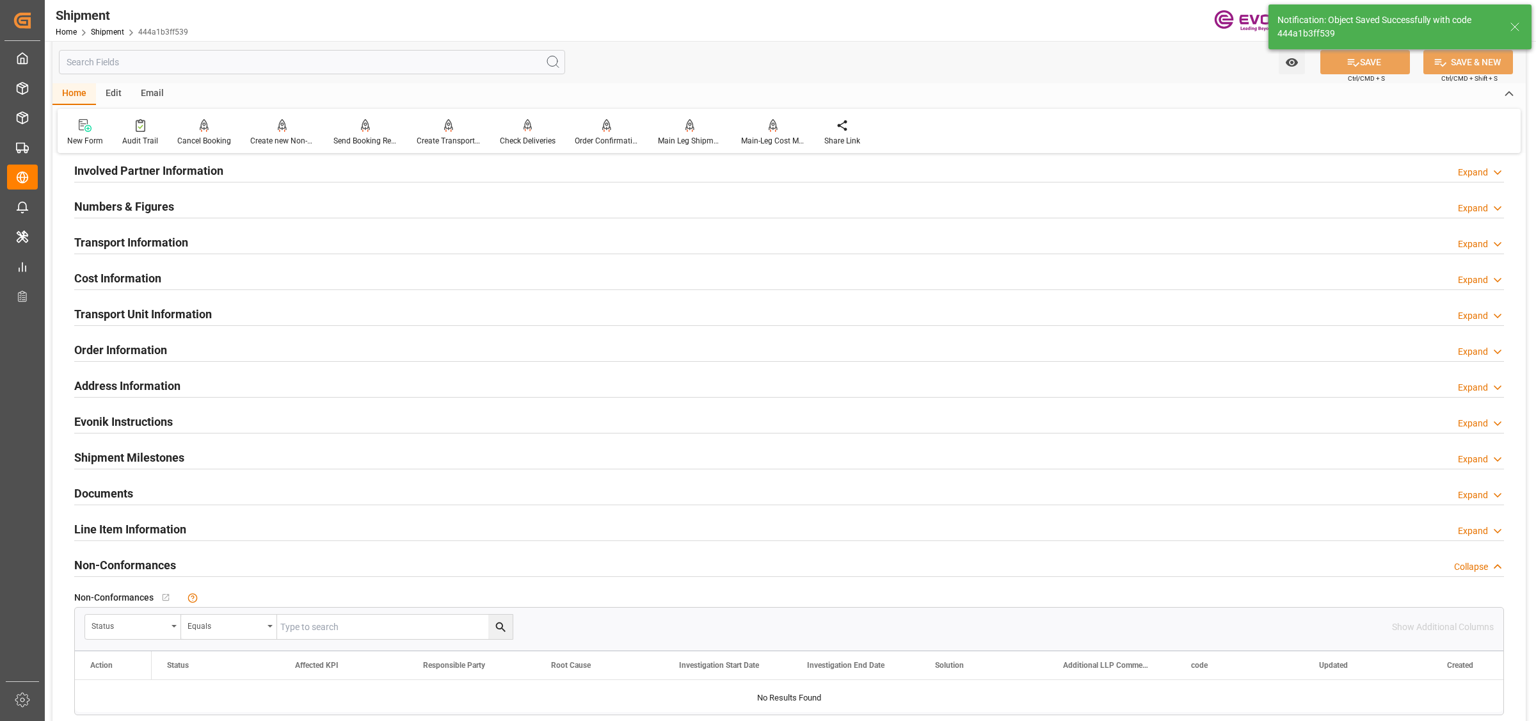
click at [130, 238] on h2 "Transport Information" at bounding box center [131, 242] width 114 height 17
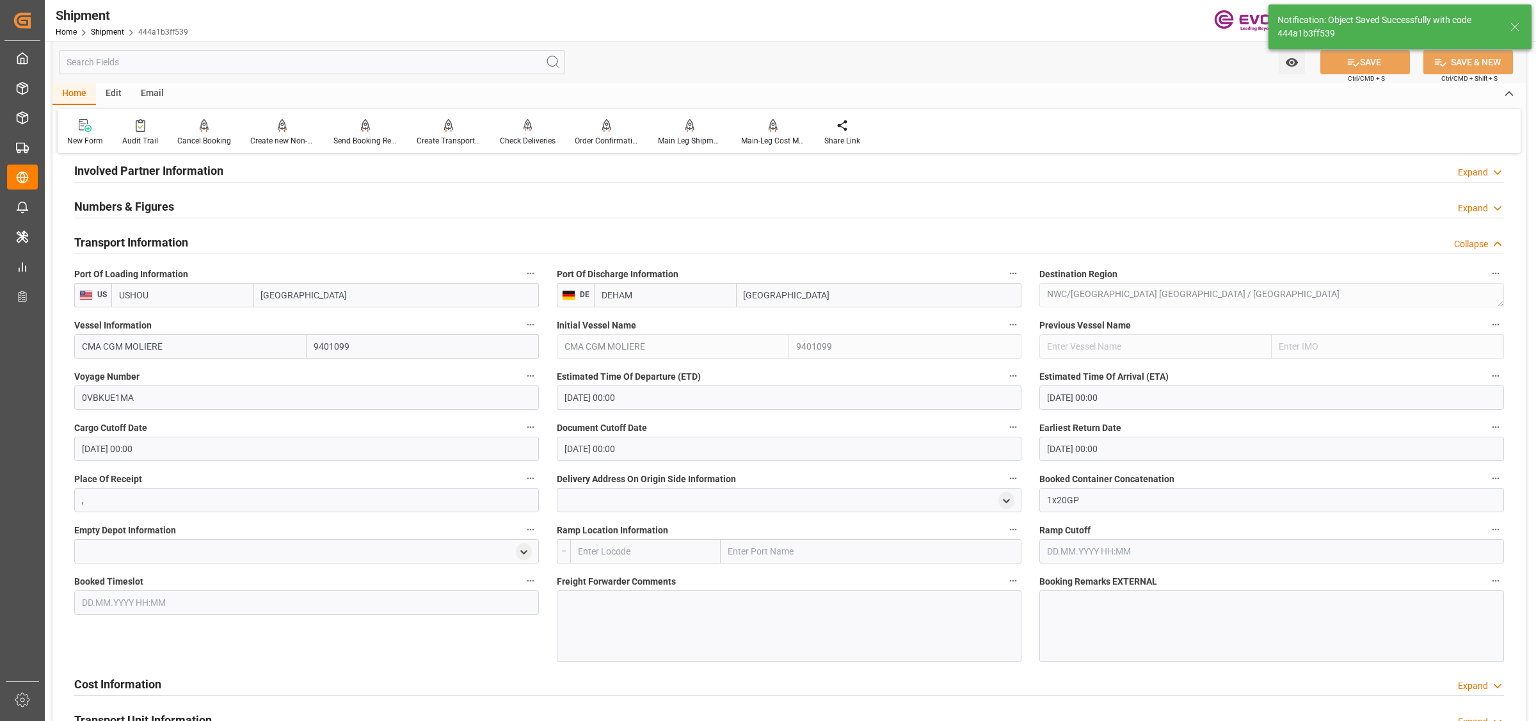
click at [669, 625] on div at bounding box center [789, 626] width 465 height 72
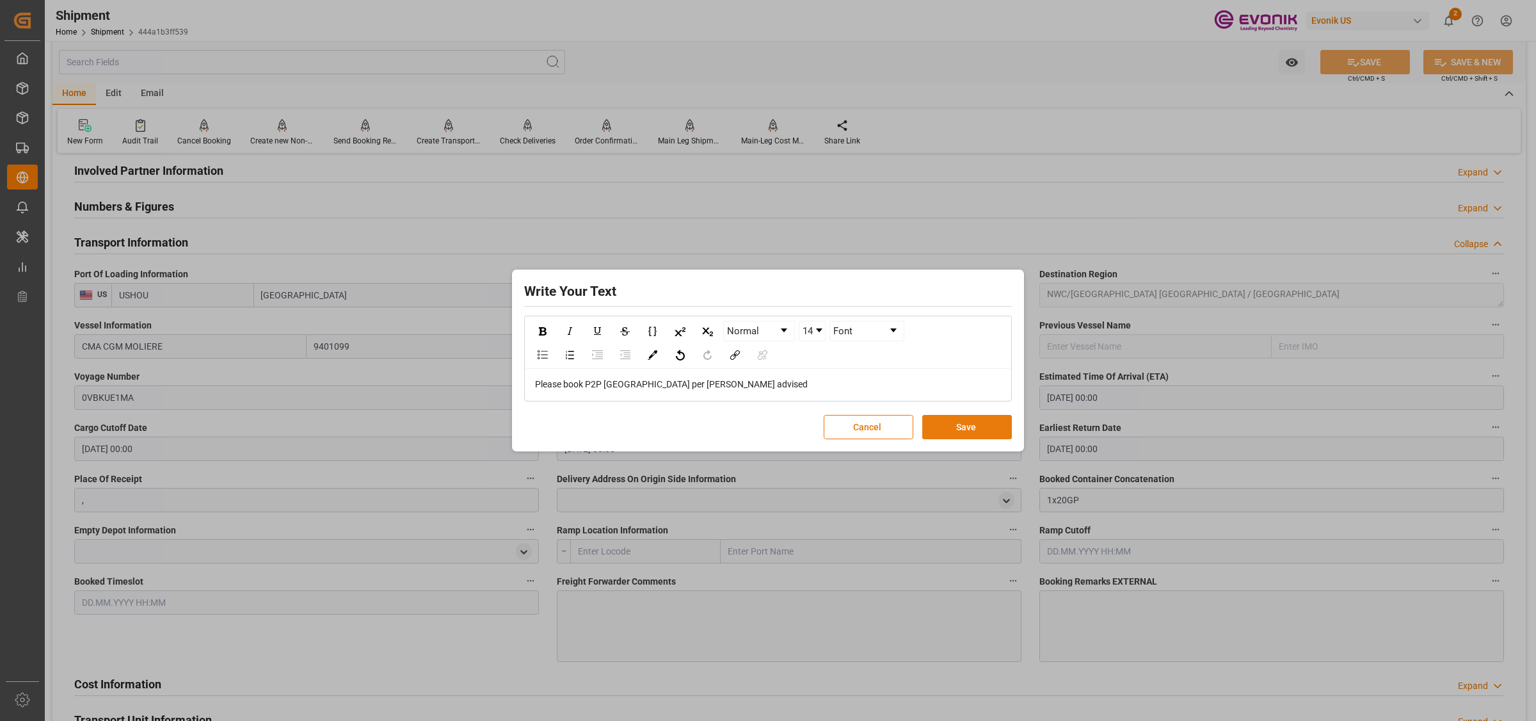
click at [986, 430] on button "Save" at bounding box center [967, 427] width 90 height 24
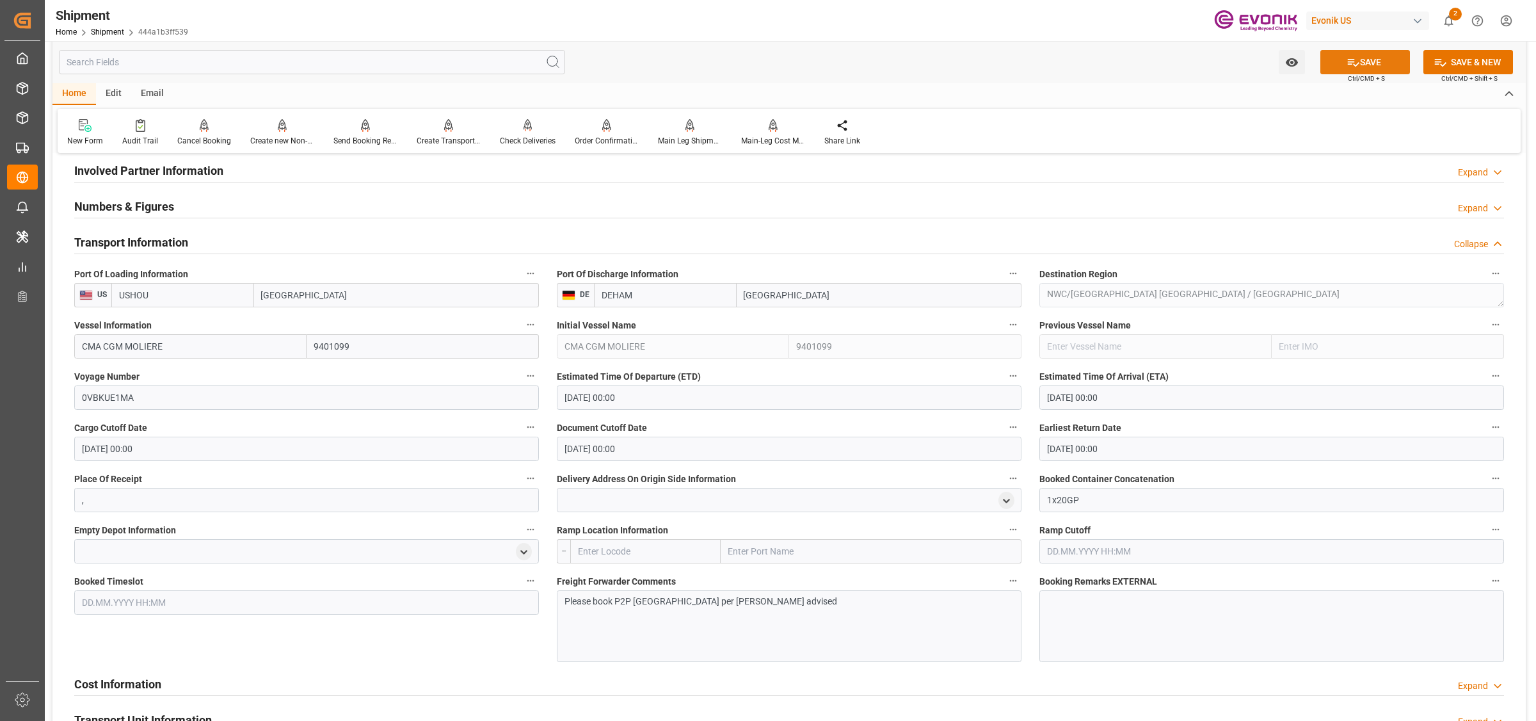
click at [1393, 63] on button "SAVE" at bounding box center [1365, 62] width 90 height 24
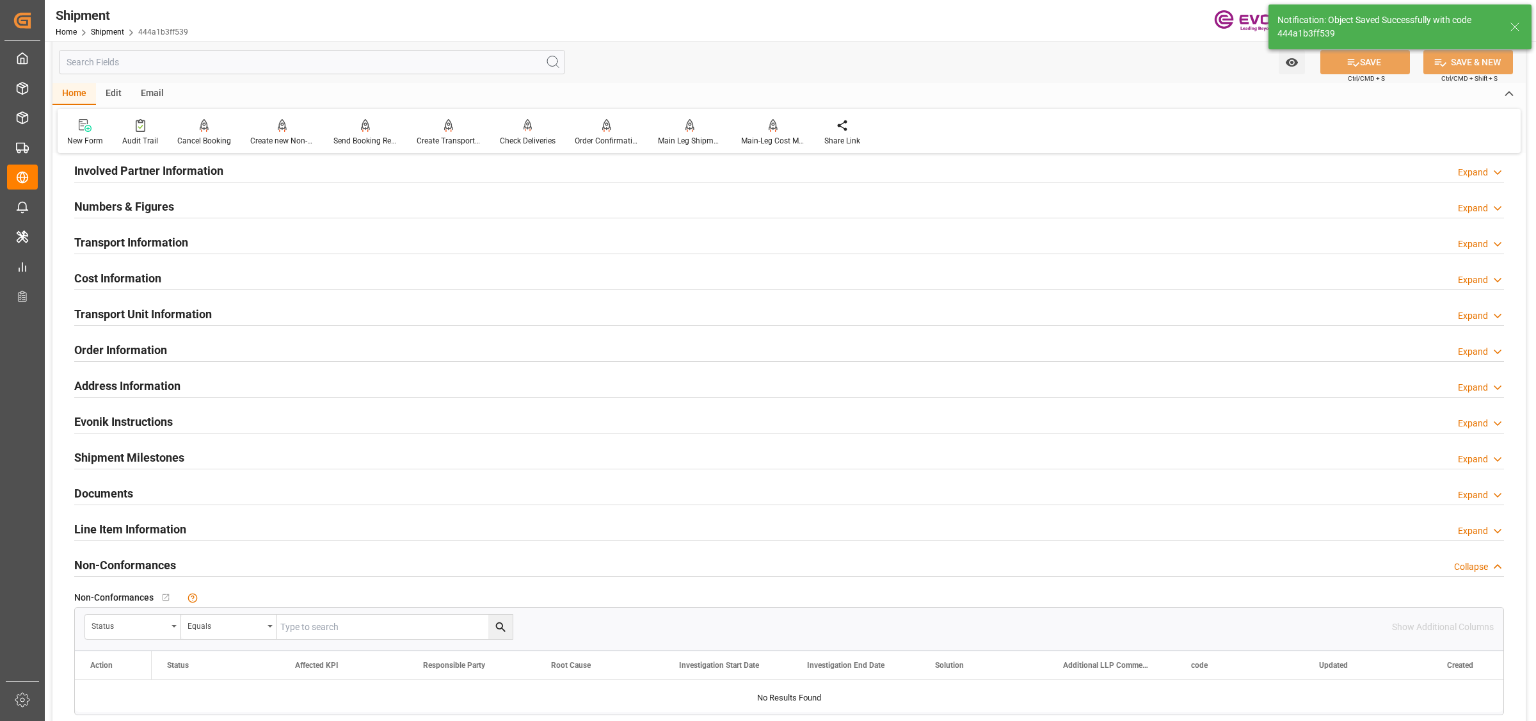
click at [129, 272] on h2 "Cost Information" at bounding box center [117, 277] width 87 height 17
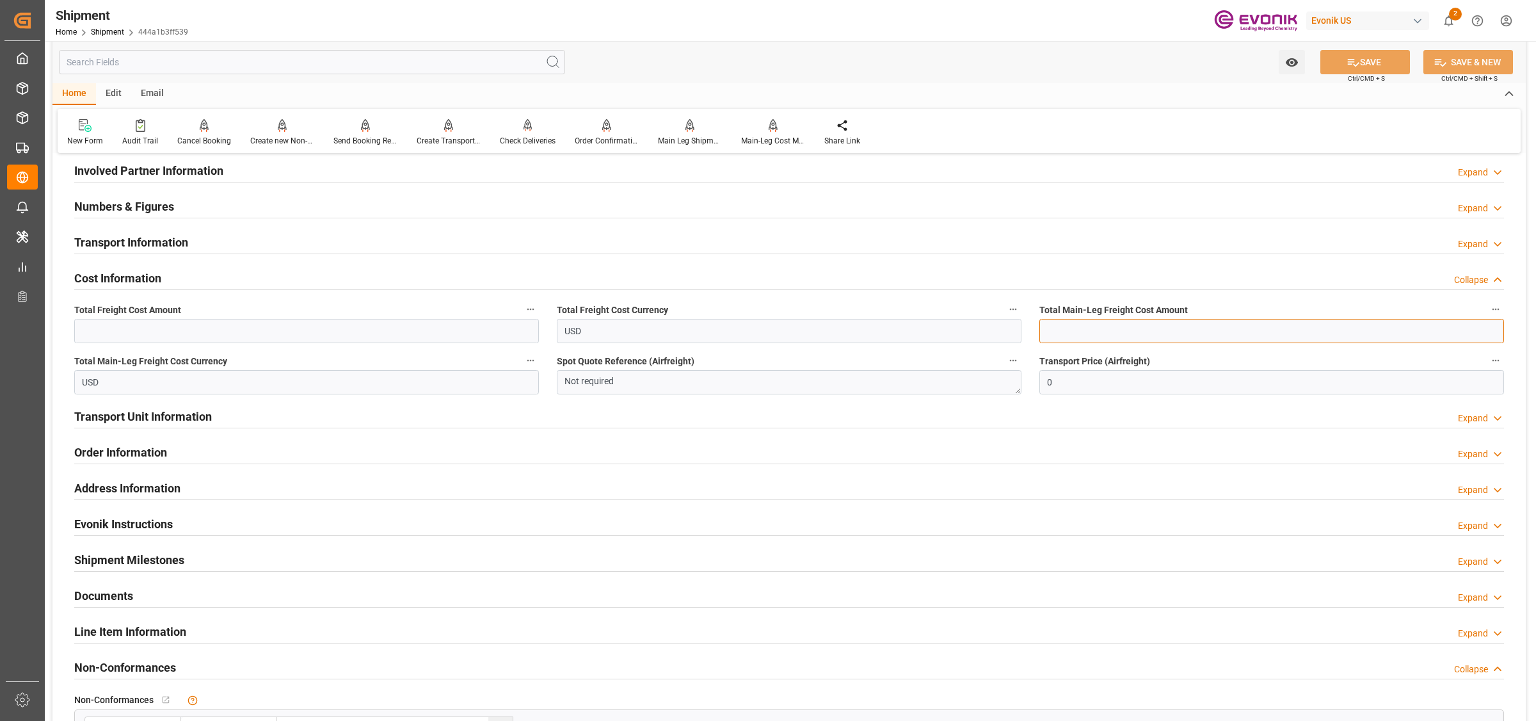
click at [1083, 322] on input "text" at bounding box center [1271, 331] width 465 height 24
paste input "625"
type input "625"
click at [277, 320] on input "text" at bounding box center [306, 331] width 465 height 24
type input "975"
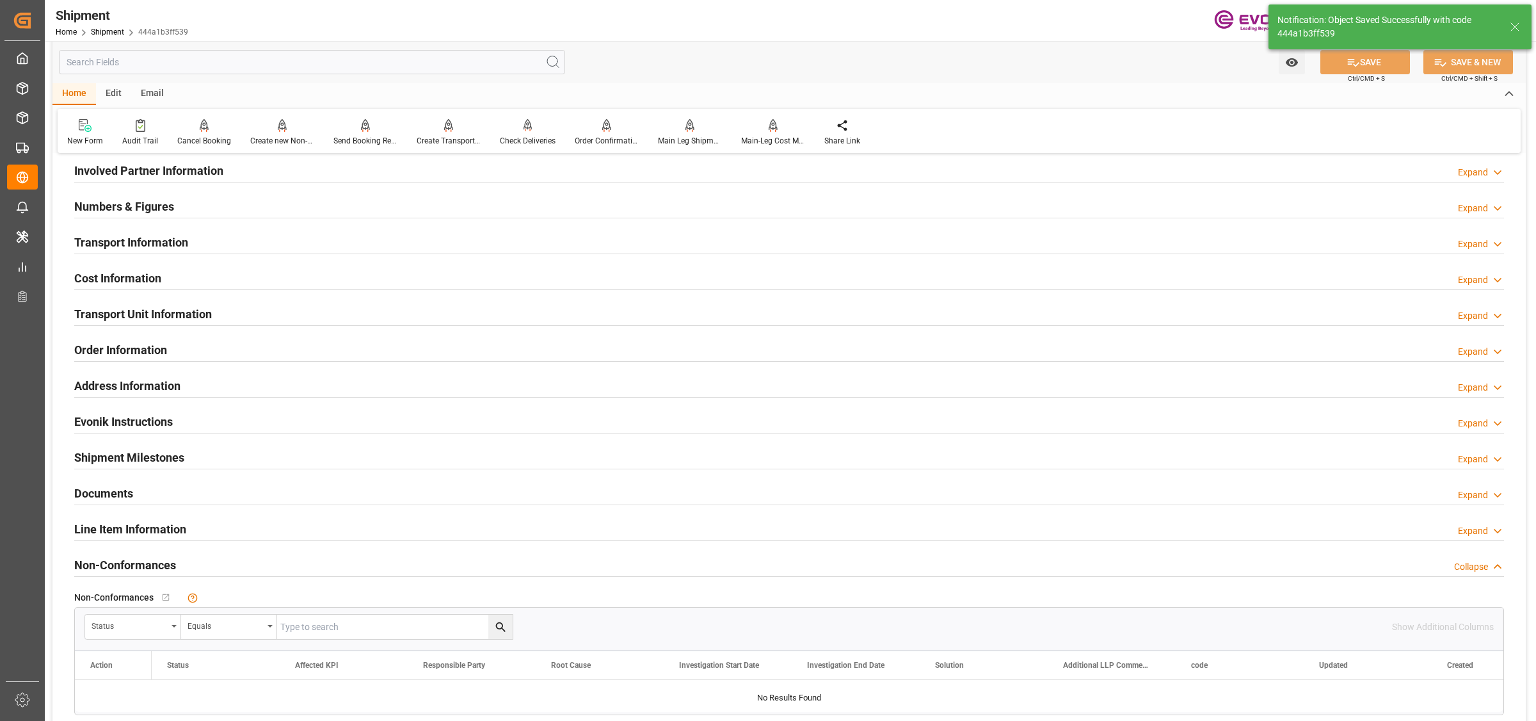
click at [138, 305] on h2 "Transport Unit Information" at bounding box center [143, 313] width 138 height 17
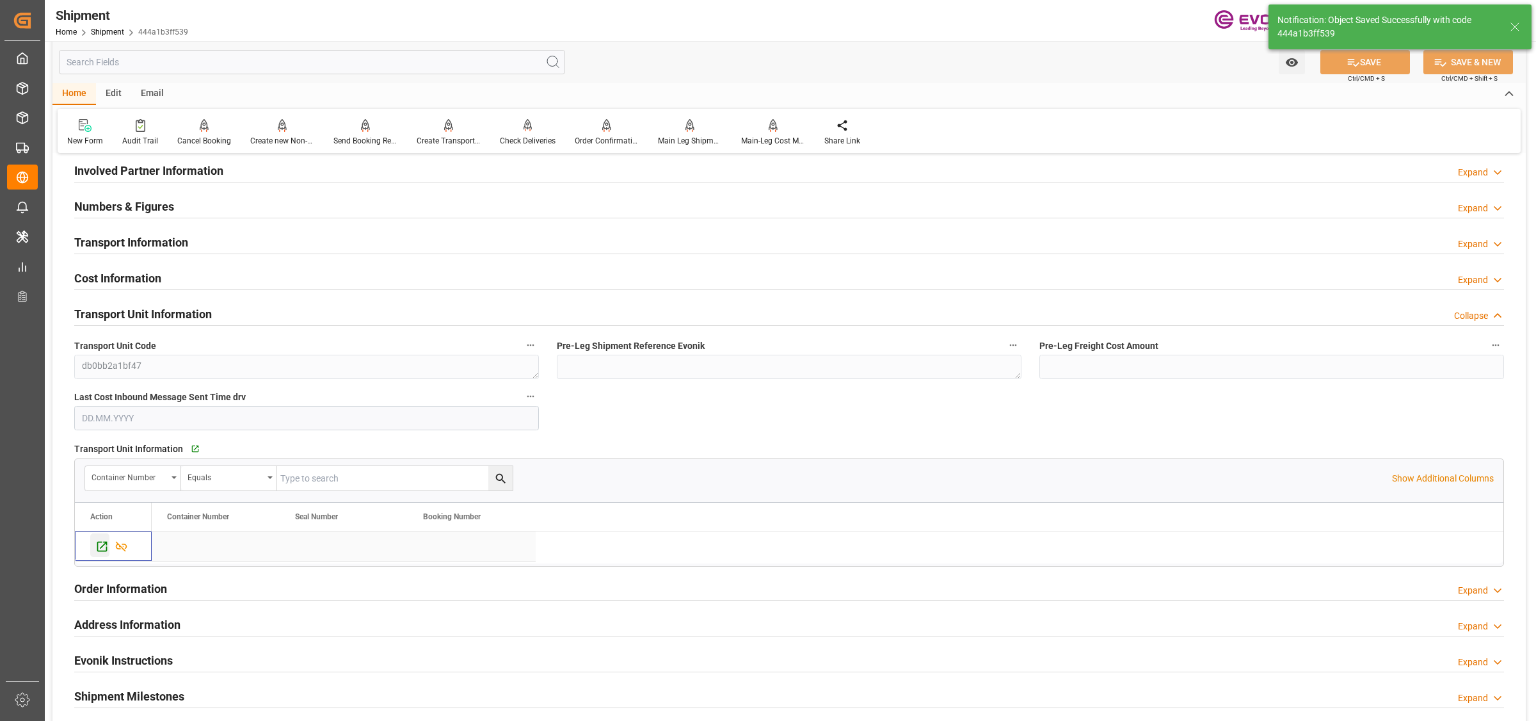
click at [97, 549] on icon "Press SPACE to select this row." at bounding box center [102, 546] width 10 height 10
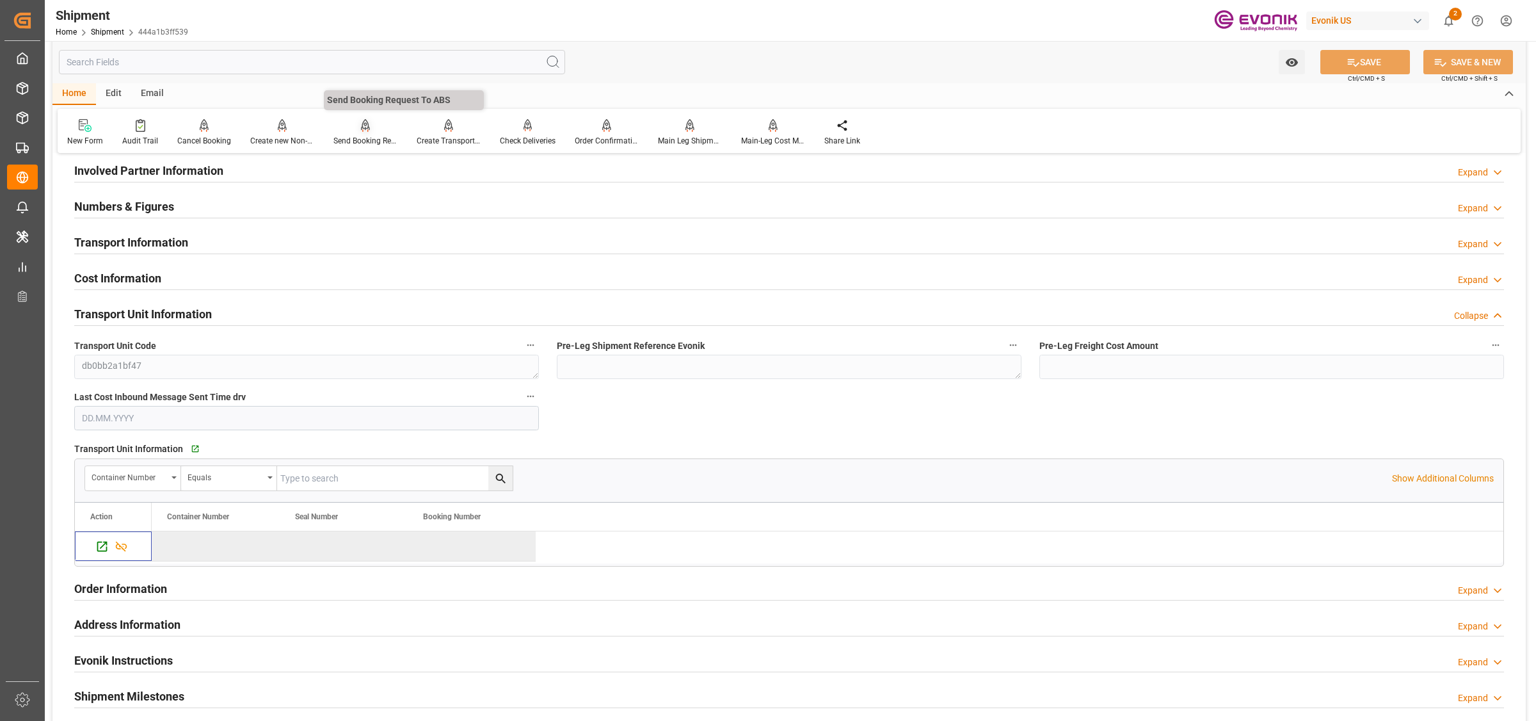
click at [373, 138] on div "Send Booking Request To ABS" at bounding box center [365, 141] width 64 height 12
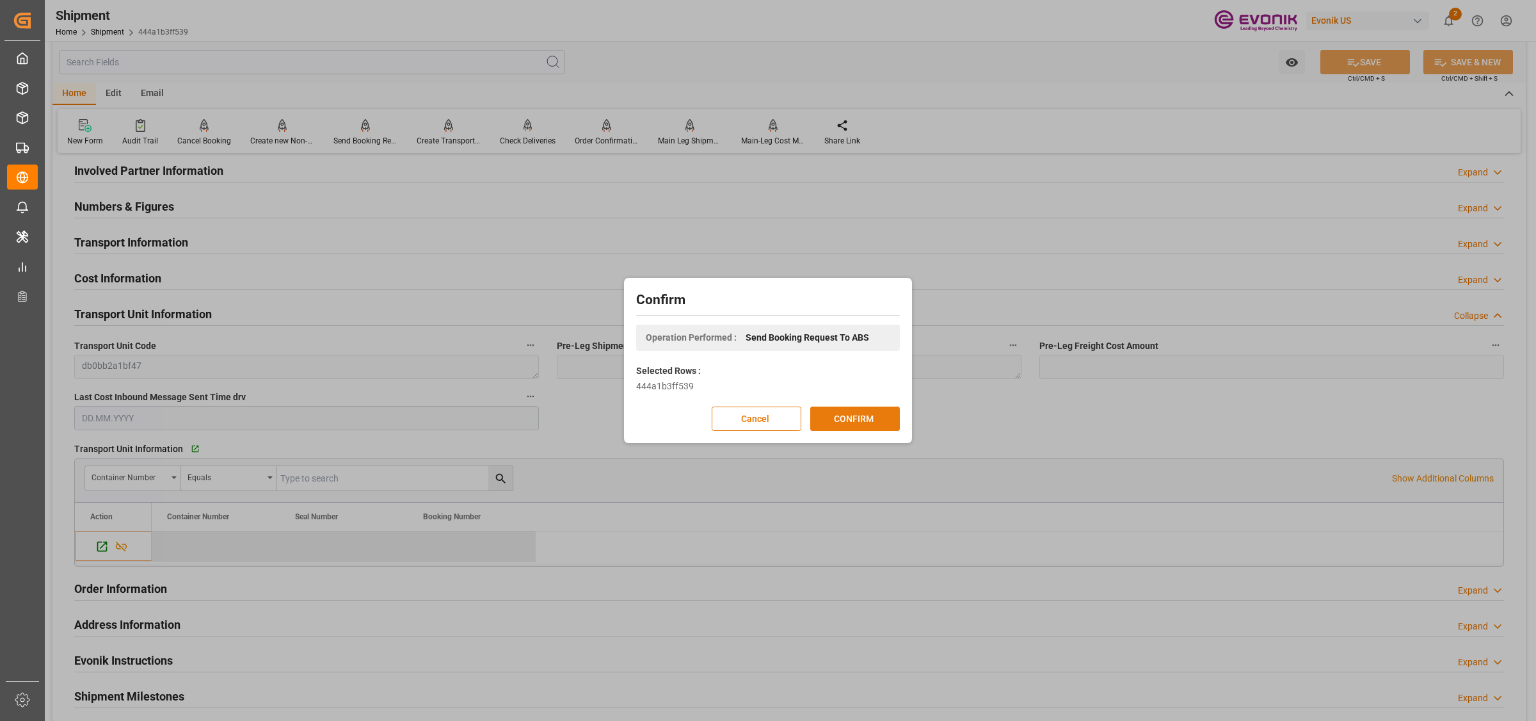
click at [872, 420] on button "CONFIRM" at bounding box center [855, 418] width 90 height 24
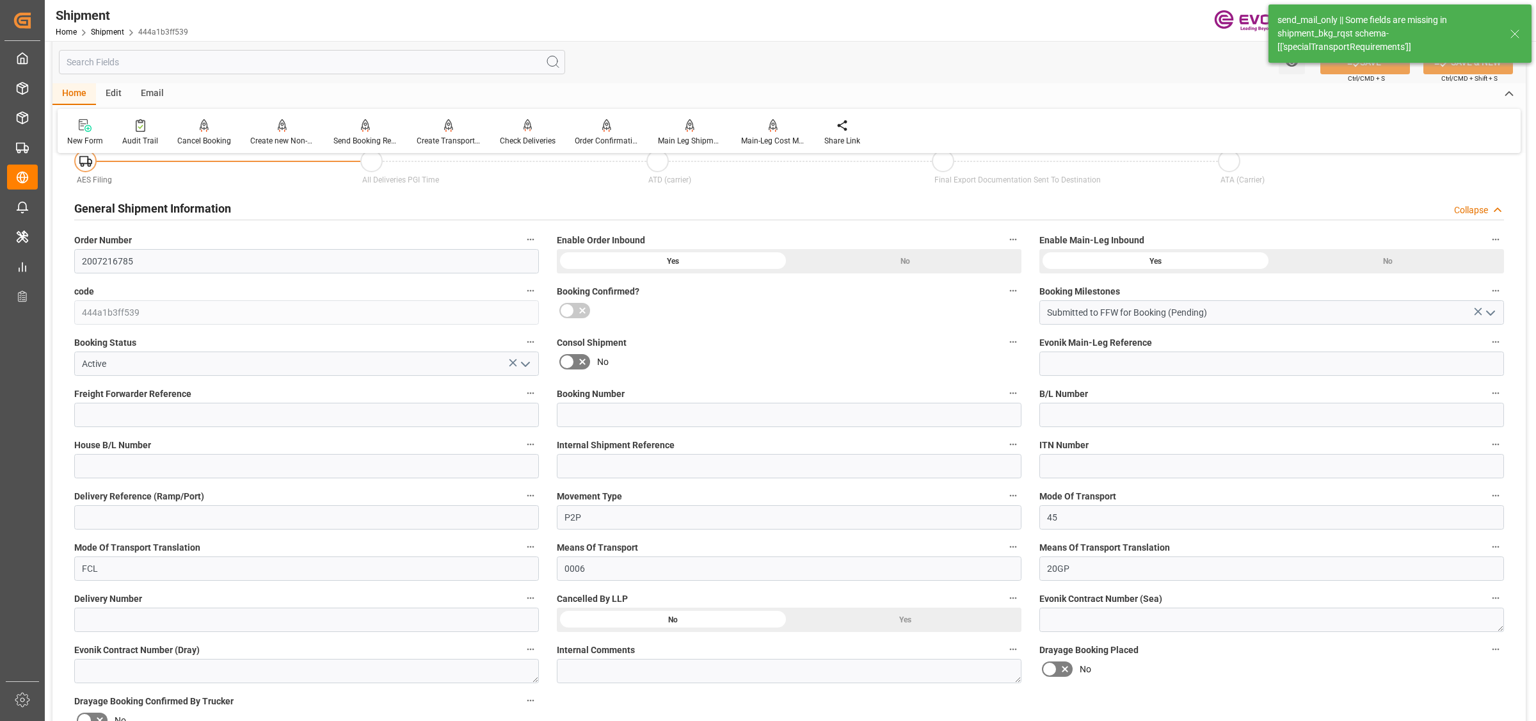
scroll to position [720, 0]
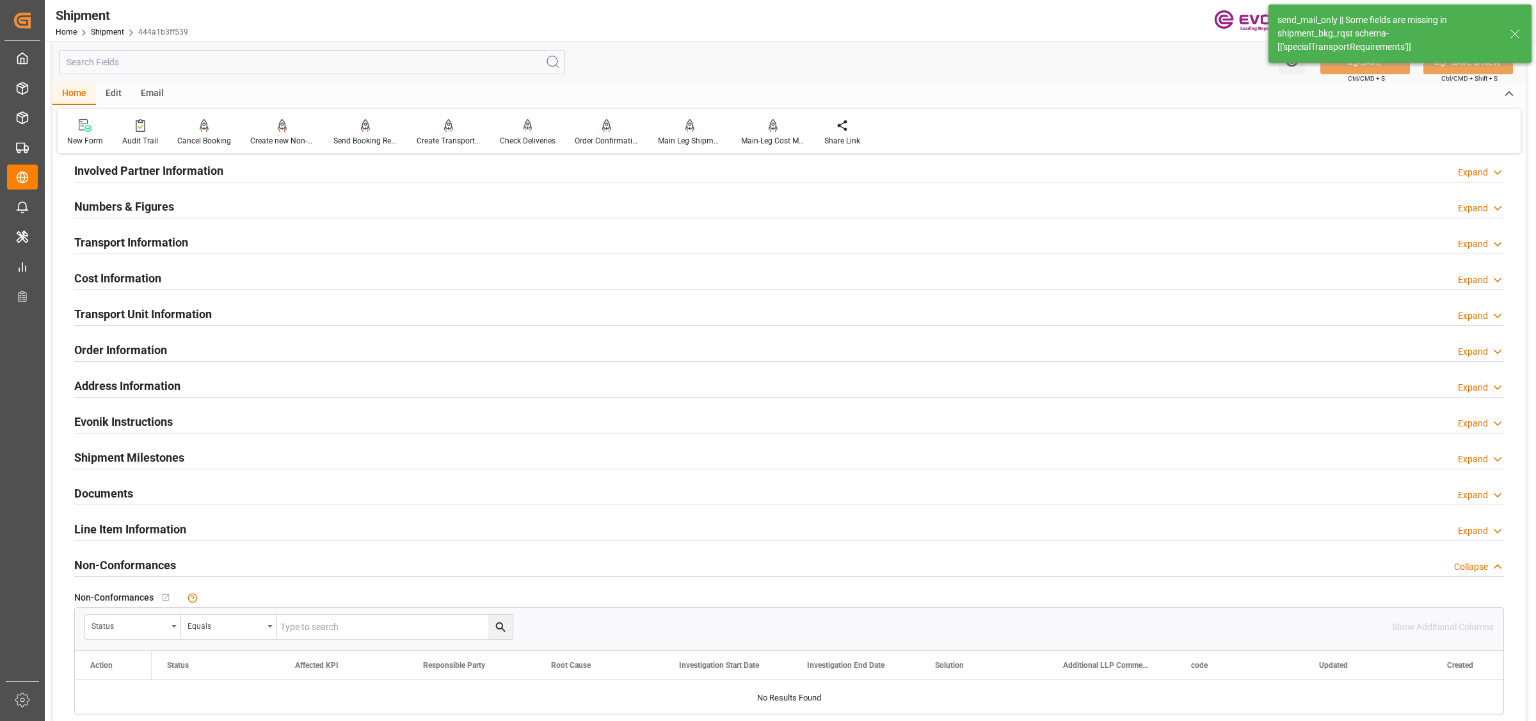
click at [228, 58] on input "text" at bounding box center [312, 62] width 506 height 24
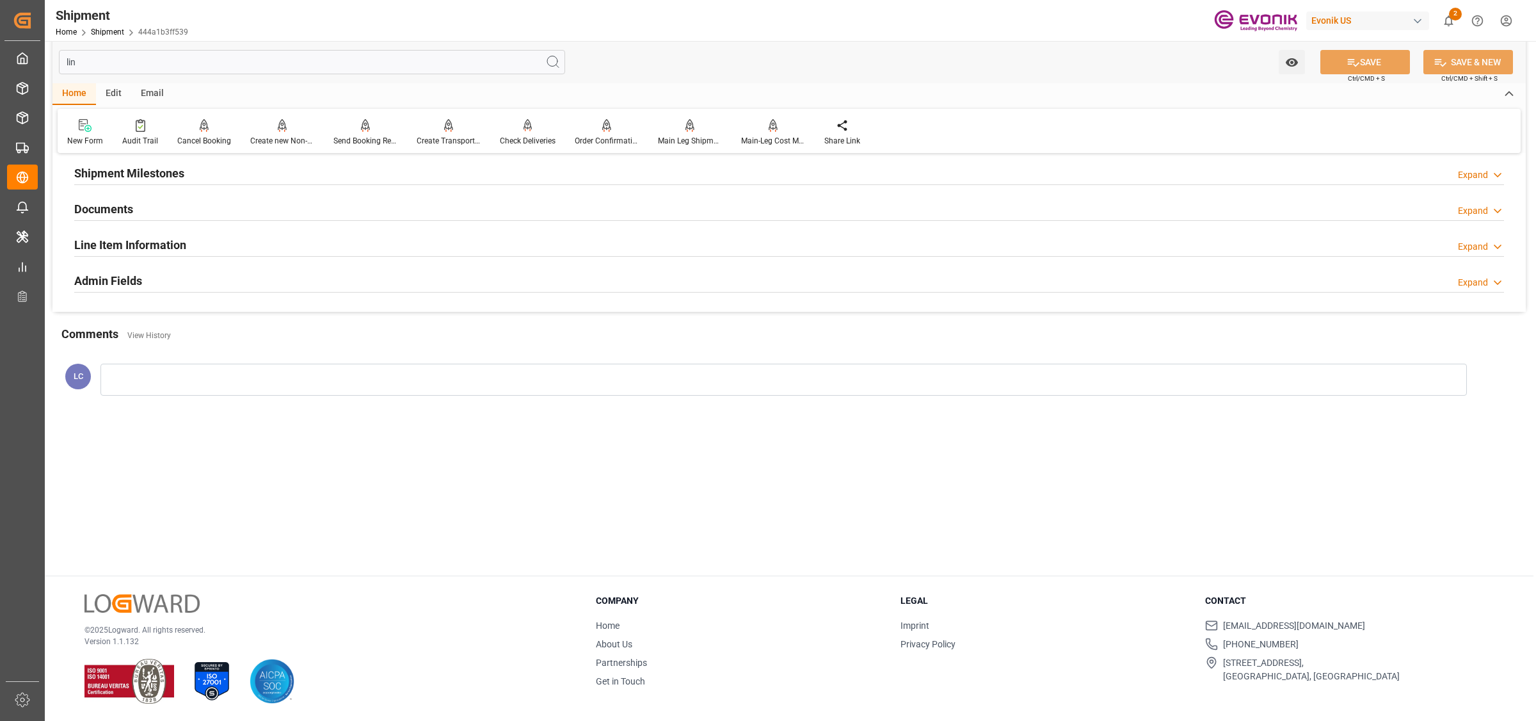
scroll to position [51, 0]
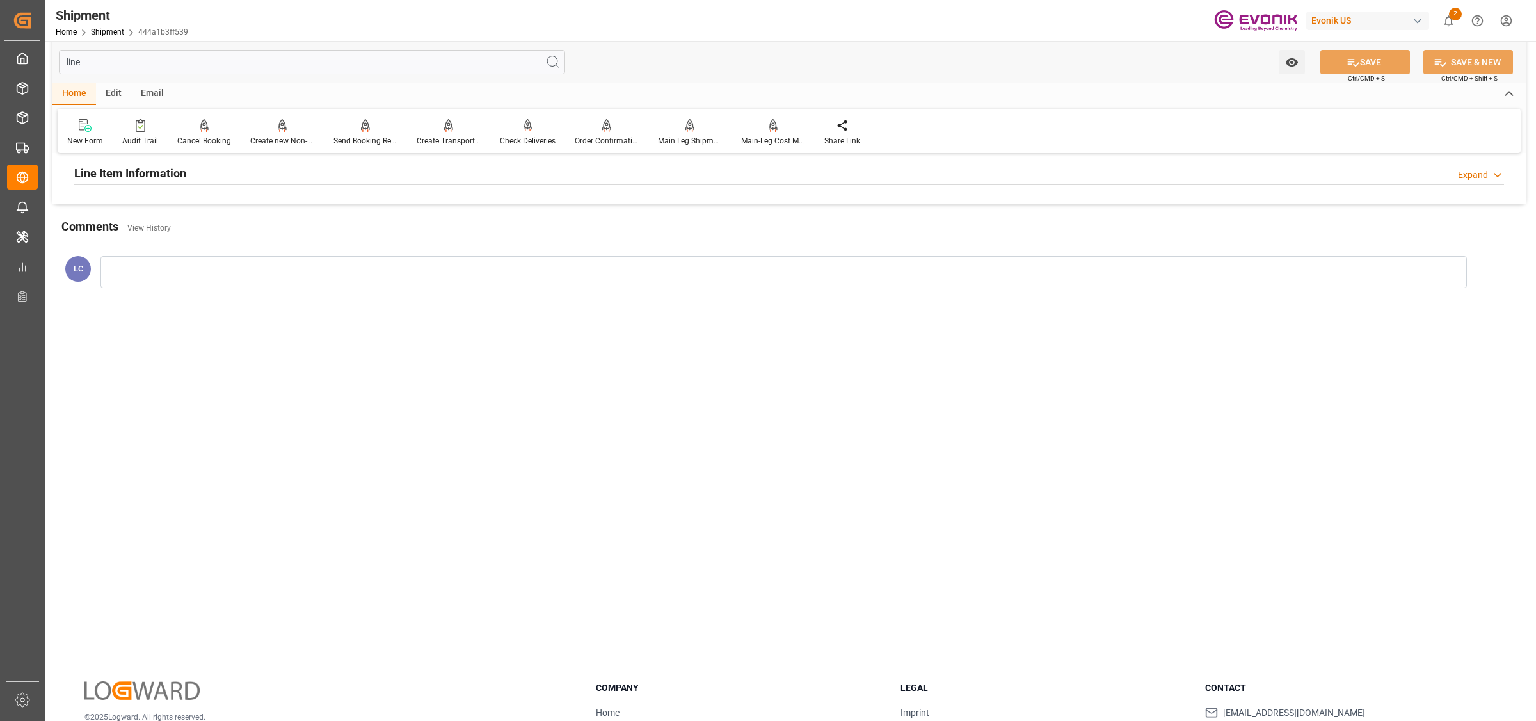
type input "line"
click at [155, 167] on h2 "Line Item Information" at bounding box center [130, 172] width 112 height 17
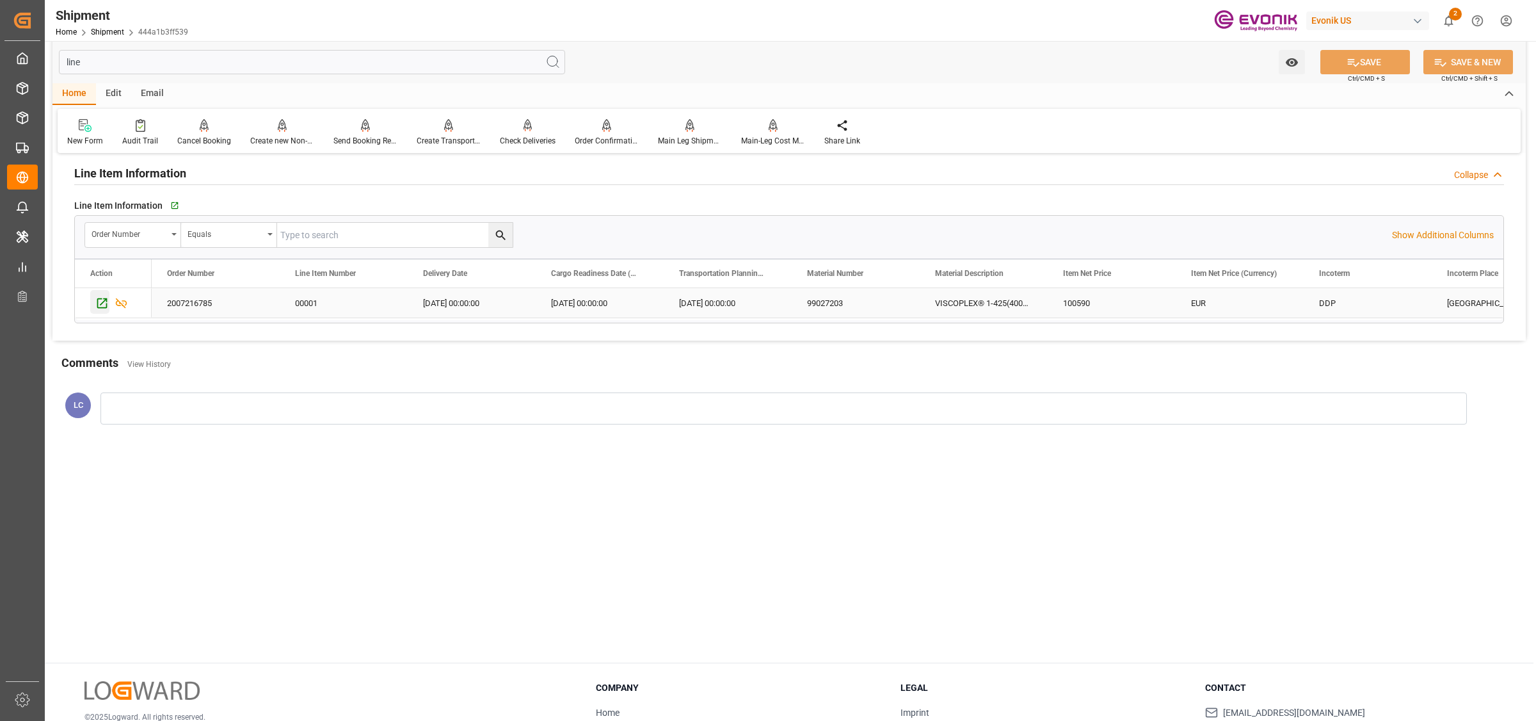
click at [107, 309] on icon "Press SPACE to select this row." at bounding box center [101, 302] width 13 height 13
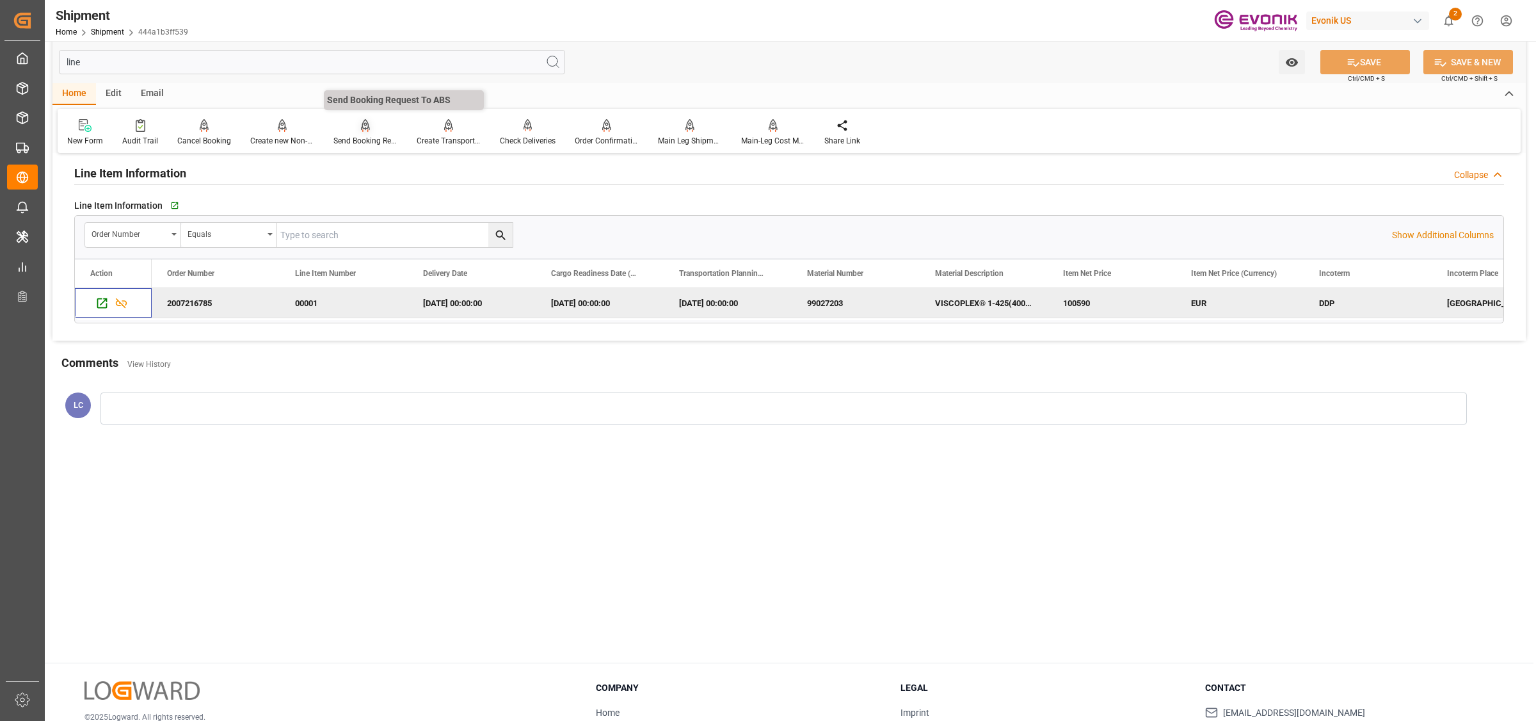
click at [365, 136] on div "Send Booking Request To ABS" at bounding box center [365, 141] width 64 height 12
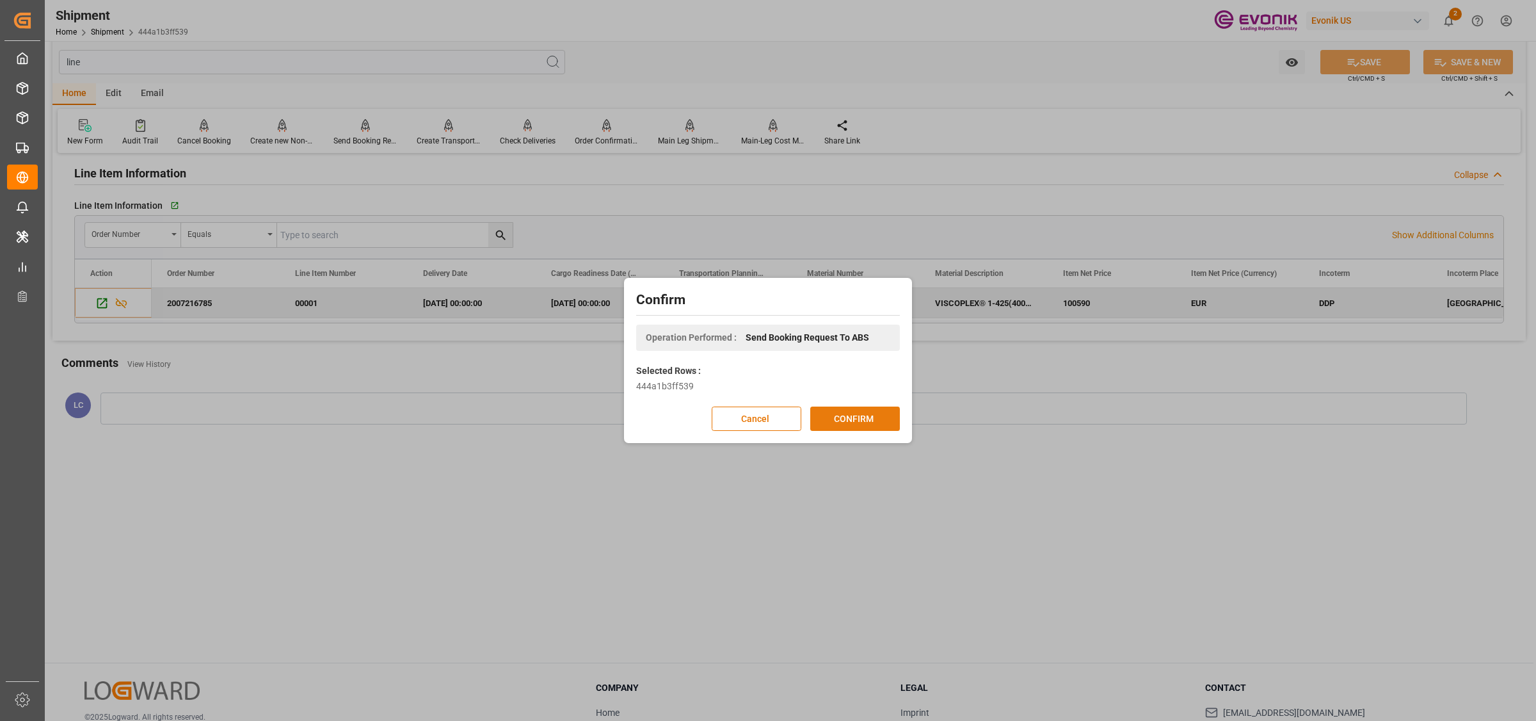
click at [842, 424] on button "CONFIRM" at bounding box center [855, 418] width 90 height 24
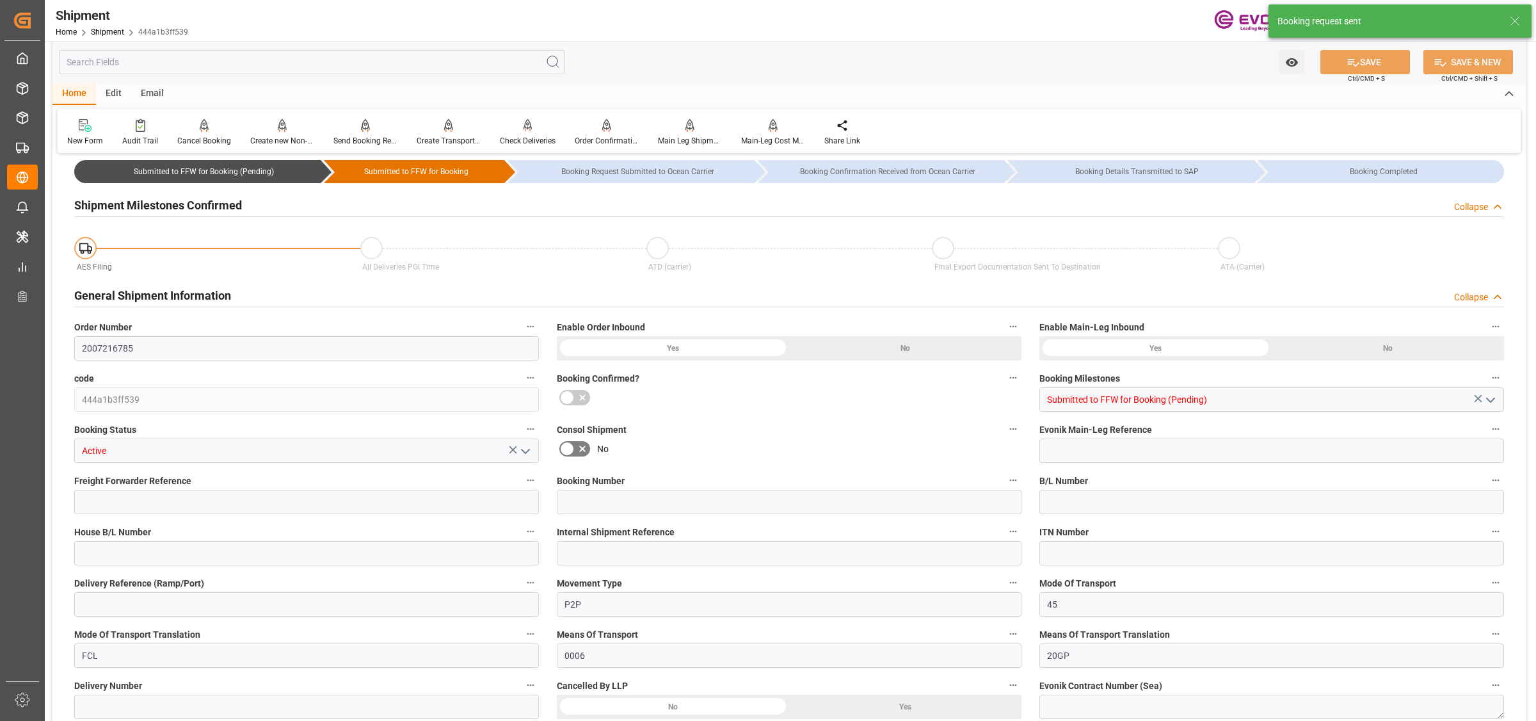
type input "OOCL"
type input "Orient Overseas Container Line Ltd"
type input "20"
type input "920"
type input "16200"
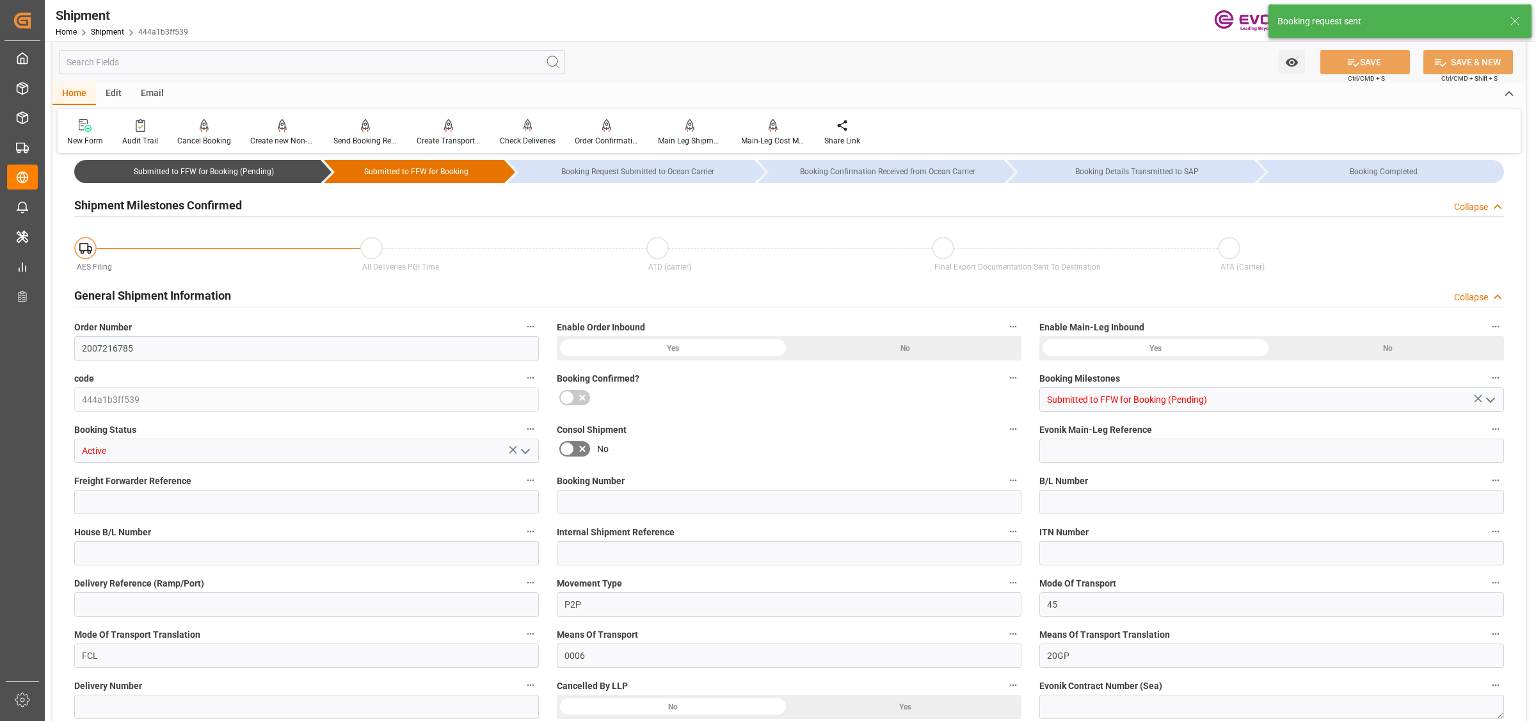
type input "31.1764"
type input "USHOU"
type input "DEHAM"
type input "9401099"
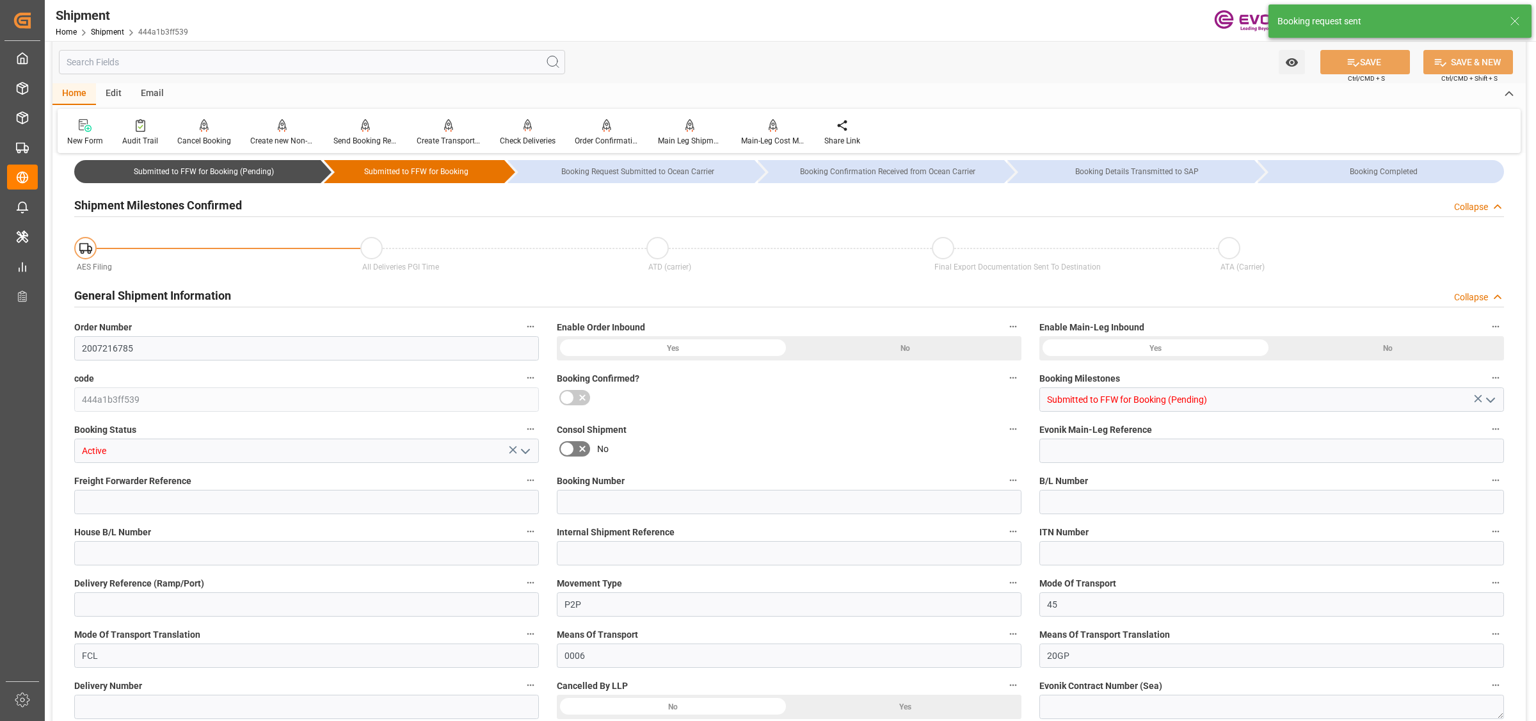
type input "975"
type input "625"
type input "0"
type input "350"
type input "80"
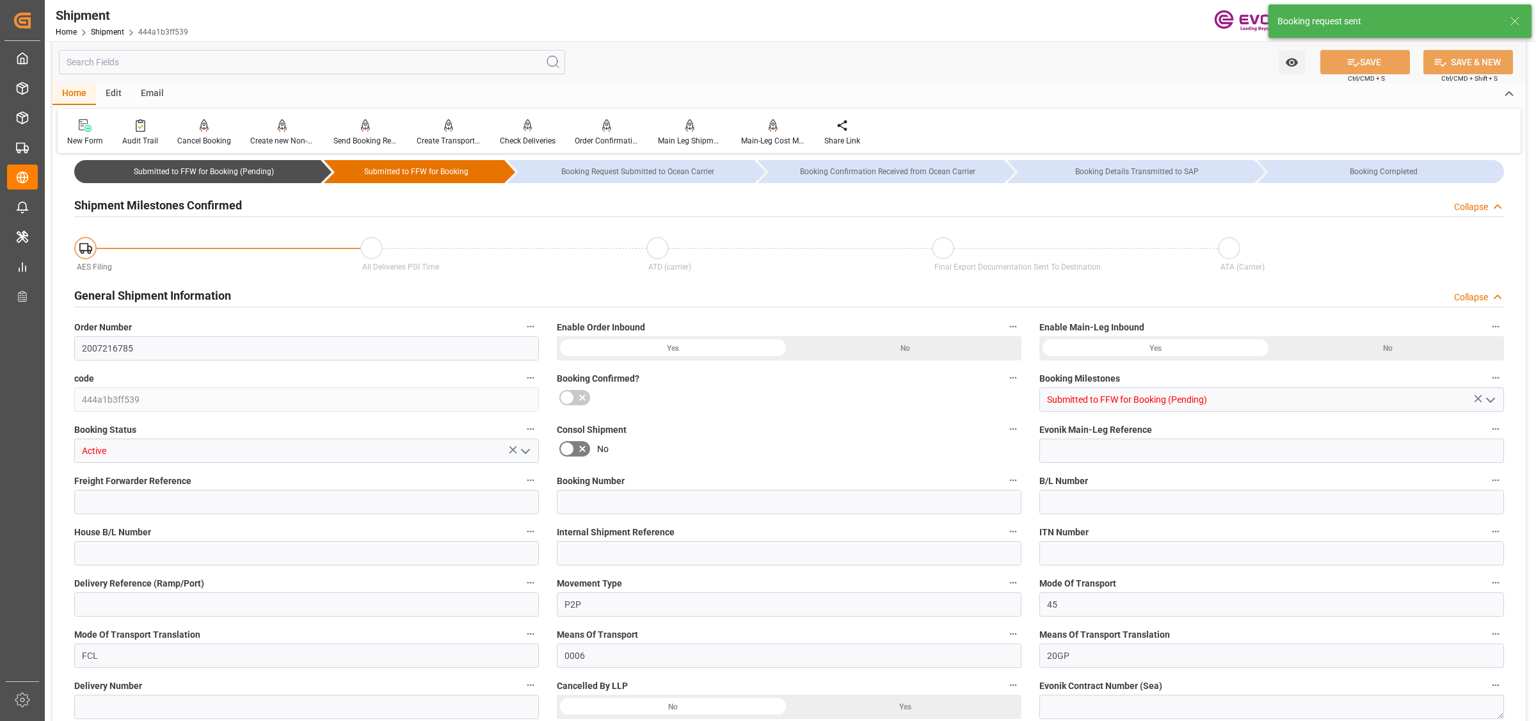
type input "DR"
type input "0"
type input "OOCL"
type input "Orient Overseas Container Line Ltd"
type input "23.10.2025 00:00"
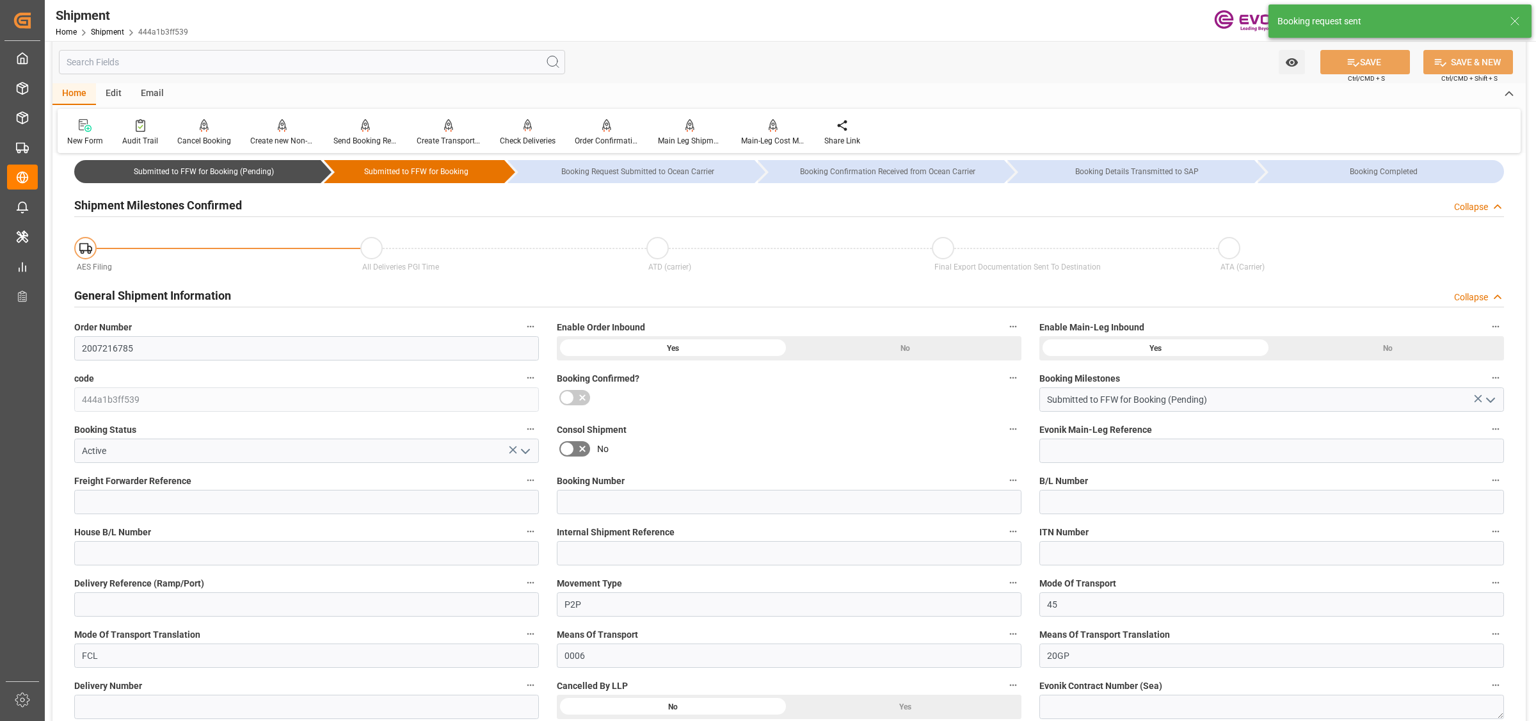
type input "24.11.2025 00:00"
type input "16.10.2025 00:00"
type input "25.11.2025"
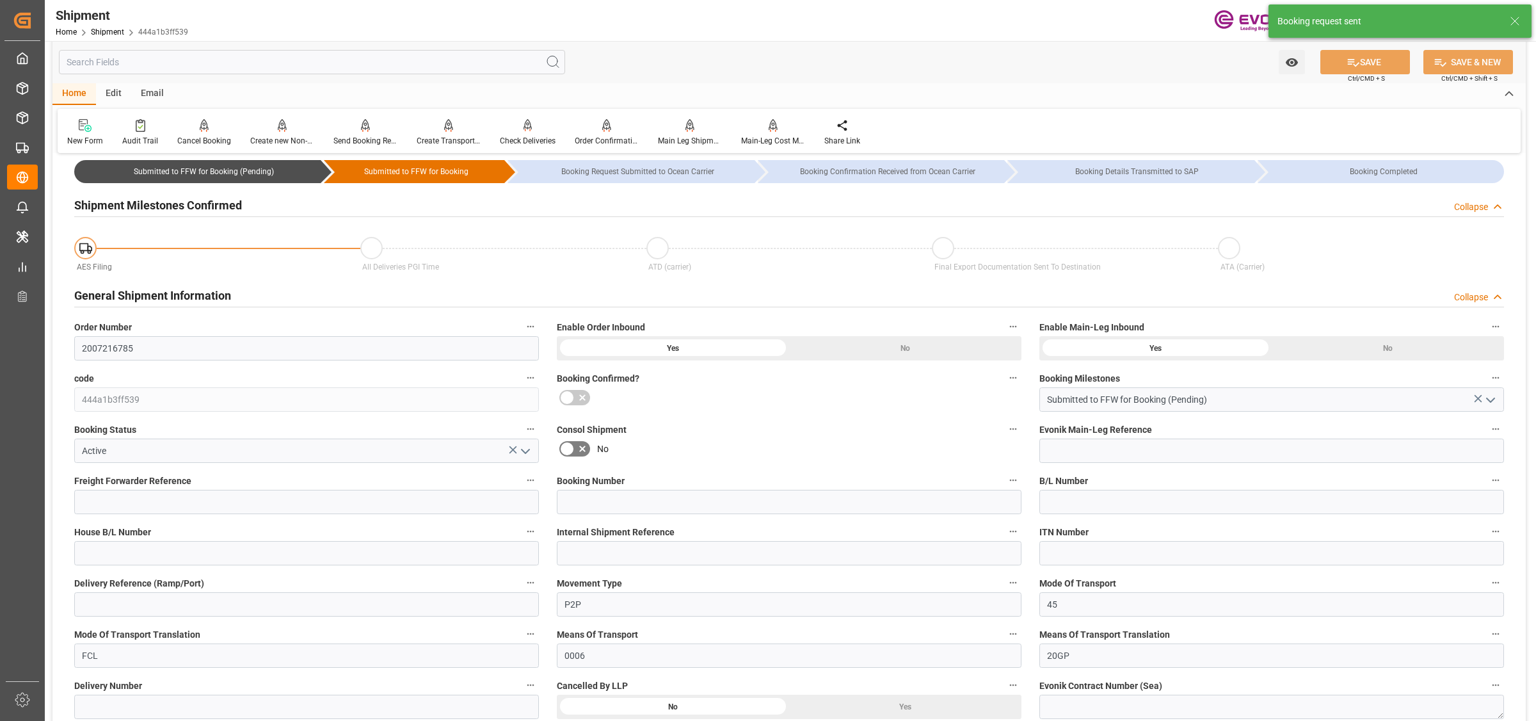
type input "10.10.2025 10:34"
type input "10.10.2025 10:31"
type input "10.10.2025 10:34"
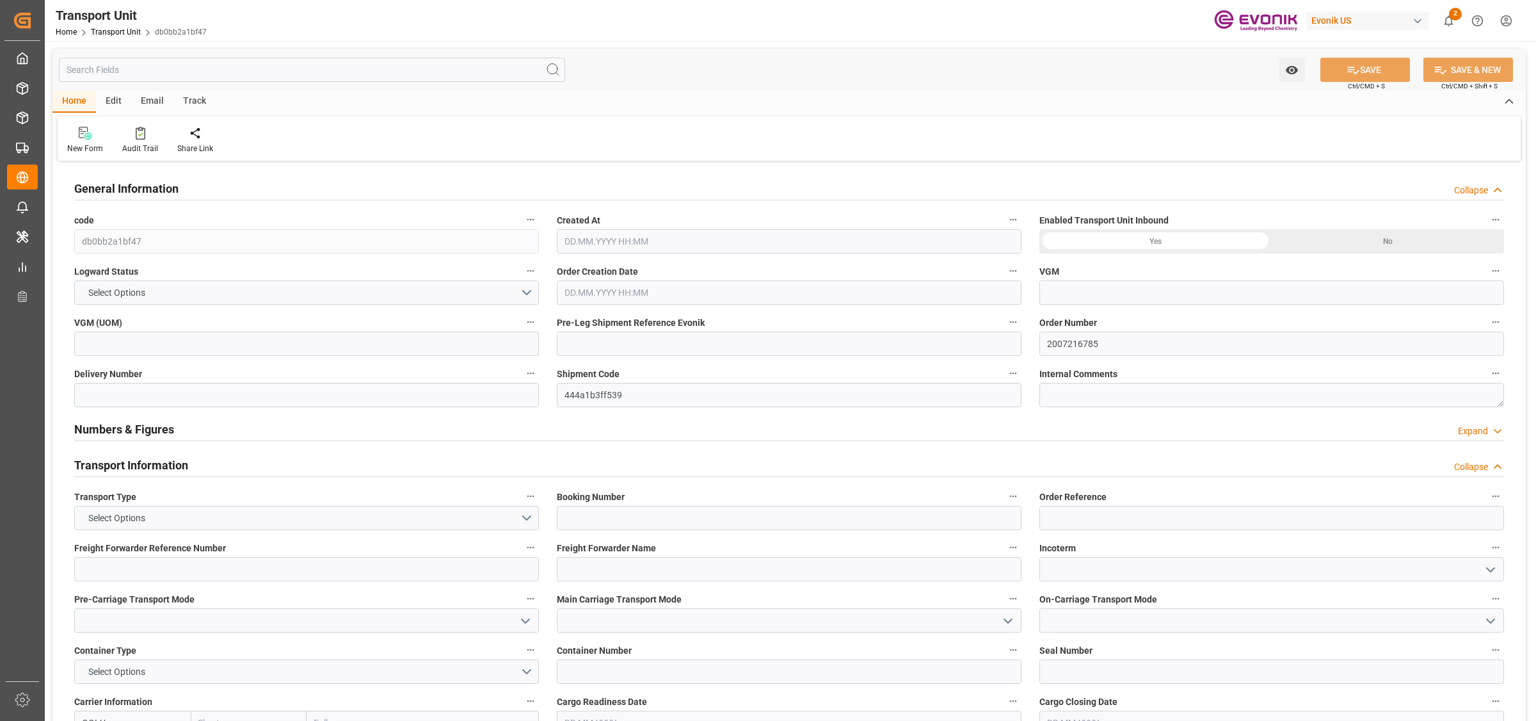
type input "OOCL"
type input "Orient Overseas Container Line Ltd"
type input "USHOU"
type input "DEHAM"
type input "16200"
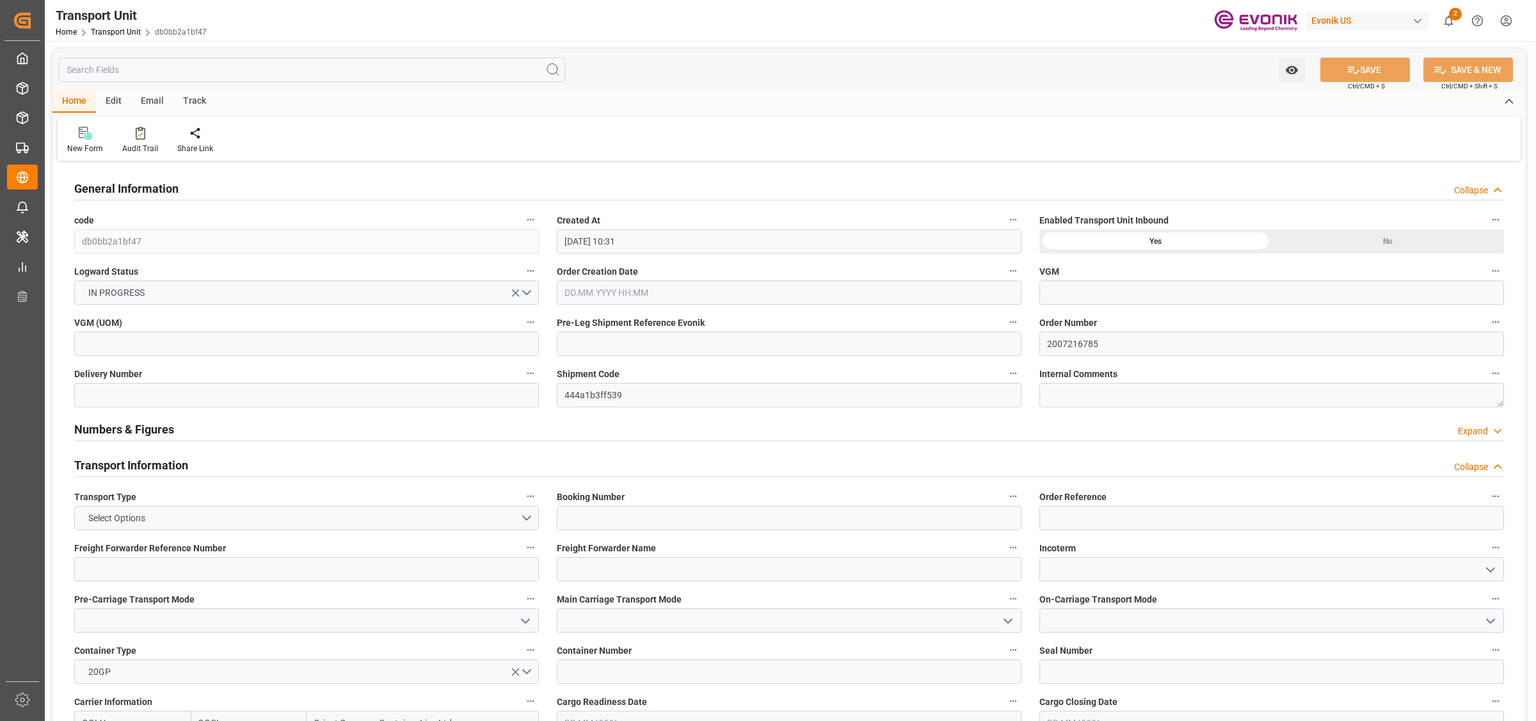
type input "[DATE] 10:31"
type input "[DATE]"
type input "[DATE] 00:00"
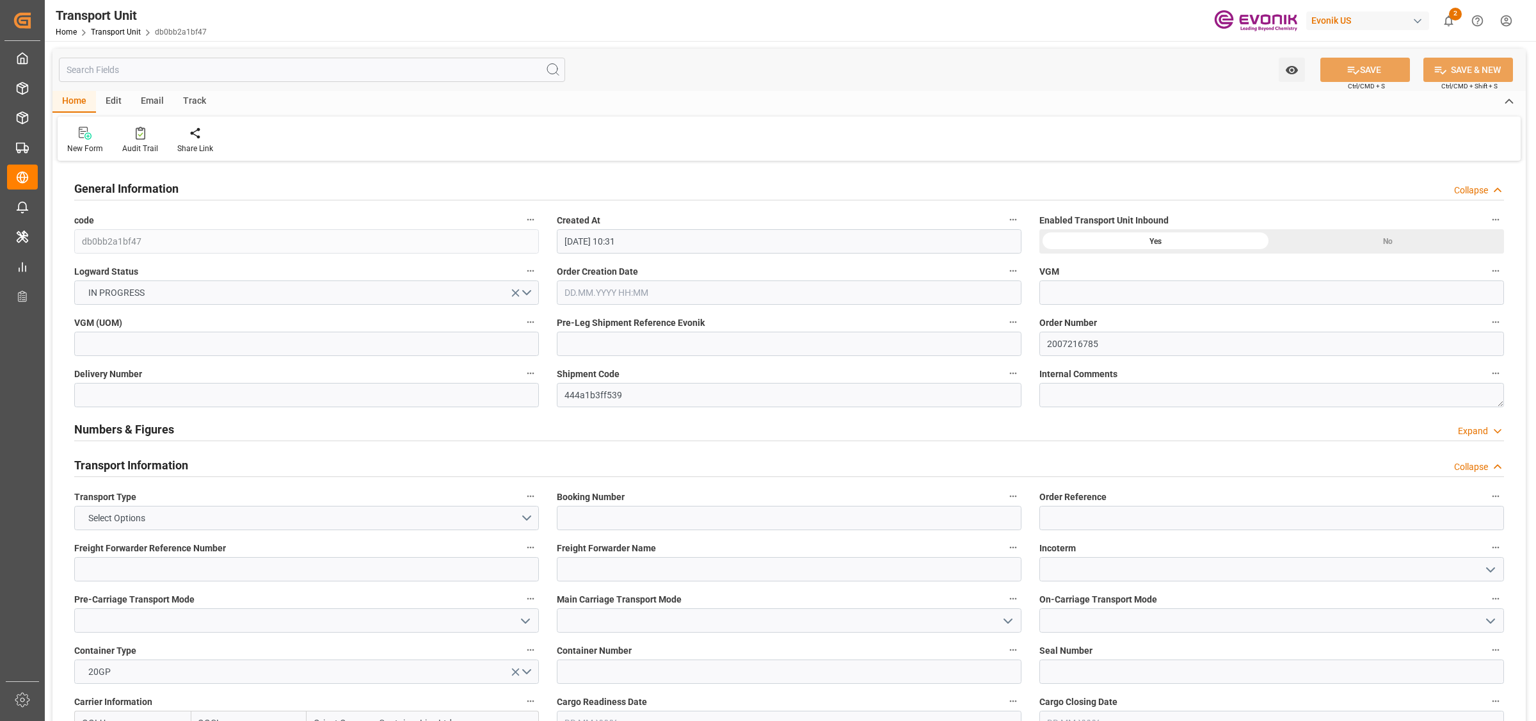
type input "[DATE] 00:00"
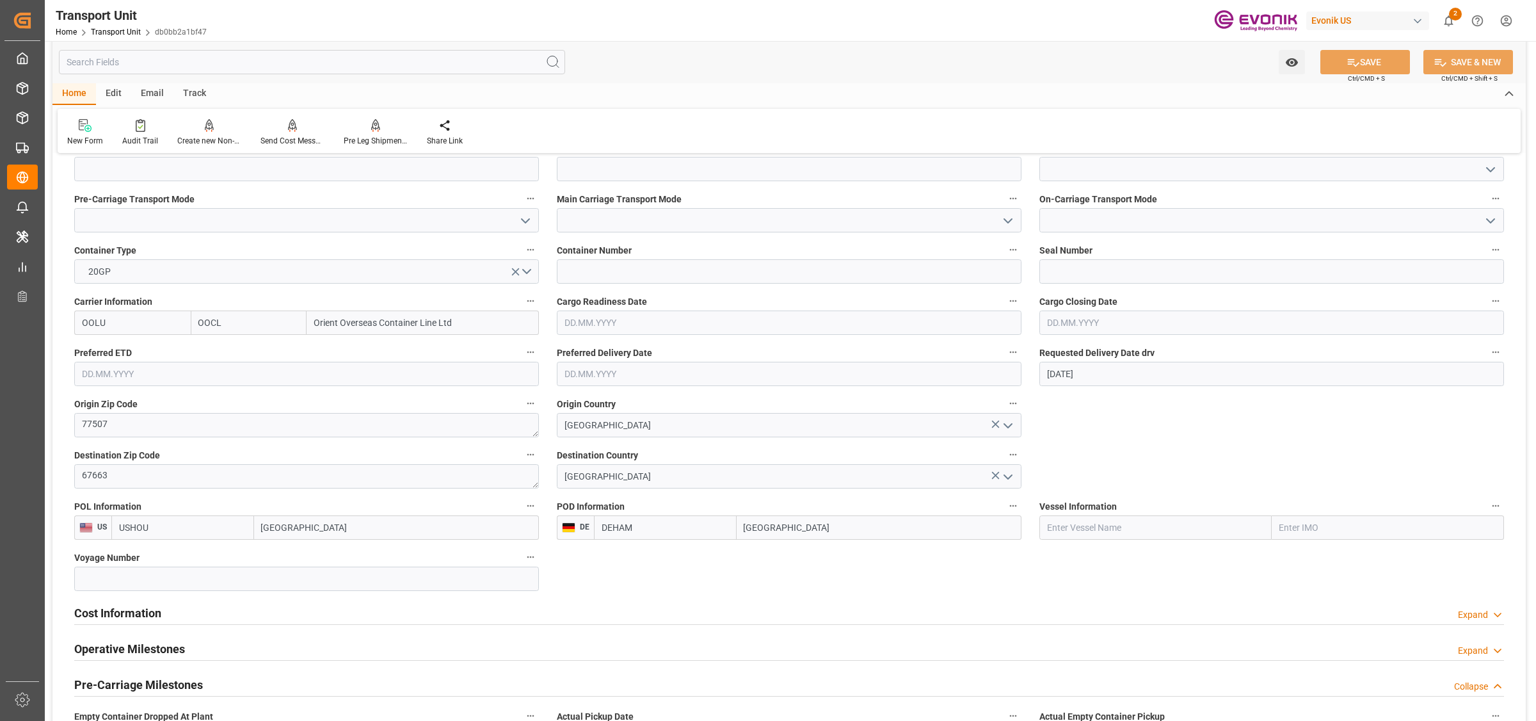
scroll to position [560, 0]
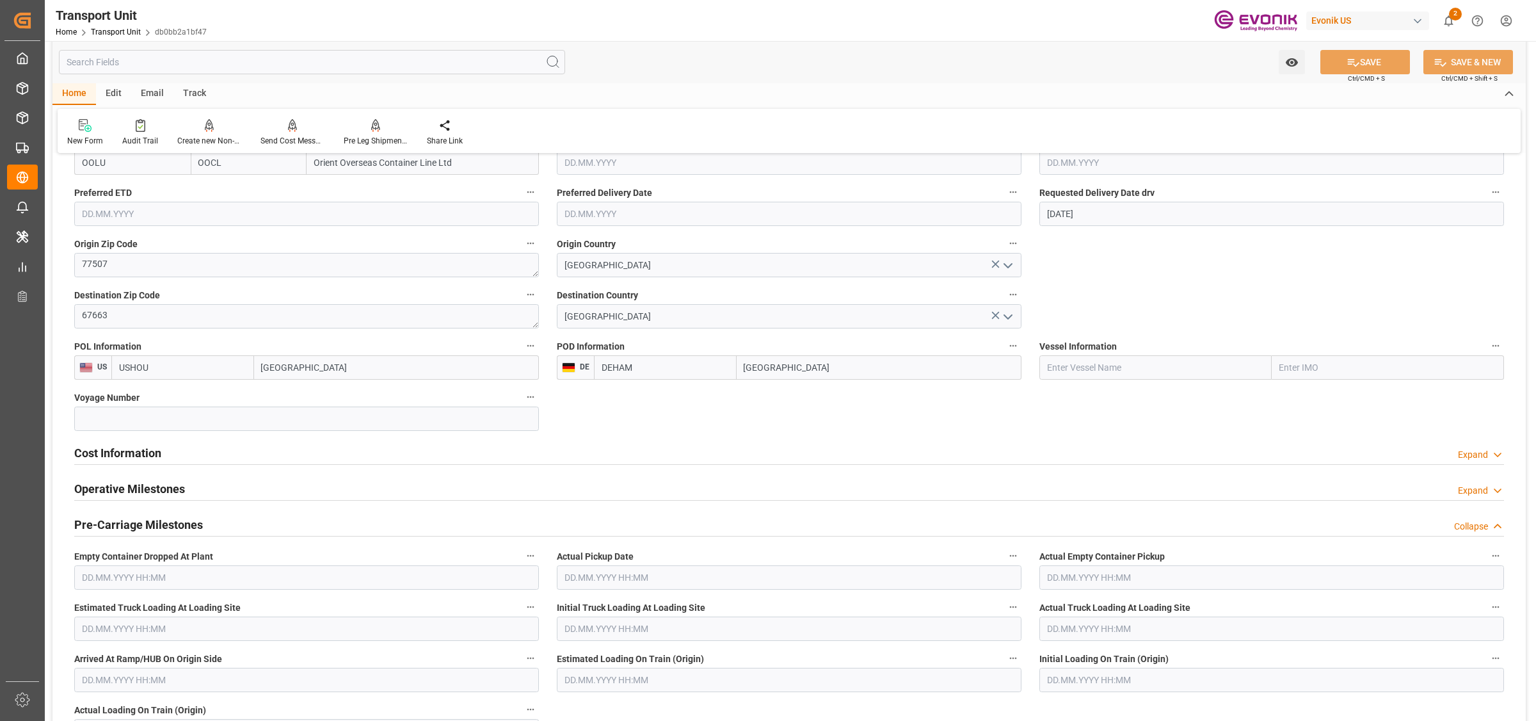
click at [120, 454] on h2 "Cost Information" at bounding box center [117, 452] width 87 height 17
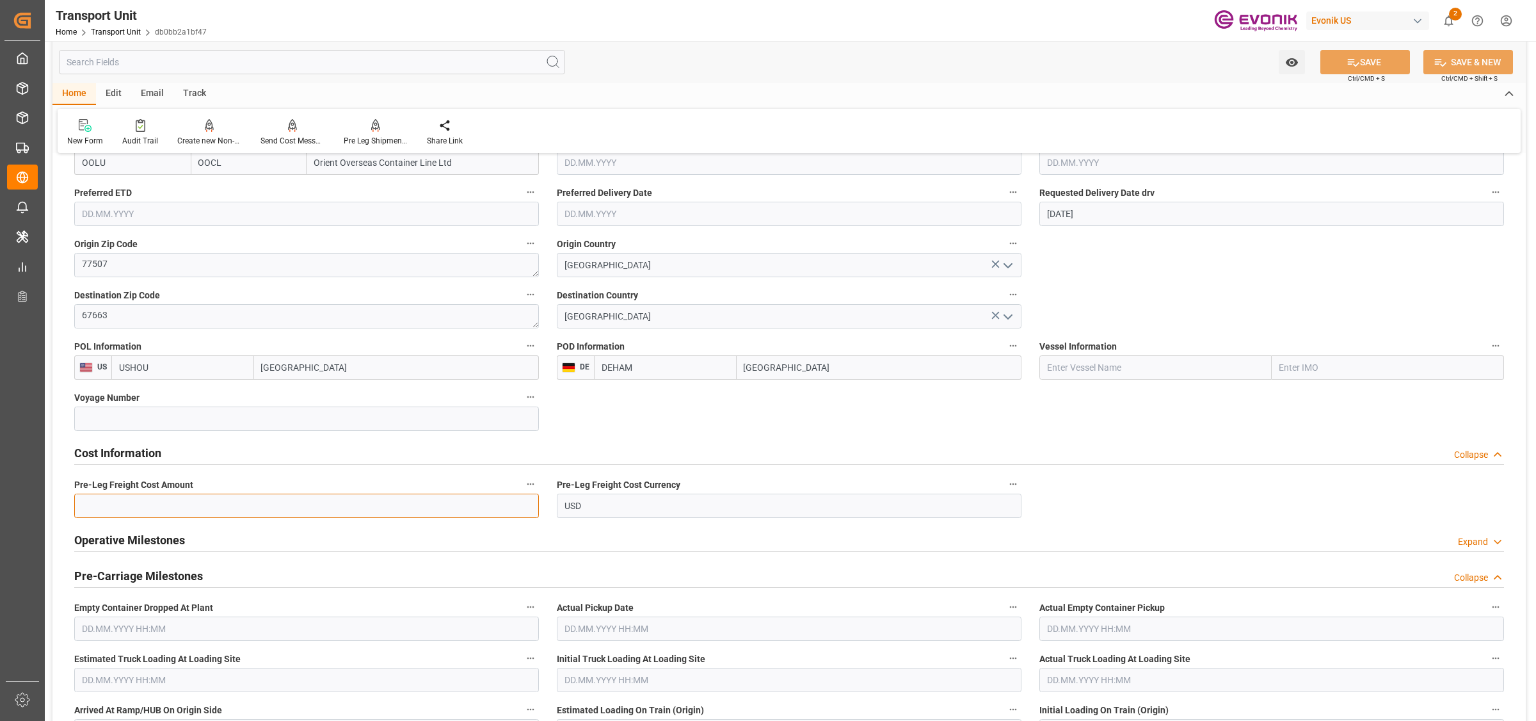
click at [276, 507] on input "text" at bounding box center [306, 505] width 465 height 24
paste input "350"
type input "350"
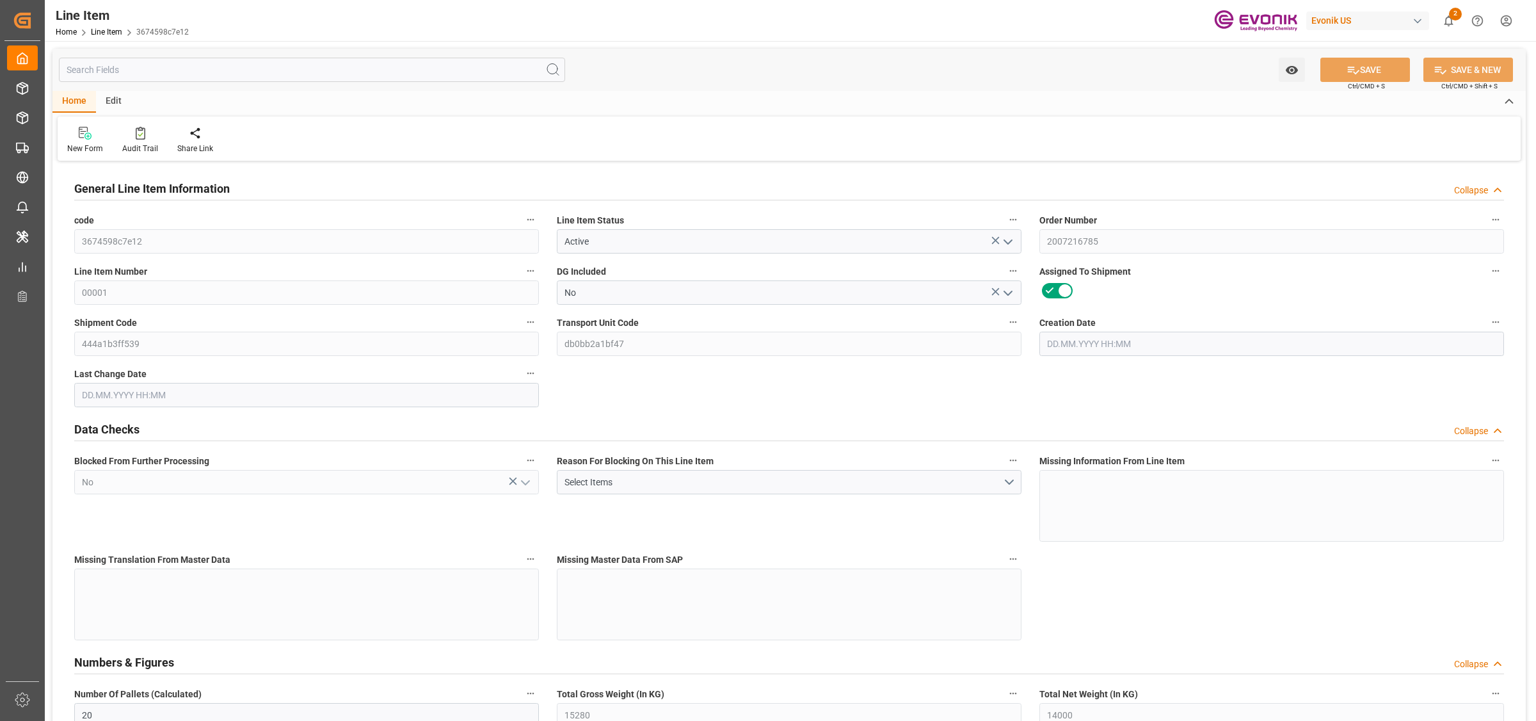
type input "20"
type input "15280"
type input "14000"
type input "26.4204"
type input "80"
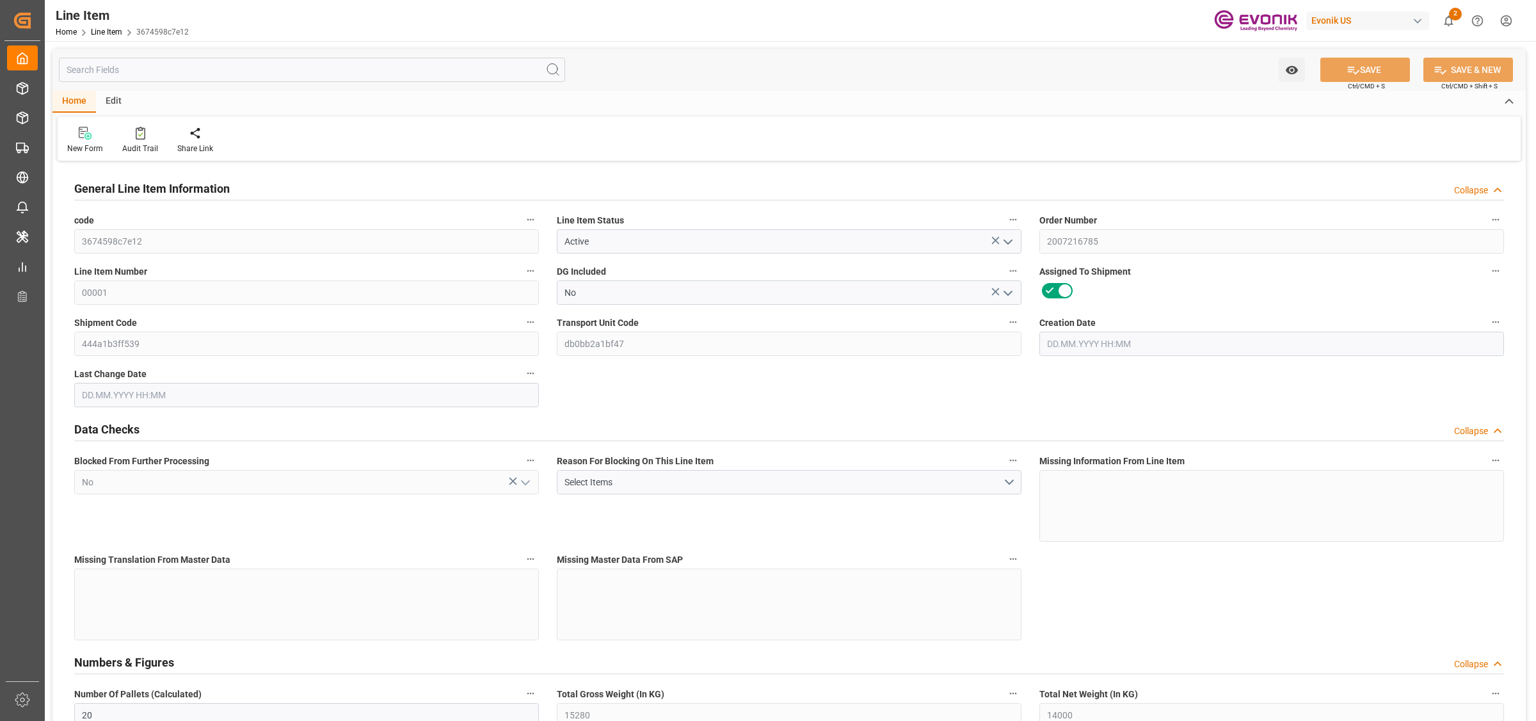
type input "100590"
type input "80"
type input "14000"
type input "15280"
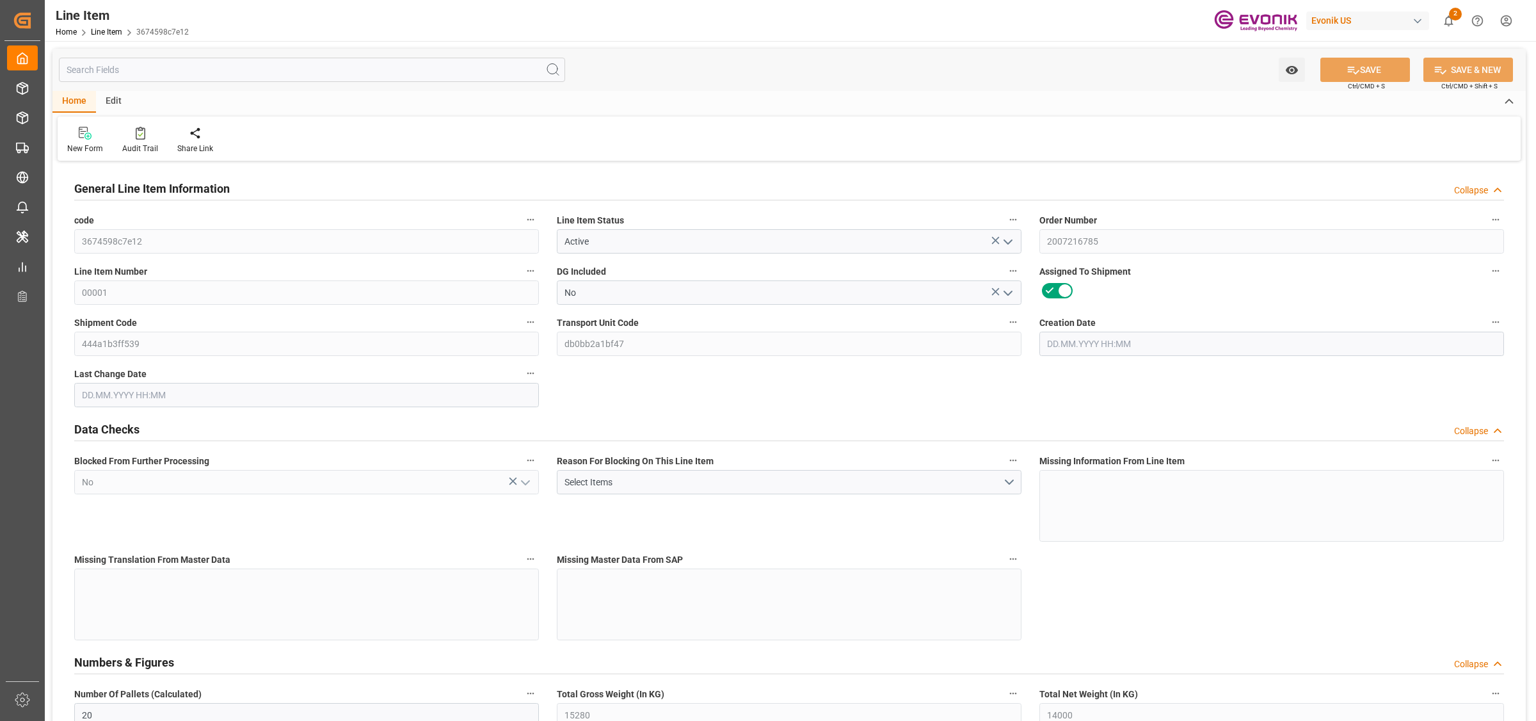
type input "16200"
type input "14000"
type input "26.4204"
type input "26420.4"
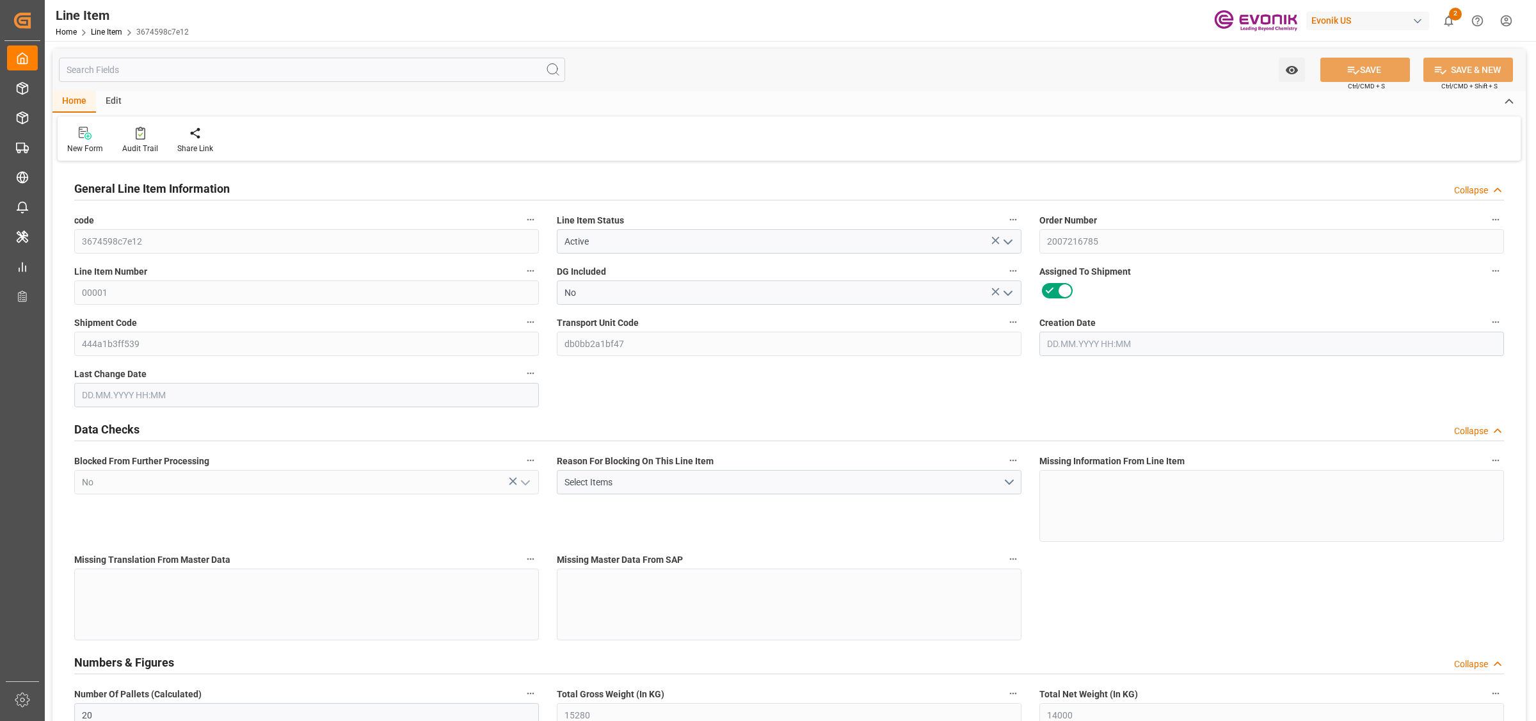
type input "0"
type input "[DATE] 13:35"
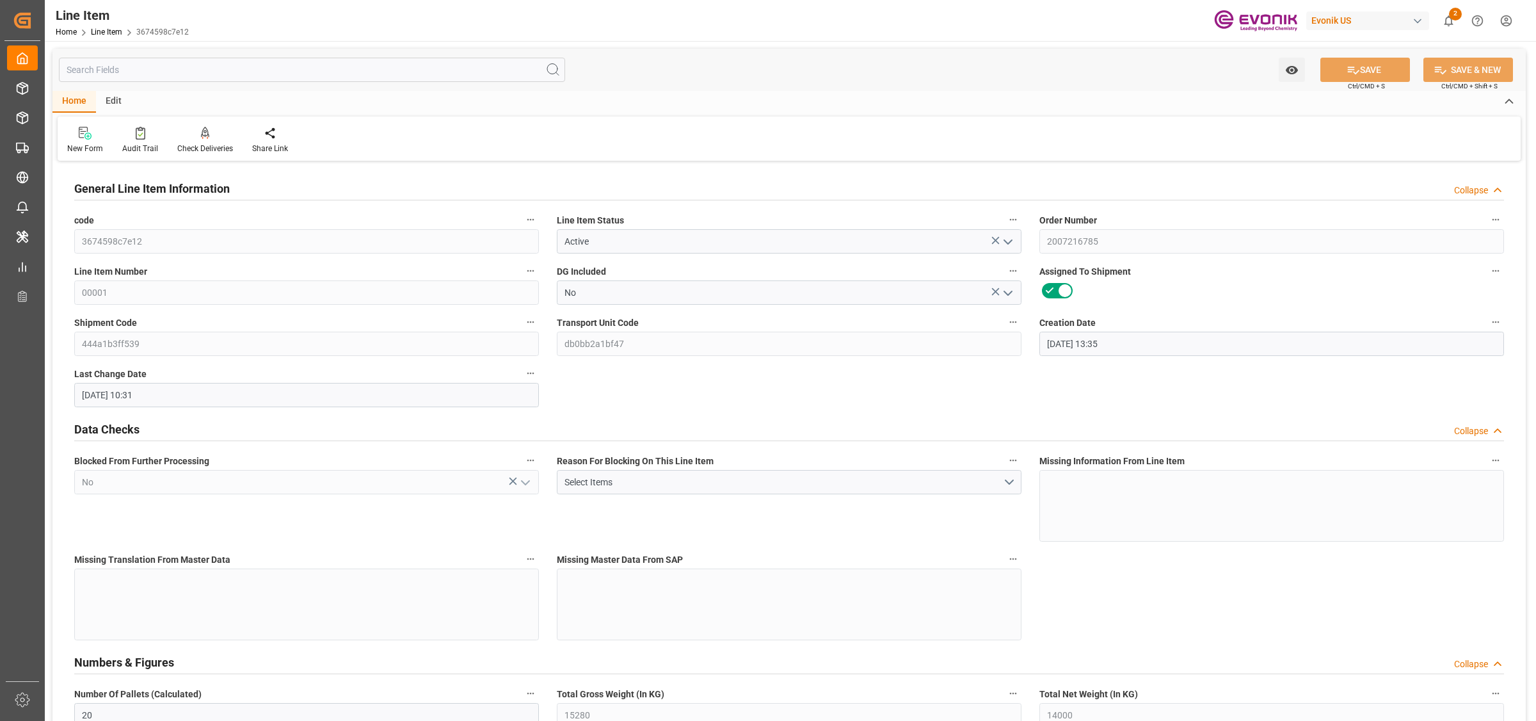
type input "[DATE] 10:31"
type input "[DATE]"
click at [354, 69] on input "text" at bounding box center [312, 70] width 506 height 24
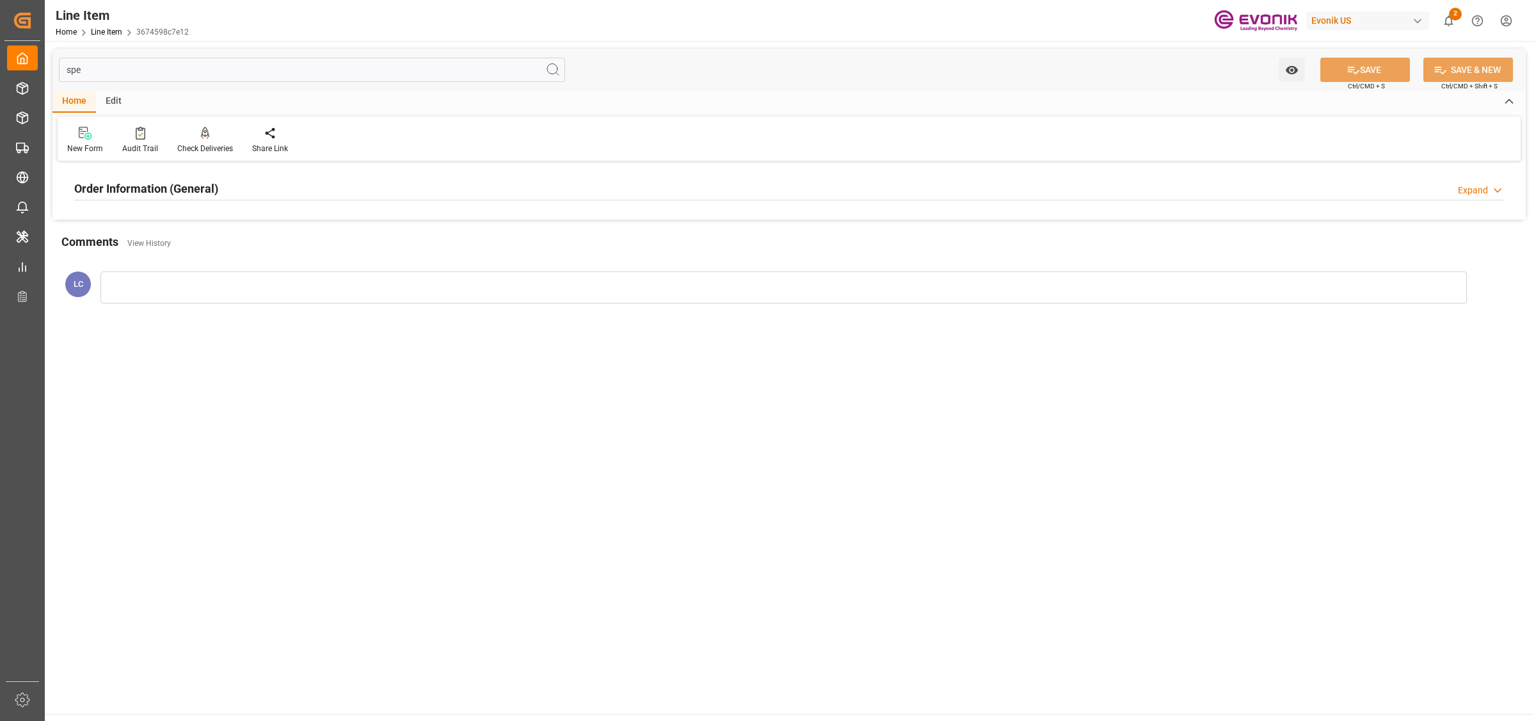
type input "spe"
click at [324, 184] on div "Order Information (General) Expand" at bounding box center [789, 187] width 1430 height 24
click at [363, 272] on div at bounding box center [306, 265] width 465 height 72
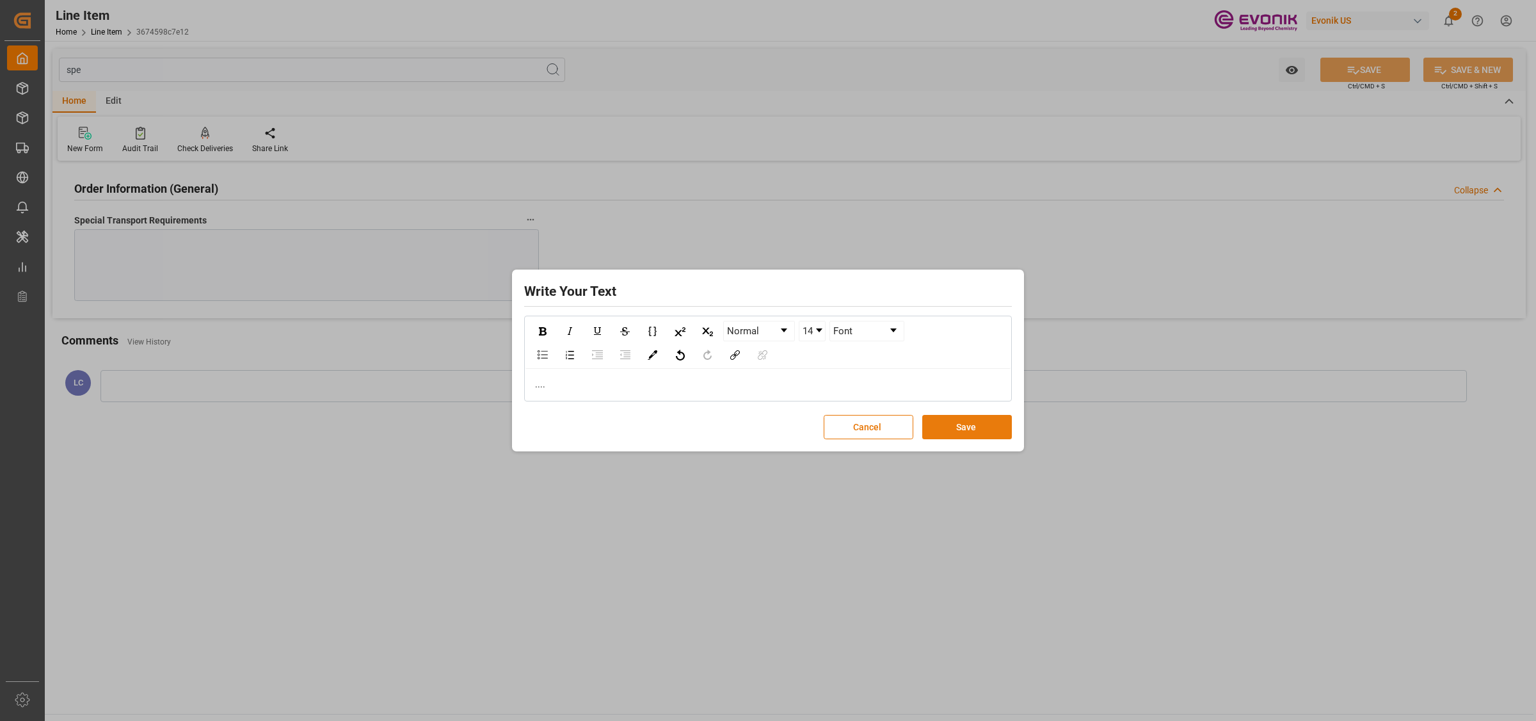
click at [980, 436] on button "Save" at bounding box center [967, 427] width 90 height 24
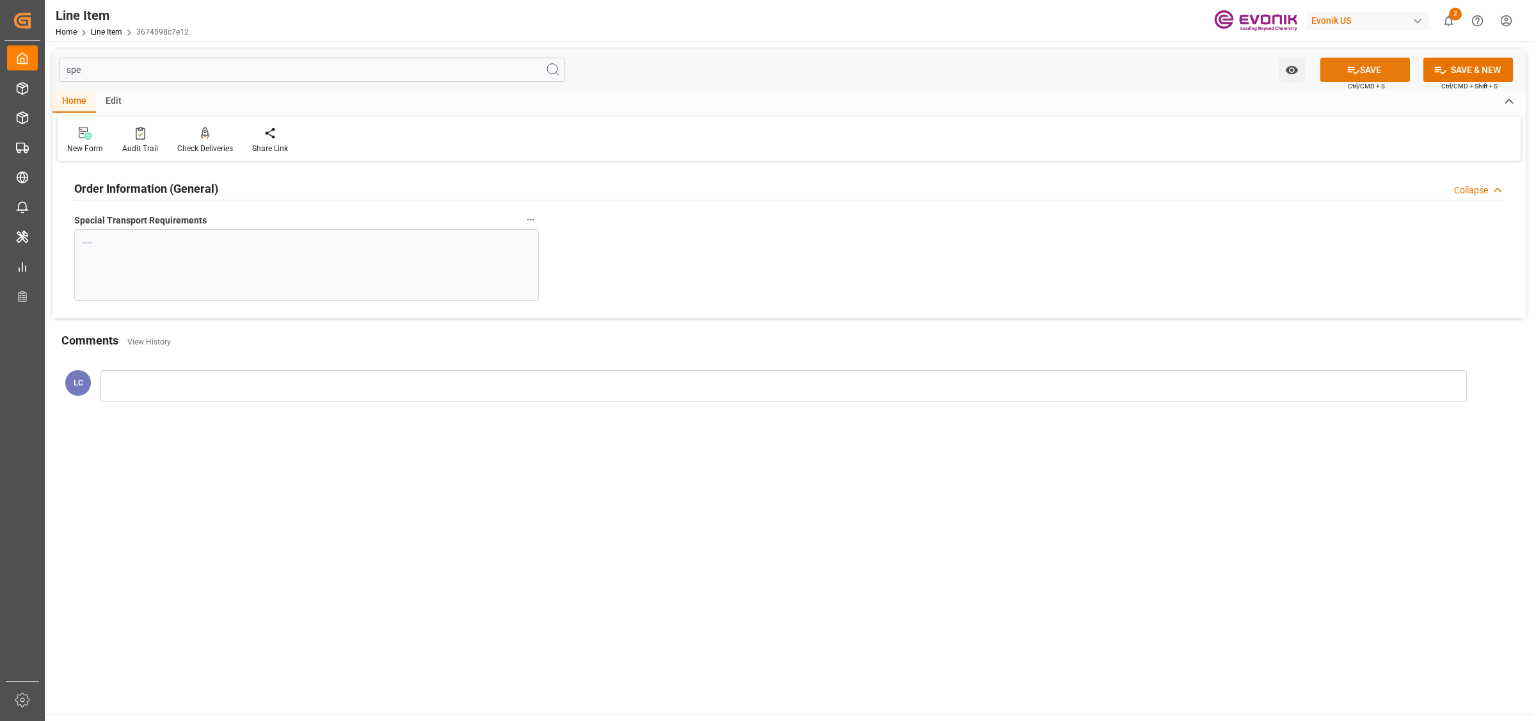
click at [1348, 66] on icon at bounding box center [1352, 69] width 13 height 13
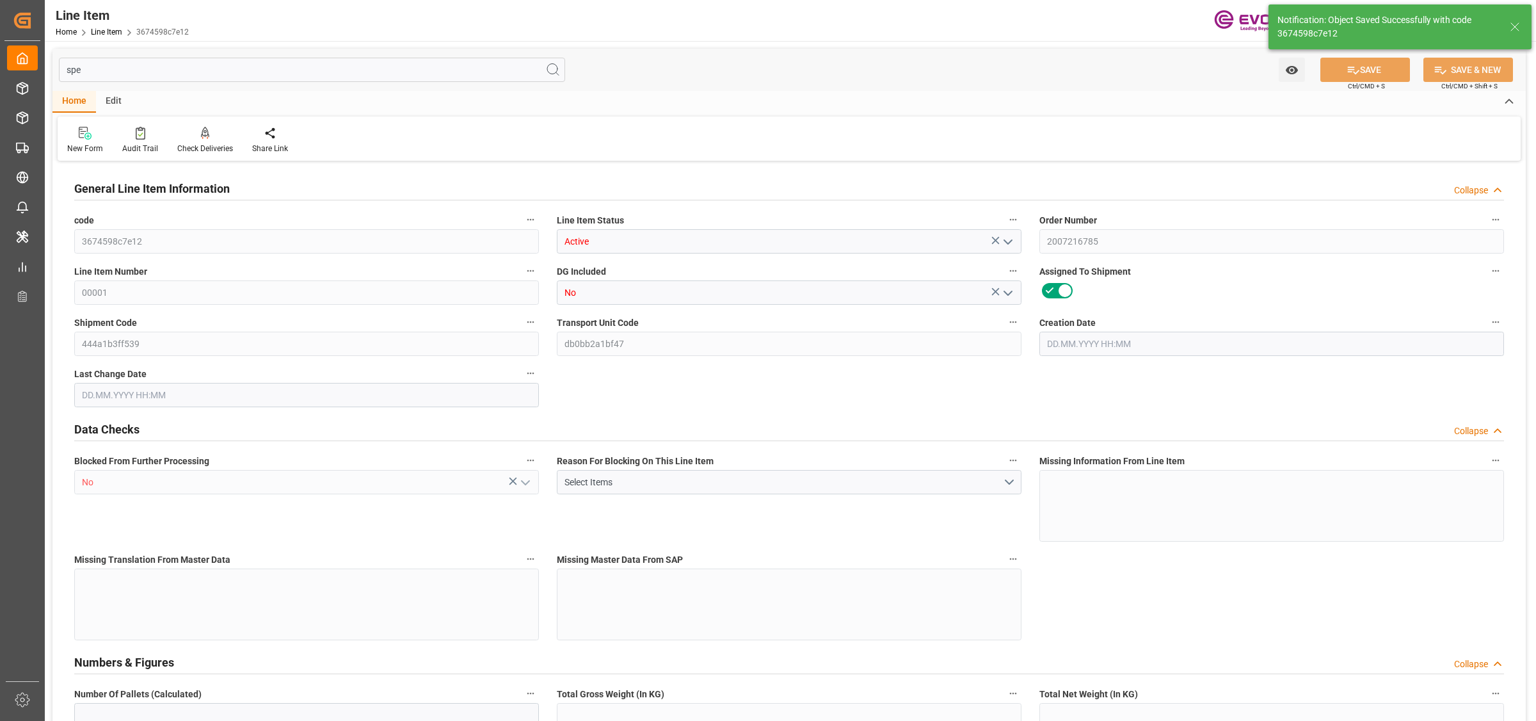
type input "20"
type input "15280"
type input "14000"
type input "26.4204"
type input "80"
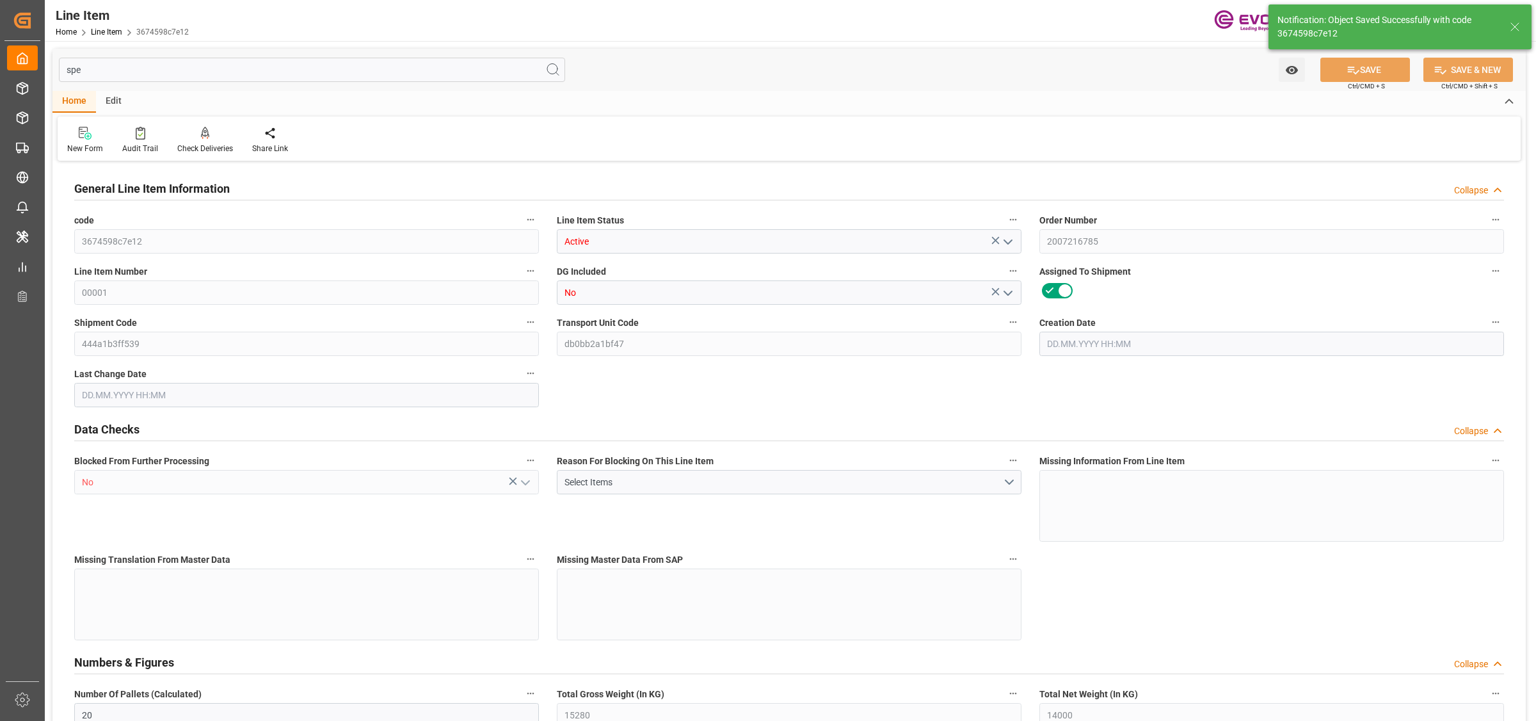
type input "100590"
type input "80"
type input "14000"
type input "15280"
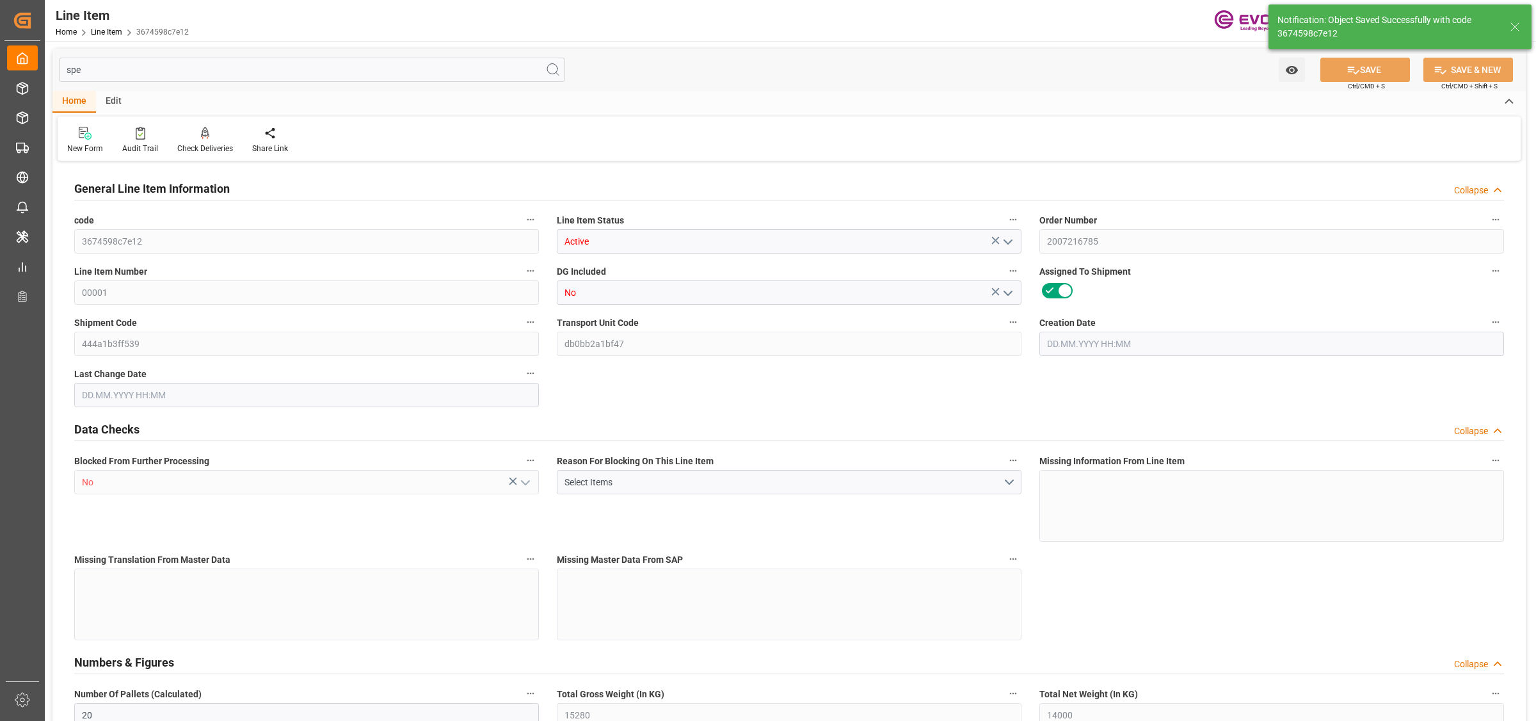
type input "16200"
type input "14000"
type input "26.4204"
type input "26420.4"
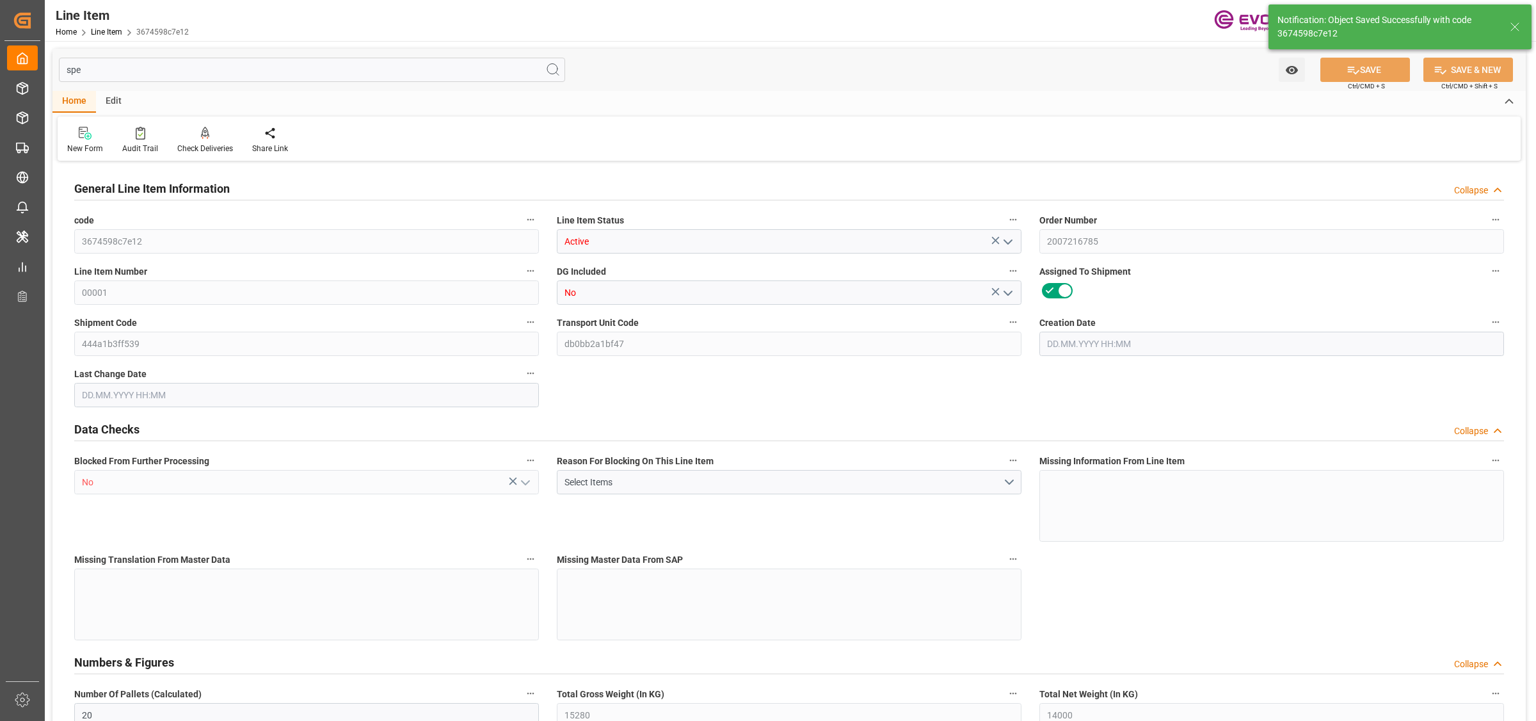
type input "0"
type input "08.10.2025 13:35"
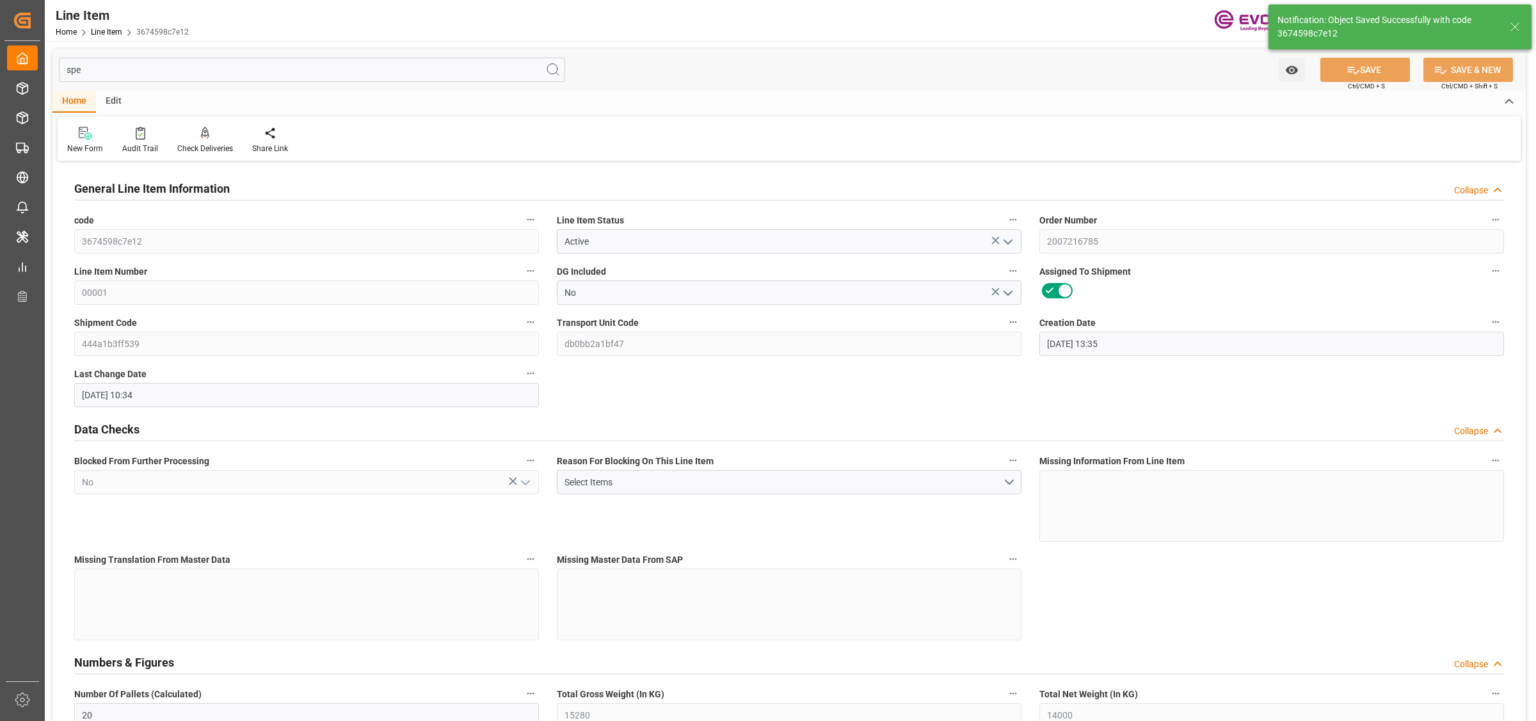
type input "10.10.2025 10:34"
type input "25.11.2025"
type input "16.10.2025"
type input "08.10.2025"
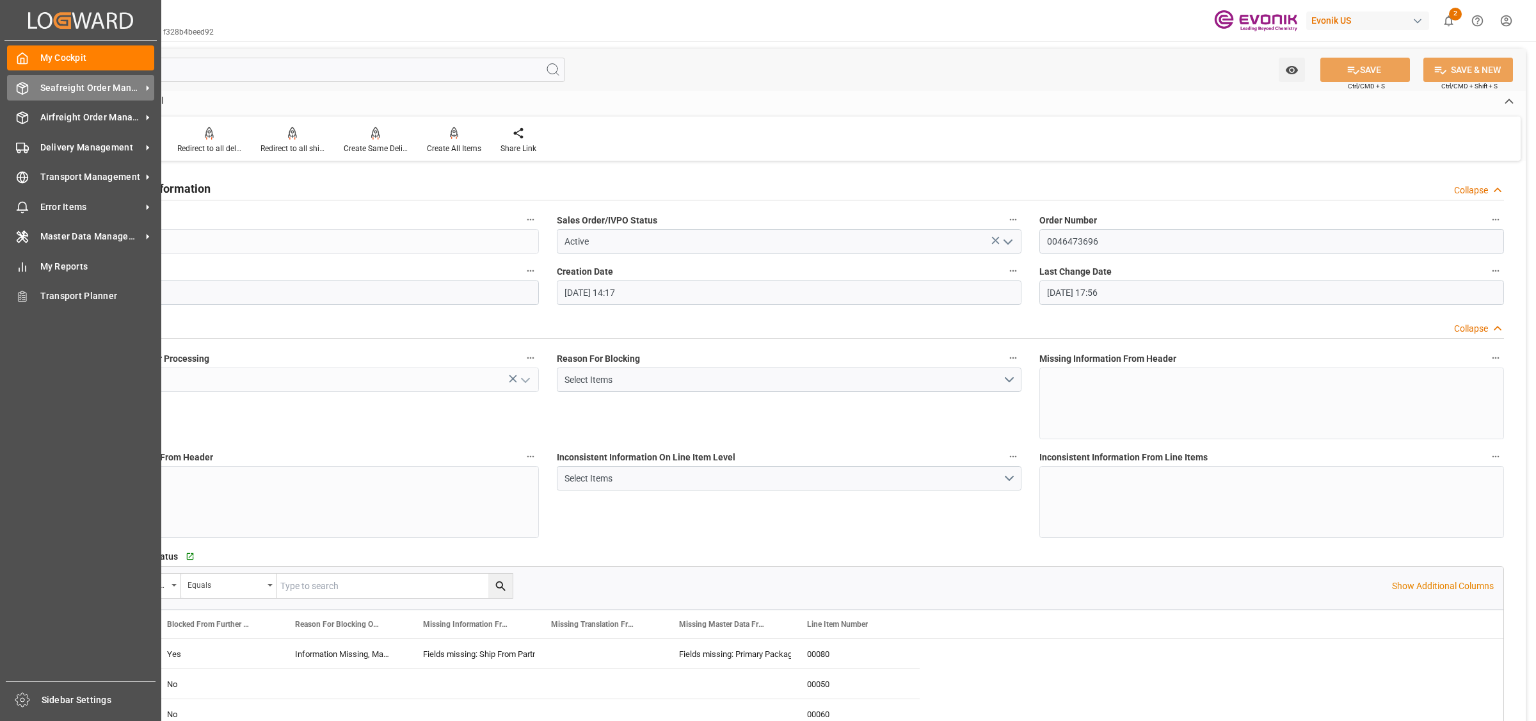
scroll to position [0, 2616]
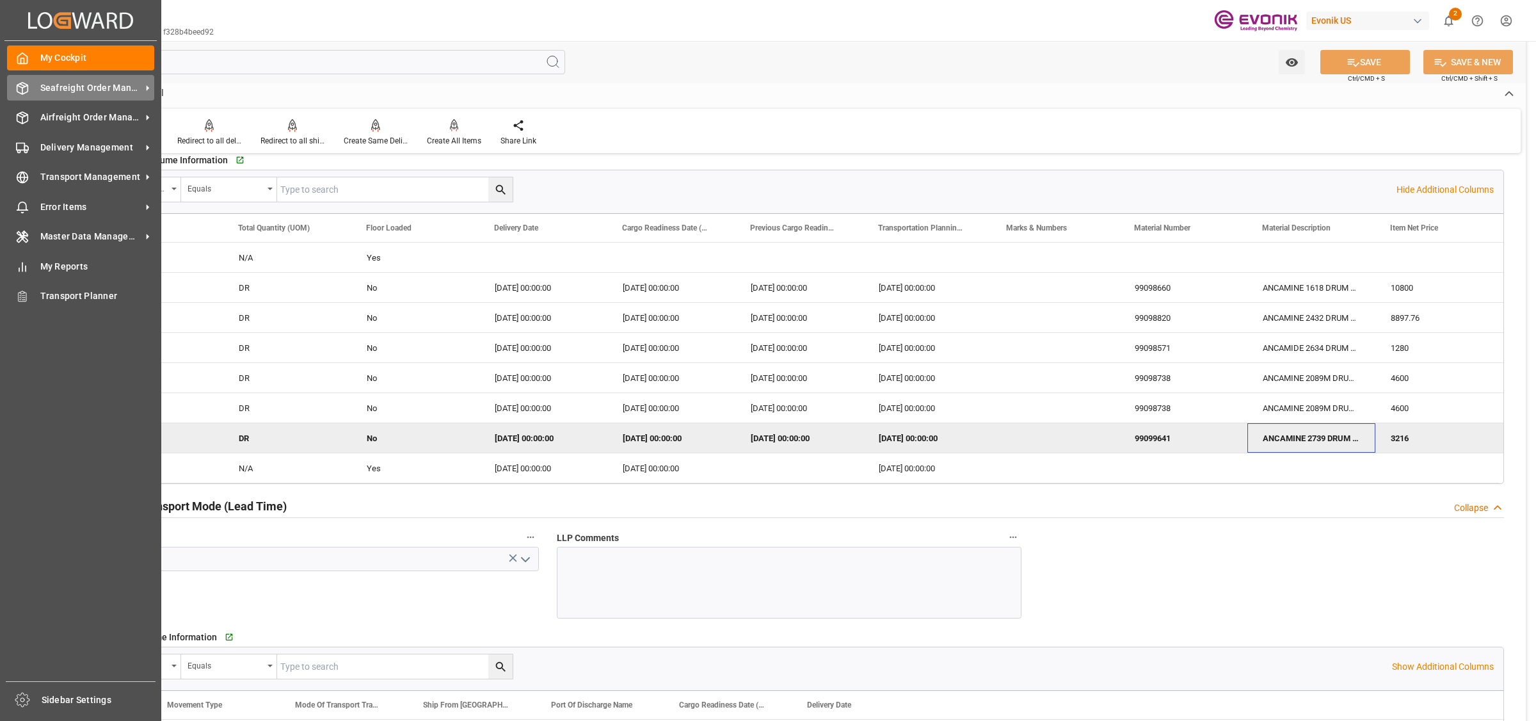
click at [13, 86] on div at bounding box center [18, 87] width 22 height 13
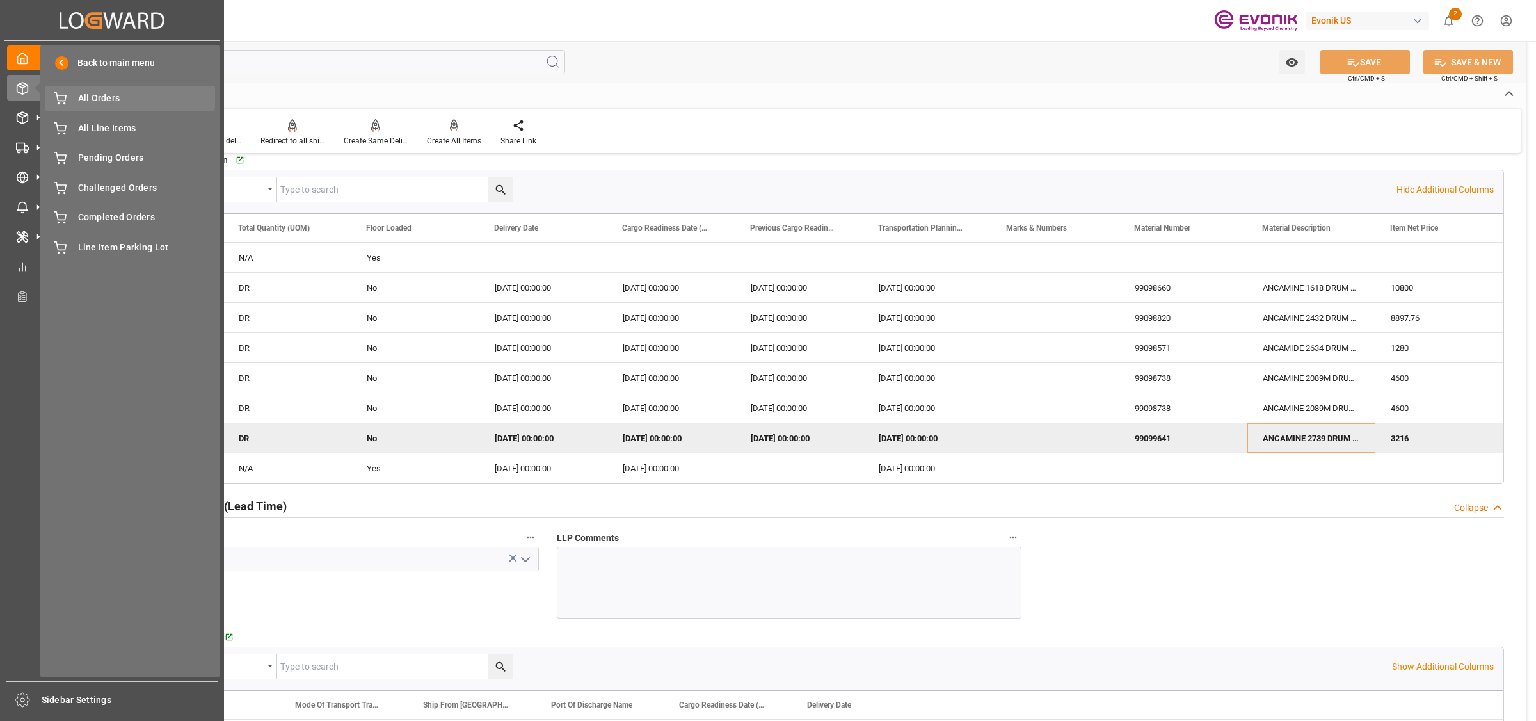
click at [72, 99] on div "All Orders All Orders" at bounding box center [130, 98] width 170 height 25
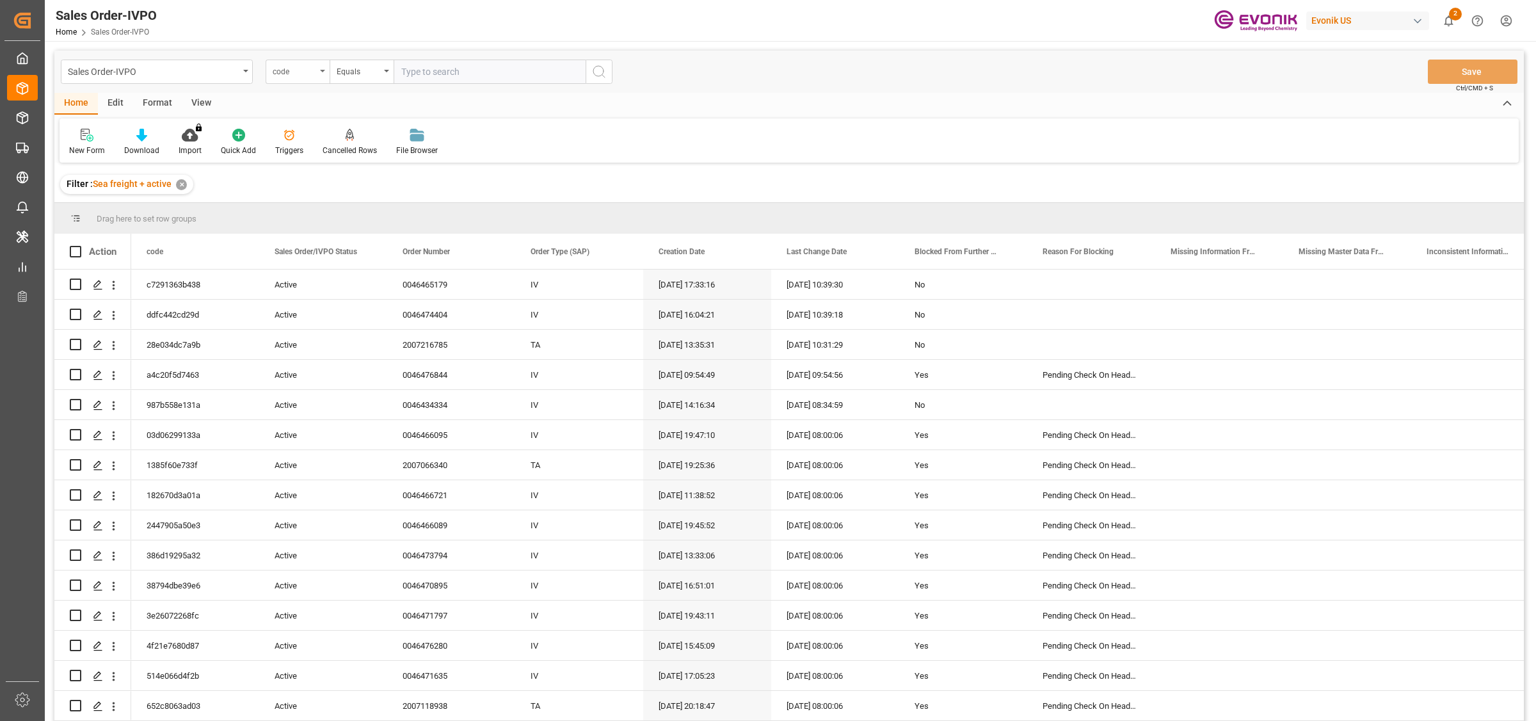
click at [305, 65] on div "code" at bounding box center [295, 70] width 44 height 15
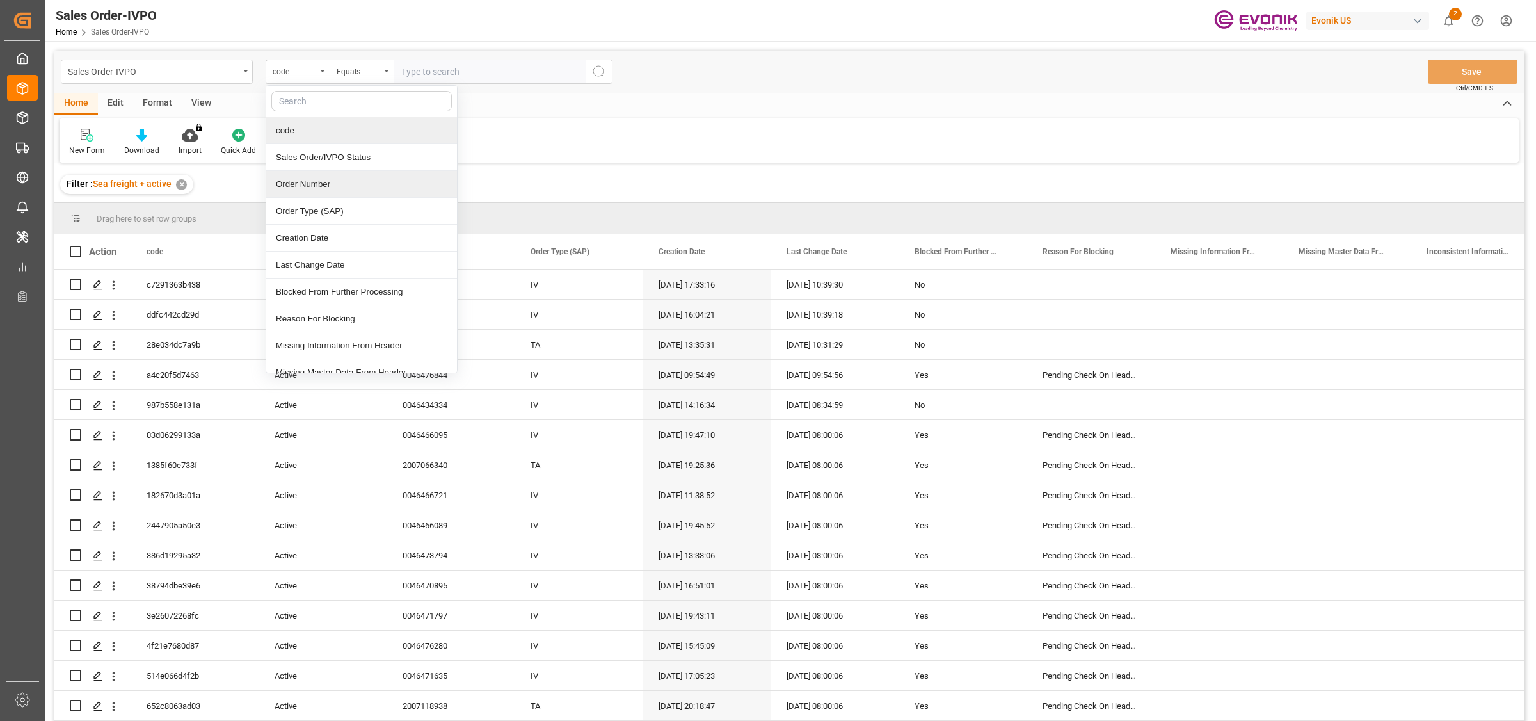
click at [314, 186] on div "Order Number" at bounding box center [361, 184] width 191 height 27
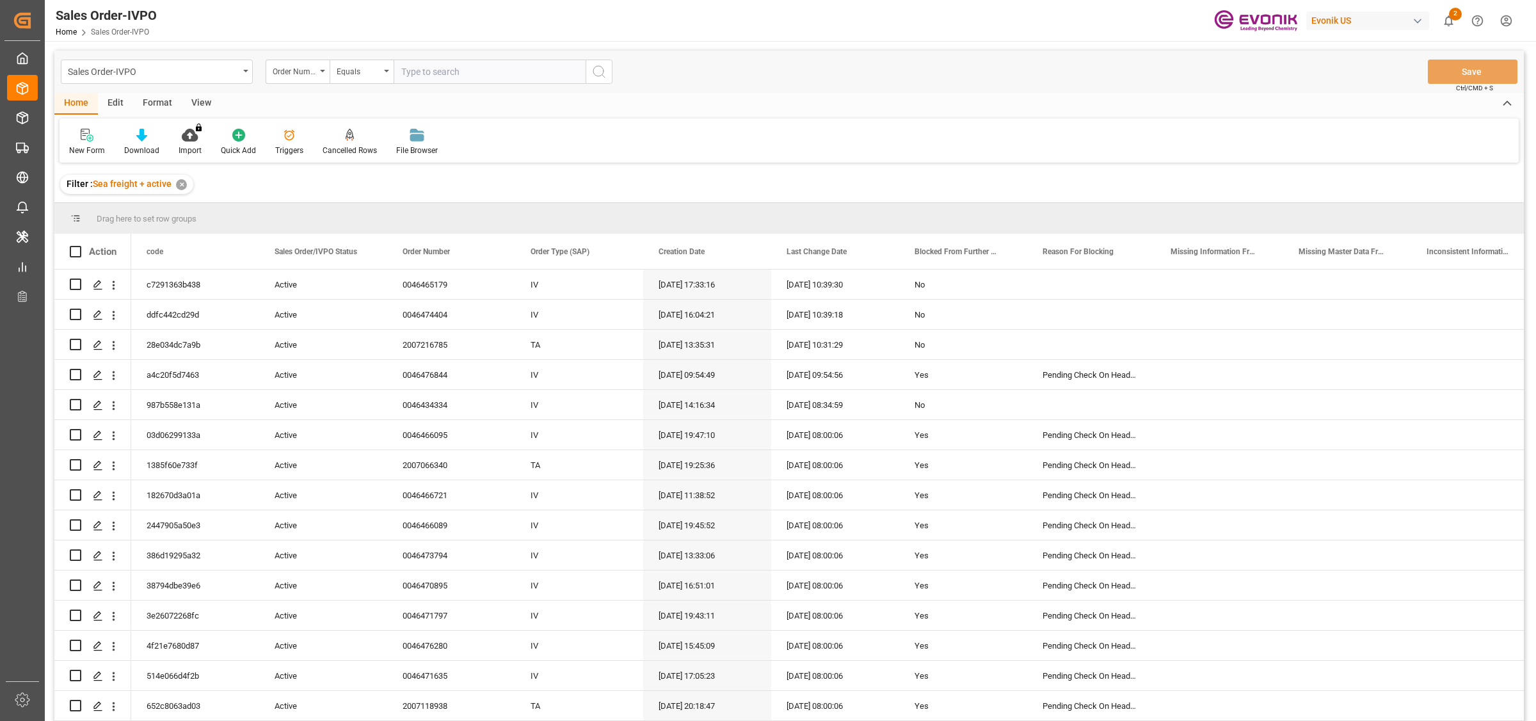
click at [469, 70] on input "text" at bounding box center [490, 72] width 192 height 24
paste input "2007180865"
type input "2007180865"
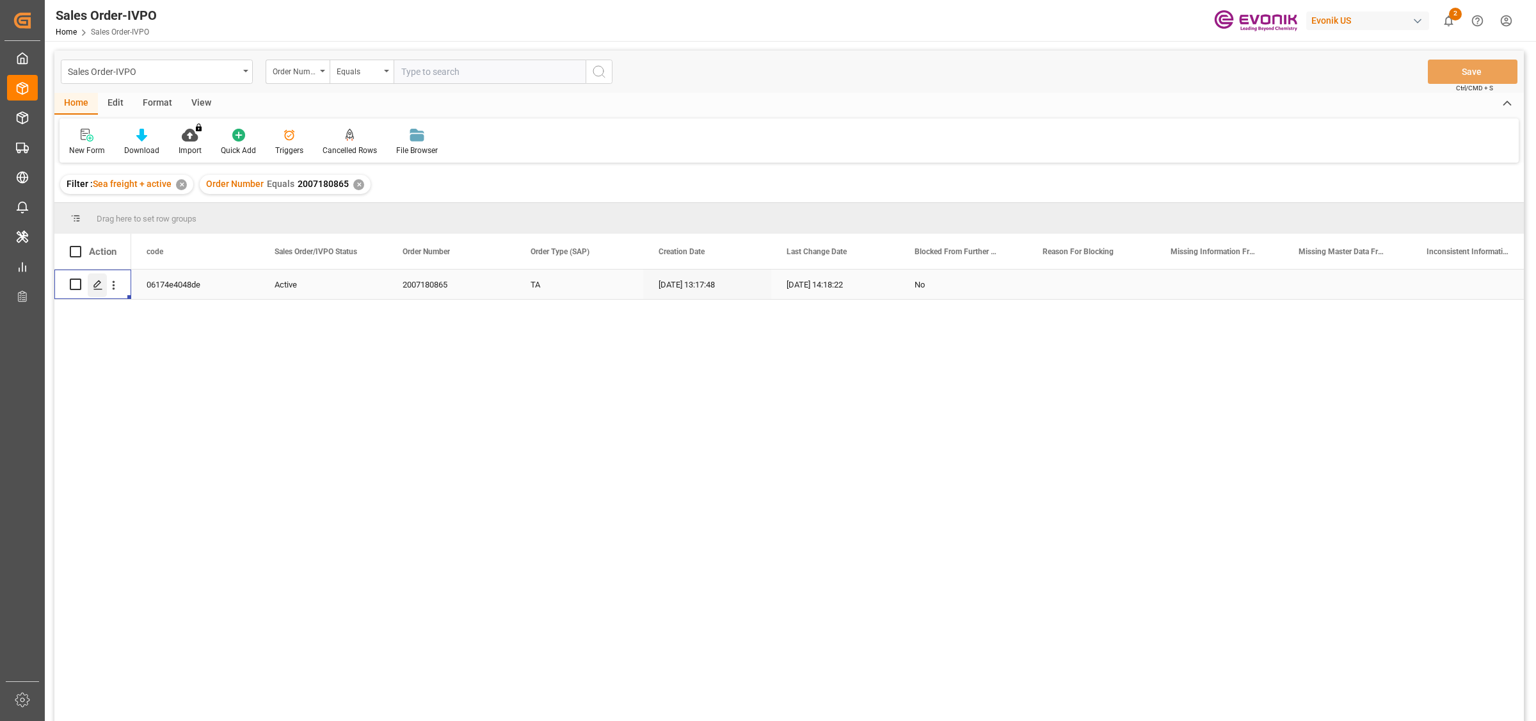
click at [100, 280] on icon "Press SPACE to select this row." at bounding box center [98, 285] width 10 height 10
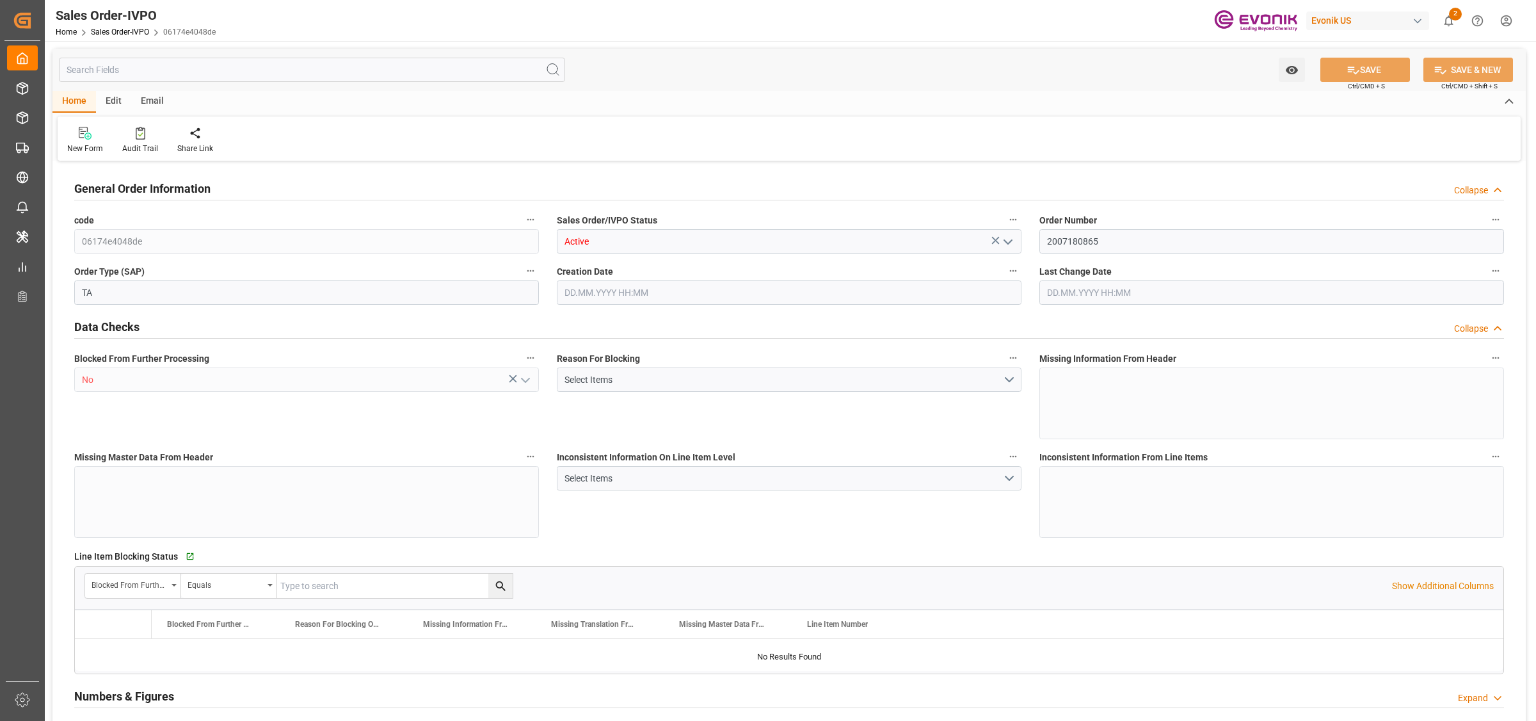
type input "CNSHA"
type input "0"
type input "1"
type input "807"
type input "[DATE] 13:17"
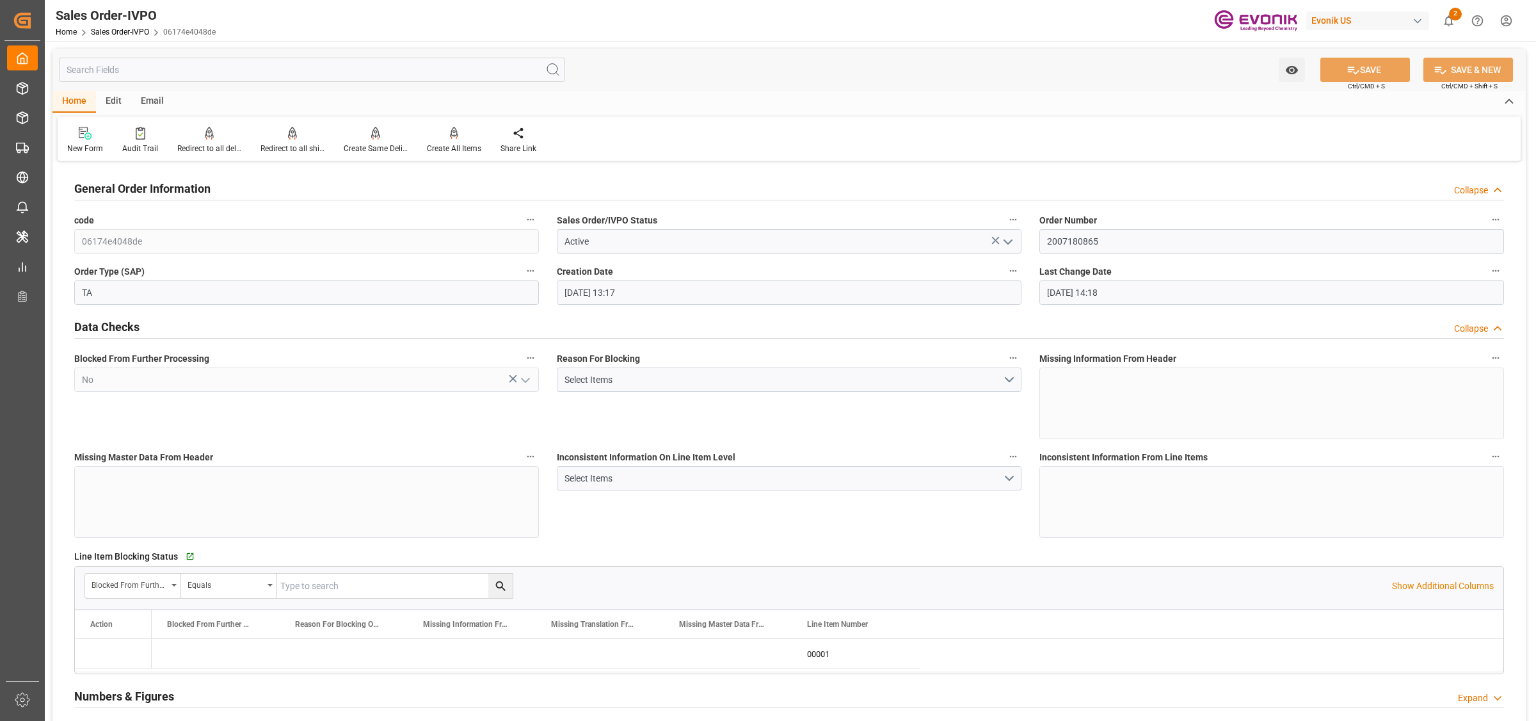
type input "[DATE] 14:18"
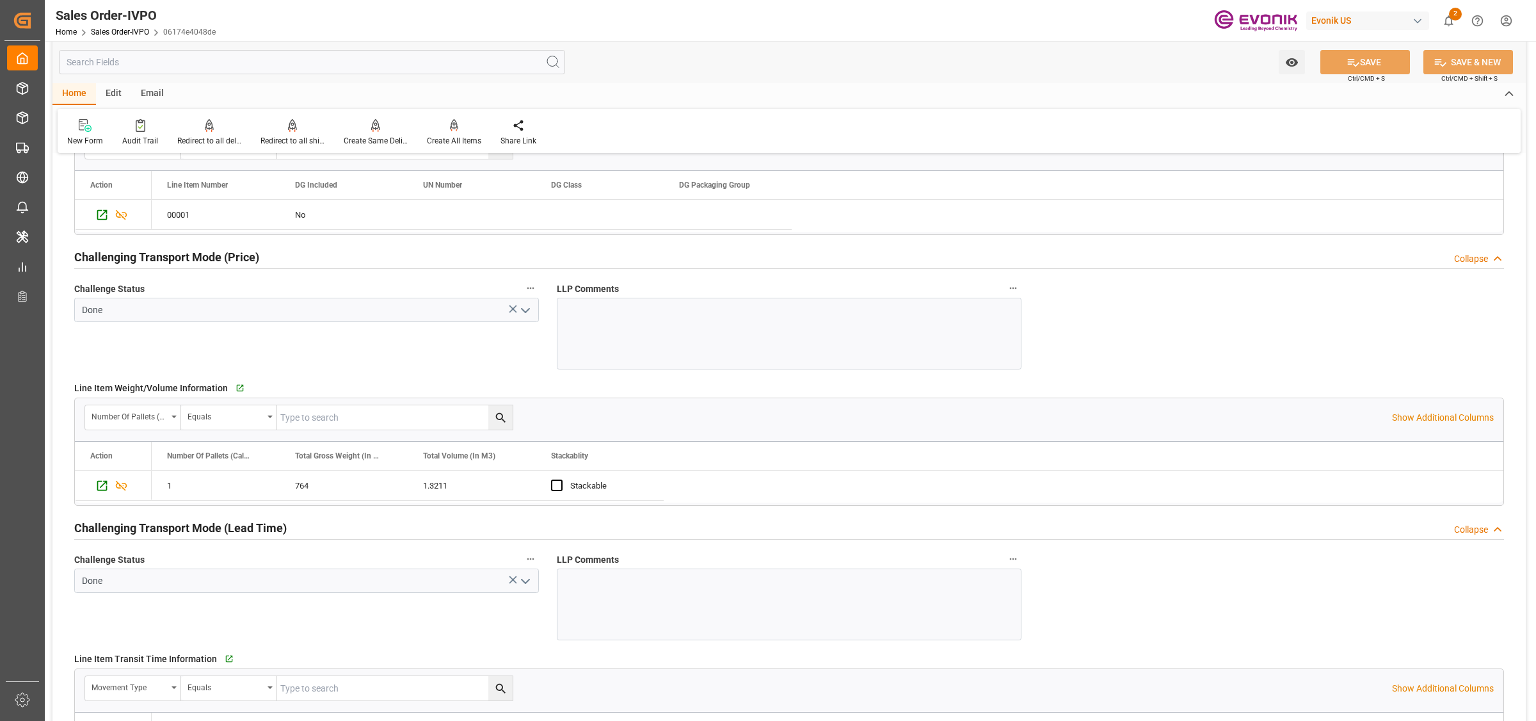
scroll to position [2080, 0]
